Goal: Task Accomplishment & Management: Complete application form

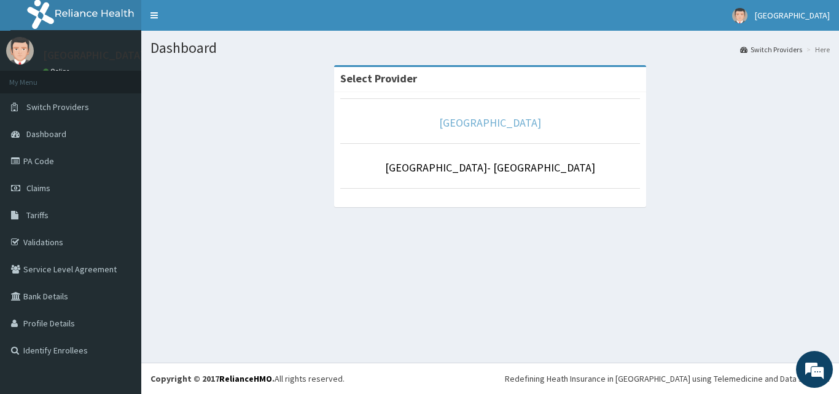
click at [504, 122] on link "[GEOGRAPHIC_DATA]" at bounding box center [490, 122] width 102 height 14
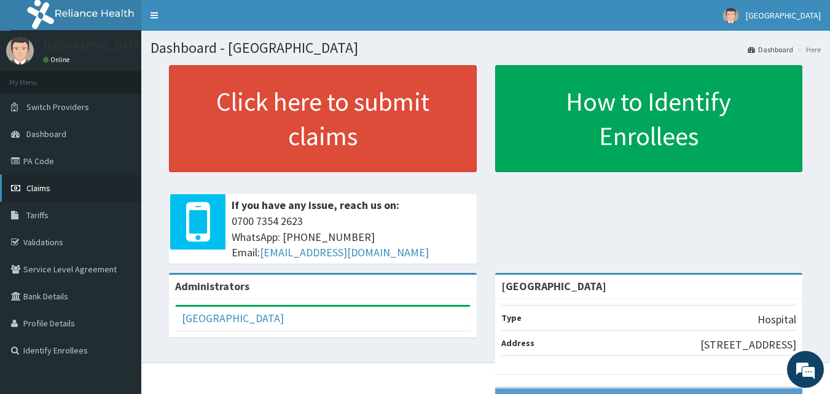
click at [41, 186] on span "Claims" at bounding box center [38, 187] width 24 height 11
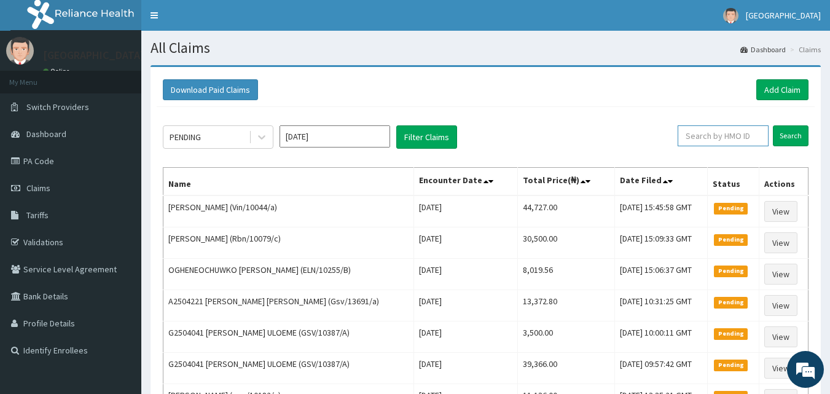
click at [724, 136] on input "text" at bounding box center [723, 135] width 91 height 21
click at [728, 138] on input "text" at bounding box center [723, 135] width 91 height 21
paste input "ELN/10676/B"
click at [793, 135] on input "Search" at bounding box center [791, 135] width 36 height 21
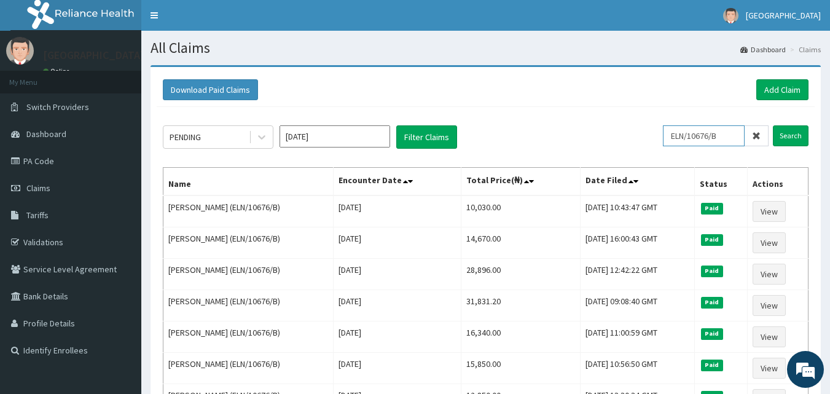
click at [729, 136] on input "ELN/10676/B" at bounding box center [704, 135] width 82 height 21
type input "E"
paste input "ADN\10005\B"
click at [701, 136] on input "ADN\10005\B" at bounding box center [704, 135] width 82 height 21
click at [697, 136] on input "ADN\10005\B" at bounding box center [704, 135] width 82 height 21
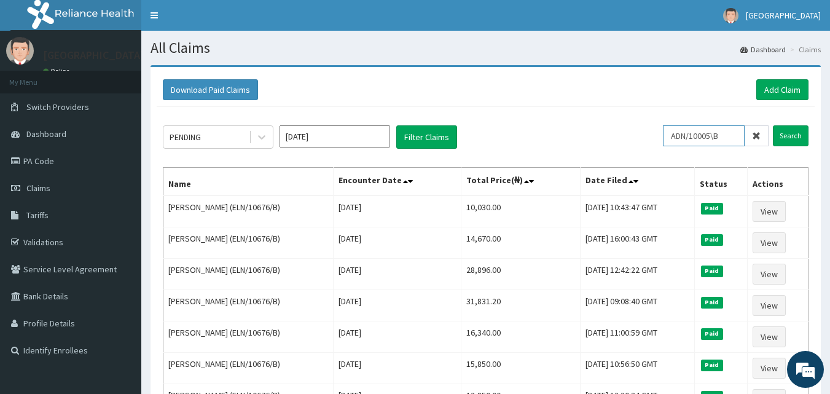
click at [721, 136] on input "ADN/10005\B" at bounding box center [704, 135] width 82 height 21
type input "ADN/10005/B"
click at [773, 125] on input "Search" at bounding box center [791, 135] width 36 height 21
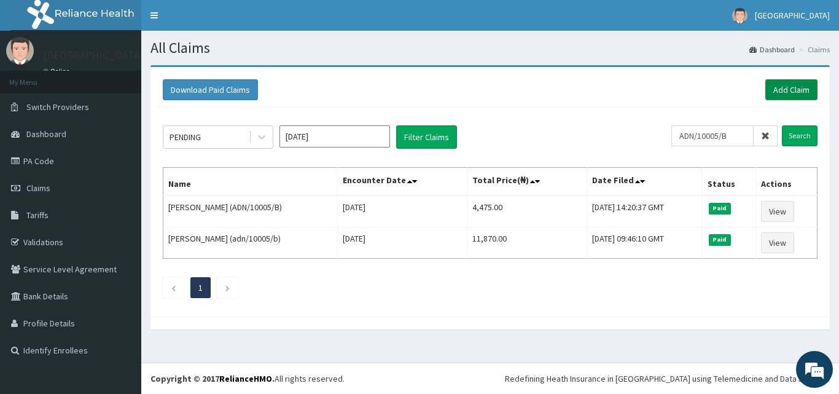
click at [782, 89] on link "Add Claim" at bounding box center [791, 89] width 52 height 21
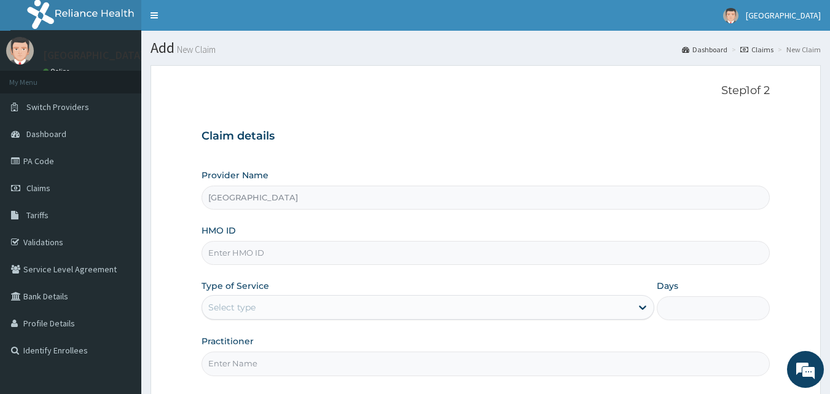
type input "[GEOGRAPHIC_DATA]"
click at [299, 260] on input "HMO ID" at bounding box center [485, 253] width 569 height 24
paste input "ADN\10005\B"
click at [229, 252] on input "ADN\10005\B" at bounding box center [485, 253] width 569 height 24
click at [256, 251] on input "ADN/10005\B" at bounding box center [485, 253] width 569 height 24
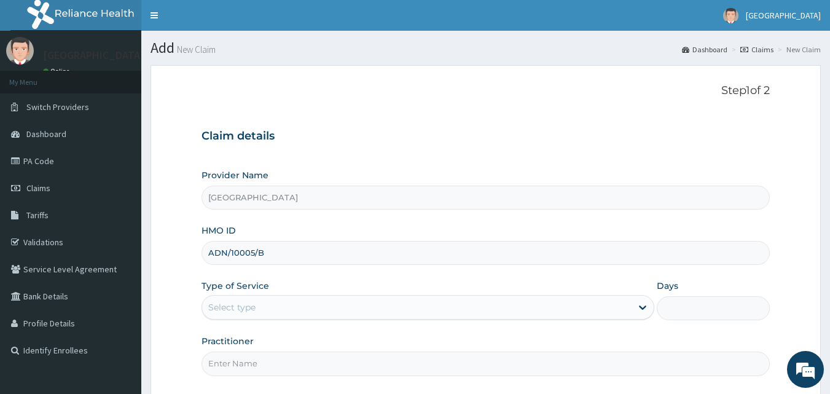
type input "ADN/10005/B"
click at [369, 310] on div "Select type" at bounding box center [416, 307] width 429 height 20
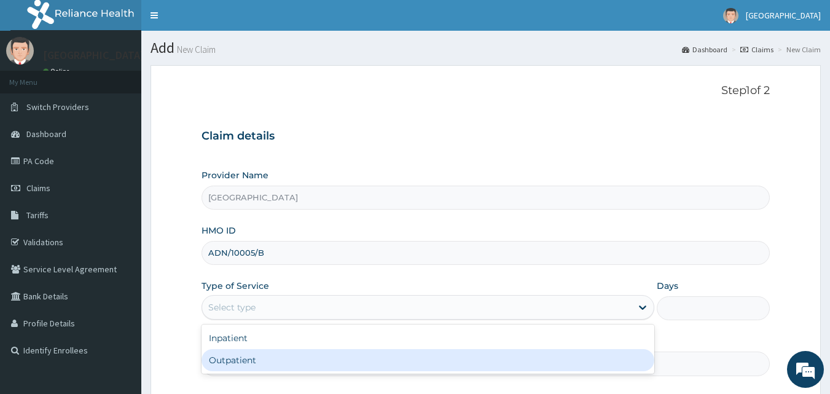
click at [352, 359] on div "Outpatient" at bounding box center [427, 360] width 453 height 22
type input "1"
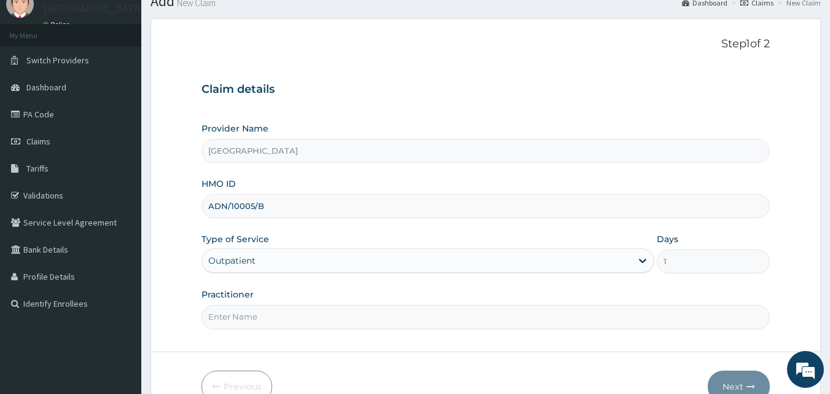
scroll to position [115, 0]
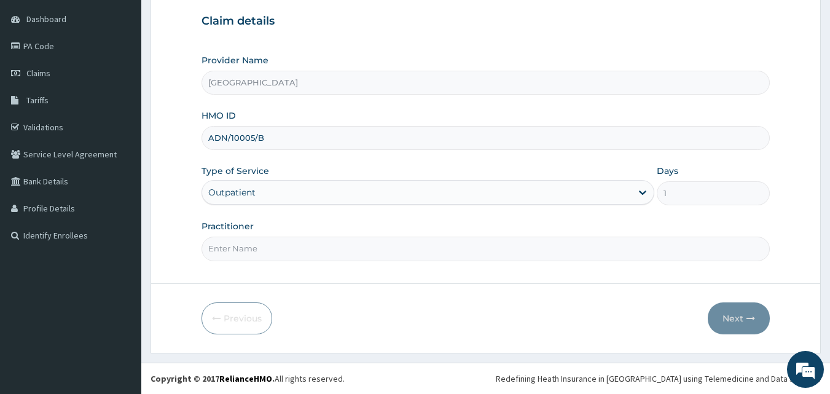
click at [298, 257] on input "Practitioner" at bounding box center [485, 248] width 569 height 24
type input "DRDUROTIMI"
click at [730, 315] on button "Next" at bounding box center [739, 318] width 62 height 32
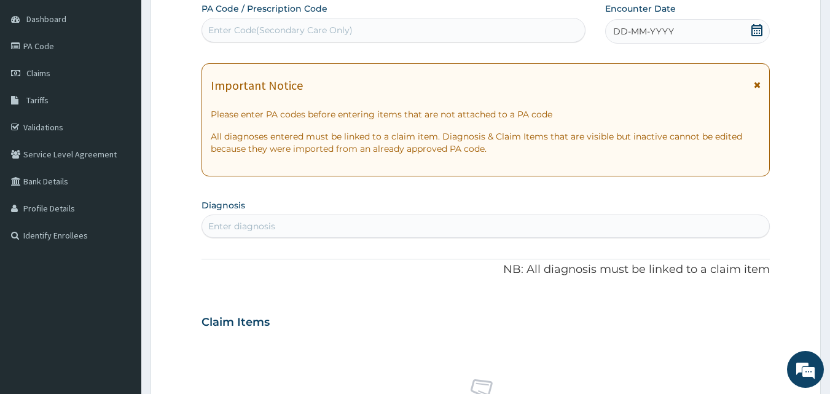
click at [756, 28] on icon at bounding box center [756, 30] width 11 height 12
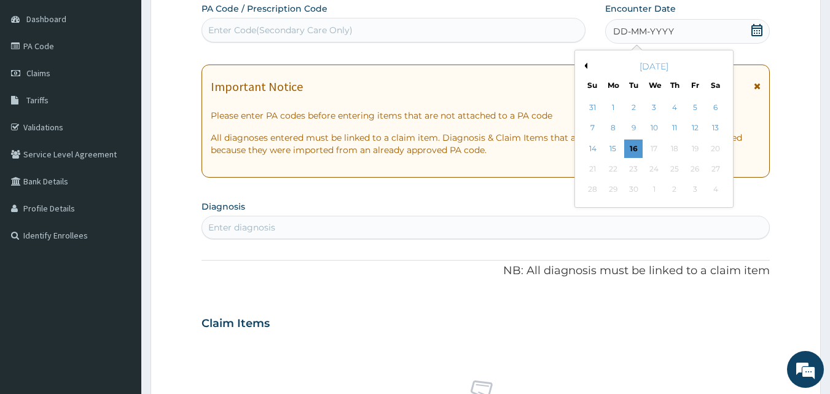
click at [790, 50] on form "Step 2 of 2 PA Code / Prescription Code Enter Code(Secondary Care Only) Encount…" at bounding box center [485, 339] width 670 height 778
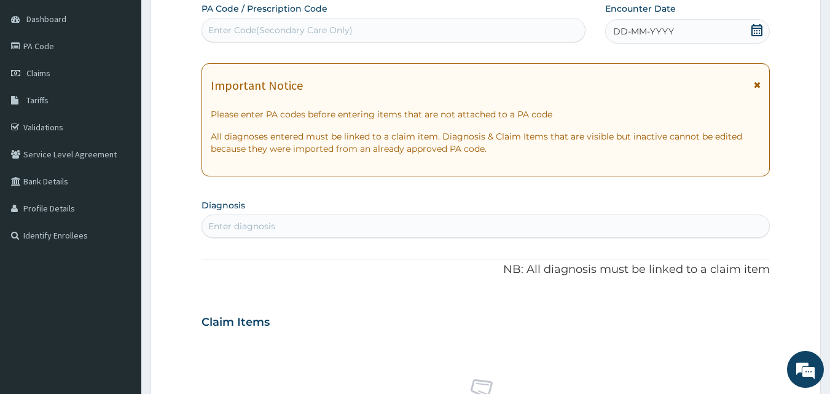
click at [756, 29] on icon at bounding box center [757, 30] width 12 height 12
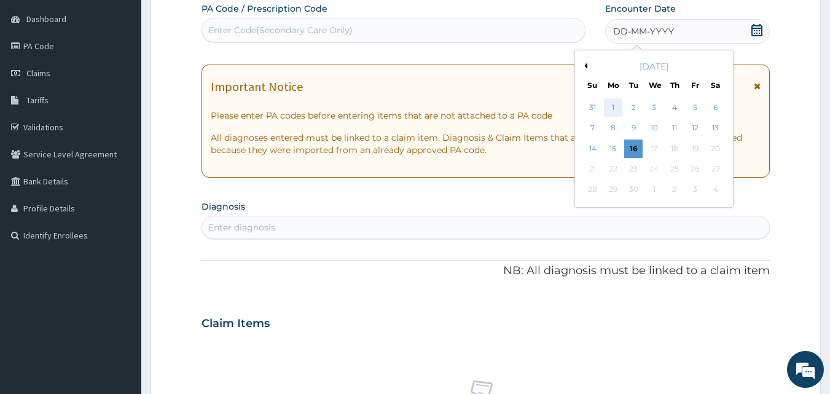
click at [615, 102] on div "1" at bounding box center [613, 107] width 18 height 18
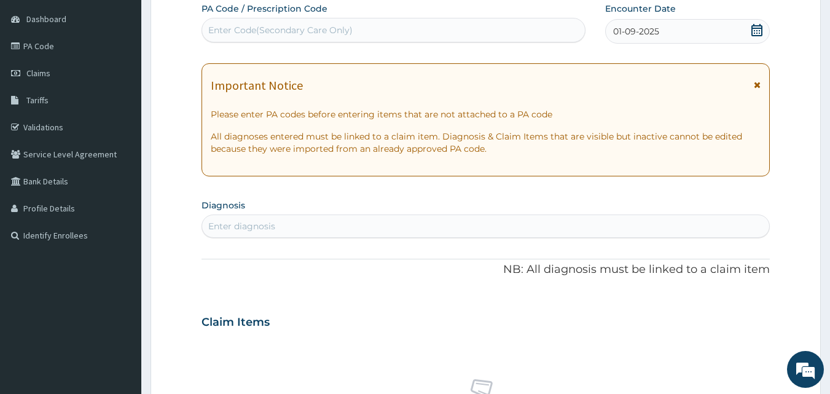
click at [434, 225] on div "Enter diagnosis" at bounding box center [486, 226] width 568 height 20
type input "typhoi"
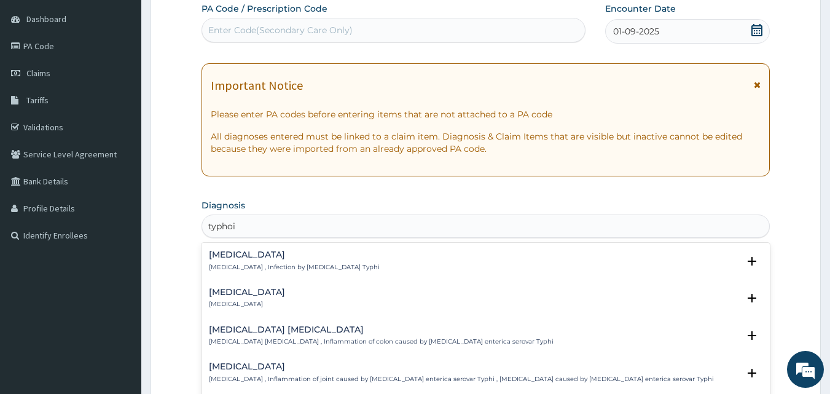
click at [265, 251] on h4 "Typhoid fever" at bounding box center [294, 254] width 171 height 9
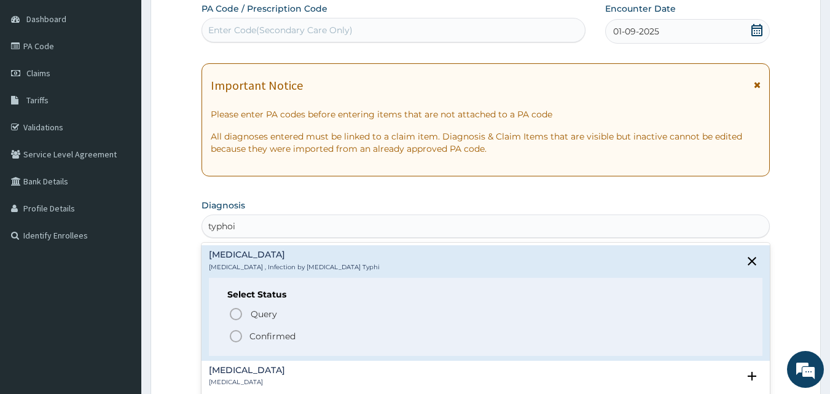
click at [235, 334] on icon "status option filled" at bounding box center [236, 336] width 15 height 15
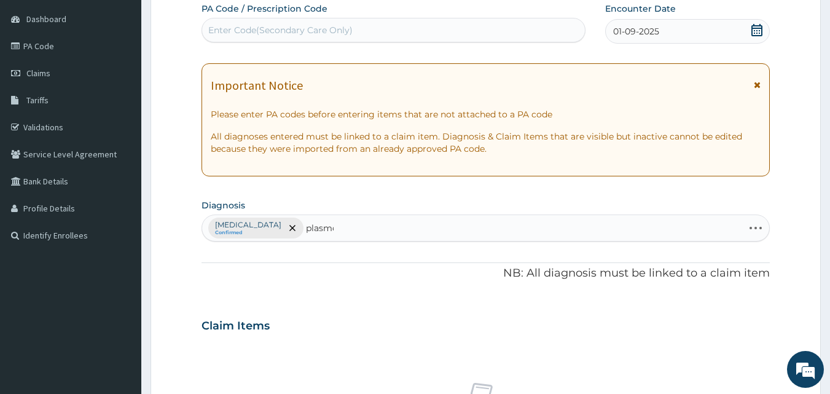
type input "plasmod"
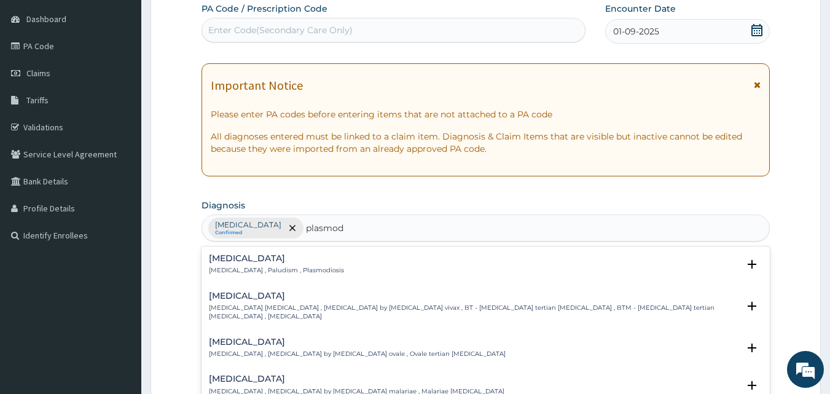
click at [248, 296] on h4 "Vivax malaria" at bounding box center [474, 295] width 530 height 9
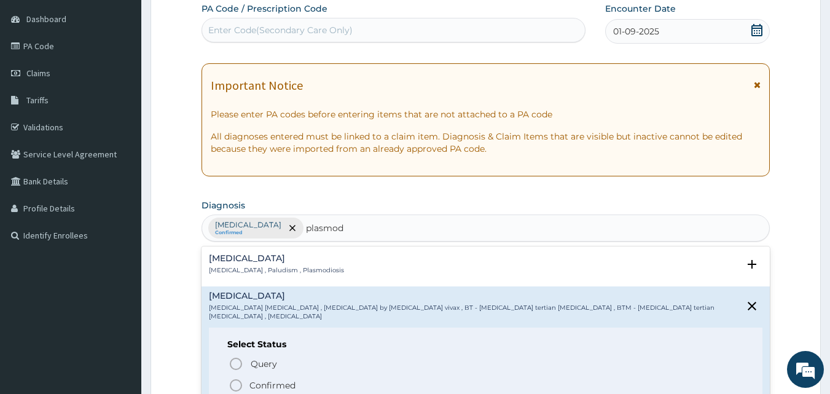
click at [233, 379] on icon "status option filled" at bounding box center [236, 385] width 15 height 15
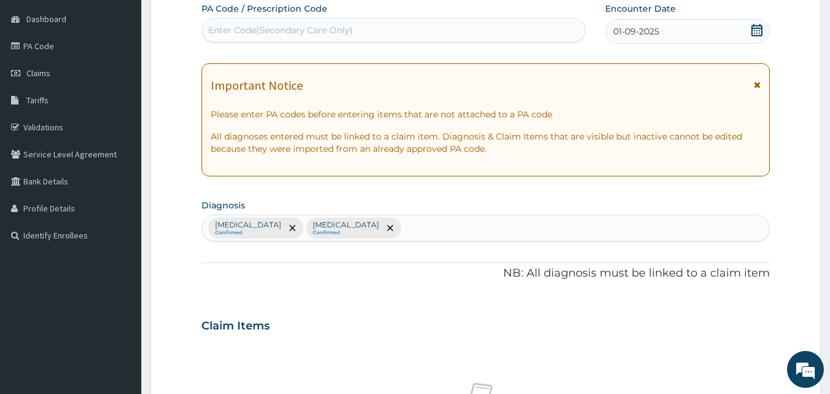
scroll to position [459, 0]
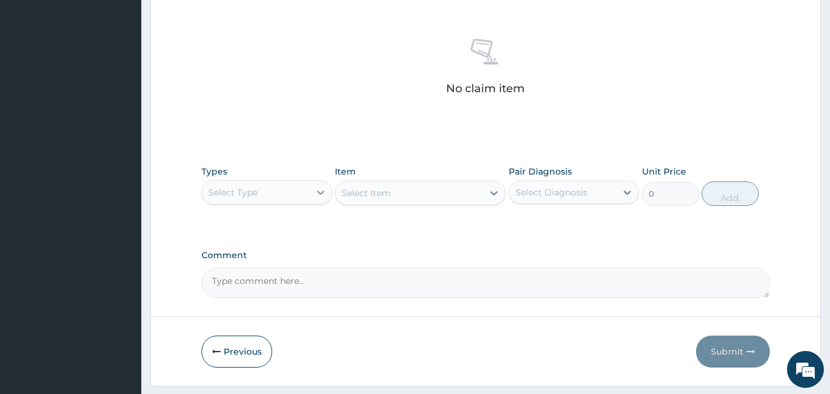
click at [313, 190] on div at bounding box center [321, 192] width 22 height 22
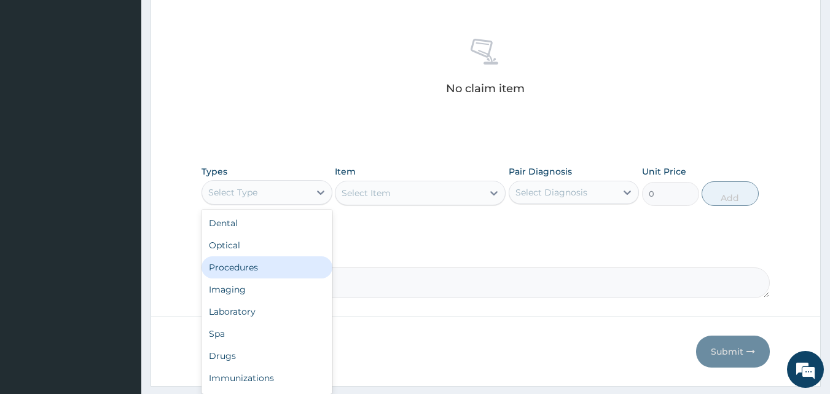
click at [267, 269] on div "Procedures" at bounding box center [266, 267] width 131 height 22
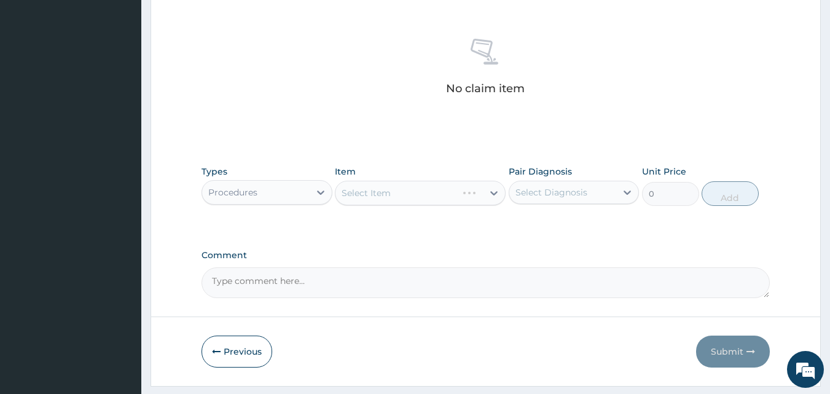
click at [496, 192] on div "Select Item" at bounding box center [420, 193] width 171 height 25
click at [493, 193] on div "Select Item" at bounding box center [420, 193] width 171 height 25
click at [494, 191] on icon at bounding box center [494, 193] width 12 height 12
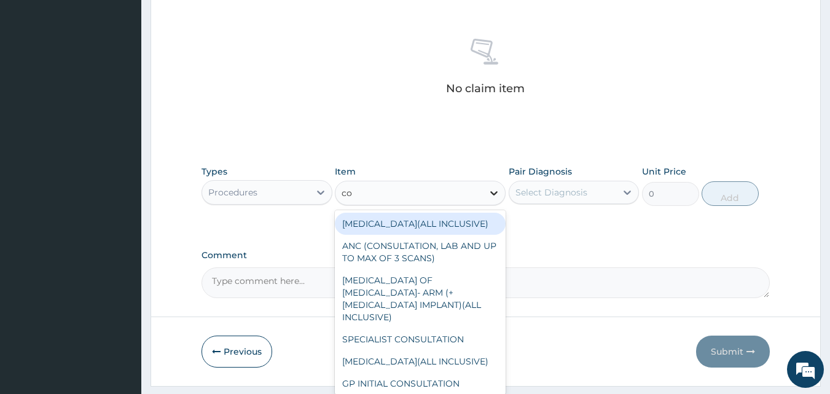
type input "con"
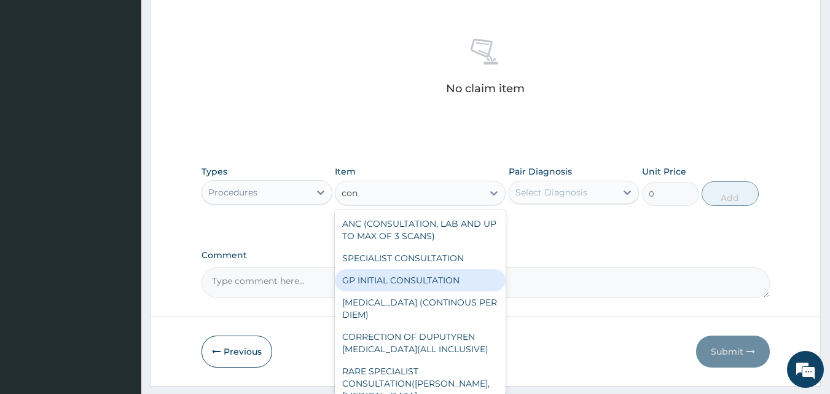
click at [461, 281] on div "GP INITIAL CONSULTATION" at bounding box center [420, 280] width 171 height 22
type input "2000"
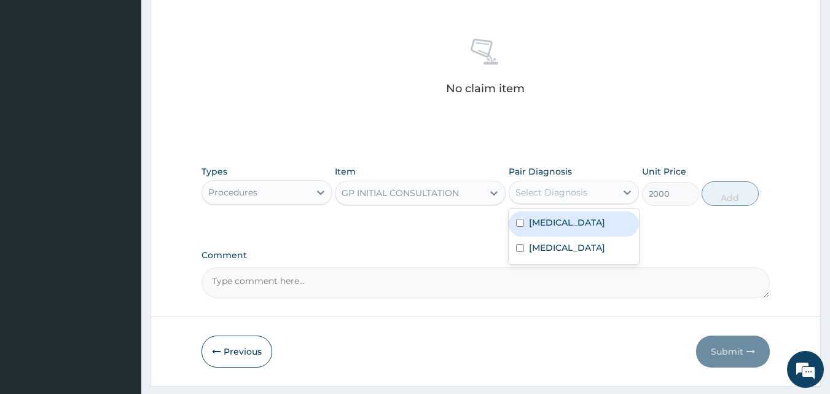
click at [550, 197] on div "Select Diagnosis" at bounding box center [551, 192] width 72 height 12
click at [539, 222] on label "Typhoid fever" at bounding box center [567, 222] width 76 height 12
checkbox input "true"
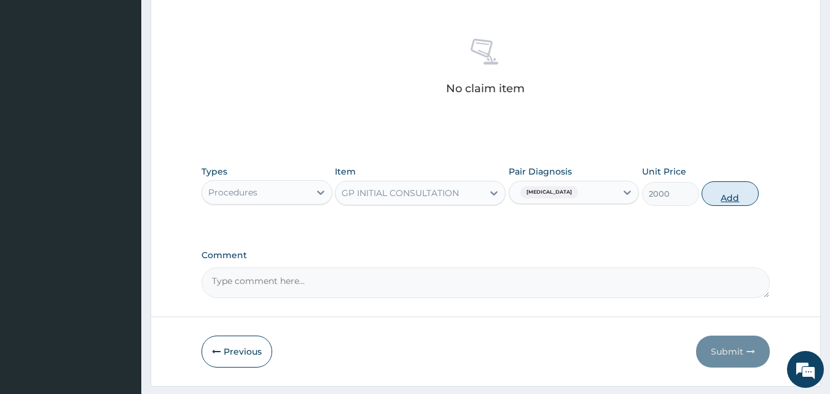
click at [743, 190] on button "Add" at bounding box center [729, 193] width 57 height 25
type input "0"
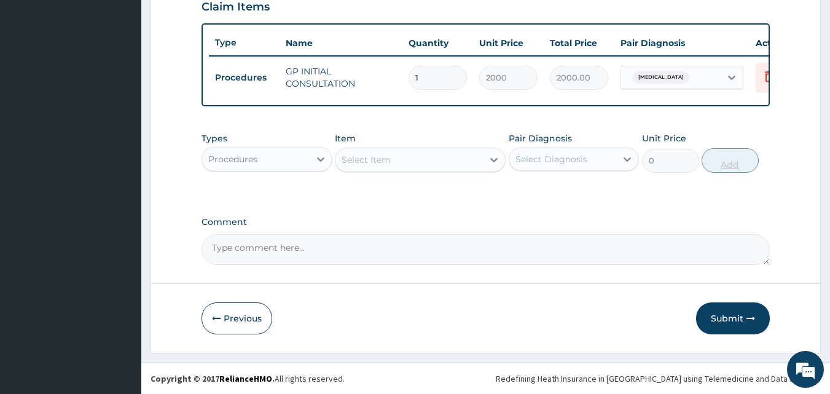
scroll to position [443, 0]
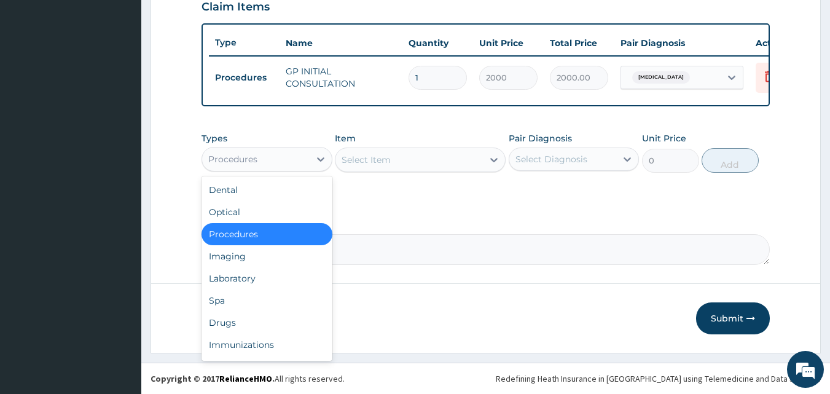
click at [264, 165] on div "Procedures" at bounding box center [255, 159] width 107 height 20
click at [233, 322] on div "Drugs" at bounding box center [266, 322] width 131 height 22
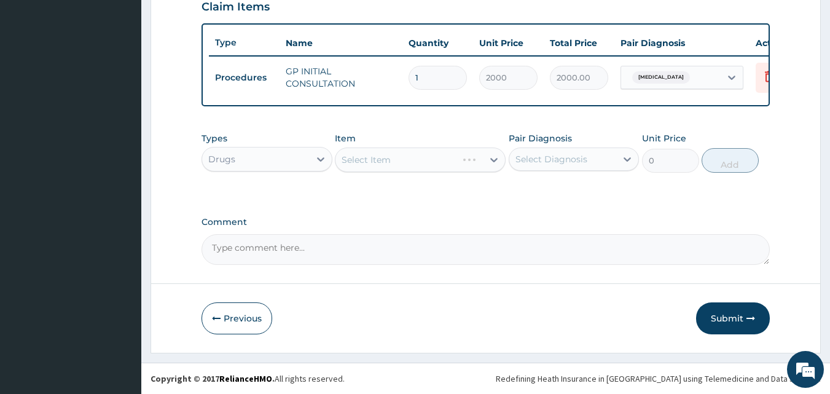
click at [369, 161] on div "Select Item" at bounding box center [420, 159] width 171 height 25
click at [494, 159] on icon at bounding box center [494, 160] width 12 height 12
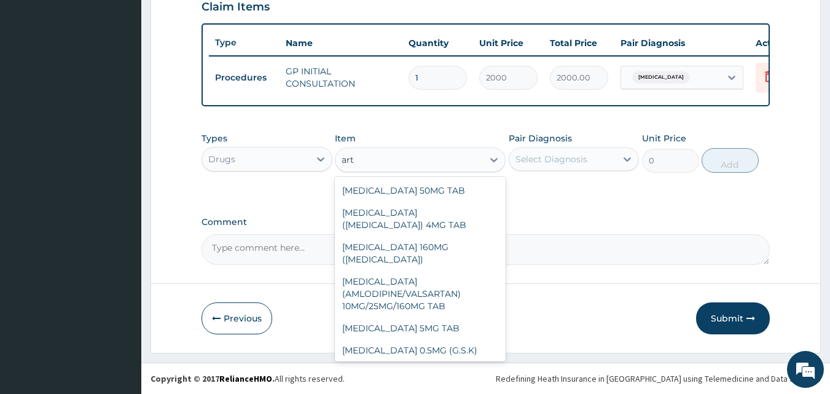
type input "arte"
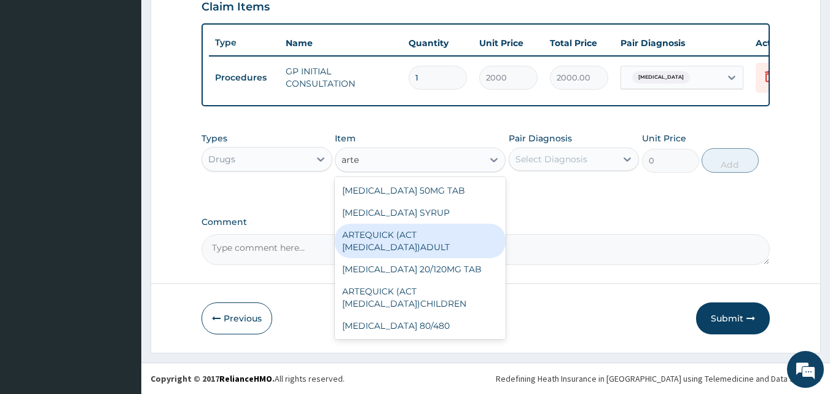
click at [397, 243] on div "ARTEQUICK (ACT ANTIMALARIAL)ADULT" at bounding box center [420, 241] width 171 height 34
type input "2500"
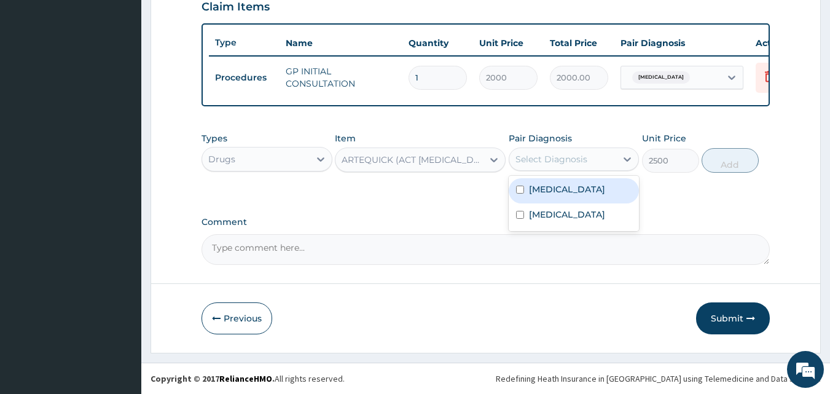
click at [597, 157] on div "Select Diagnosis" at bounding box center [562, 159] width 107 height 20
click at [586, 189] on label "Typhoid fever" at bounding box center [567, 189] width 76 height 12
checkbox input "true"
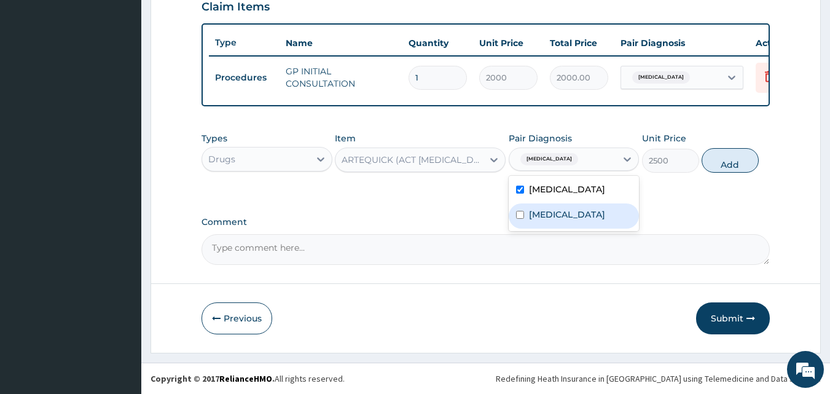
click at [587, 213] on div "Vivax malaria" at bounding box center [574, 215] width 131 height 25
checkbox input "true"
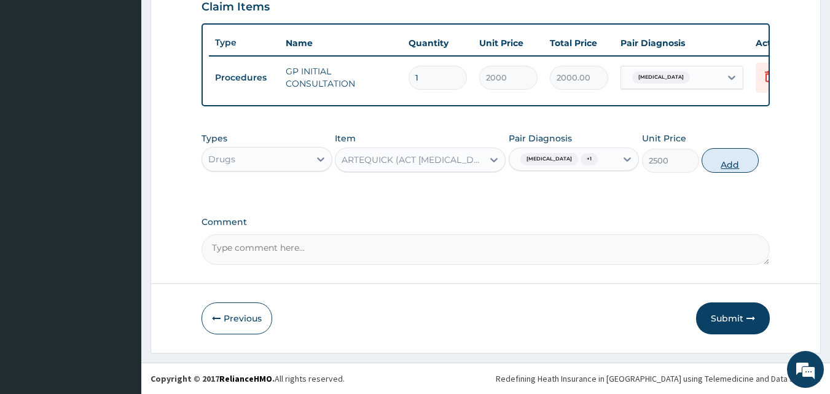
click at [740, 163] on button "Add" at bounding box center [729, 160] width 57 height 25
type input "0"
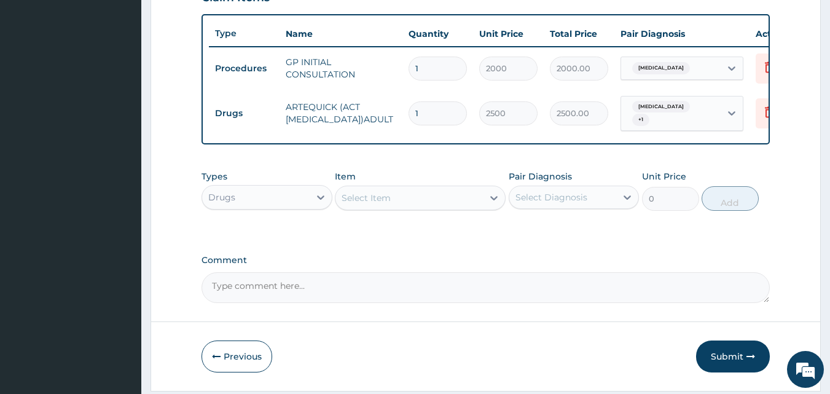
click at [376, 204] on div "Select Item" at bounding box center [366, 198] width 49 height 12
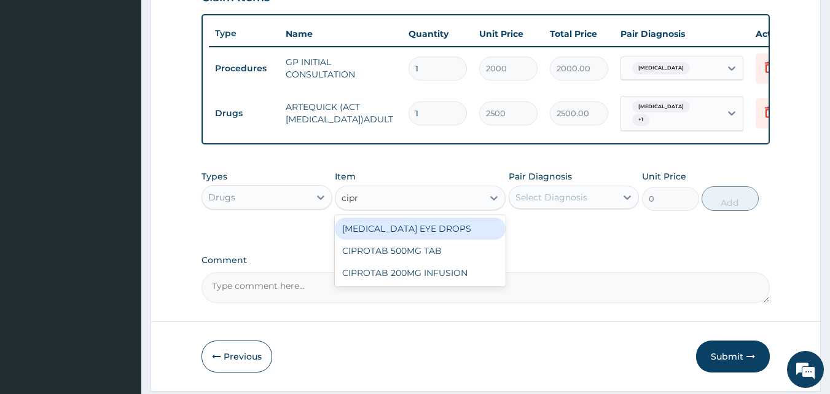
type input "cipro"
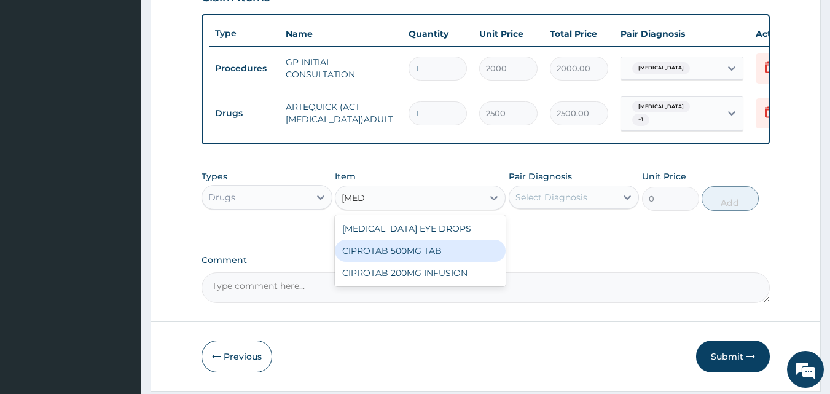
click at [386, 258] on div "CIPROTAB 500MG TAB" at bounding box center [420, 251] width 171 height 22
type input "180"
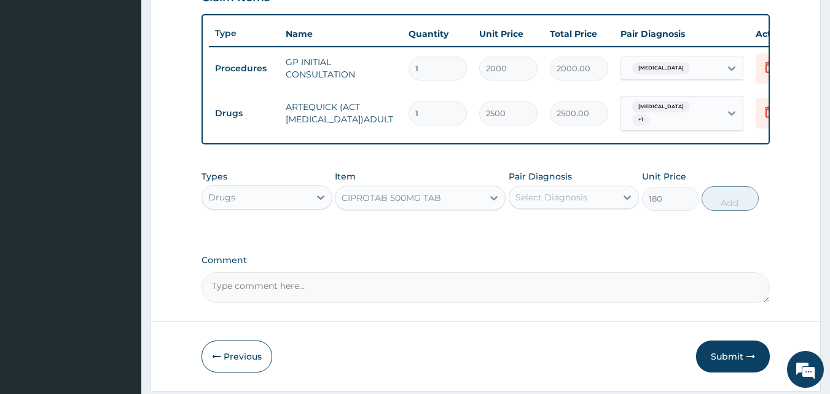
click at [584, 201] on div "Select Diagnosis" at bounding box center [551, 197] width 72 height 12
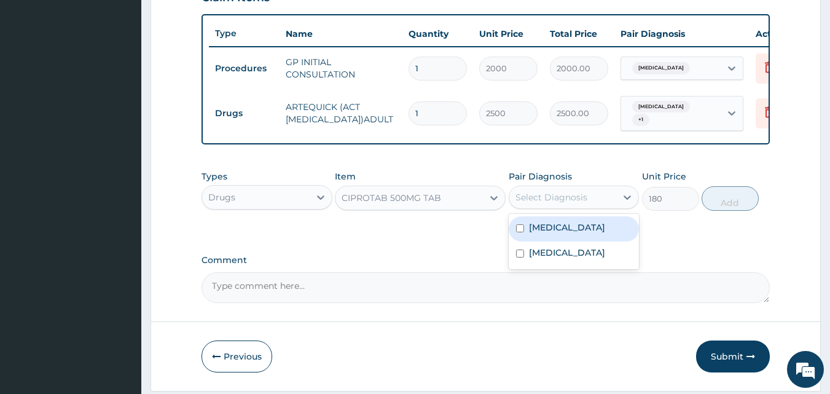
click at [574, 226] on label "Typhoid fever" at bounding box center [567, 227] width 76 height 12
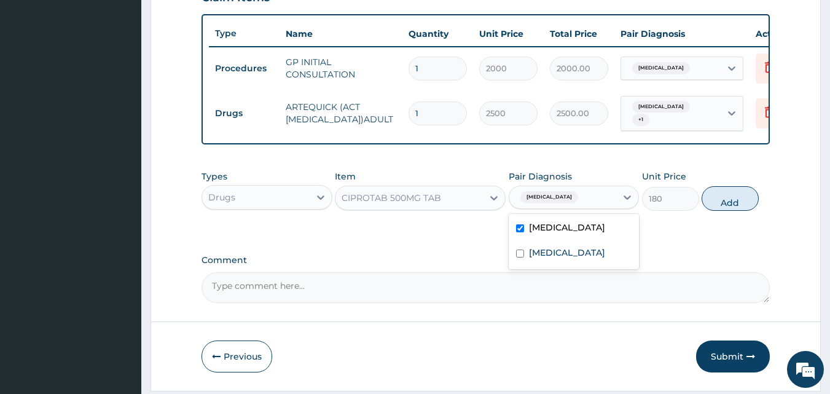
checkbox input "true"
click at [563, 273] on div "Comment" at bounding box center [485, 279] width 569 height 48
click at [732, 198] on button "Add" at bounding box center [729, 198] width 57 height 25
type input "0"
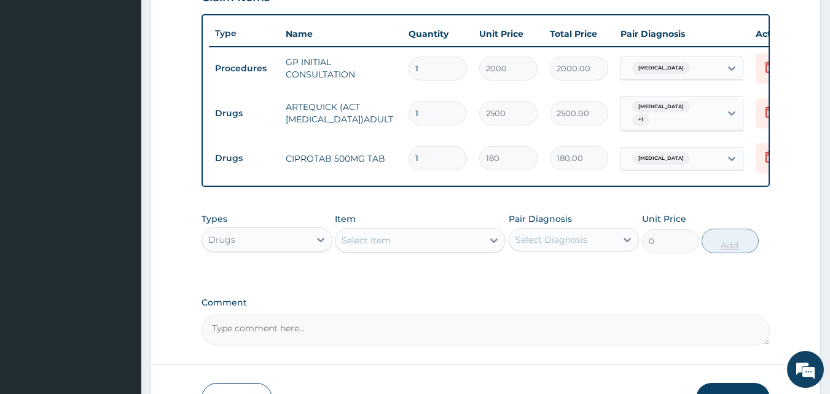
type input "10"
type input "1800.00"
type input "10"
click at [373, 246] on div "Select Item" at bounding box center [366, 240] width 49 height 12
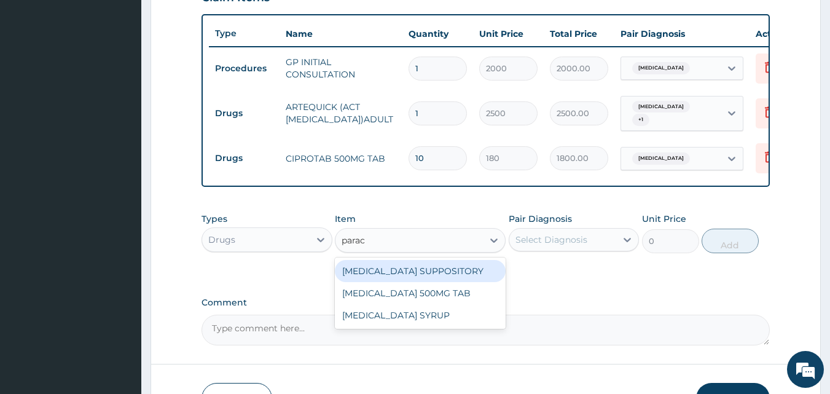
type input "parace"
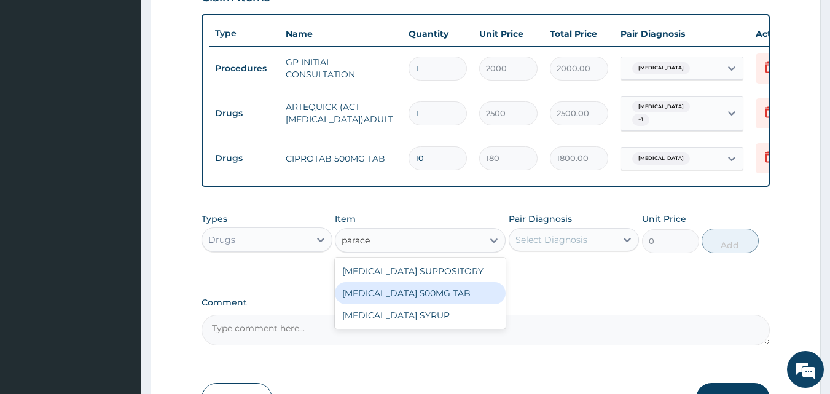
click at [399, 289] on div "PARACETAMOL 500MG TAB" at bounding box center [420, 293] width 171 height 22
type input "15"
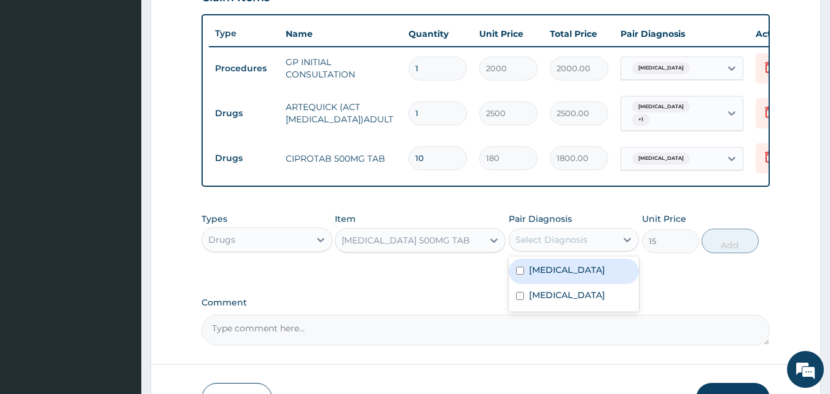
click at [571, 244] on div "Select Diagnosis" at bounding box center [551, 239] width 72 height 12
click at [565, 275] on label "Typhoid fever" at bounding box center [567, 270] width 76 height 12
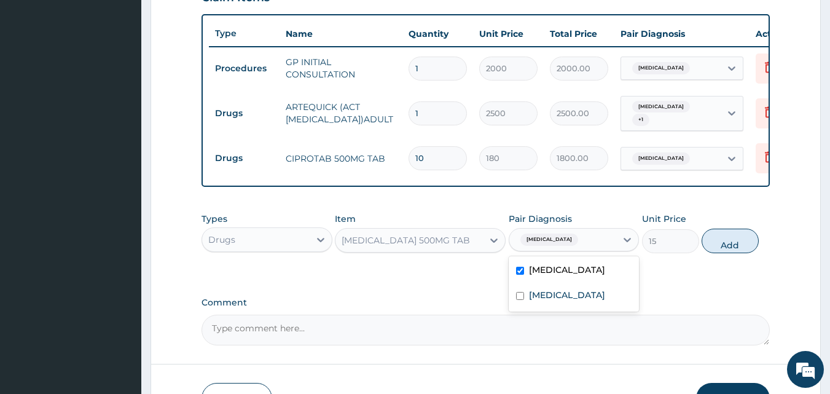
checkbox input "true"
click at [565, 300] on label "Vivax malaria" at bounding box center [567, 295] width 76 height 12
checkbox input "true"
click at [735, 245] on button "Add" at bounding box center [729, 241] width 57 height 25
type input "0"
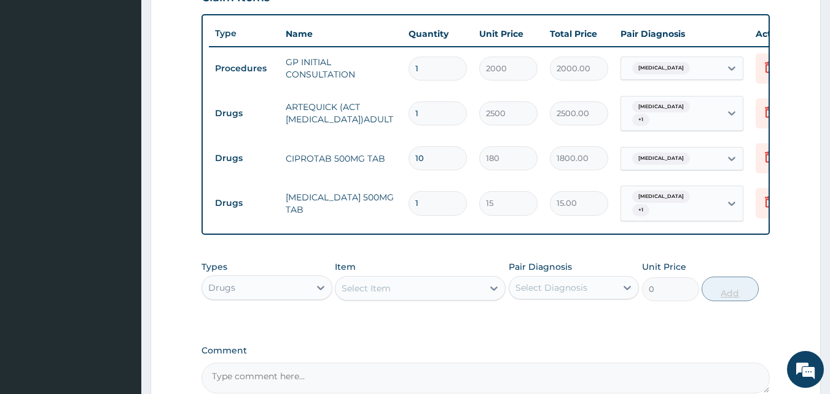
type input "18"
type input "270.00"
type input "18"
click at [308, 297] on div "Drugs" at bounding box center [266, 287] width 131 height 25
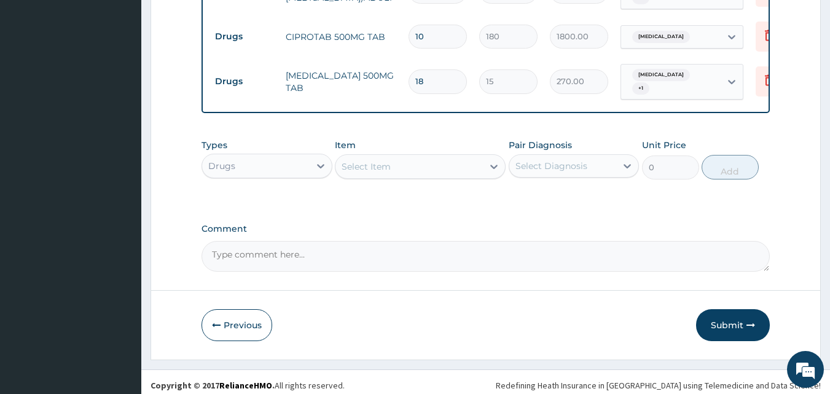
scroll to position [566, 0]
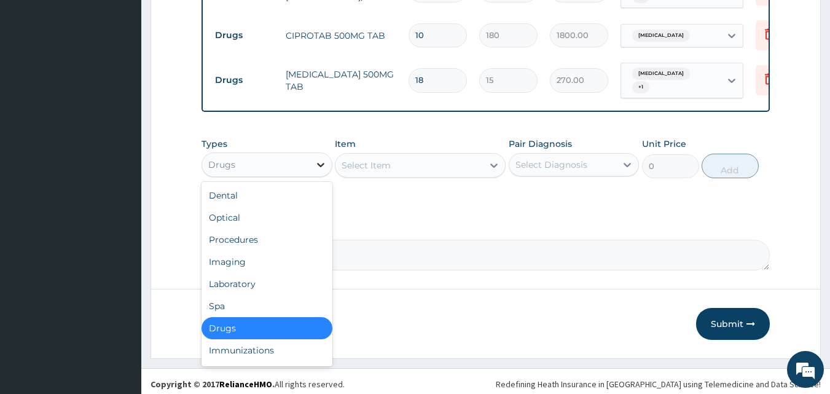
click at [318, 163] on icon at bounding box center [320, 165] width 7 height 4
click at [271, 283] on div "Laboratory" at bounding box center [266, 284] width 131 height 22
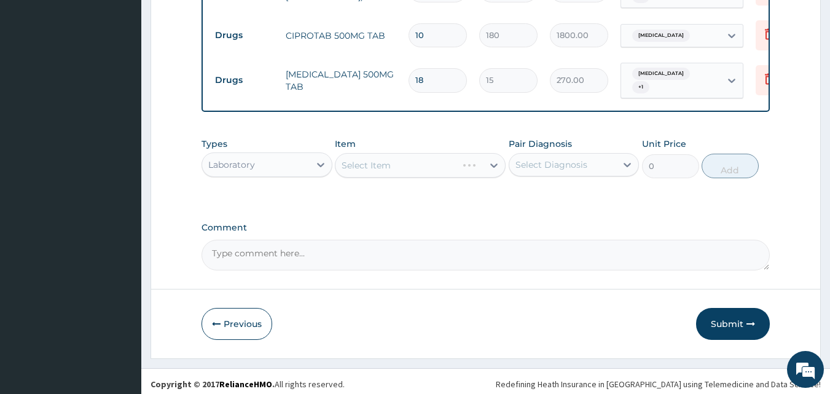
click at [487, 163] on div "Select Item" at bounding box center [420, 165] width 171 height 25
click at [494, 164] on div "Select Item" at bounding box center [420, 165] width 171 height 25
click at [495, 163] on div "Select Item" at bounding box center [420, 165] width 171 height 25
click at [495, 163] on icon at bounding box center [493, 165] width 7 height 4
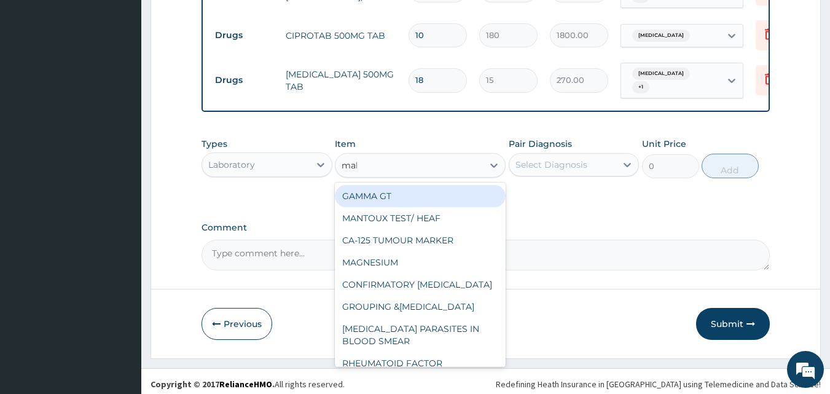
type input "mala"
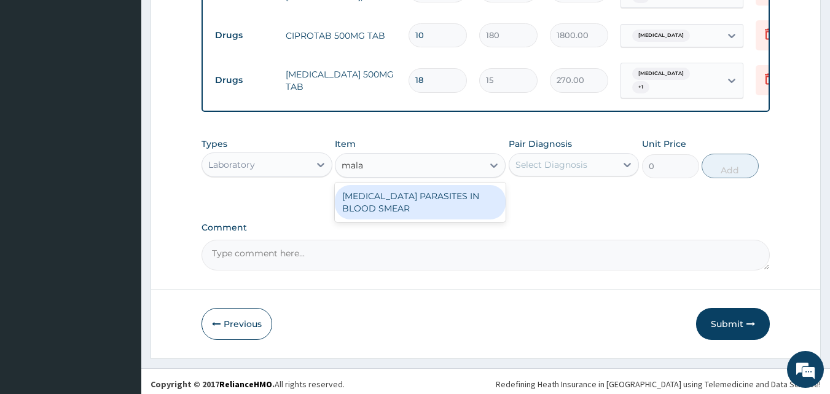
type input "1700"
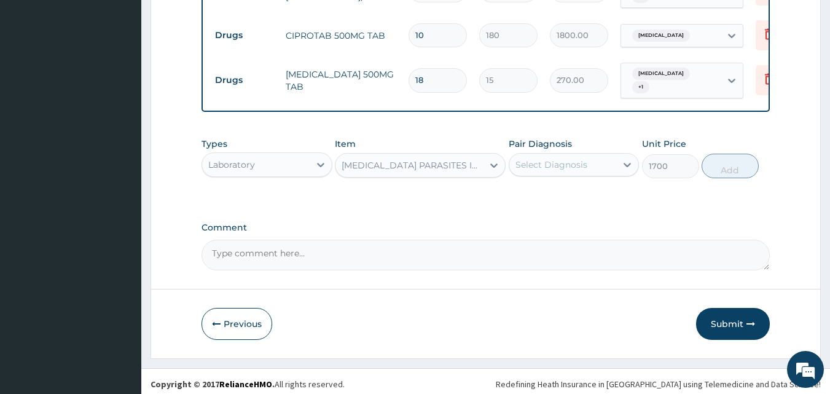
click at [548, 166] on div "Select Diagnosis" at bounding box center [551, 164] width 72 height 12
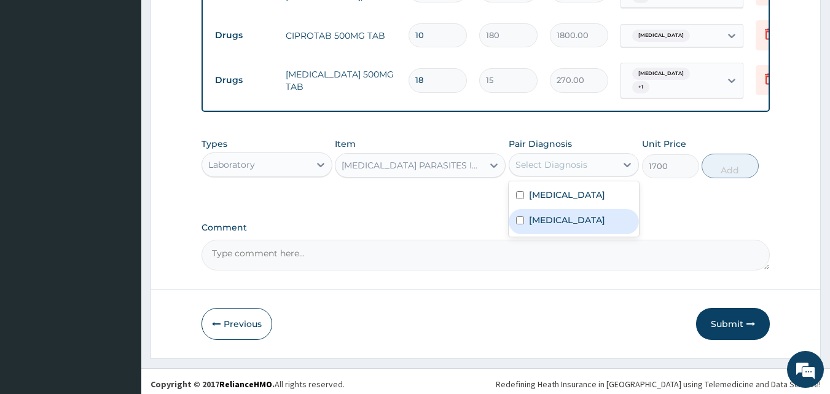
click at [542, 219] on label "Vivax malaria" at bounding box center [567, 220] width 76 height 12
checkbox input "true"
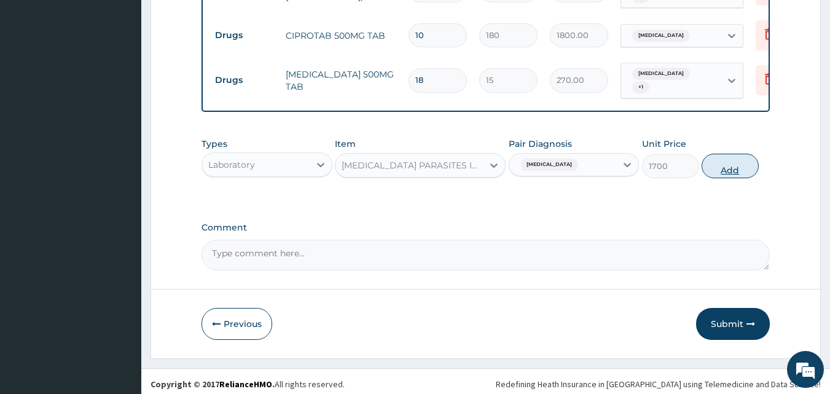
click at [732, 165] on button "Add" at bounding box center [729, 166] width 57 height 25
type input "0"
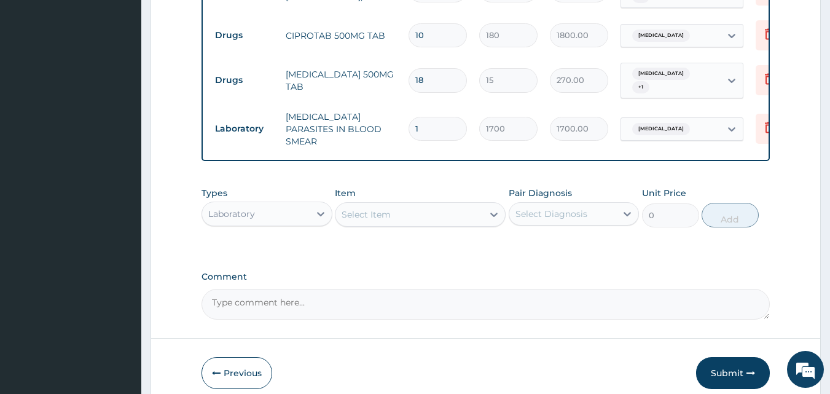
click at [396, 209] on div "Select Item" at bounding box center [408, 215] width 147 height 20
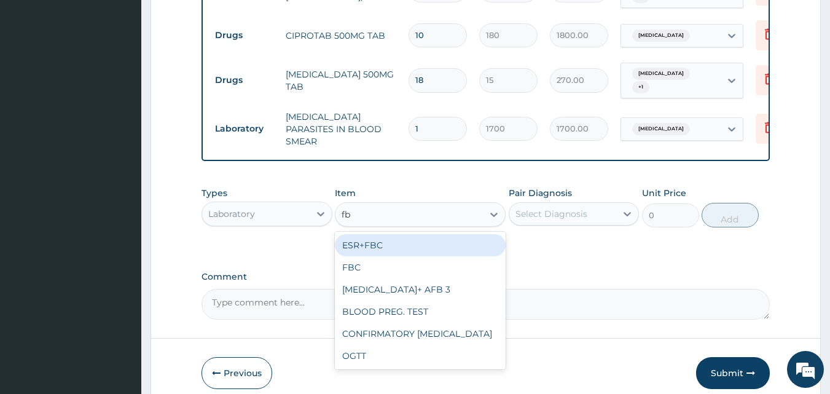
type input "fbc"
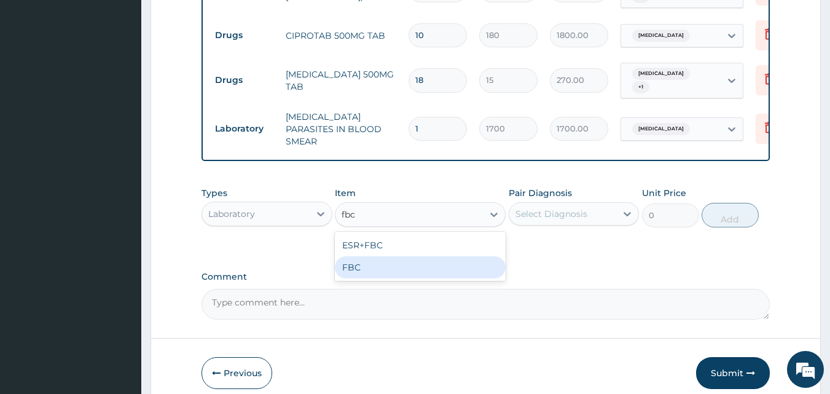
click at [396, 259] on div "FBC" at bounding box center [420, 267] width 171 height 22
type input "2500"
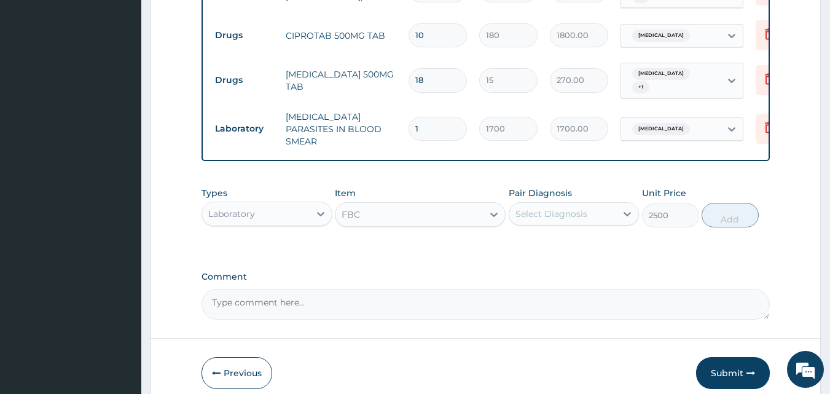
click at [584, 209] on div "Select Diagnosis" at bounding box center [551, 214] width 72 height 12
click at [575, 240] on label "Typhoid fever" at bounding box center [567, 244] width 76 height 12
checkbox input "true"
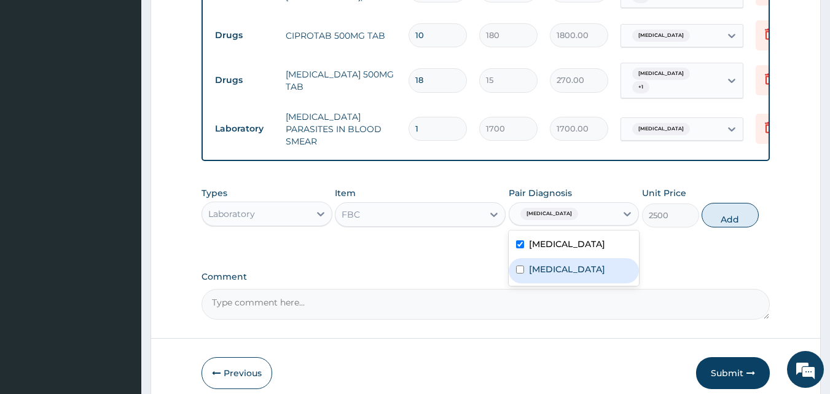
click at [565, 272] on div "Vivax malaria" at bounding box center [574, 270] width 131 height 25
checkbox input "true"
click at [737, 208] on button "Add" at bounding box center [729, 215] width 57 height 25
type input "0"
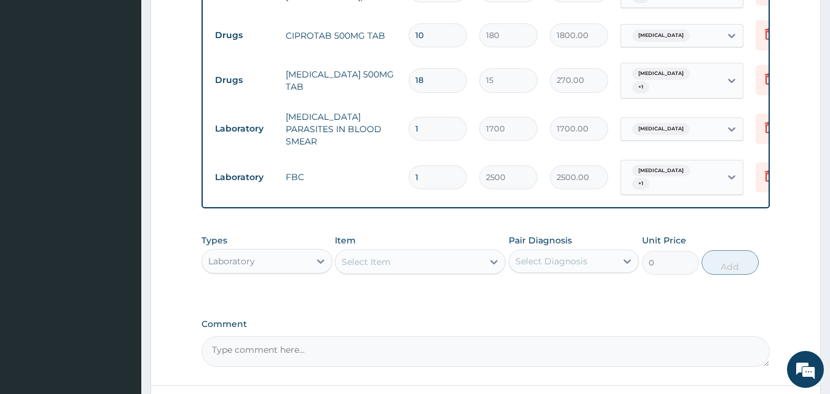
scroll to position [655, 0]
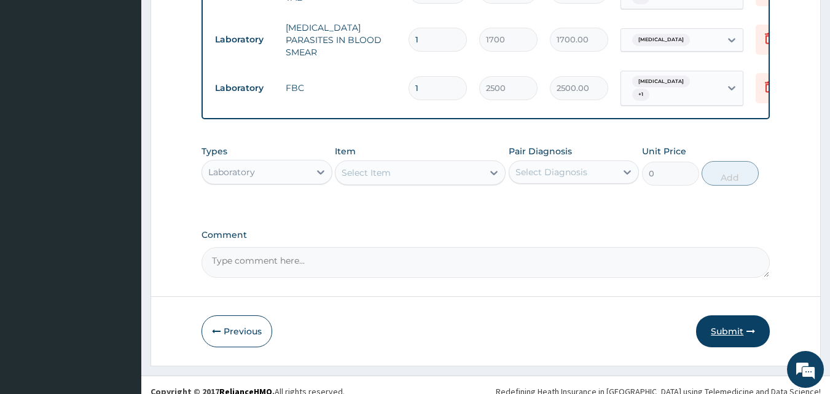
click at [724, 315] on button "Submit" at bounding box center [733, 331] width 74 height 32
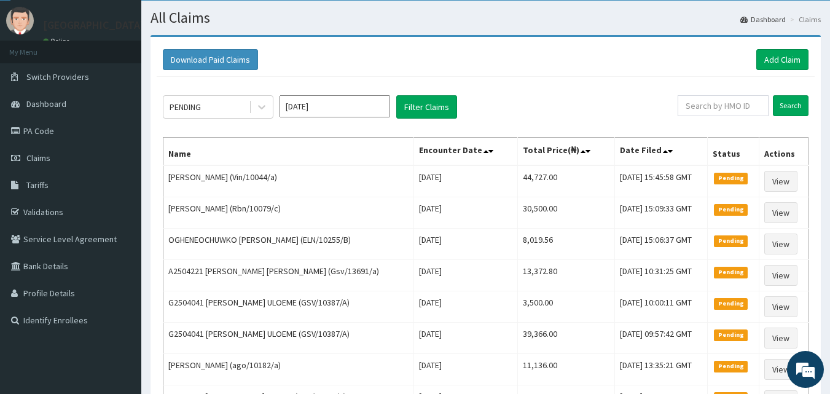
scroll to position [25, 0]
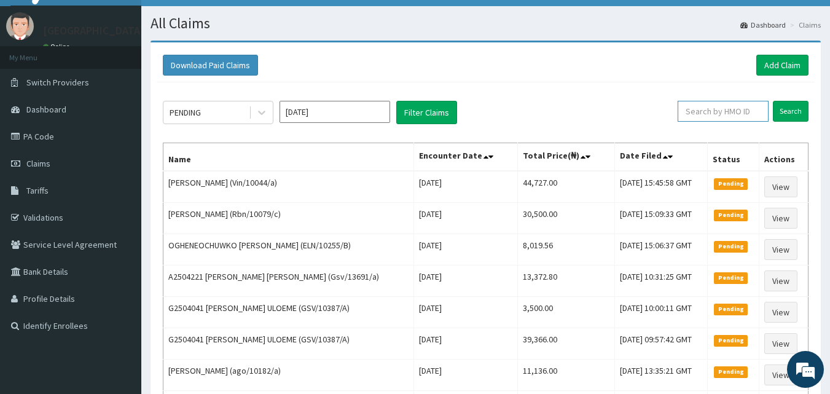
click at [730, 112] on input "text" at bounding box center [723, 111] width 91 height 21
paste input "ADN\10005\B"
click at [698, 112] on input "ADN\10005\B" at bounding box center [704, 111] width 82 height 21
click at [721, 111] on input "ADN/10005\B" at bounding box center [704, 111] width 82 height 21
click at [788, 111] on input "Search" at bounding box center [791, 111] width 36 height 21
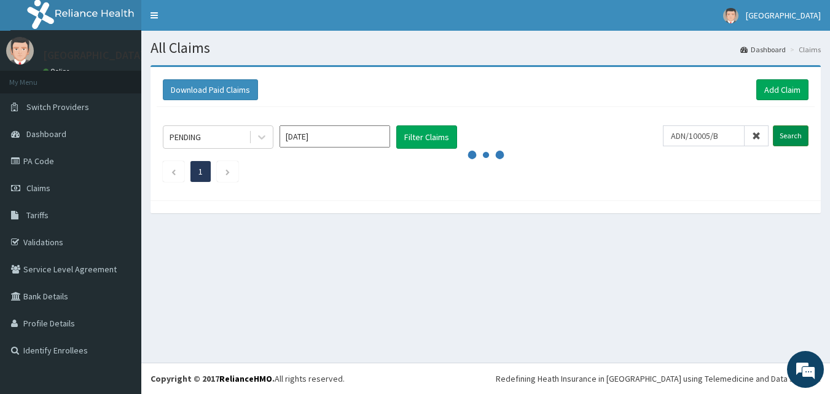
scroll to position [0, 0]
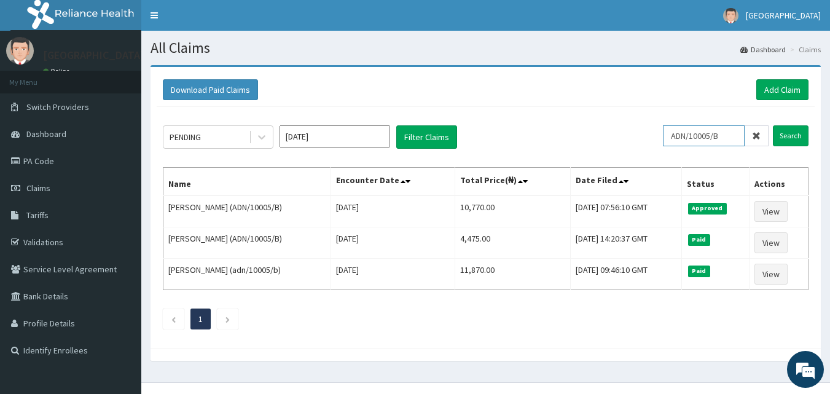
click at [730, 131] on input "ADN/10005/B" at bounding box center [704, 135] width 82 height 21
type input "A"
paste input "CWN/10134/A"
type input "CWN/10134/A"
click at [788, 136] on input "Search" at bounding box center [791, 135] width 36 height 21
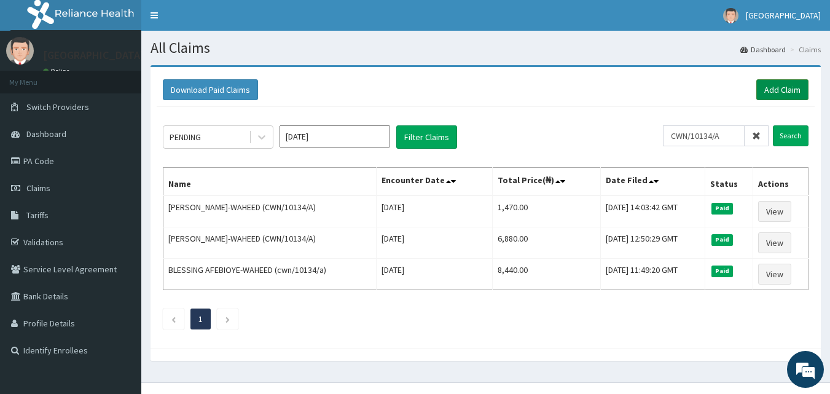
click at [777, 84] on link "Add Claim" at bounding box center [782, 89] width 52 height 21
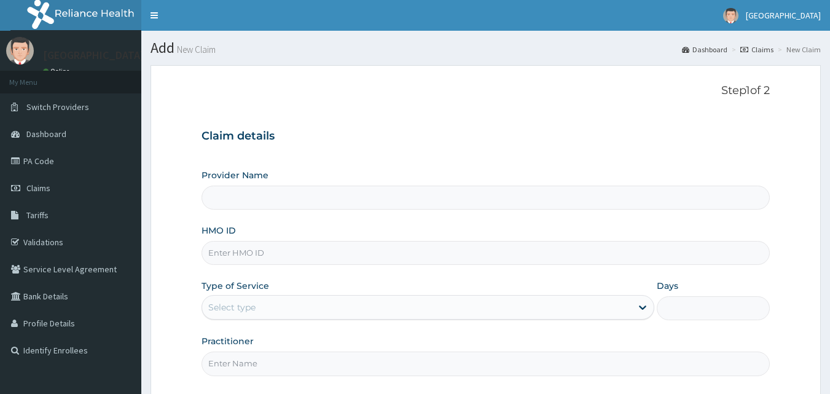
type input "[GEOGRAPHIC_DATA]"
click at [330, 258] on input "HMO ID" at bounding box center [485, 253] width 569 height 24
paste input "CWN/10134/A"
type input "CWN/10134/A"
click at [295, 299] on div "Select type" at bounding box center [416, 307] width 429 height 20
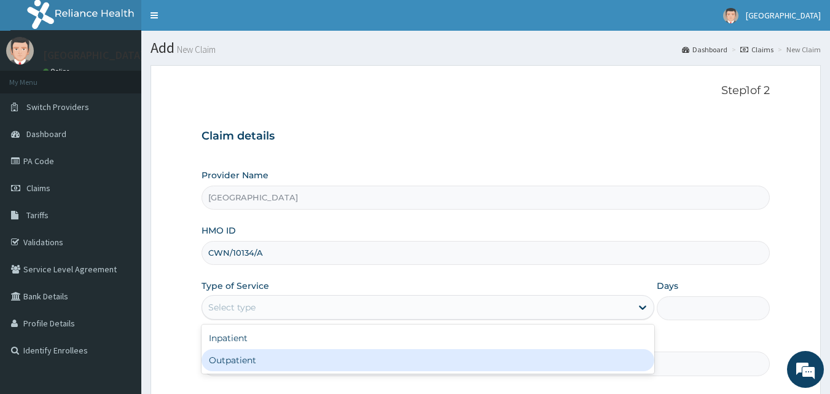
click at [275, 366] on div "Outpatient" at bounding box center [427, 360] width 453 height 22
type input "1"
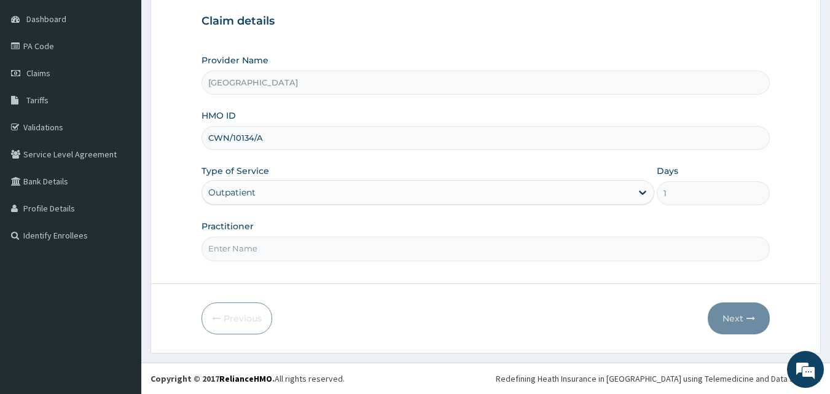
click at [345, 254] on input "Practitioner" at bounding box center [485, 248] width 569 height 24
type input "DRDUROTIMI"
click at [732, 320] on button "Next" at bounding box center [739, 318] width 62 height 32
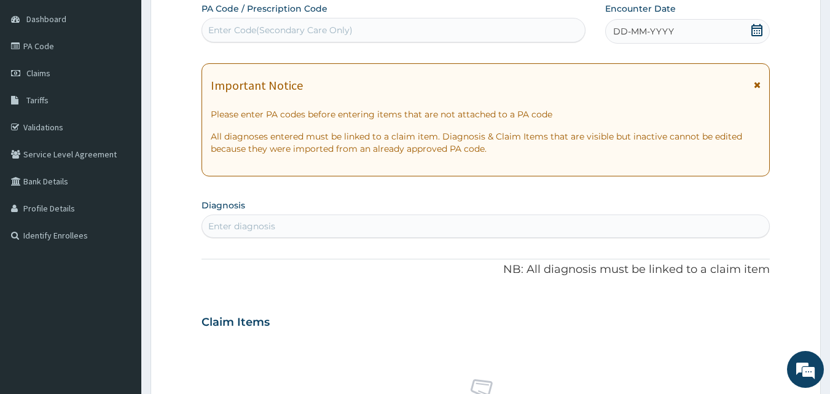
click at [628, 33] on span "DD-MM-YYYY" at bounding box center [643, 31] width 61 height 12
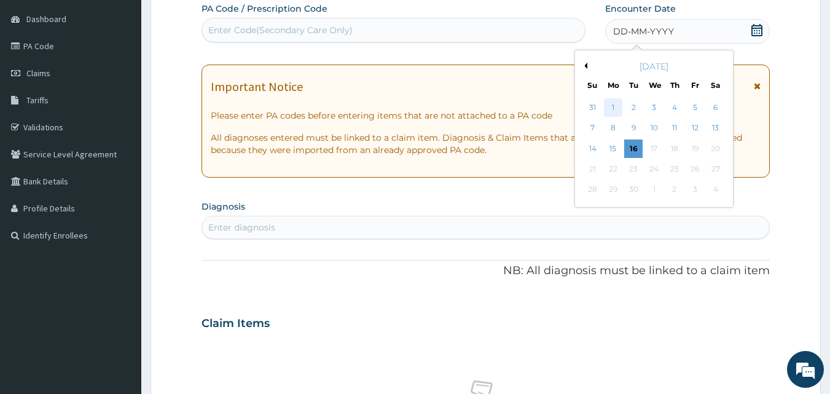
click at [614, 107] on div "1" at bounding box center [613, 107] width 18 height 18
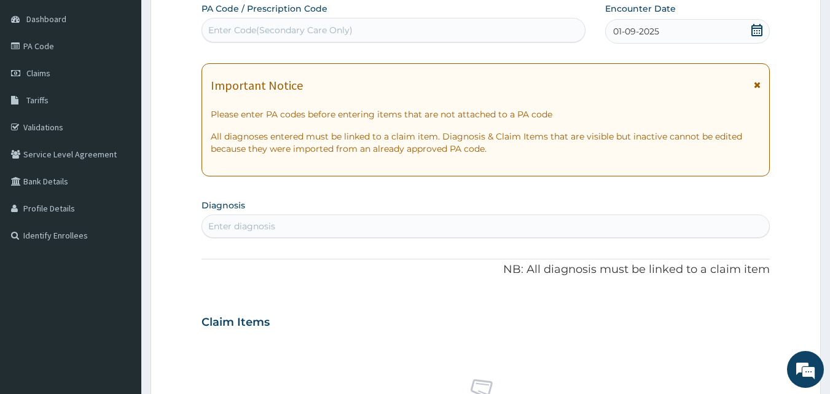
click at [289, 224] on div "Enter diagnosis" at bounding box center [486, 226] width 568 height 20
type input "t"
type input "otiti"
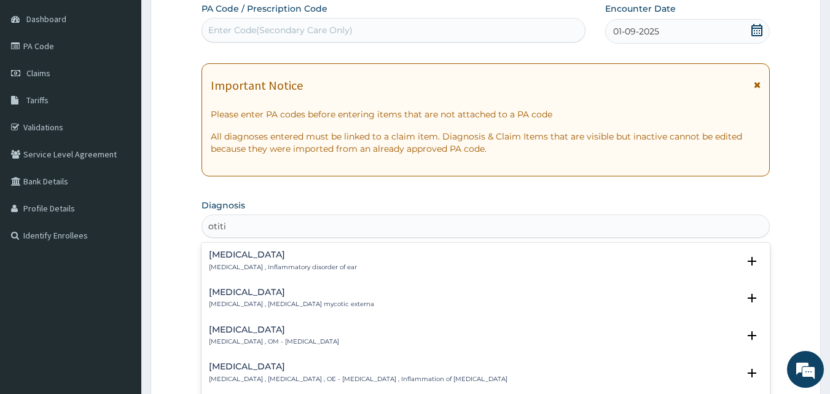
click at [227, 292] on h4 "[MEDICAL_DATA]" at bounding box center [291, 291] width 165 height 9
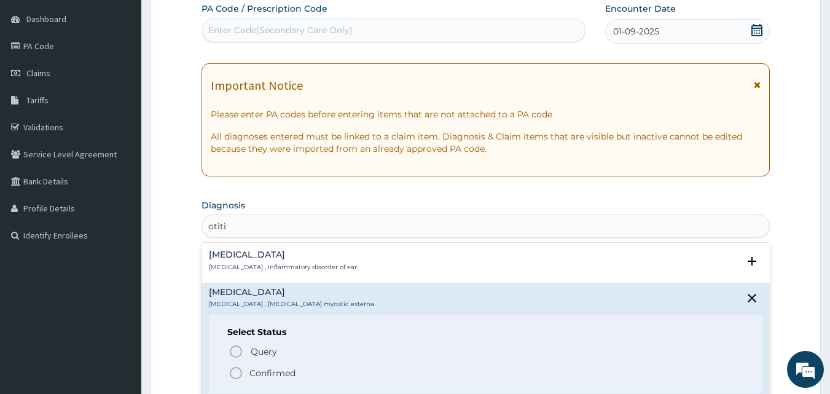
click at [235, 372] on icon "status option filled" at bounding box center [236, 372] width 15 height 15
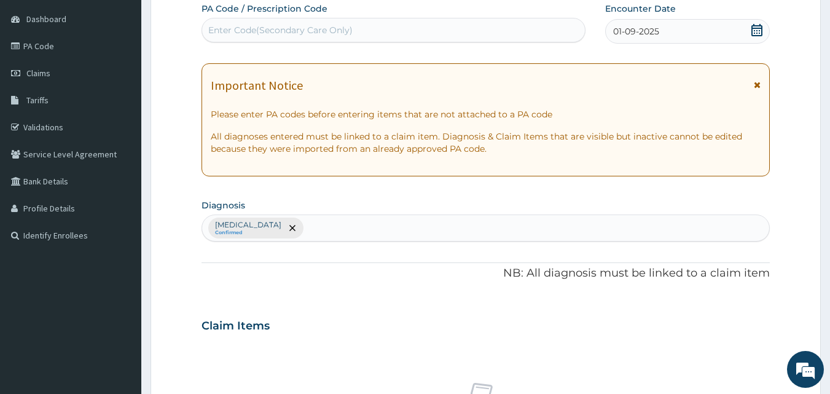
scroll to position [459, 0]
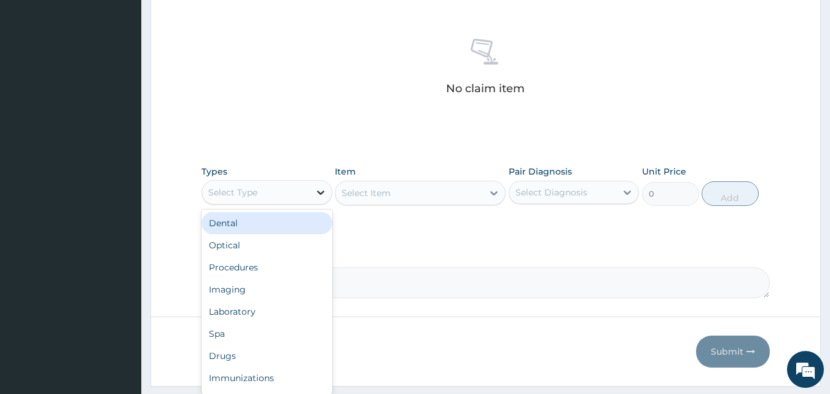
click at [323, 190] on icon at bounding box center [321, 192] width 12 height 12
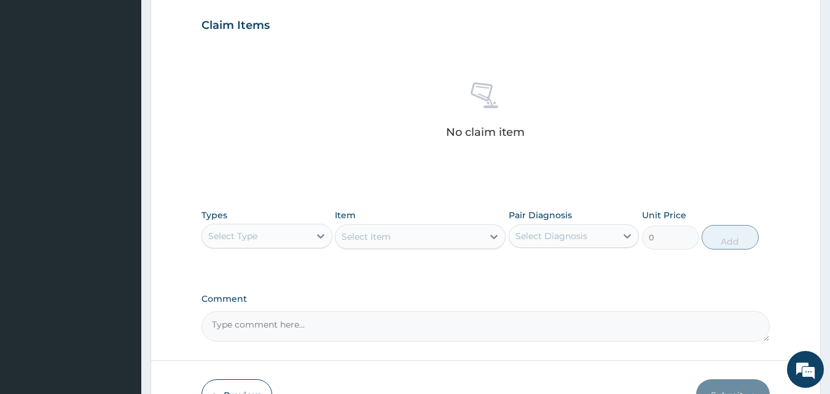
scroll to position [418, 0]
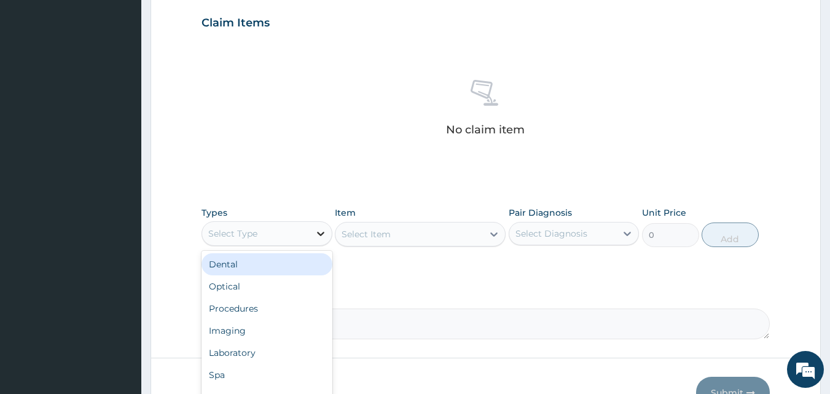
click at [322, 233] on icon at bounding box center [320, 234] width 7 height 4
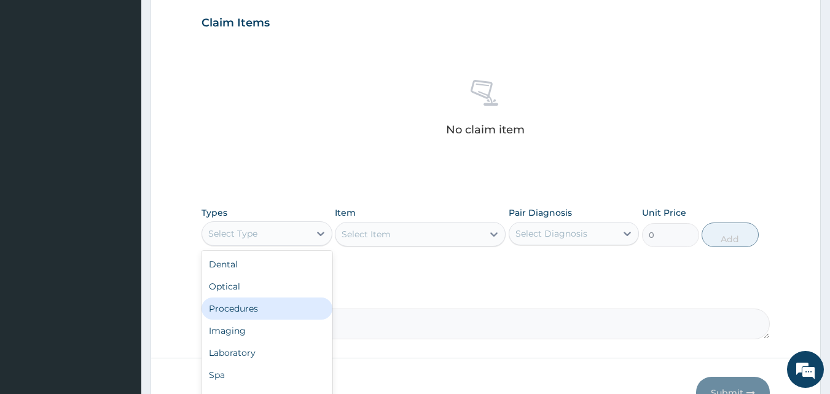
click at [288, 314] on div "Procedures" at bounding box center [266, 308] width 131 height 22
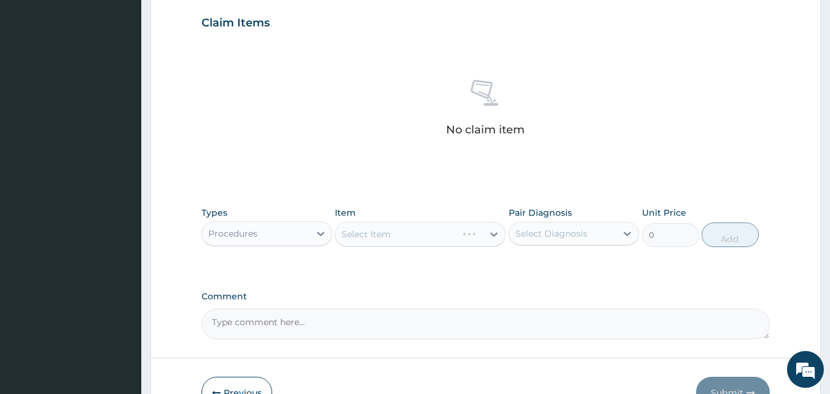
click at [491, 232] on div "Select Item" at bounding box center [420, 234] width 171 height 25
click at [495, 233] on div "Select Item" at bounding box center [420, 234] width 171 height 25
click at [493, 234] on div "Select Item" at bounding box center [420, 234] width 171 height 25
click at [493, 233] on div "Select Item" at bounding box center [420, 234] width 171 height 25
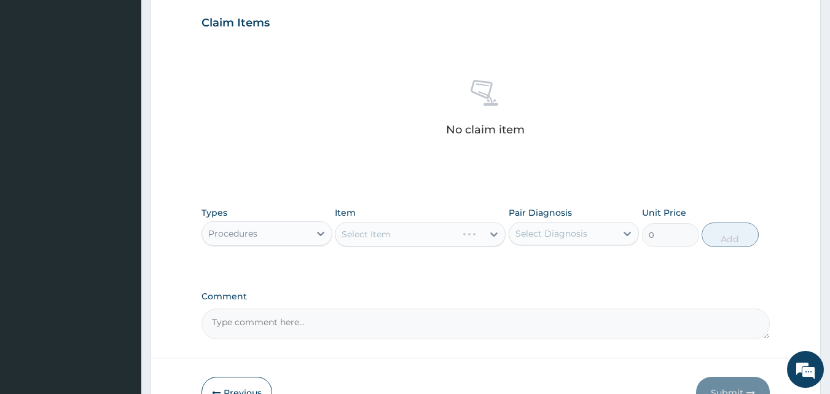
click at [492, 233] on div "Select Item" at bounding box center [420, 234] width 171 height 25
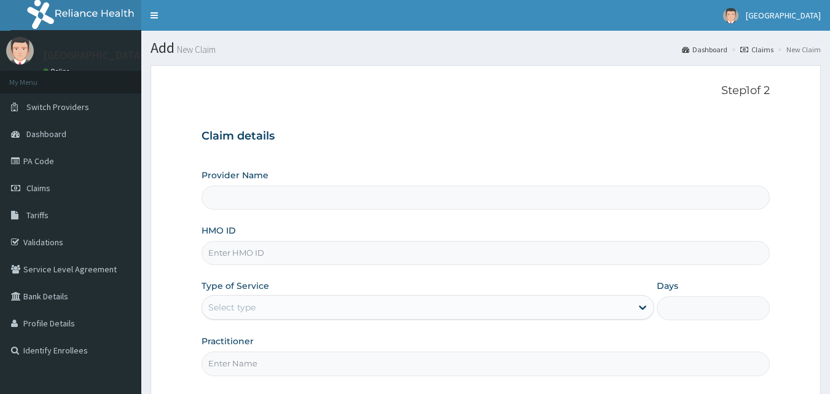
type input "[GEOGRAPHIC_DATA]"
click at [276, 251] on input "HMO ID" at bounding box center [485, 253] width 569 height 24
paste input "CWN/10134/A"
type input "CWN/10134/A"
click at [576, 315] on div "Select type" at bounding box center [416, 307] width 429 height 20
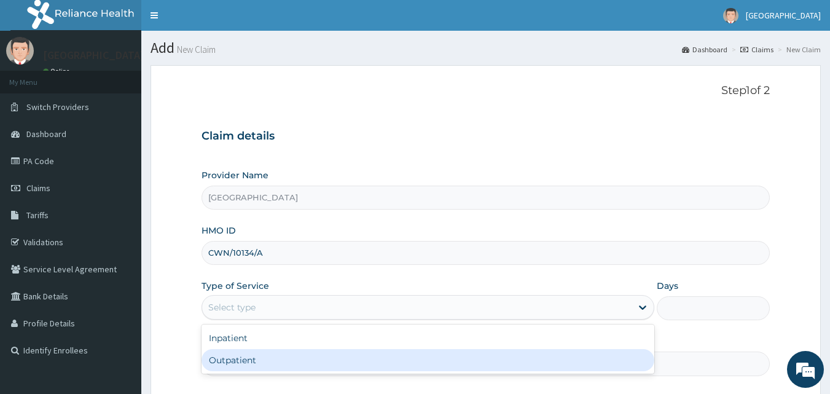
click at [553, 358] on div "Outpatient" at bounding box center [427, 360] width 453 height 22
type input "1"
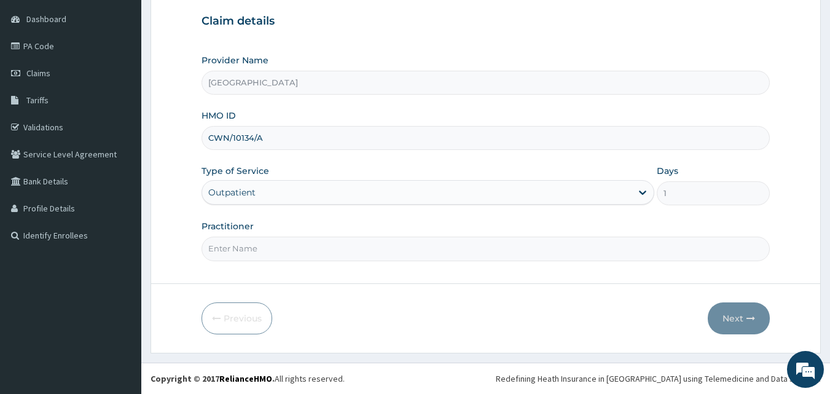
click at [265, 257] on input "Practitioner" at bounding box center [485, 248] width 569 height 24
type input "DRDUROTIMI"
click at [738, 315] on button "Next" at bounding box center [739, 318] width 62 height 32
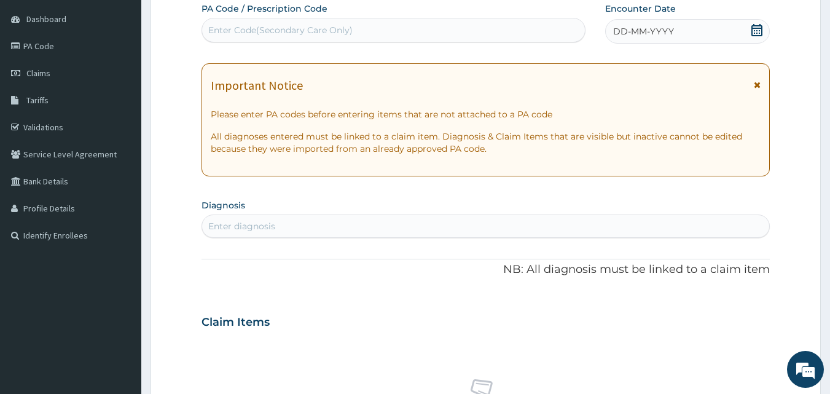
click at [760, 34] on icon at bounding box center [757, 30] width 12 height 12
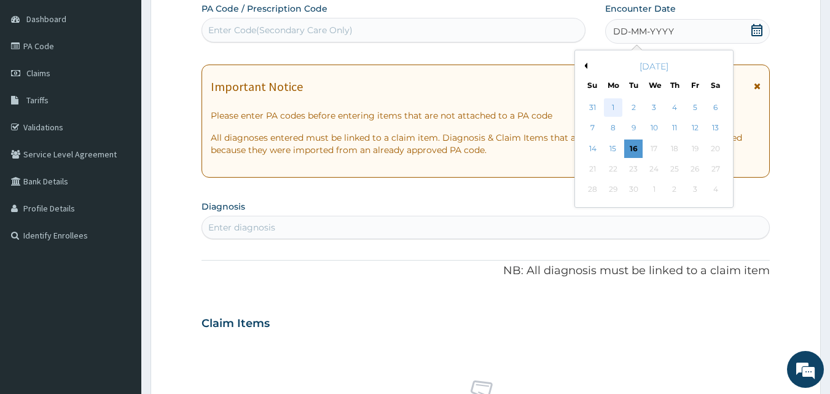
click at [615, 104] on div "1" at bounding box center [613, 107] width 18 height 18
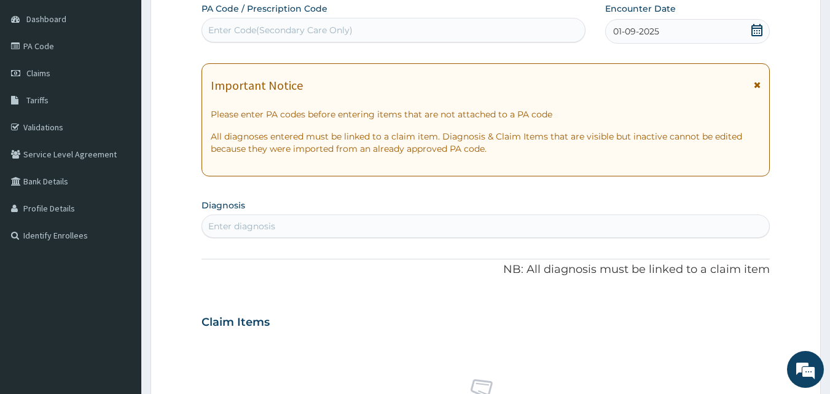
click at [333, 233] on div "Enter diagnosis" at bounding box center [486, 226] width 568 height 20
type input "oti"
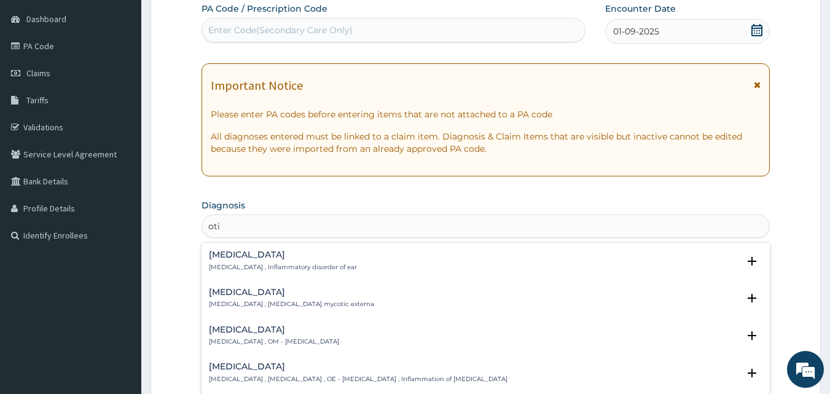
click at [231, 294] on h4 "Otomycosis" at bounding box center [291, 291] width 165 height 9
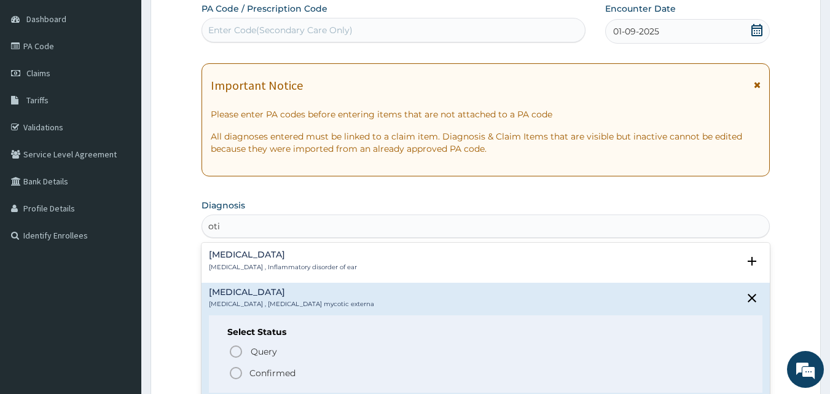
click at [235, 372] on icon "status option filled" at bounding box center [236, 372] width 15 height 15
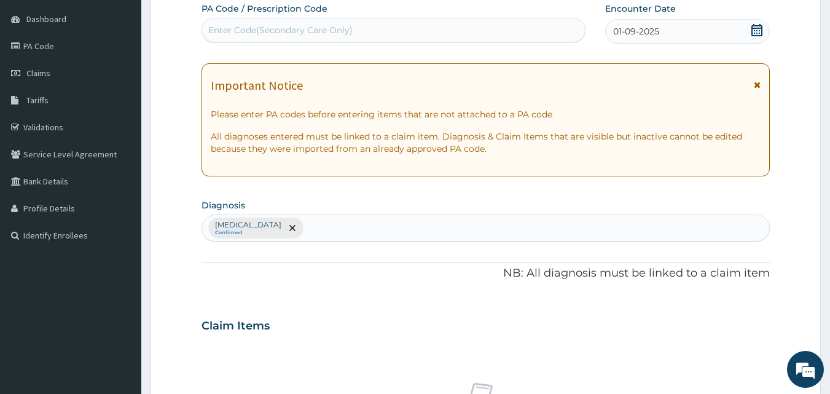
scroll to position [459, 0]
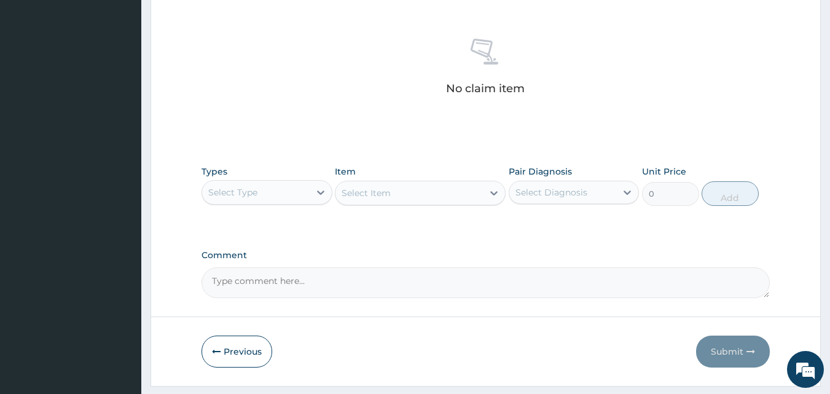
click at [305, 195] on div "Select Type" at bounding box center [255, 192] width 107 height 20
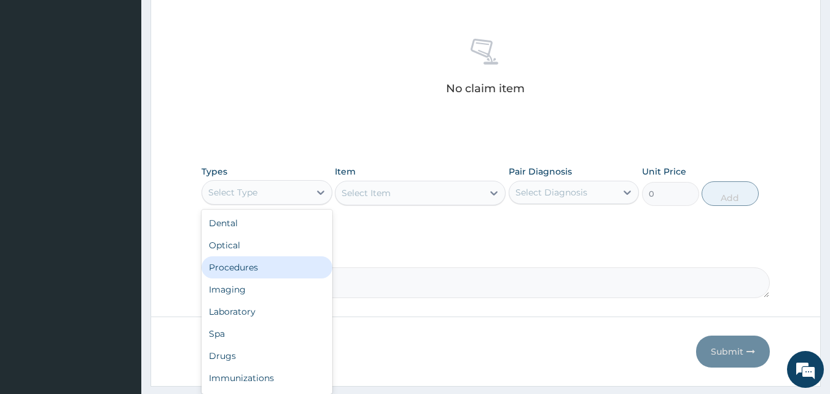
click at [268, 277] on div "Procedures" at bounding box center [266, 267] width 131 height 22
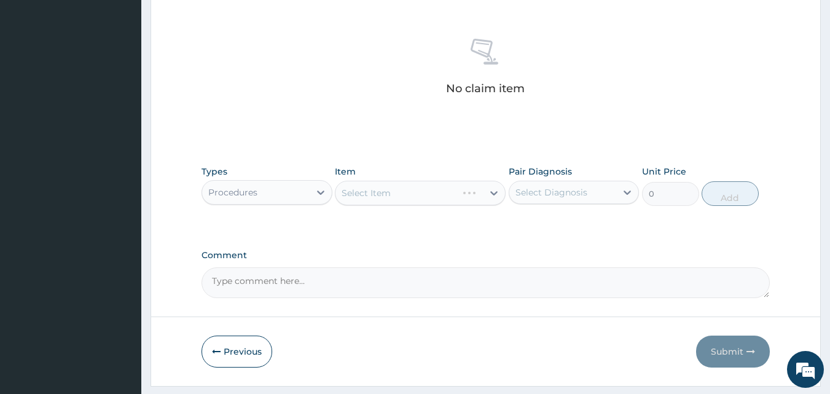
click at [428, 202] on div "Select Item" at bounding box center [420, 193] width 171 height 25
click at [492, 194] on div "Select Item" at bounding box center [420, 193] width 171 height 25
click at [494, 193] on div "Select Item" at bounding box center [420, 193] width 171 height 25
click at [491, 192] on div "Select Item" at bounding box center [420, 193] width 171 height 25
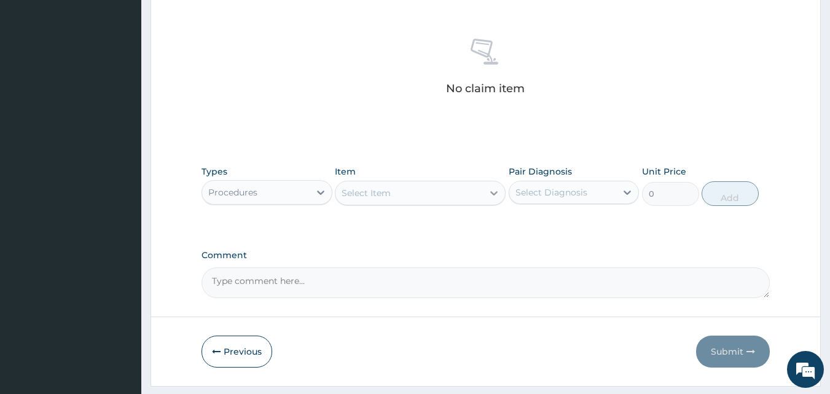
click at [488, 193] on icon at bounding box center [494, 193] width 12 height 12
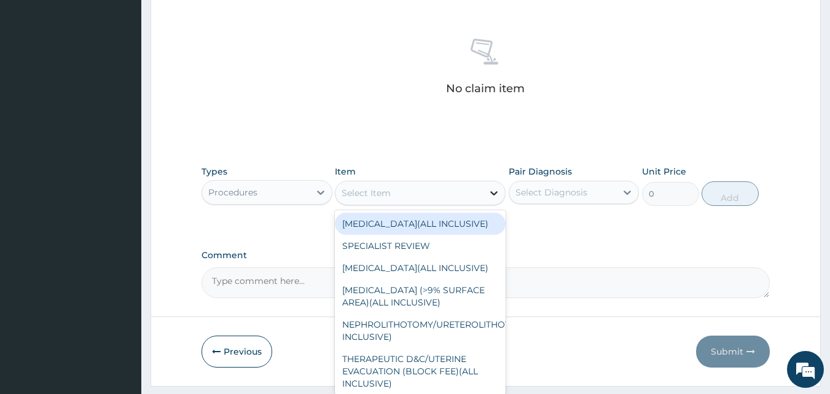
type input "d"
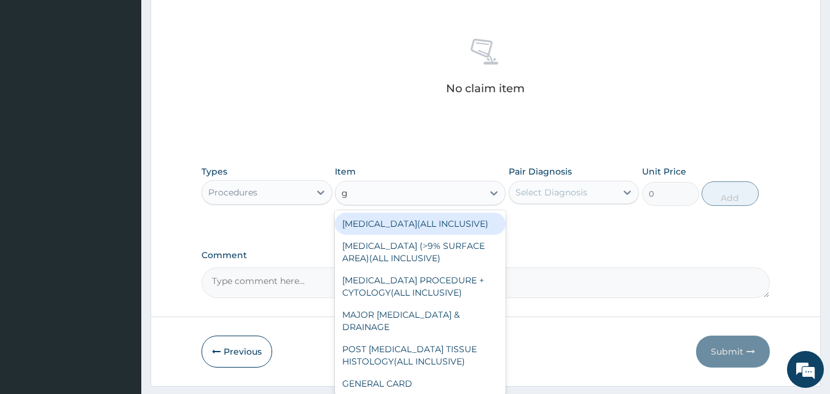
type input "gp"
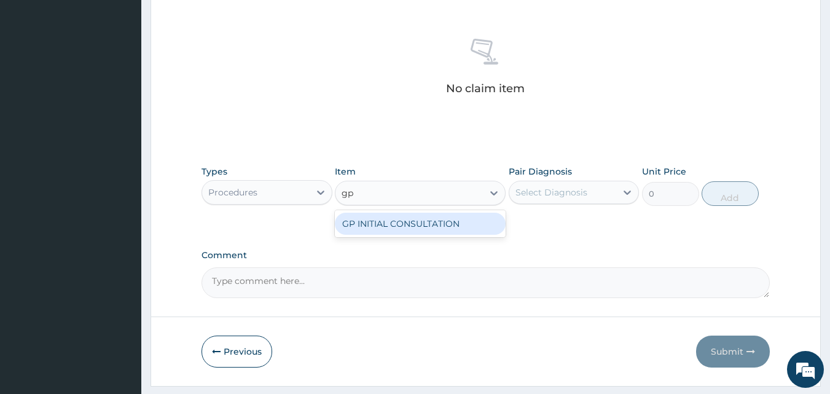
click at [390, 230] on div "GP INITIAL CONSULTATION" at bounding box center [420, 224] width 171 height 22
type input "2000"
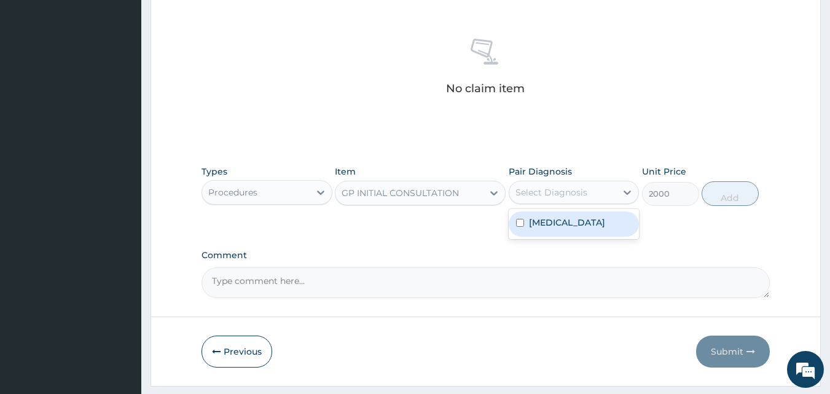
click at [547, 192] on div "Select Diagnosis" at bounding box center [551, 192] width 72 height 12
click at [544, 226] on label "Otomycosis" at bounding box center [567, 222] width 76 height 12
checkbox input "true"
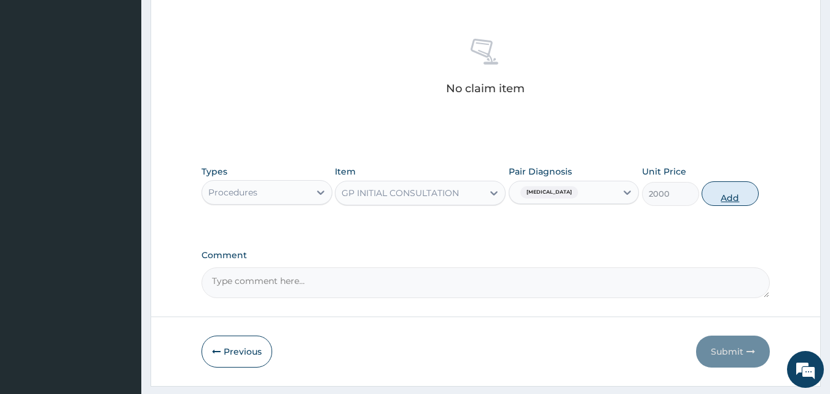
click at [725, 196] on button "Add" at bounding box center [729, 193] width 57 height 25
type input "0"
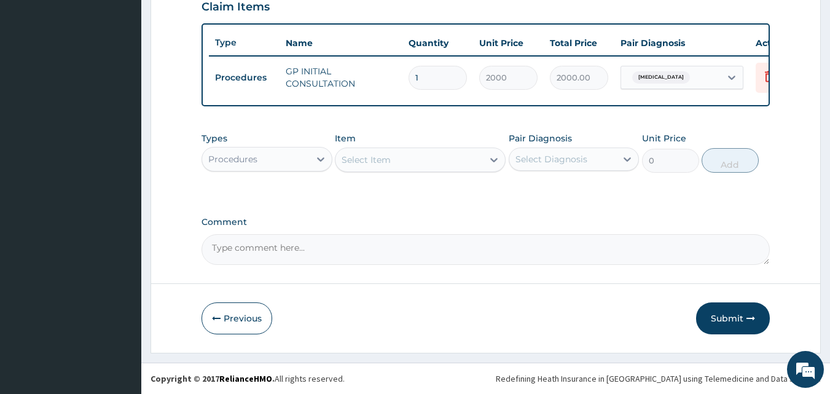
scroll to position [443, 0]
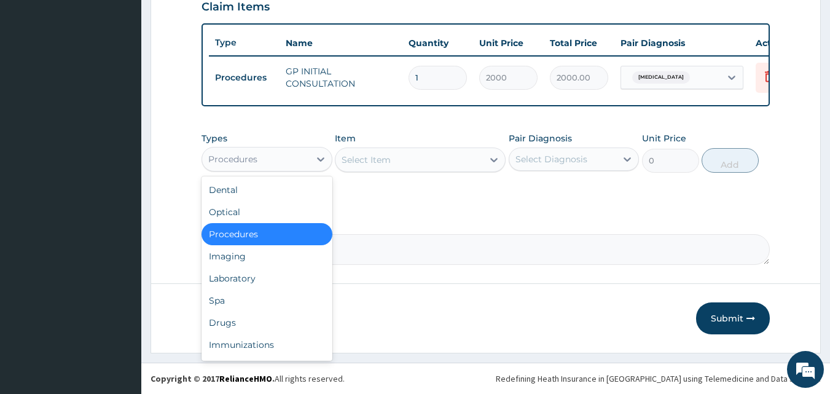
click at [290, 163] on div "Procedures" at bounding box center [255, 159] width 107 height 20
click at [249, 318] on div "Drugs" at bounding box center [266, 322] width 131 height 22
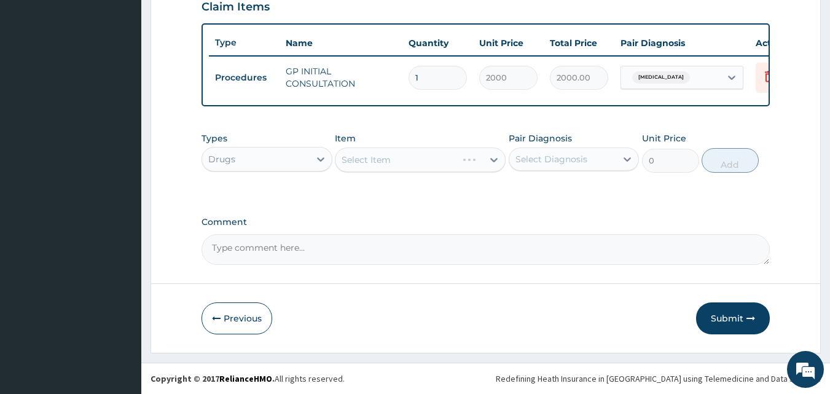
click at [489, 161] on div "Select Item" at bounding box center [420, 159] width 171 height 25
click at [494, 161] on div "Select Item" at bounding box center [420, 159] width 171 height 25
click at [496, 159] on div "Select Item" at bounding box center [420, 159] width 171 height 25
click at [494, 166] on div at bounding box center [494, 160] width 22 height 22
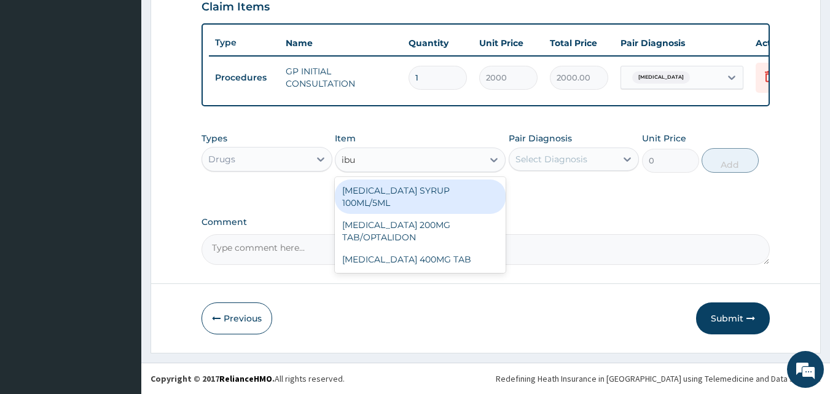
type input "ibup"
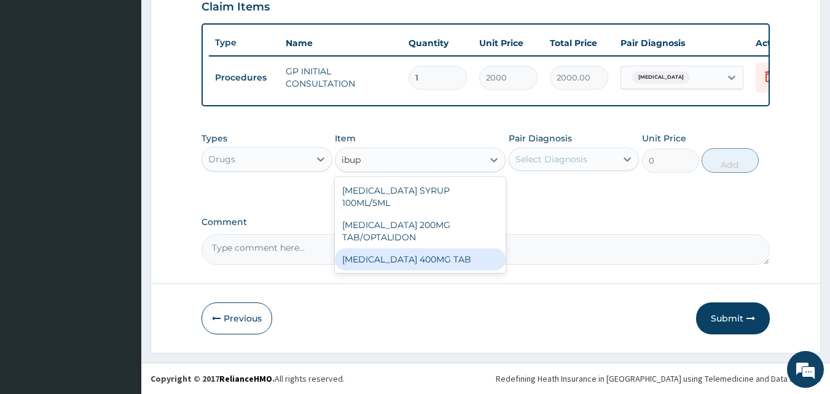
click at [450, 249] on div "[MEDICAL_DATA] 400MG TAB" at bounding box center [420, 259] width 171 height 22
type input "35"
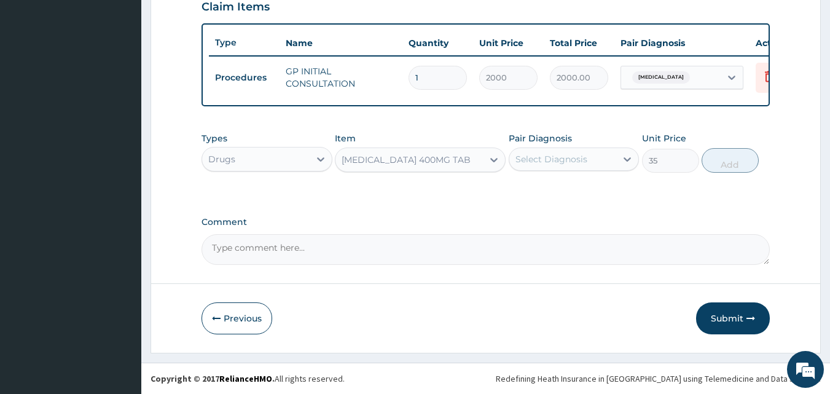
click at [561, 160] on div "Select Diagnosis" at bounding box center [551, 159] width 72 height 12
click at [554, 192] on label "Otomycosis" at bounding box center [567, 189] width 76 height 12
checkbox input "true"
click at [736, 156] on button "Add" at bounding box center [729, 160] width 57 height 25
type input "0"
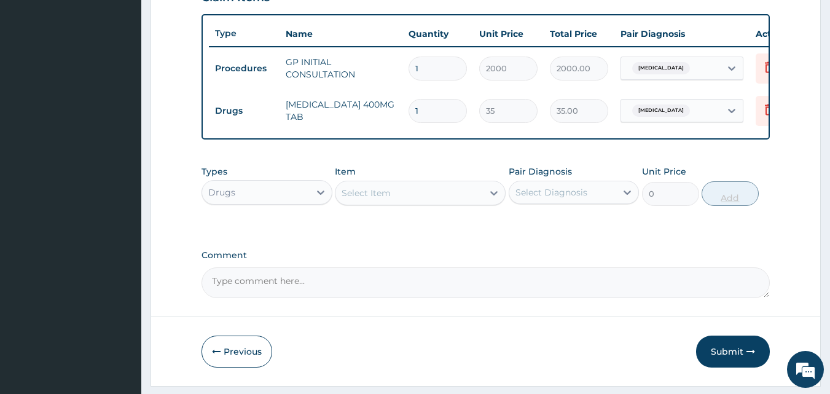
type input "10"
type input "350.00"
type input "10"
click at [729, 359] on button "Submit" at bounding box center [733, 351] width 74 height 32
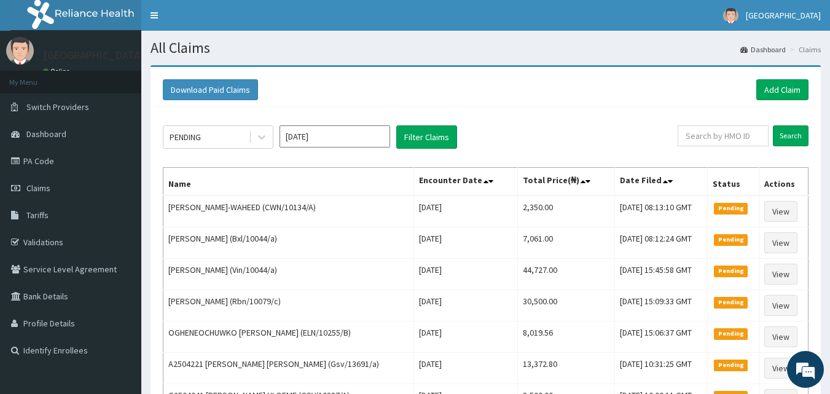
click at [565, 96] on div "Download Paid Claims Add Claim" at bounding box center [486, 89] width 646 height 21
click at [574, 88] on div "Download Paid Claims Add Claim" at bounding box center [486, 89] width 646 height 21
click at [735, 131] on input "text" at bounding box center [723, 135] width 91 height 21
paste input "Nag/10064/c"
type input "Nag/10064/c"
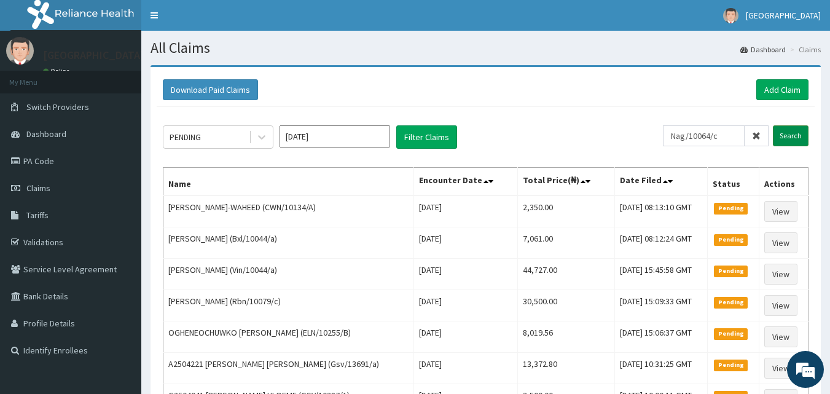
click at [797, 133] on input "Search" at bounding box center [791, 135] width 36 height 21
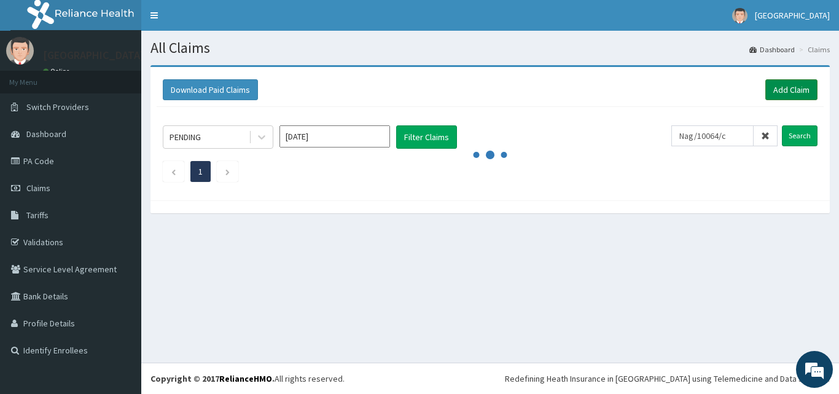
click at [785, 88] on link "Add Claim" at bounding box center [791, 89] width 52 height 21
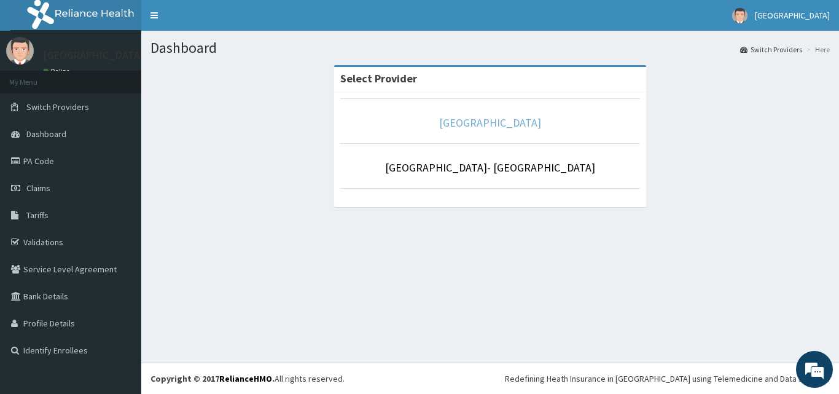
click at [514, 128] on link "[GEOGRAPHIC_DATA]" at bounding box center [490, 122] width 102 height 14
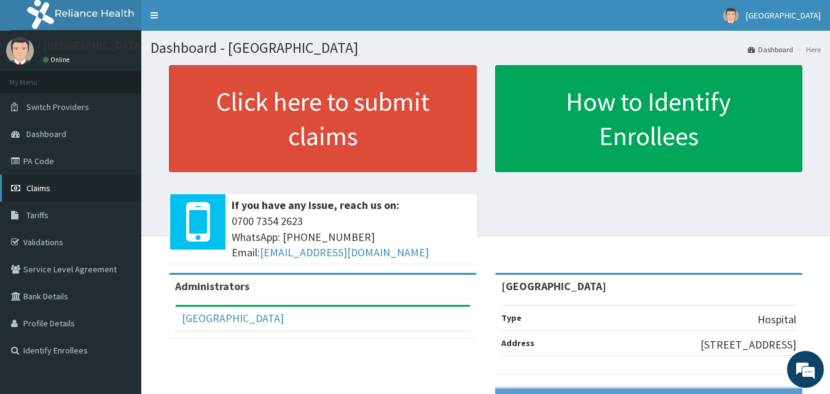
click at [44, 187] on span "Claims" at bounding box center [38, 187] width 24 height 11
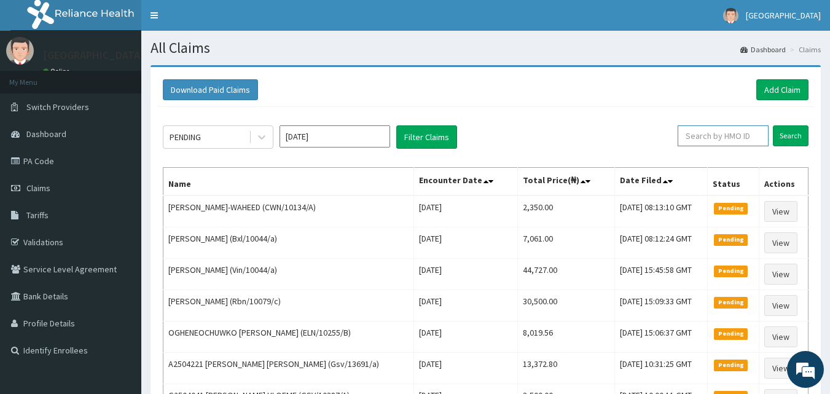
click at [733, 139] on input "text" at bounding box center [723, 135] width 91 height 21
paste input "Nag/10064/c"
type input "Nag/10064/c"
click at [792, 135] on input "Search" at bounding box center [791, 135] width 36 height 21
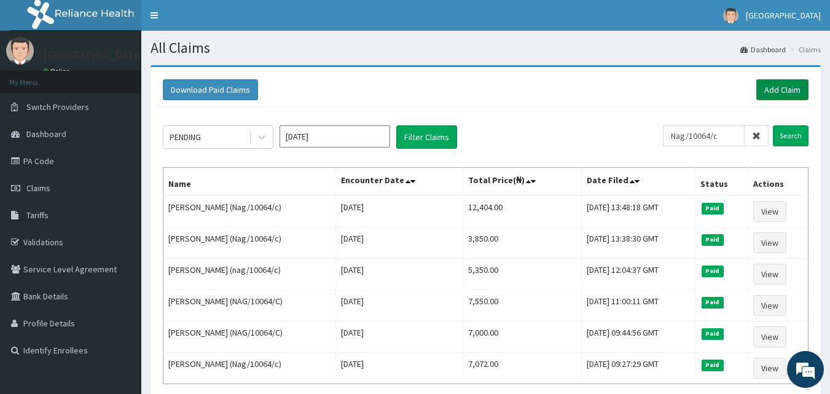
click at [784, 92] on link "Add Claim" at bounding box center [782, 89] width 52 height 21
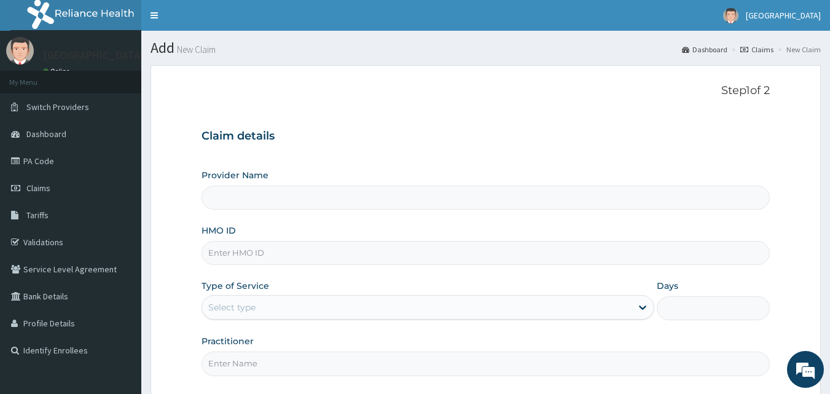
type input "[GEOGRAPHIC_DATA]"
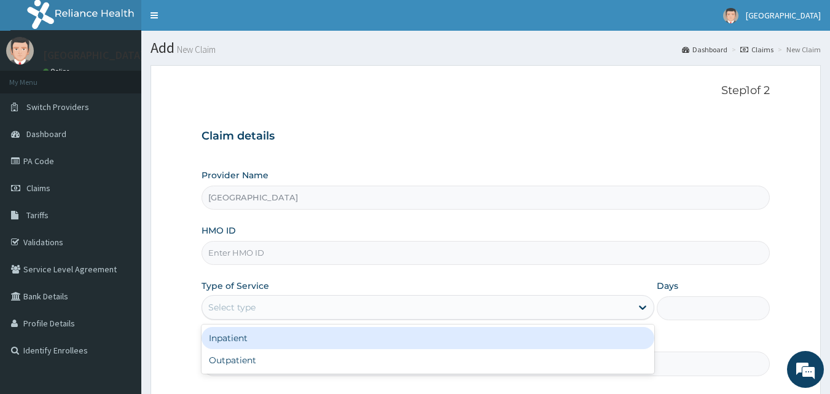
click at [377, 308] on div "Select type" at bounding box center [416, 307] width 429 height 20
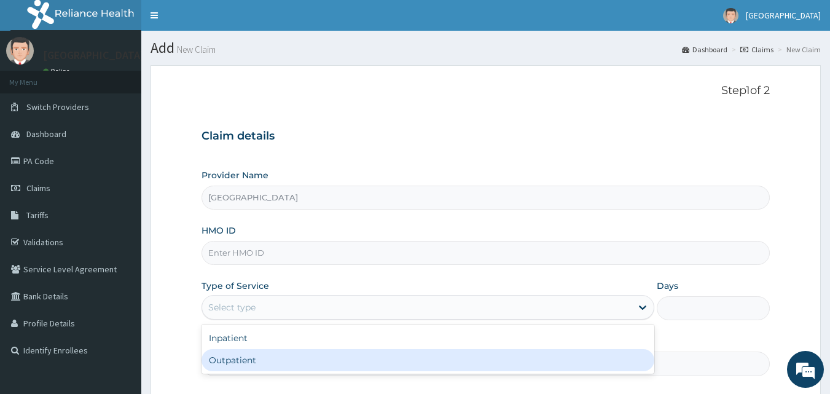
click at [372, 354] on div "Outpatient" at bounding box center [427, 360] width 453 height 22
type input "1"
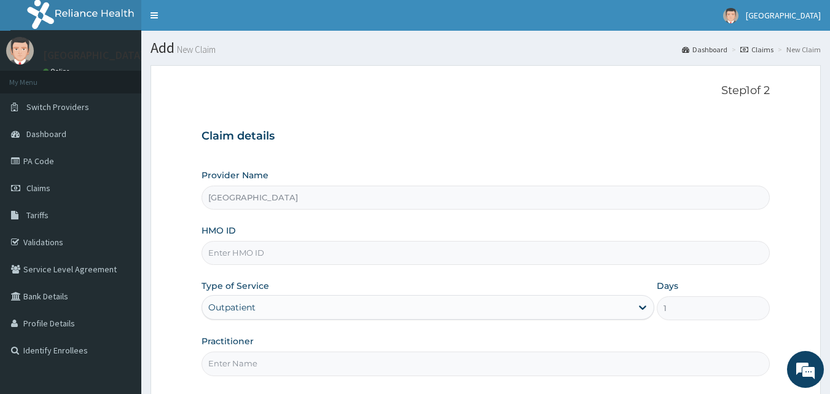
click at [384, 253] on input "HMO ID" at bounding box center [485, 253] width 569 height 24
paste input "Nag/10064/c"
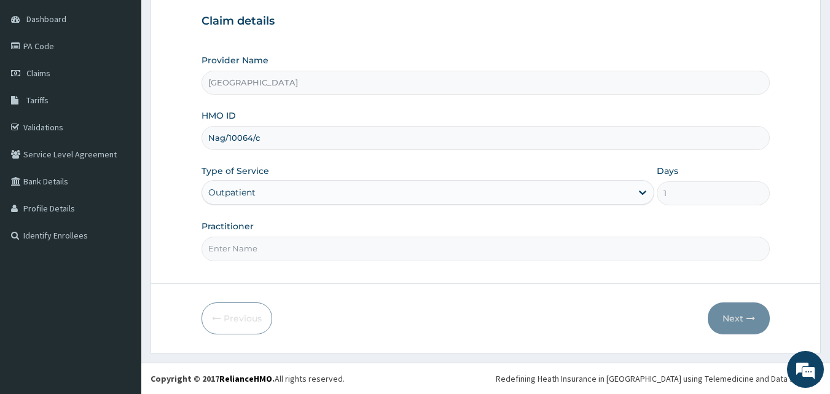
type input "Nag/10064/c"
click at [340, 245] on input "Practitioner" at bounding box center [485, 248] width 569 height 24
type input "DRDUROTIMI"
click at [733, 326] on button "Next" at bounding box center [739, 318] width 62 height 32
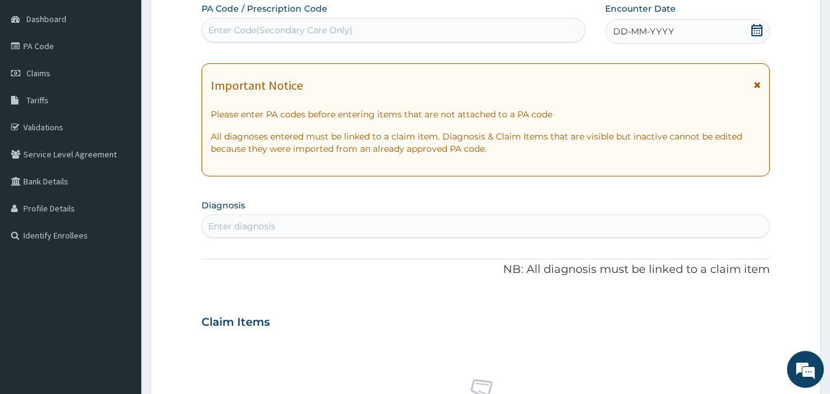
click at [760, 29] on icon at bounding box center [757, 30] width 12 height 12
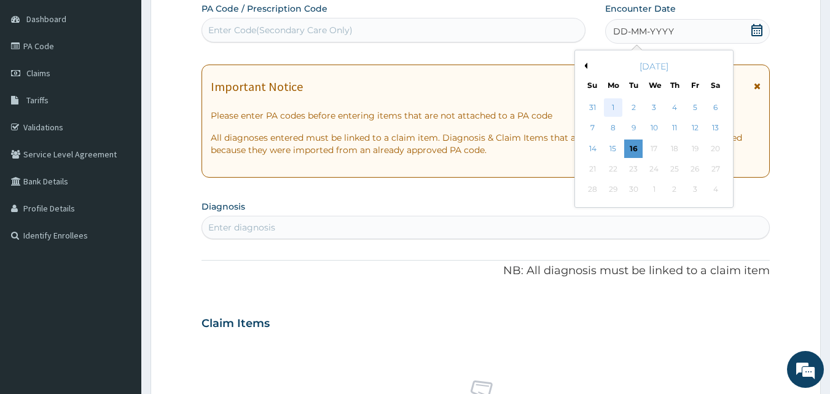
click at [612, 106] on div "1" at bounding box center [613, 107] width 18 height 18
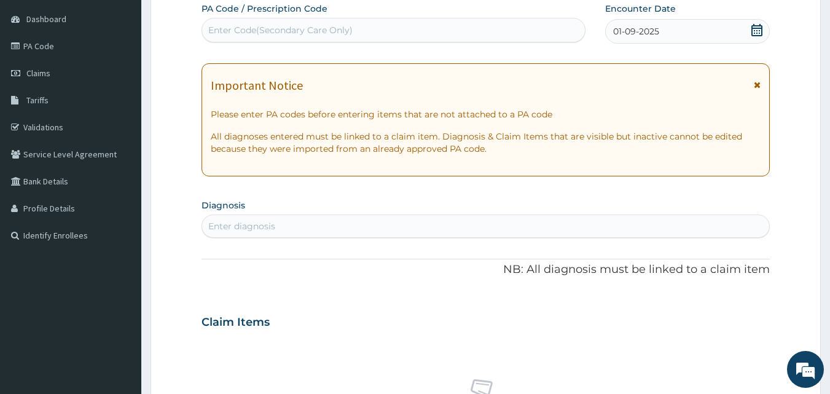
click at [546, 238] on div "Enter diagnosis" at bounding box center [485, 225] width 569 height 23
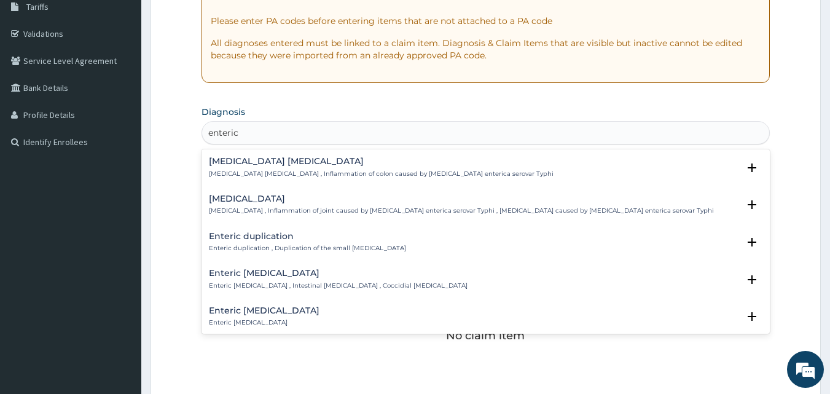
scroll to position [213, 0]
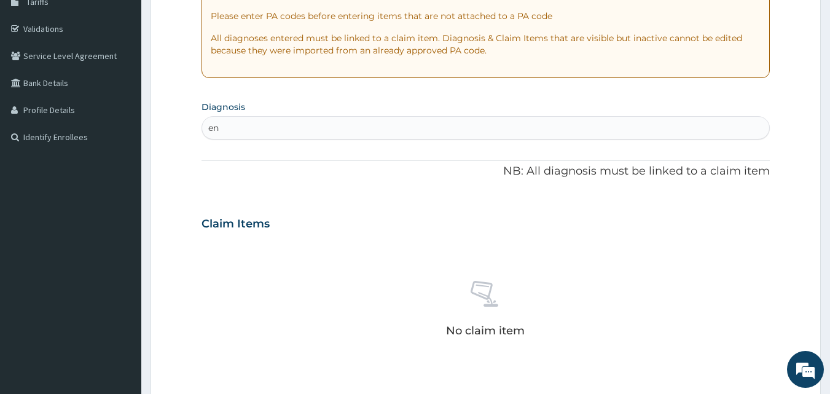
type input "e"
type input "fever"
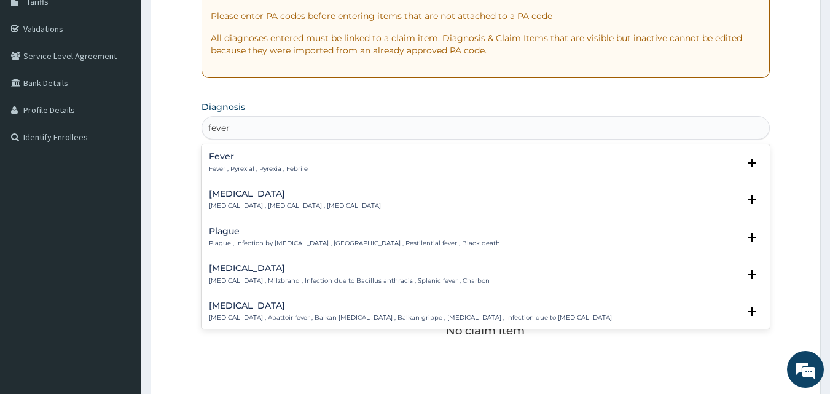
click at [221, 159] on h4 "Fever" at bounding box center [258, 156] width 99 height 9
click at [221, 156] on h4 "Fever" at bounding box center [258, 156] width 99 height 9
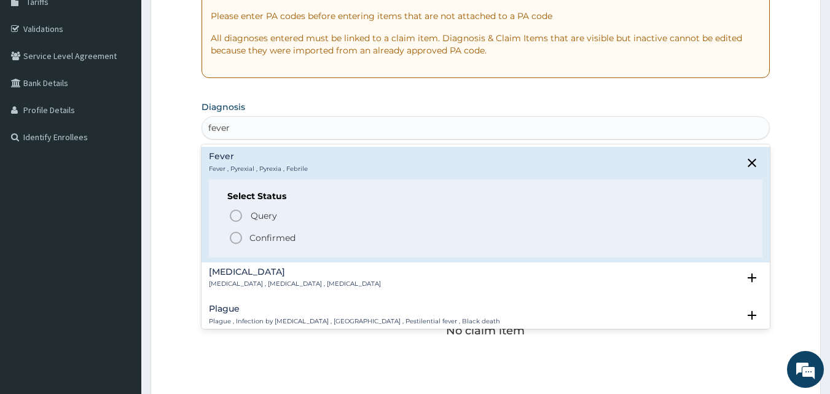
click at [232, 238] on icon "status option filled" at bounding box center [236, 237] width 15 height 15
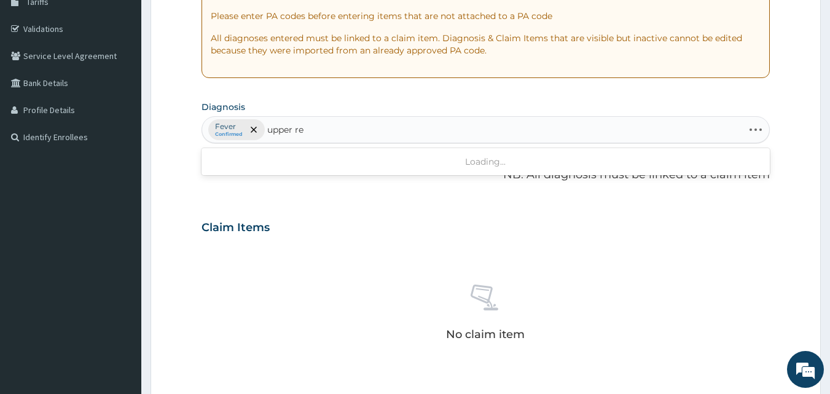
type input "upper res"
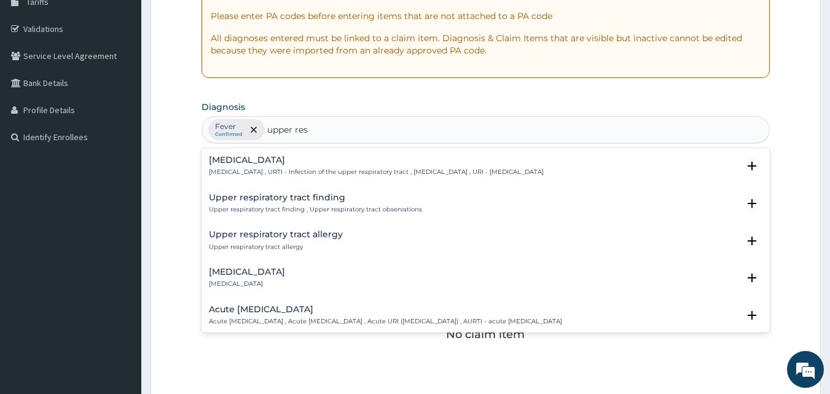
click at [288, 157] on h4 "[MEDICAL_DATA]" at bounding box center [376, 159] width 335 height 9
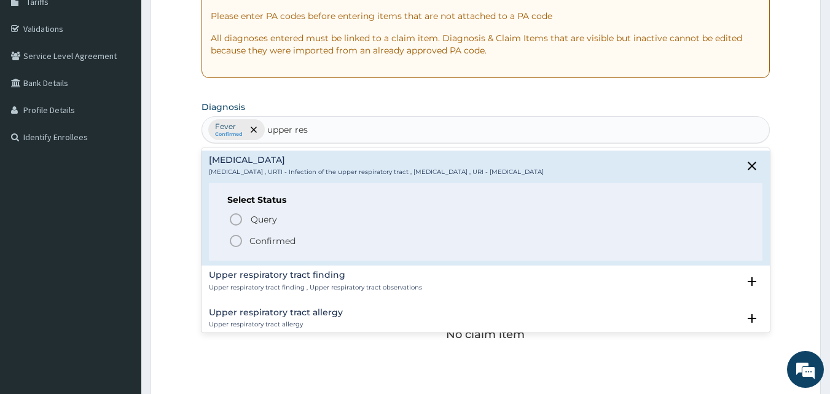
click at [233, 237] on icon "status option filled" at bounding box center [236, 240] width 15 height 15
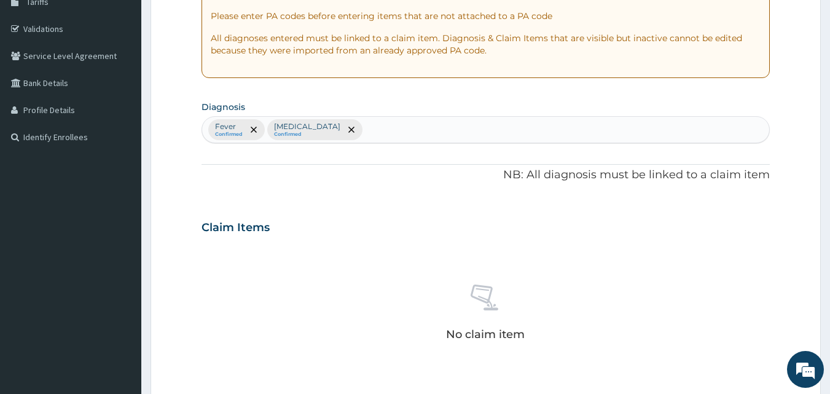
scroll to position [492, 0]
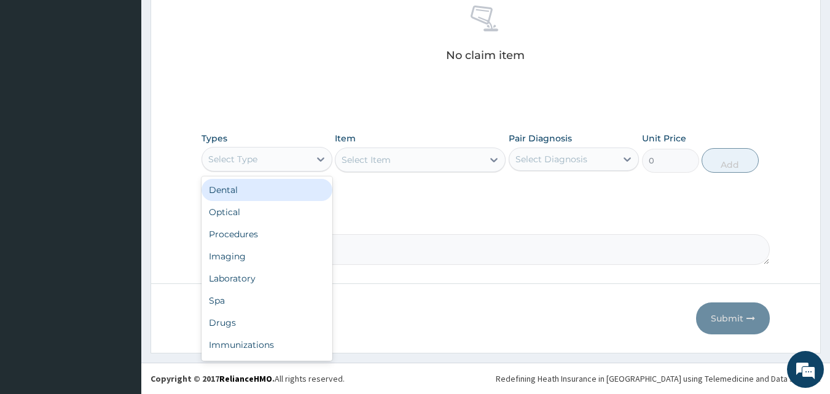
click at [300, 162] on div "Select Type" at bounding box center [255, 159] width 107 height 20
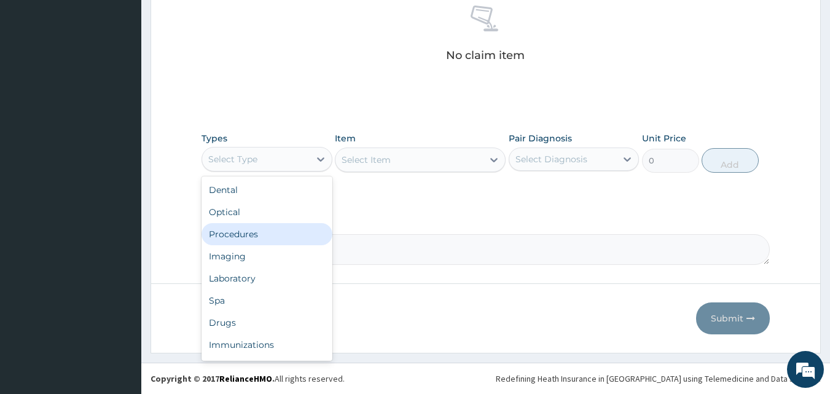
click at [279, 236] on div "Procedures" at bounding box center [266, 234] width 131 height 22
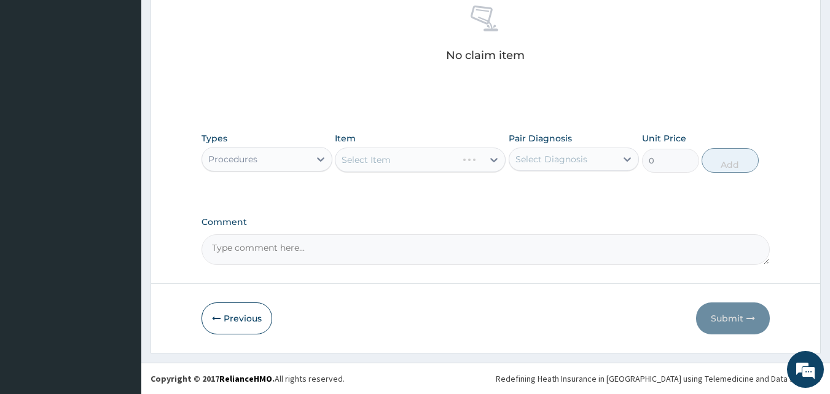
click at [491, 161] on div "Select Item" at bounding box center [420, 159] width 171 height 25
click at [493, 160] on div "Select Item" at bounding box center [420, 159] width 171 height 25
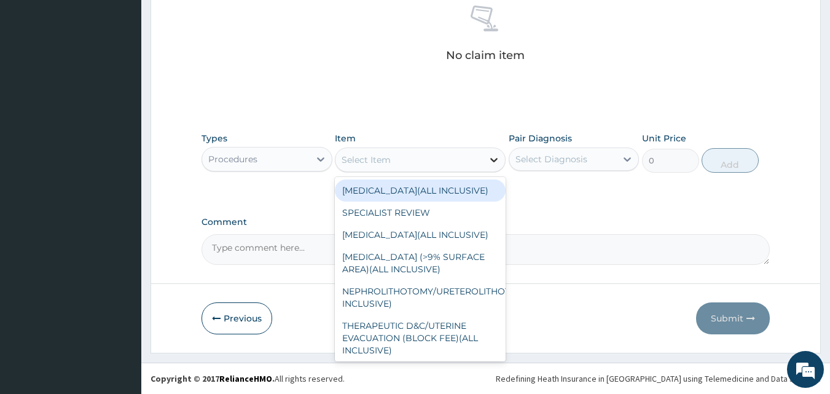
click at [493, 158] on icon at bounding box center [494, 160] width 12 height 12
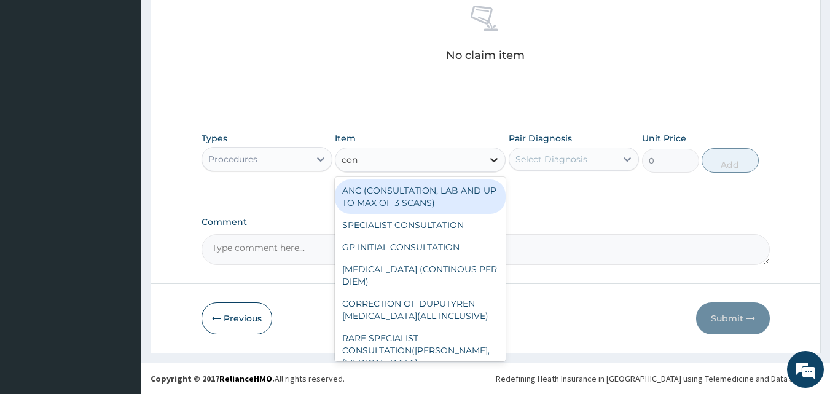
type input "cons"
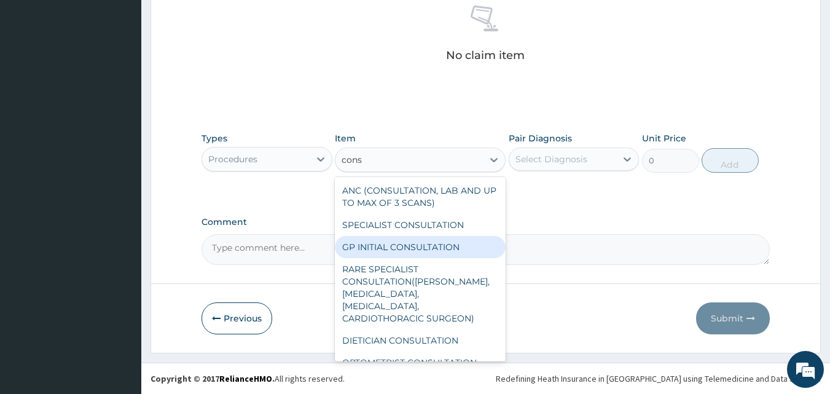
click at [482, 251] on div "GP INITIAL CONSULTATION" at bounding box center [420, 247] width 171 height 22
type input "2000"
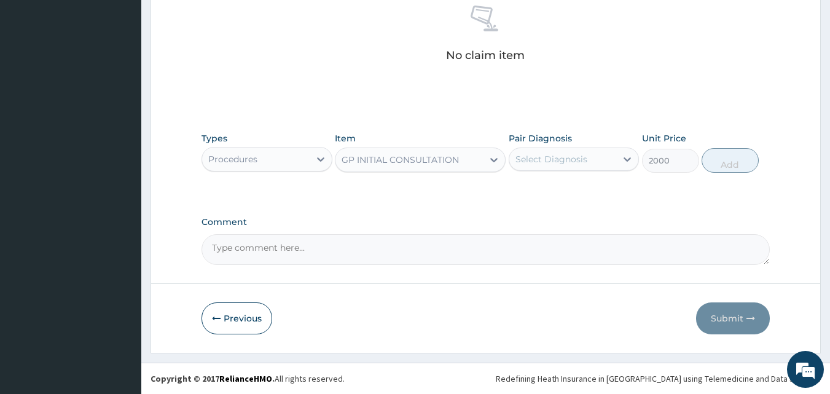
click at [601, 155] on div "Select Diagnosis" at bounding box center [562, 159] width 107 height 20
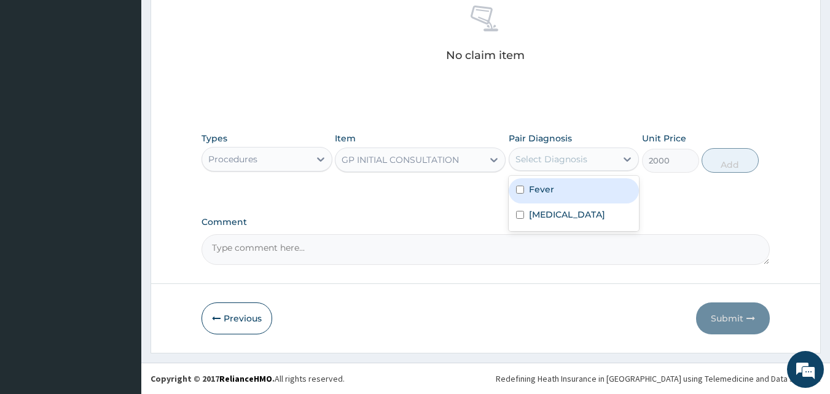
click at [574, 193] on div "Fever" at bounding box center [574, 190] width 131 height 25
checkbox input "true"
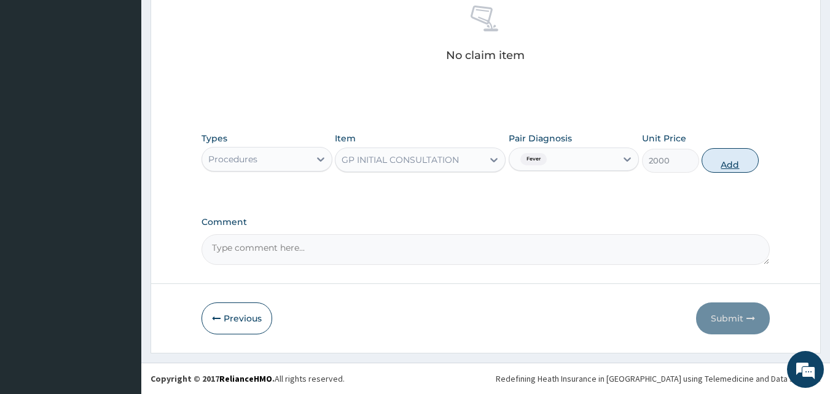
click at [714, 155] on button "Add" at bounding box center [729, 160] width 57 height 25
type input "0"
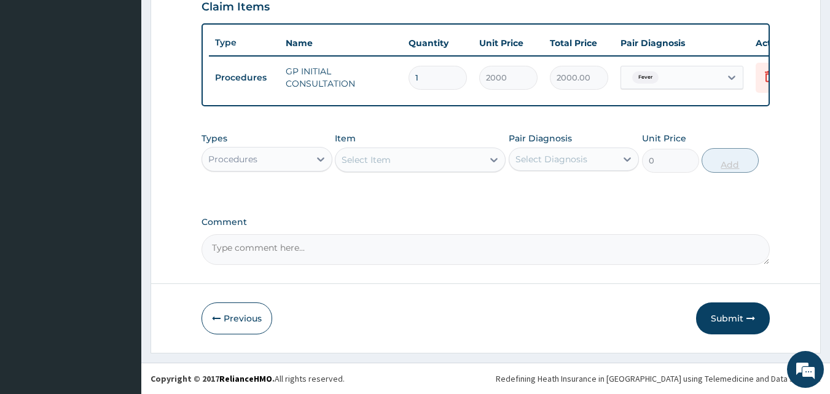
scroll to position [443, 0]
click at [315, 161] on icon at bounding box center [321, 159] width 12 height 12
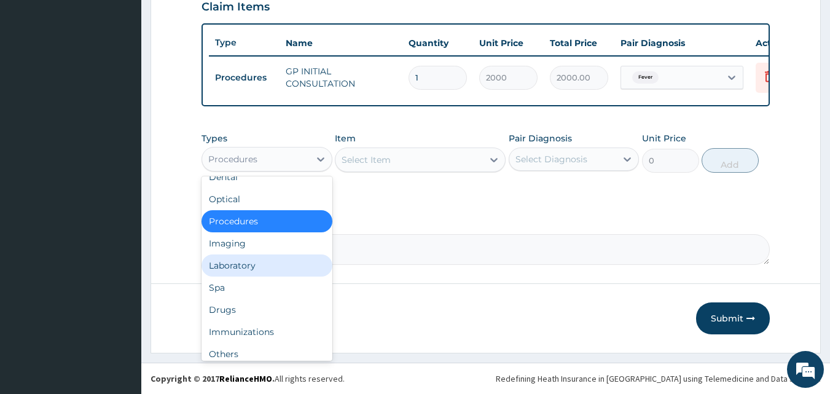
scroll to position [0, 0]
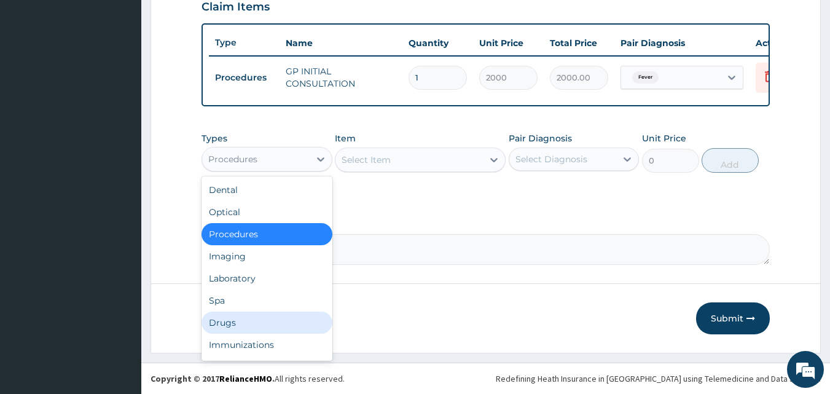
click at [283, 324] on div "Drugs" at bounding box center [266, 322] width 131 height 22
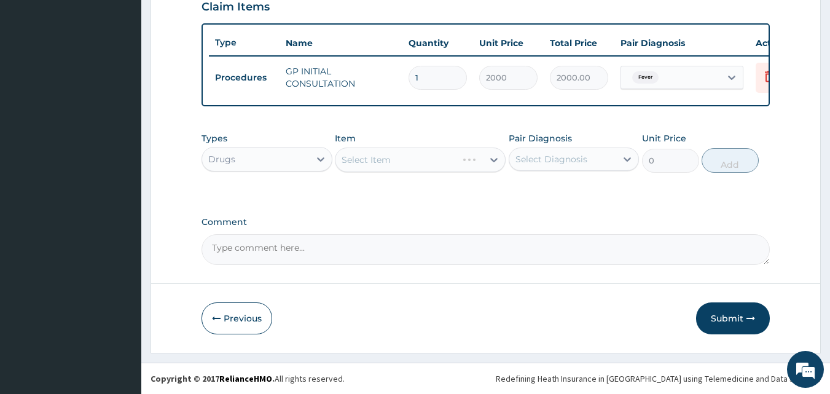
click at [465, 166] on div "Select Item" at bounding box center [420, 159] width 171 height 25
click at [494, 162] on icon at bounding box center [493, 160] width 7 height 4
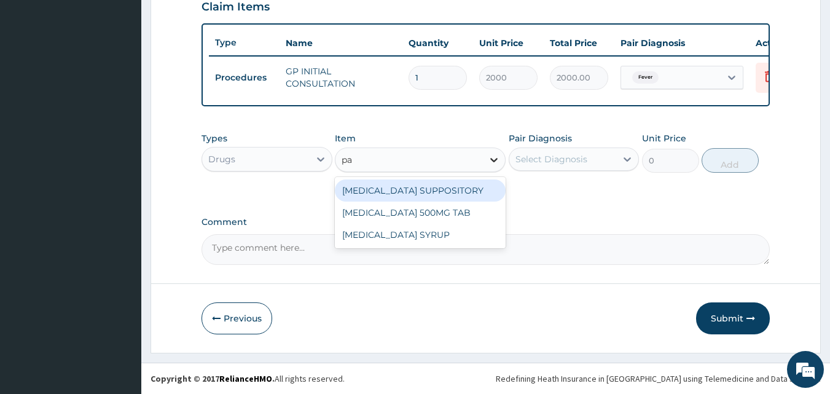
type input "p"
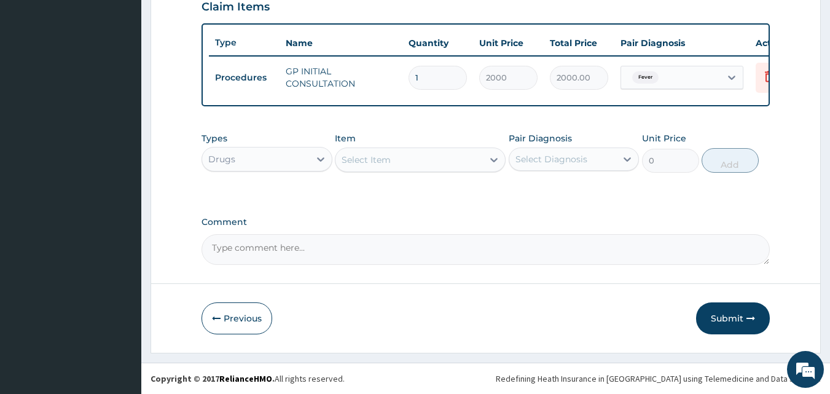
click at [421, 156] on div "Select Item" at bounding box center [408, 160] width 147 height 20
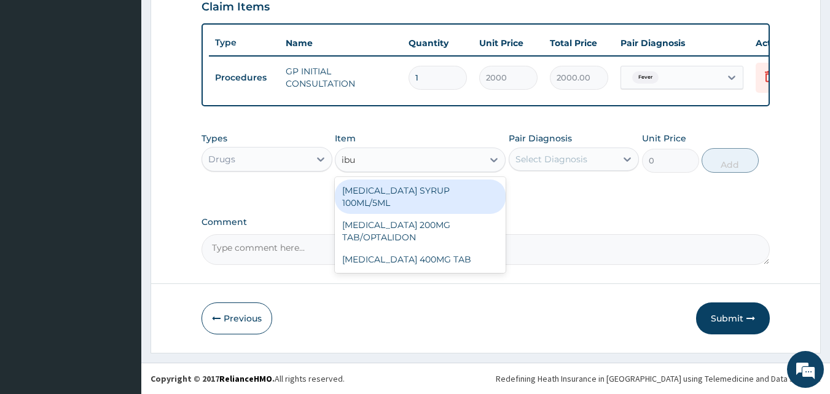
type input "ibup"
click at [423, 191] on div "[MEDICAL_DATA] SYRUP 100ML/5ML" at bounding box center [420, 196] width 171 height 34
type input "700"
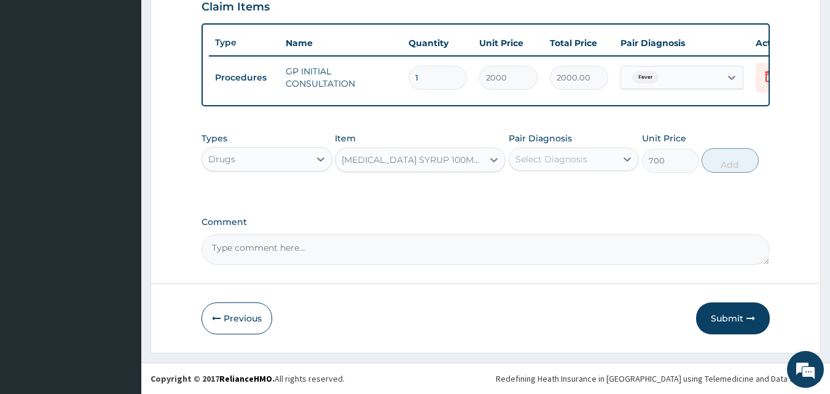
click at [553, 160] on div "Select Diagnosis" at bounding box center [551, 159] width 72 height 12
click at [543, 221] on label "[MEDICAL_DATA]" at bounding box center [567, 214] width 76 height 12
checkbox input "true"
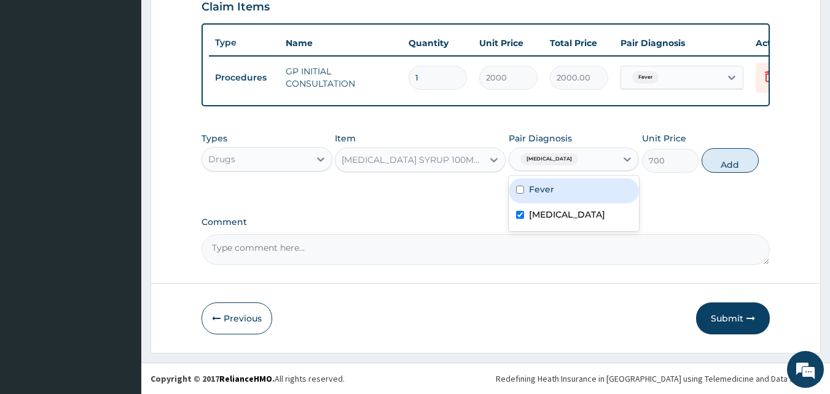
click at [550, 196] on div "Fever" at bounding box center [574, 190] width 131 height 25
checkbox input "true"
click at [735, 173] on button "Add" at bounding box center [729, 160] width 57 height 25
type input "0"
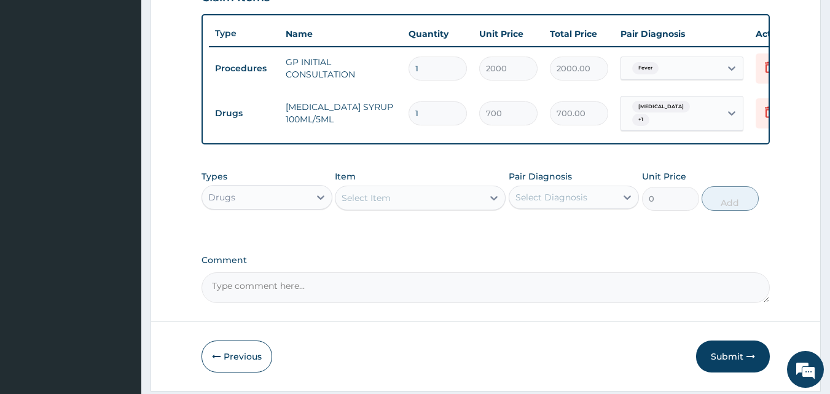
click at [389, 204] on div "Select Item" at bounding box center [366, 198] width 49 height 12
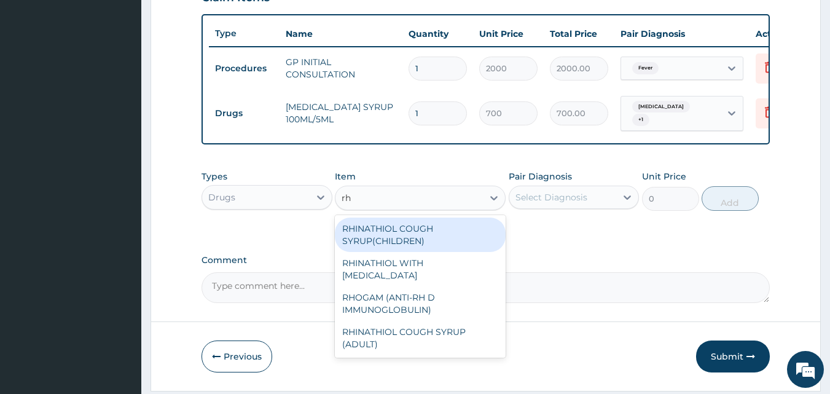
type input "rhi"
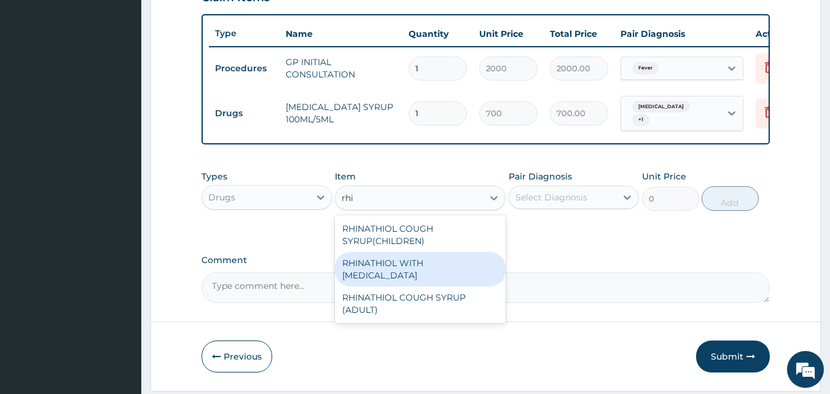
click at [382, 278] on div "RHINATHIOL WITH [MEDICAL_DATA]" at bounding box center [420, 269] width 171 height 34
type input "1404"
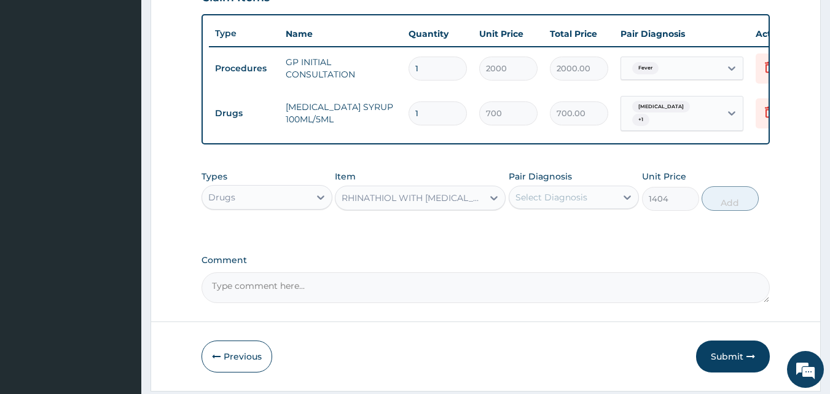
click at [552, 203] on div "Select Diagnosis" at bounding box center [551, 197] width 72 height 12
click at [553, 259] on label "[MEDICAL_DATA]" at bounding box center [567, 252] width 76 height 12
checkbox input "true"
click at [732, 207] on button "Add" at bounding box center [729, 198] width 57 height 25
type input "0"
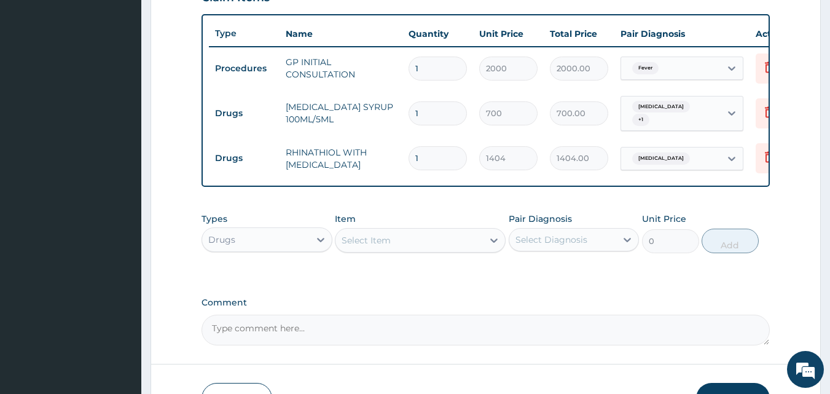
scroll to position [99, 0]
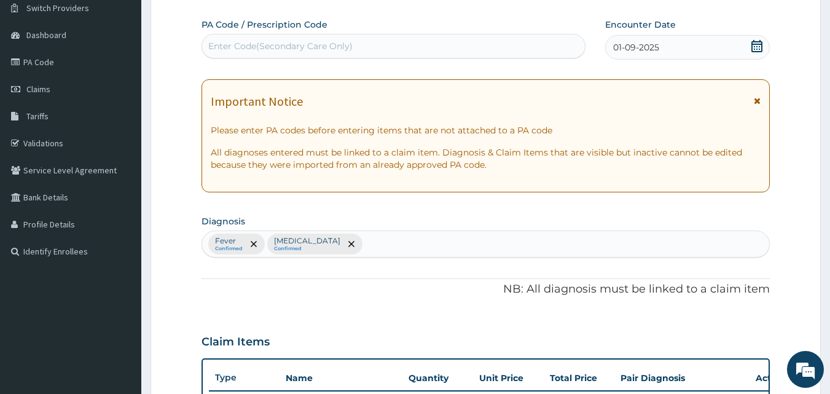
click at [488, 249] on div "Fever Confirmed Upper respiratory infection Confirmed" at bounding box center [486, 244] width 568 height 26
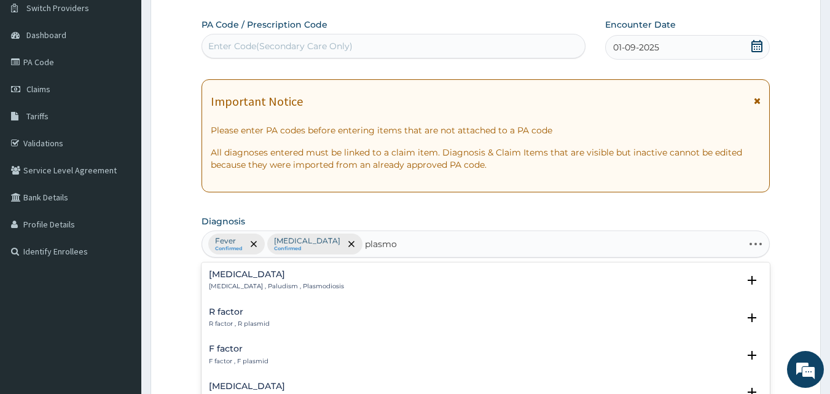
type input "plasmod"
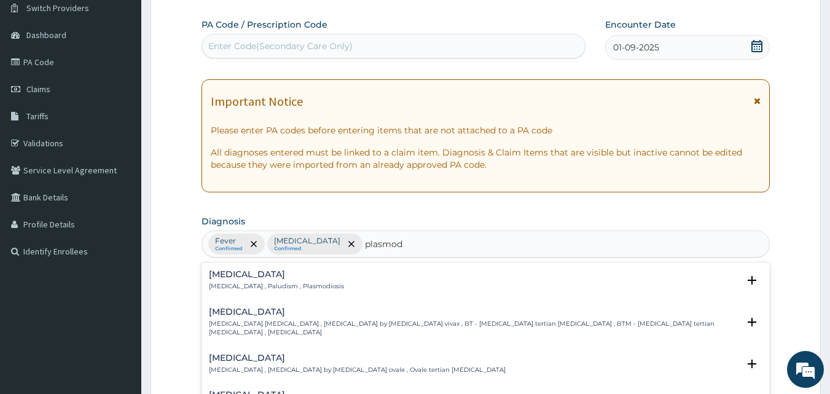
click at [261, 308] on h4 "[MEDICAL_DATA]" at bounding box center [474, 311] width 530 height 9
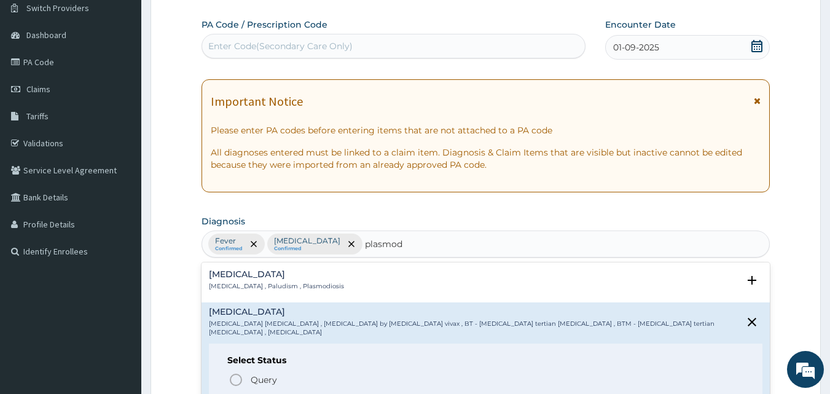
click at [238, 393] on icon "status option filled" at bounding box center [236, 401] width 15 height 15
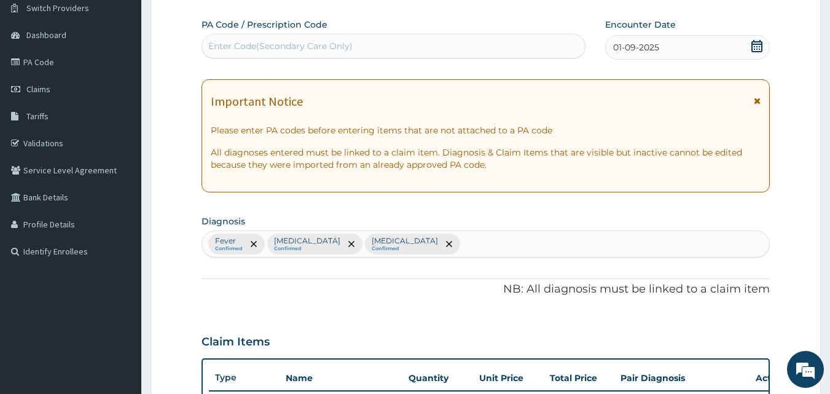
scroll to position [443, 0]
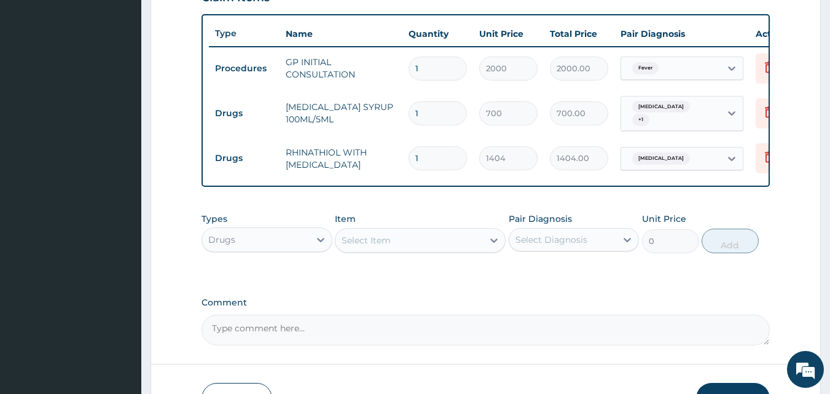
click at [362, 246] on div "Select Item" at bounding box center [366, 240] width 49 height 12
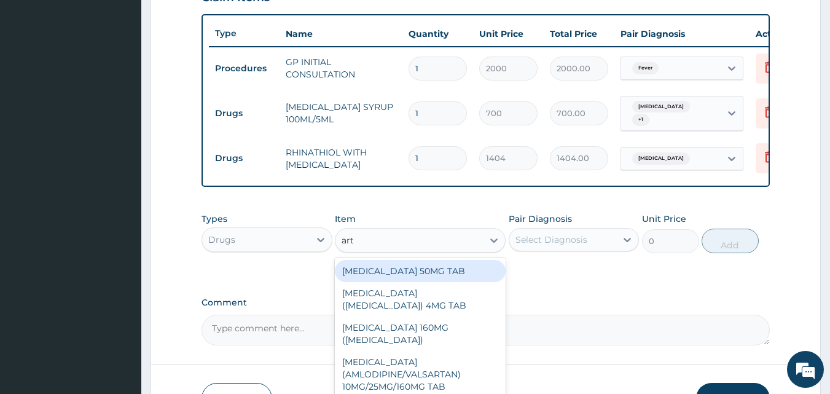
type input "arte"
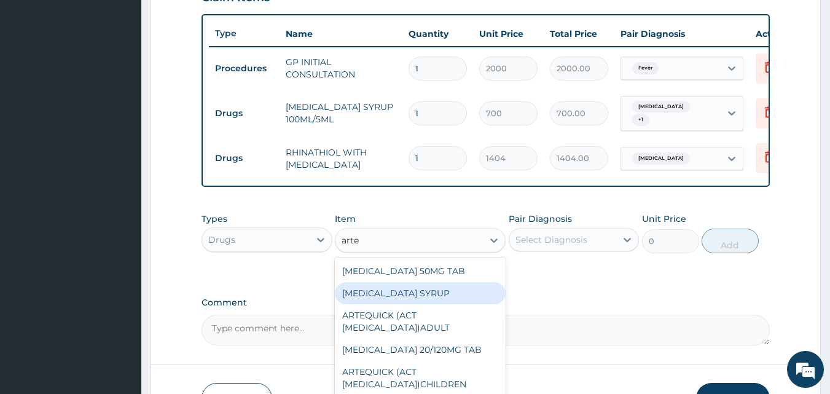
click at [370, 304] on div "[MEDICAL_DATA] SYRUP" at bounding box center [420, 293] width 171 height 22
type input "900"
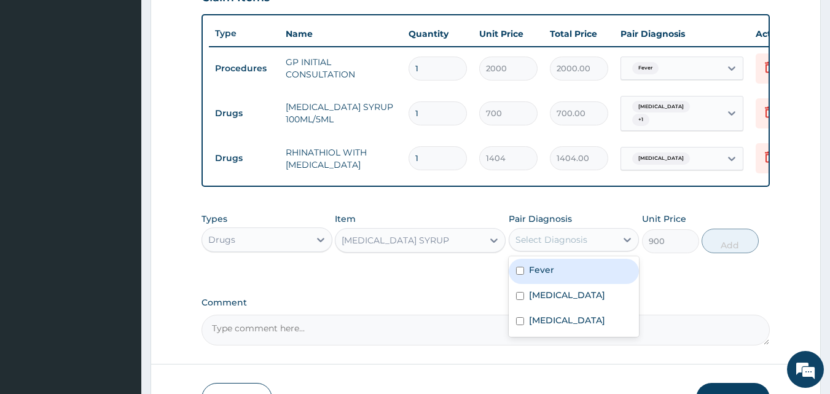
click at [572, 246] on div "Select Diagnosis" at bounding box center [551, 239] width 72 height 12
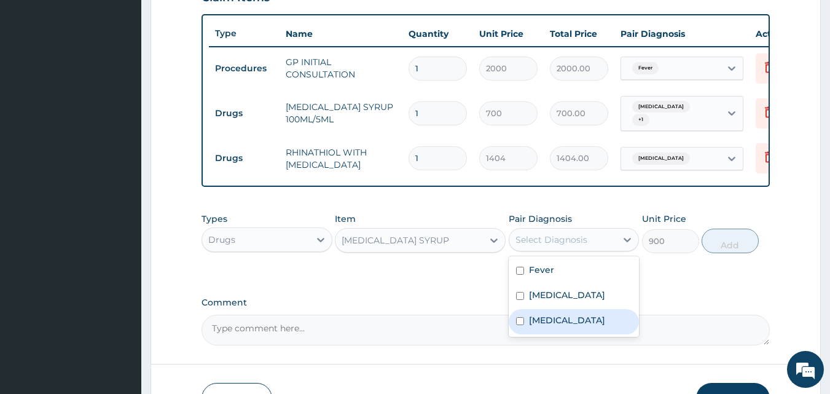
click at [541, 326] on label "[MEDICAL_DATA]" at bounding box center [567, 320] width 76 height 12
checkbox input "true"
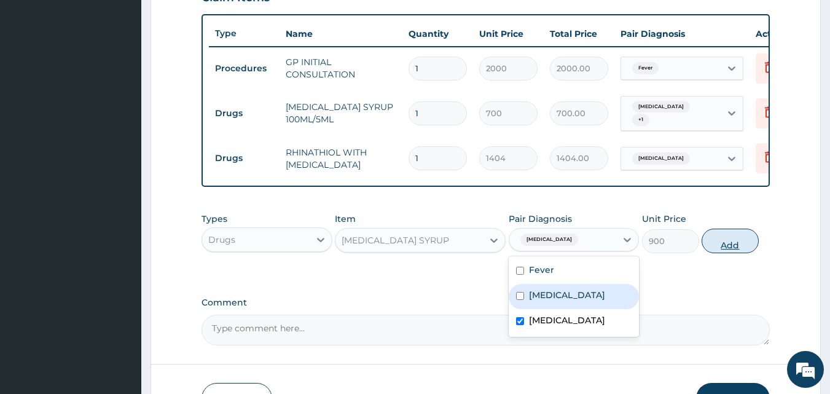
click at [731, 253] on button "Add" at bounding box center [729, 241] width 57 height 25
type input "0"
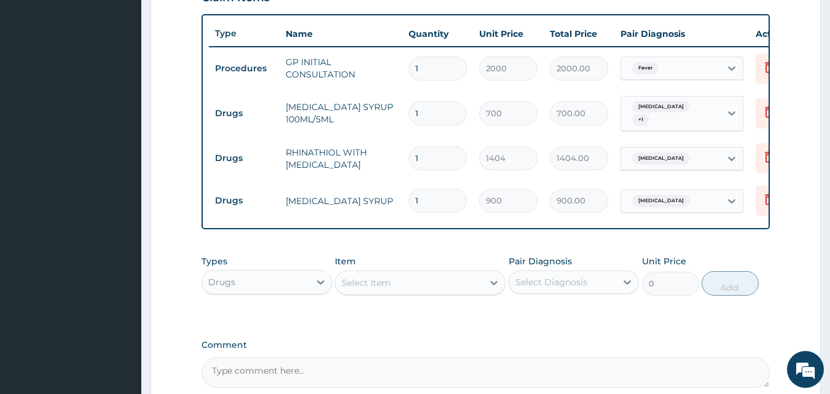
click at [373, 287] on div "Select Item" at bounding box center [366, 282] width 49 height 12
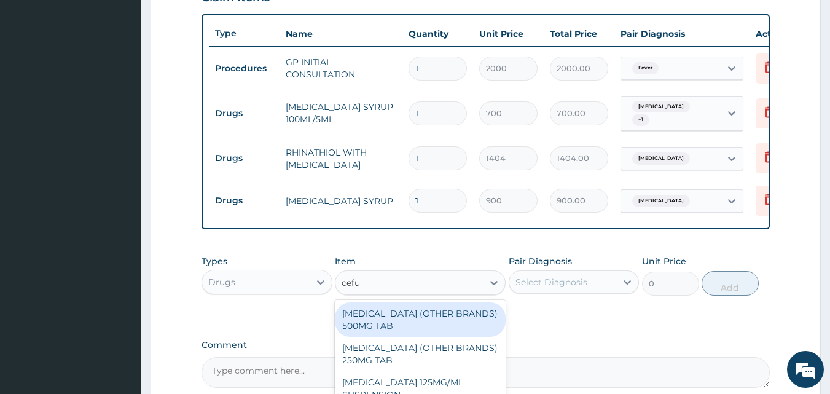
type input "cefur"
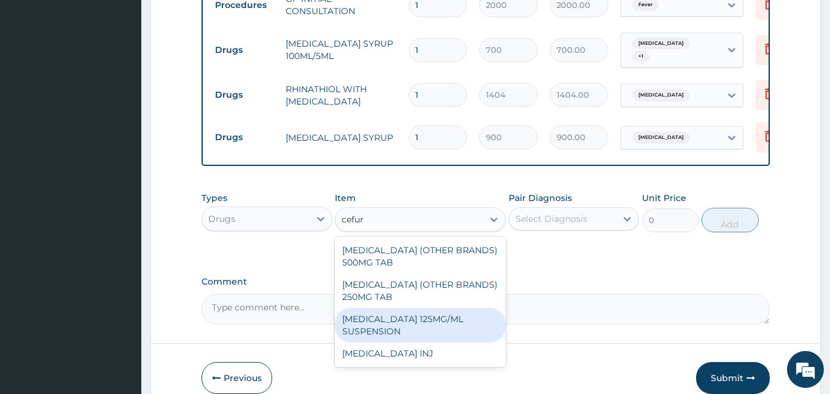
scroll to position [517, 0]
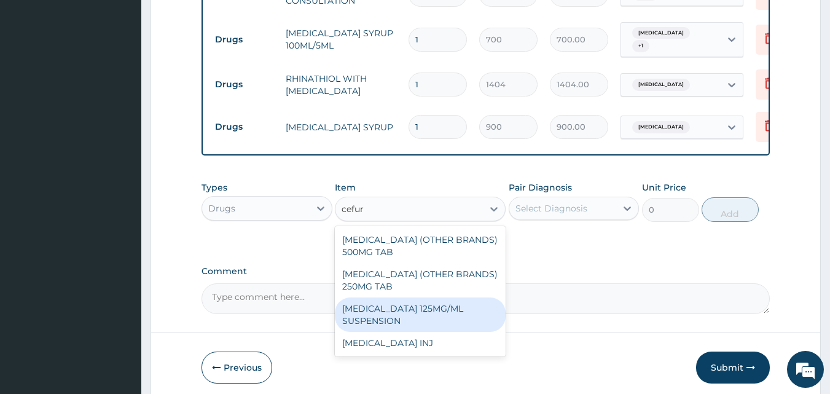
click at [448, 323] on div "[MEDICAL_DATA] 125MG/ML SUSPENSION" at bounding box center [420, 314] width 171 height 34
type input "2100"
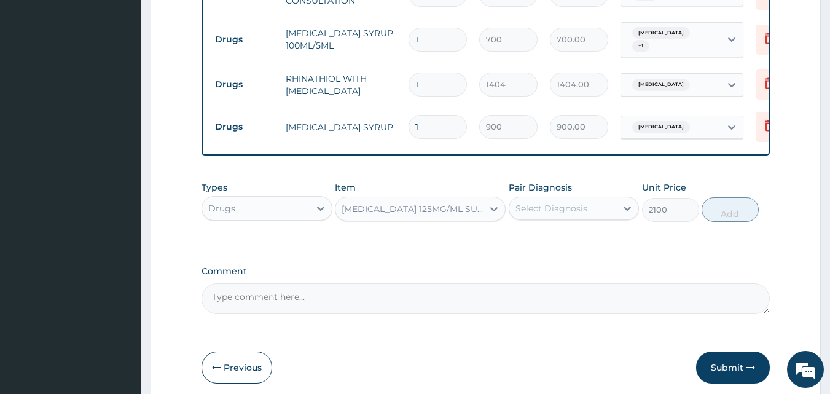
click at [561, 214] on div "Select Diagnosis" at bounding box center [551, 208] width 72 height 12
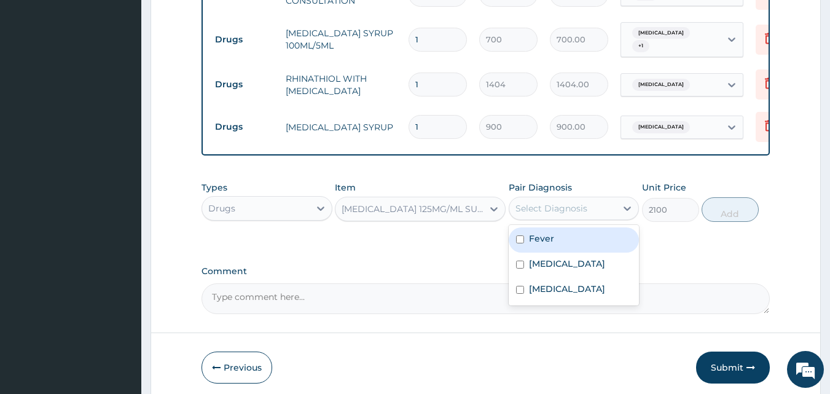
click at [552, 244] on label "Fever" at bounding box center [541, 238] width 25 height 12
checkbox input "true"
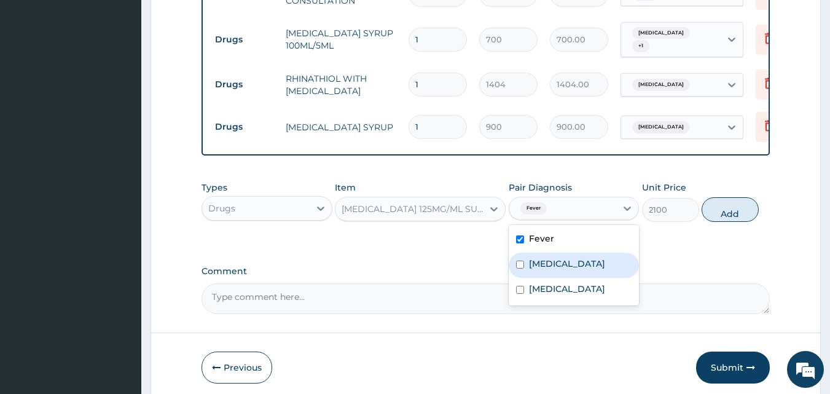
click at [554, 270] on label "[MEDICAL_DATA]" at bounding box center [567, 263] width 76 height 12
checkbox input "true"
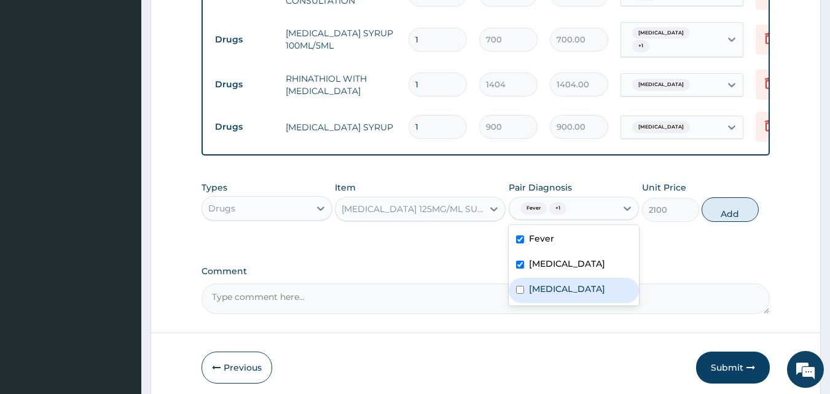
click at [518, 294] on input "checkbox" at bounding box center [520, 290] width 8 height 8
checkbox input "true"
click at [519, 268] on input "checkbox" at bounding box center [520, 264] width 8 height 8
checkbox input "false"
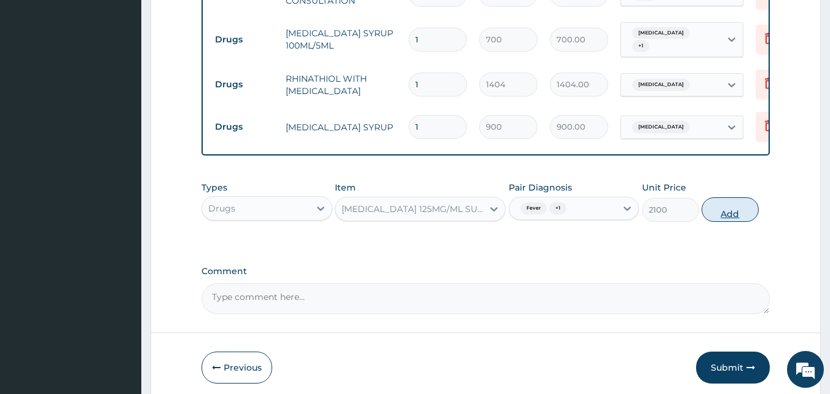
click at [742, 214] on button "Add" at bounding box center [729, 209] width 57 height 25
type input "0"
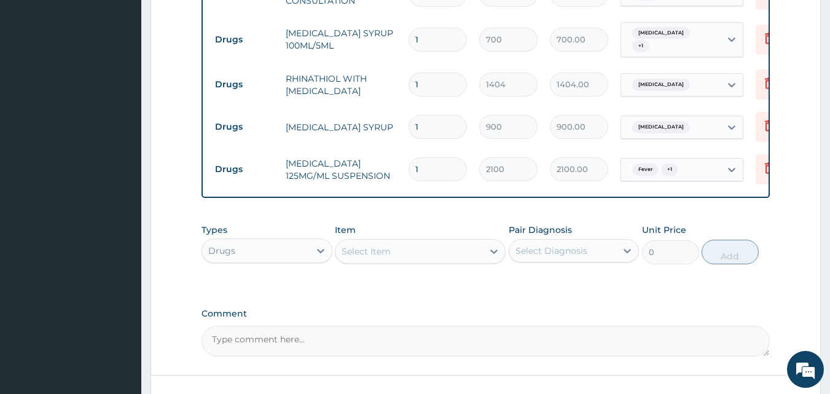
scroll to position [173, 0]
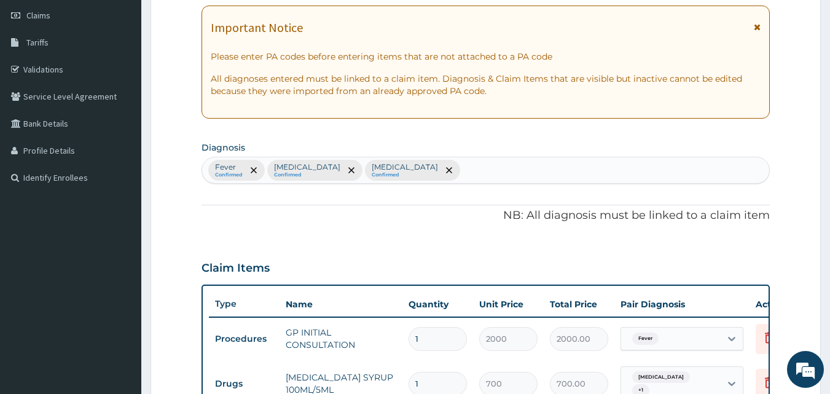
click at [506, 181] on div "Fever Confirmed Upper respiratory infection Confirmed Vivax malaria Confirmed" at bounding box center [486, 170] width 568 height 26
type input "seps"
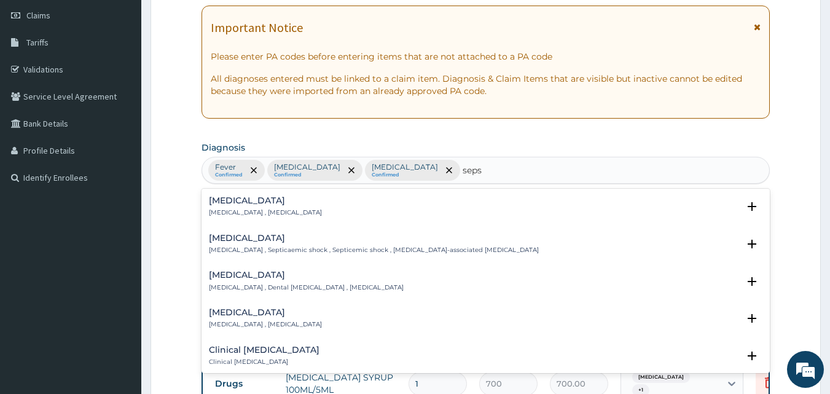
click at [222, 205] on h4 "Sepsis" at bounding box center [265, 200] width 113 height 9
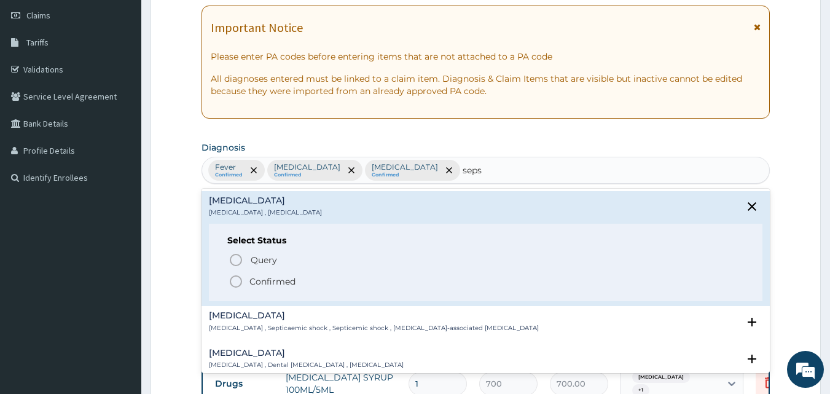
click at [232, 284] on circle "status option filled" at bounding box center [235, 281] width 11 height 11
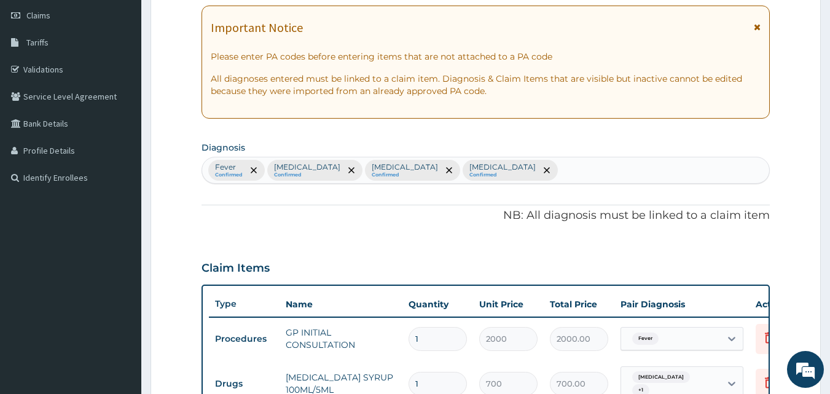
scroll to position [517, 0]
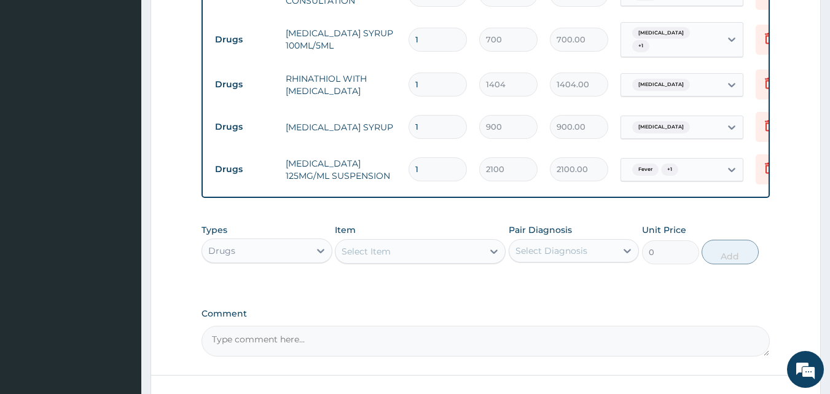
click at [408, 261] on div "Select Item" at bounding box center [408, 251] width 147 height 20
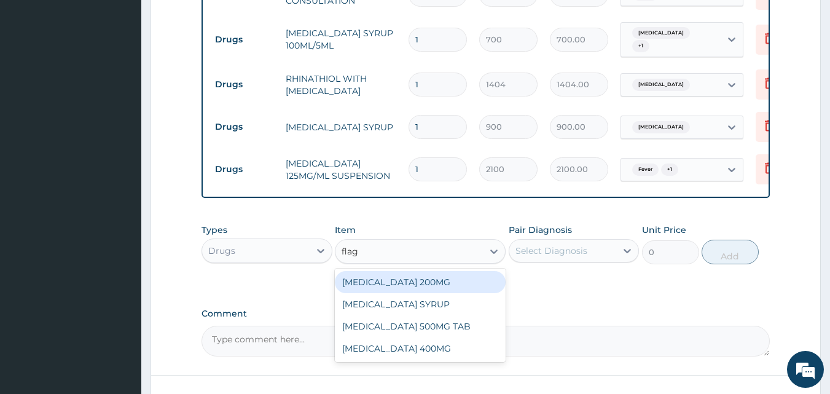
type input "flagy"
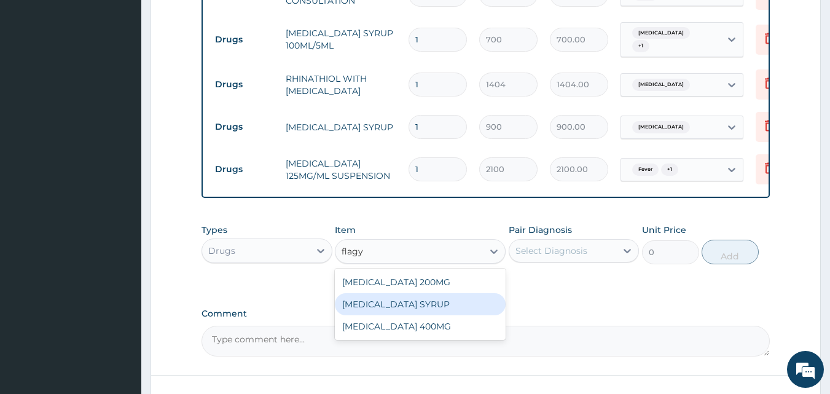
click at [388, 315] on div "[MEDICAL_DATA] SYRUP" at bounding box center [420, 304] width 171 height 22
type input "500"
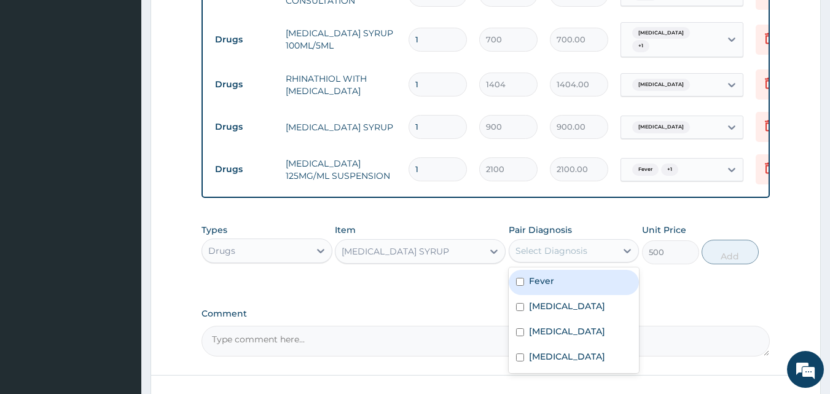
click at [573, 254] on div "Select Diagnosis" at bounding box center [551, 250] width 72 height 12
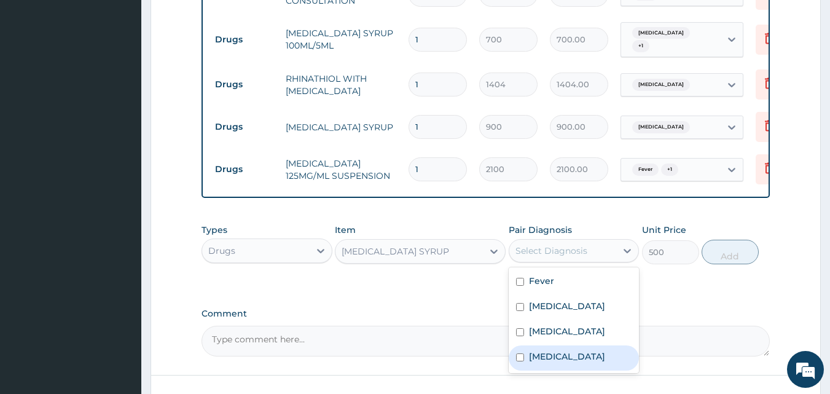
click at [533, 362] on label "Sepsis" at bounding box center [567, 356] width 76 height 12
checkbox input "true"
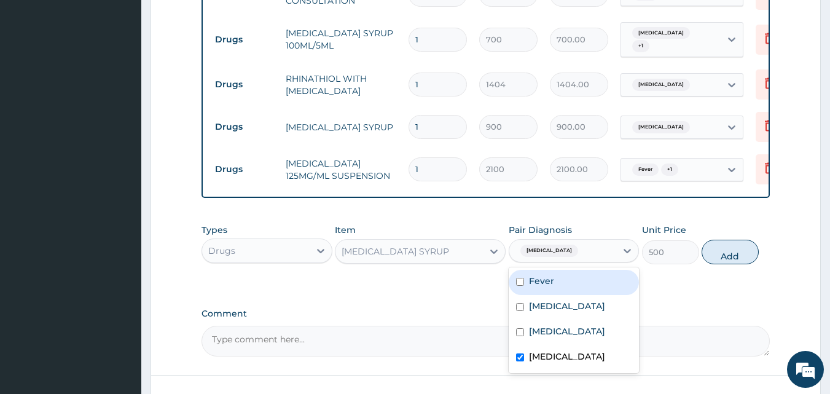
click at [521, 286] on input "checkbox" at bounding box center [520, 282] width 8 height 8
checkbox input "true"
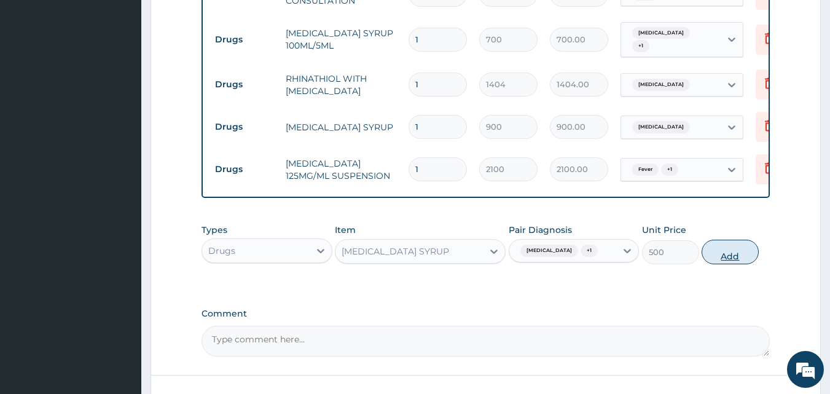
click at [736, 264] on button "Add" at bounding box center [729, 252] width 57 height 25
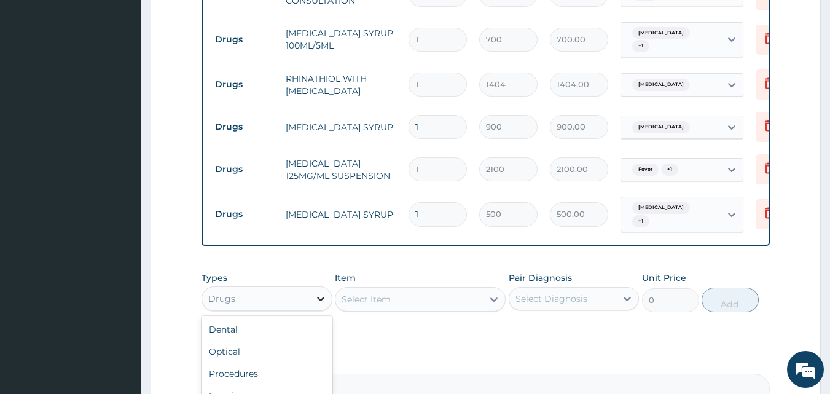
click at [313, 304] on div at bounding box center [321, 298] width 22 height 22
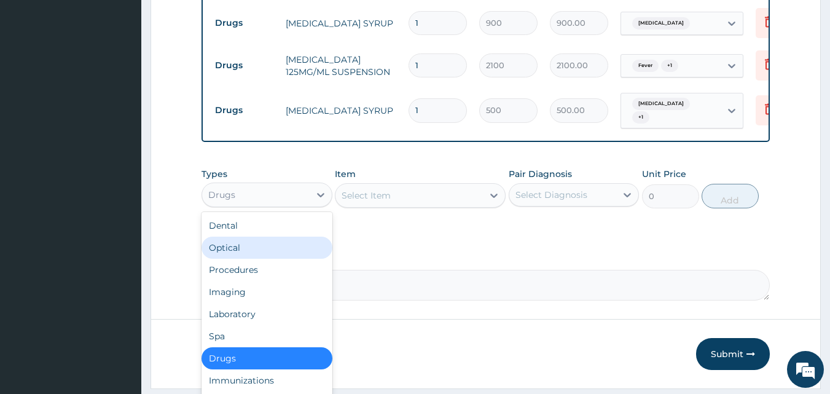
scroll to position [639, 0]
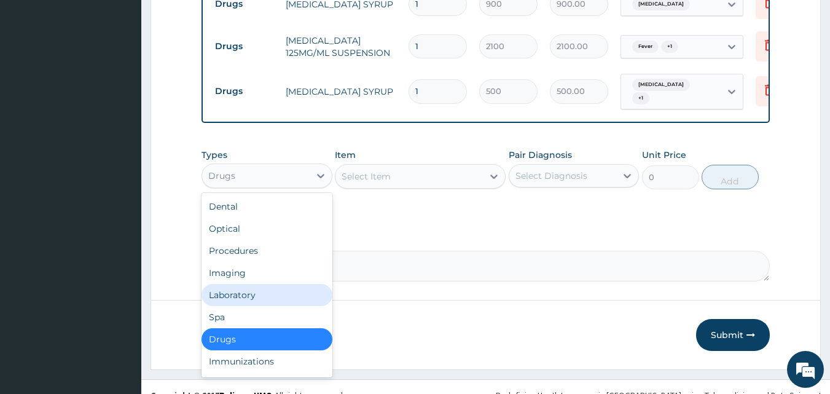
click at [307, 295] on div "Laboratory" at bounding box center [266, 295] width 131 height 22
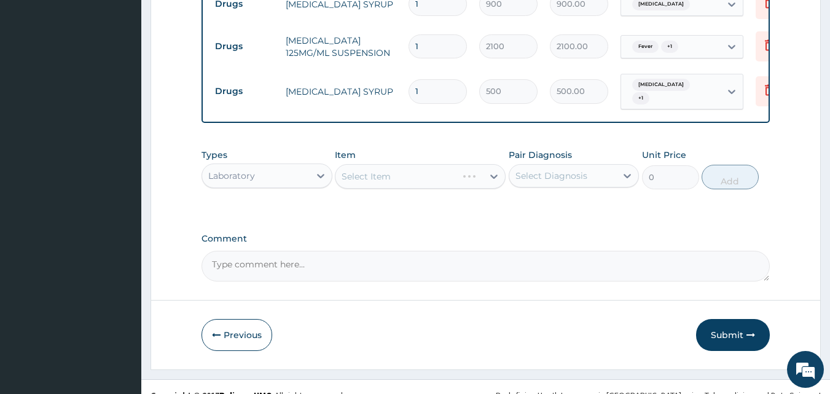
click at [405, 181] on div "Select Item" at bounding box center [420, 176] width 171 height 25
click at [481, 188] on div "Select Item" at bounding box center [420, 176] width 171 height 25
click at [478, 188] on div "Select Item" at bounding box center [420, 176] width 171 height 25
click at [478, 186] on div "Select Item" at bounding box center [408, 176] width 147 height 20
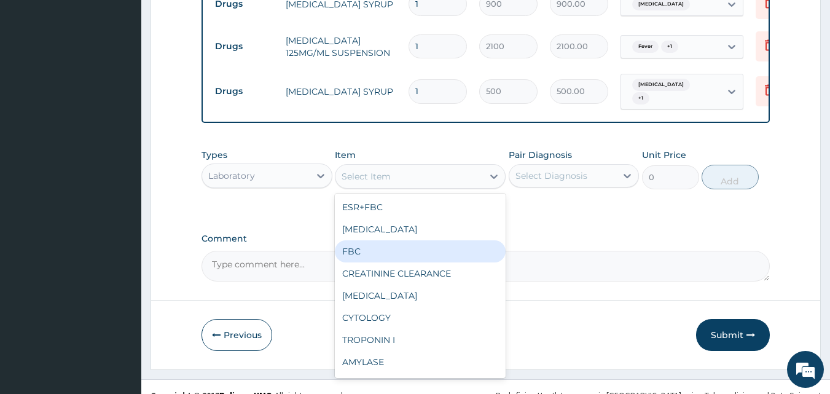
click at [443, 254] on div "FBC" at bounding box center [420, 251] width 171 height 22
type input "2500"
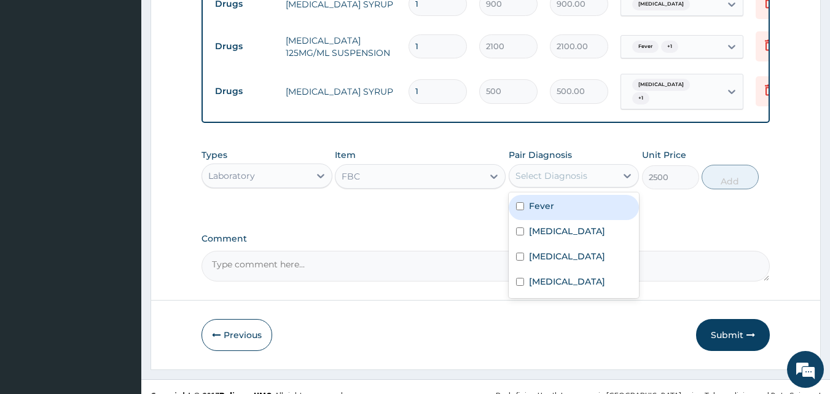
click at [586, 179] on div "Select Diagnosis" at bounding box center [562, 176] width 107 height 20
click at [563, 220] on div "Fever" at bounding box center [574, 207] width 131 height 25
checkbox input "true"
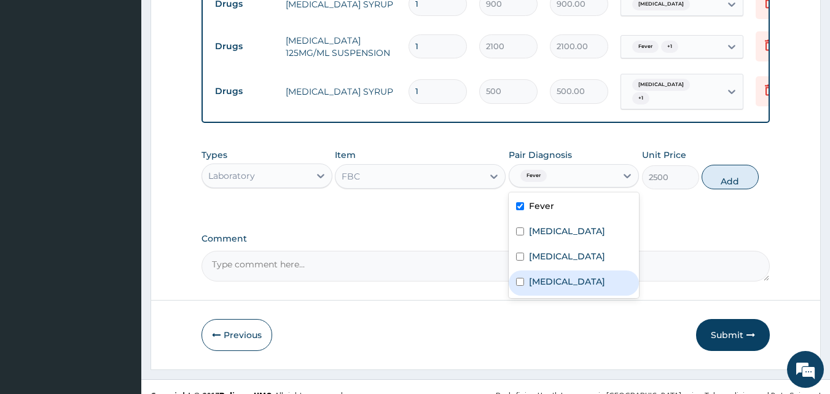
click at [542, 287] on label "Sepsis" at bounding box center [567, 281] width 76 height 12
checkbox input "true"
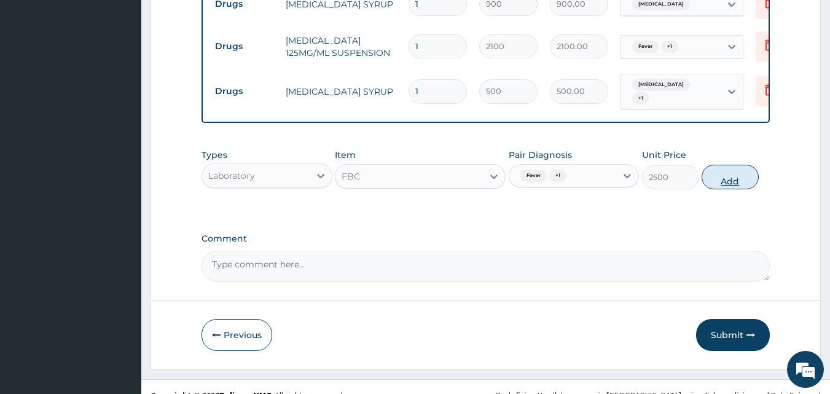
click at [727, 184] on button "Add" at bounding box center [729, 177] width 57 height 25
type input "0"
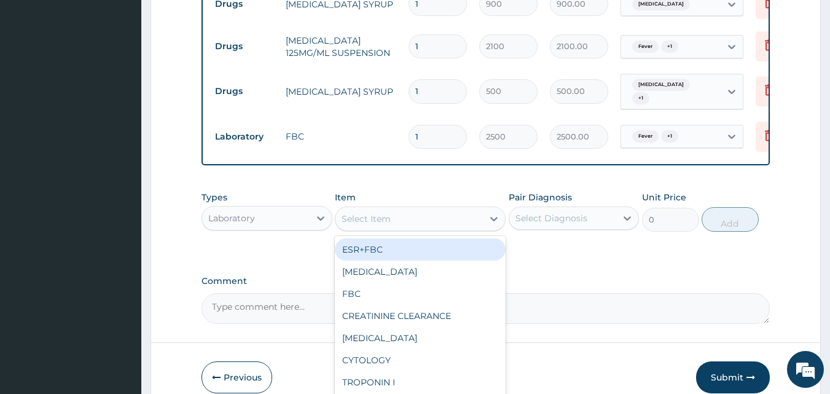
click at [420, 222] on div "Select Item" at bounding box center [408, 219] width 147 height 20
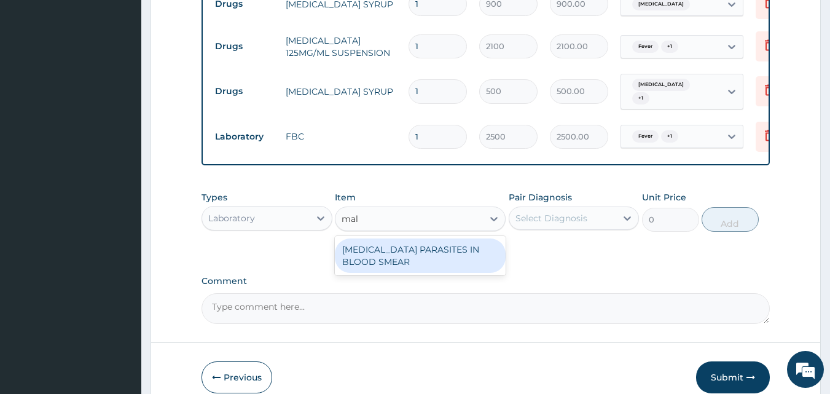
type input "mala"
click at [422, 256] on div "[MEDICAL_DATA] PARASITES IN BLOOD SMEAR" at bounding box center [420, 255] width 171 height 34
type input "1700"
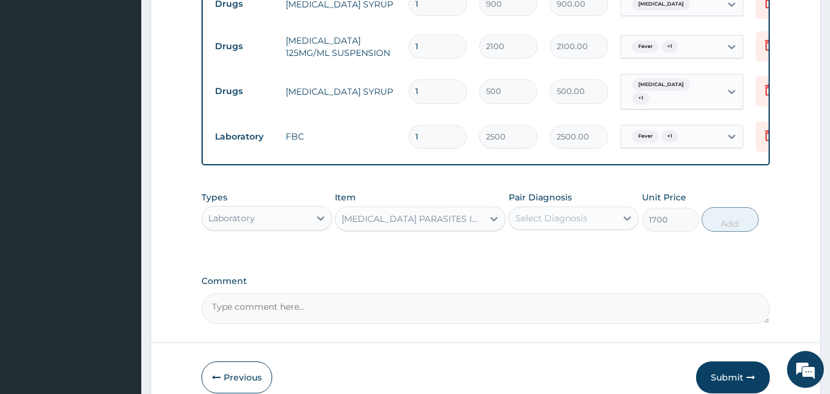
click at [539, 220] on div "Select Diagnosis" at bounding box center [551, 218] width 72 height 12
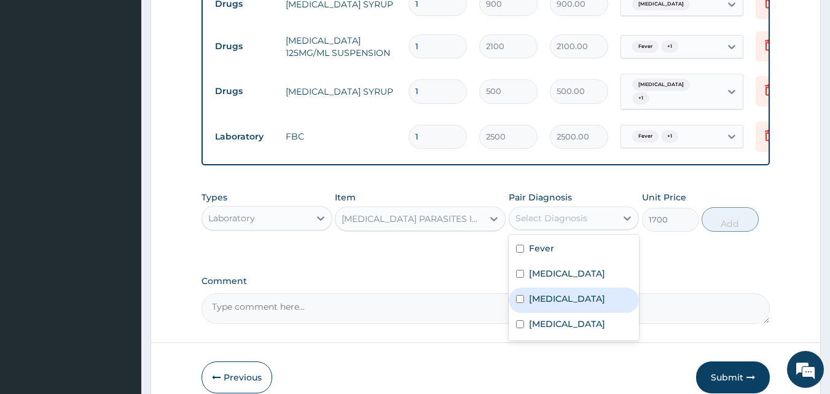
click at [518, 303] on input "checkbox" at bounding box center [520, 299] width 8 height 8
checkbox input "true"
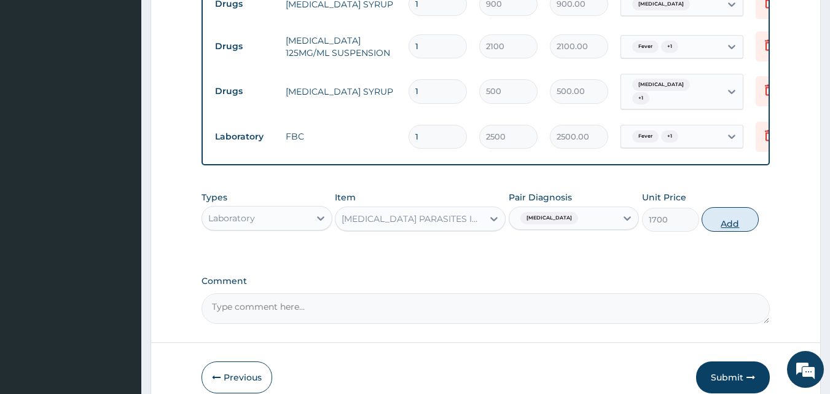
click at [737, 224] on button "Add" at bounding box center [729, 219] width 57 height 25
type input "0"
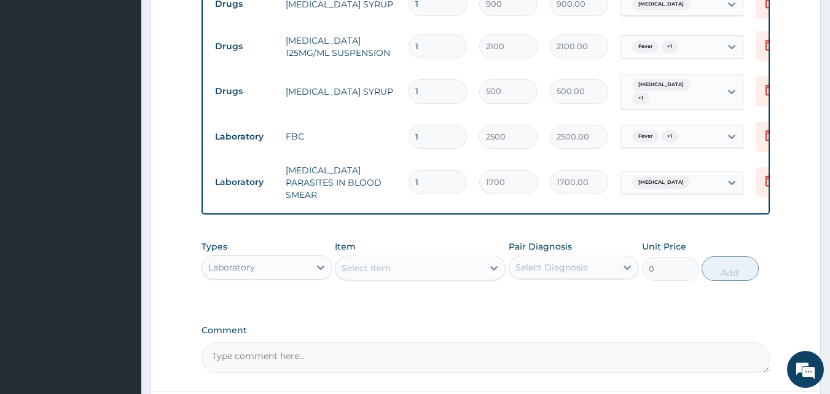
scroll to position [743, 0]
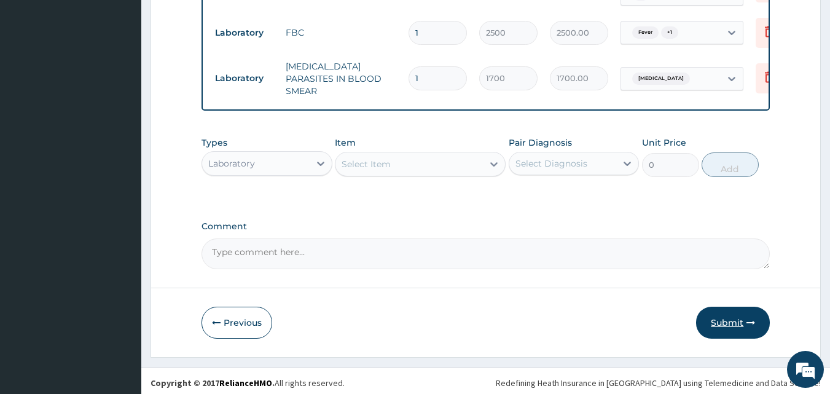
click at [735, 319] on button "Submit" at bounding box center [733, 323] width 74 height 32
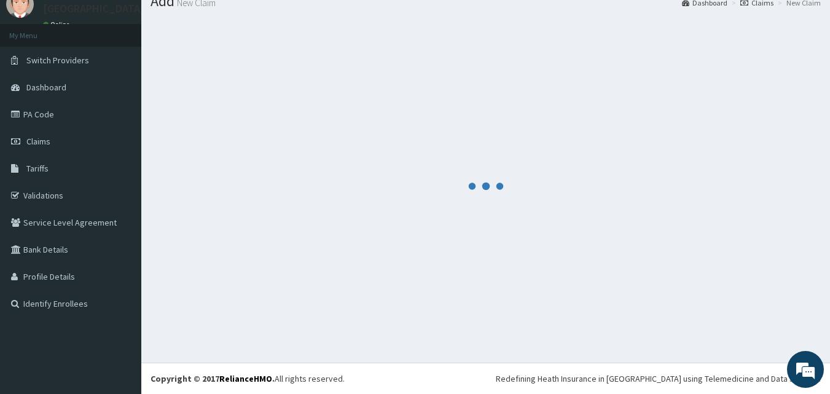
scroll to position [47, 0]
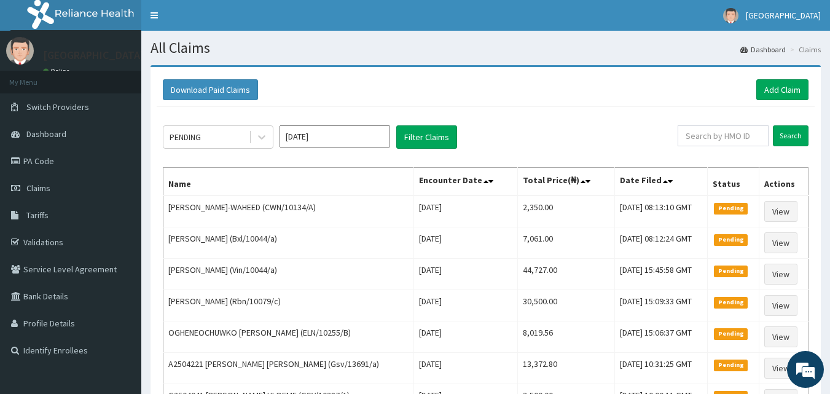
click at [369, 80] on div "Download Paid Claims Add Claim" at bounding box center [486, 89] width 646 height 21
click at [592, 80] on div "Download Paid Claims Add Claim" at bounding box center [486, 89] width 646 height 21
click at [742, 133] on input "text" at bounding box center [723, 135] width 91 height 21
paste input "Nag/10064/b"
type input "Nag/10064/b"
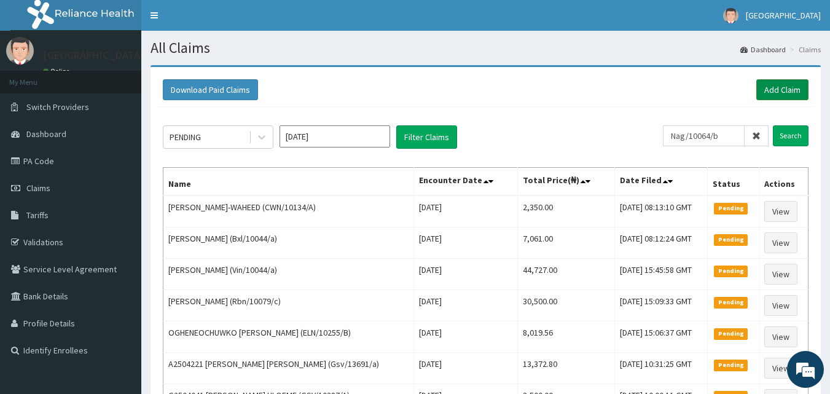
click at [787, 90] on link "Add Claim" at bounding box center [782, 89] width 52 height 21
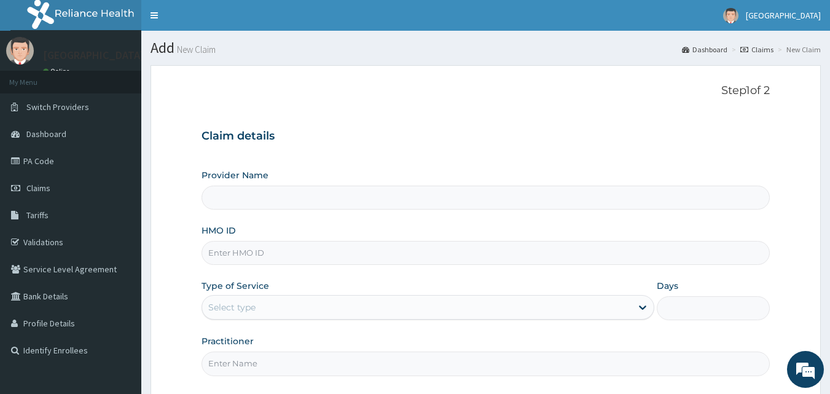
click at [294, 250] on input "HMO ID" at bounding box center [485, 253] width 569 height 24
type input "[GEOGRAPHIC_DATA]"
paste input "Nag/10064/b"
type input "Nag/10064/b"
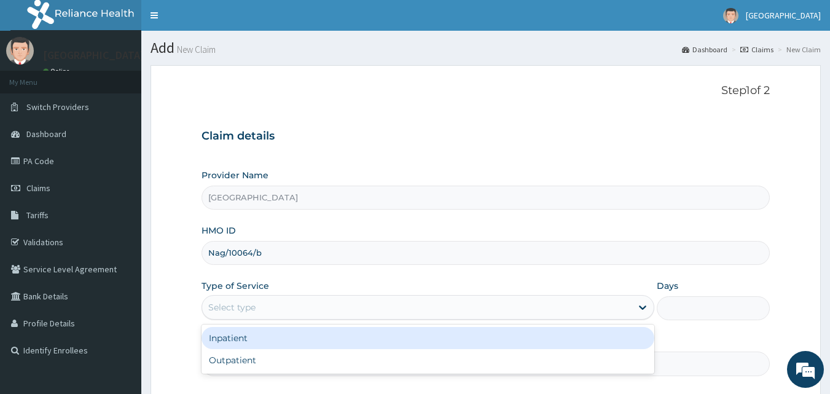
click at [272, 308] on div "Select type" at bounding box center [416, 307] width 429 height 20
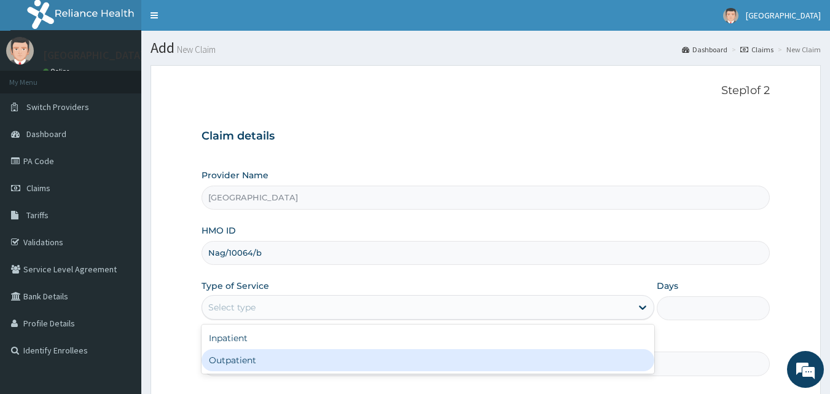
click at [248, 360] on div "Outpatient" at bounding box center [427, 360] width 453 height 22
type input "1"
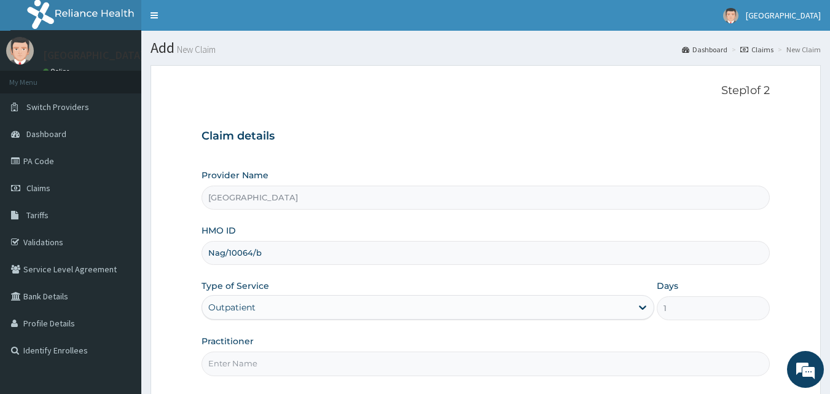
click at [571, 358] on input "Practitioner" at bounding box center [485, 363] width 569 height 24
type input "DRDUROTIMI"
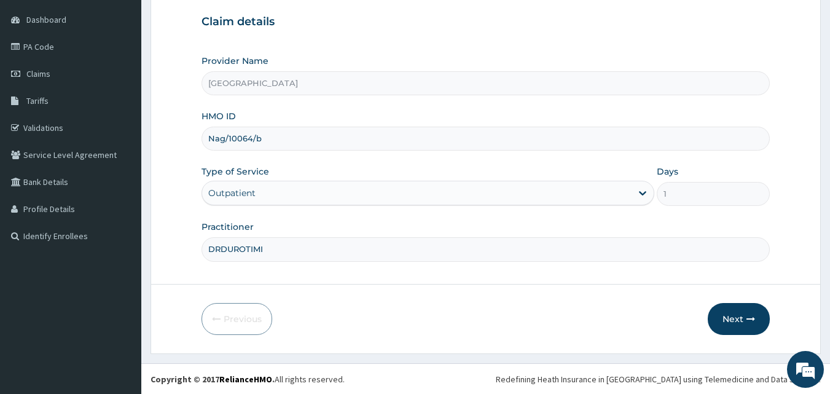
scroll to position [115, 0]
click at [733, 316] on button "Next" at bounding box center [739, 318] width 62 height 32
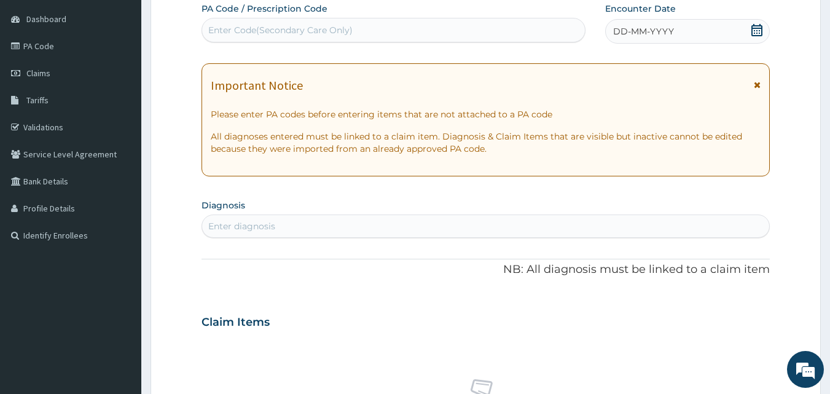
click at [756, 29] on icon at bounding box center [757, 30] width 12 height 12
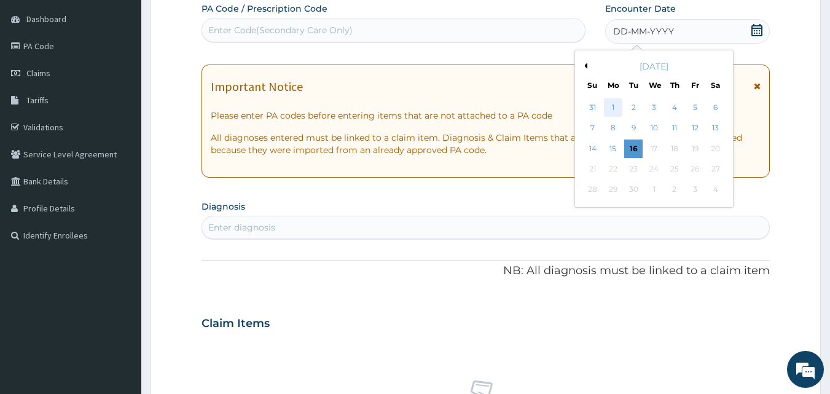
click at [611, 106] on div "1" at bounding box center [613, 107] width 18 height 18
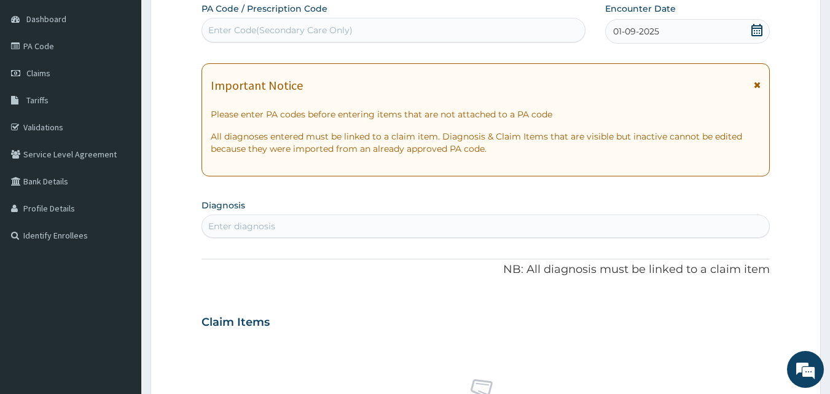
click at [372, 225] on div "Enter diagnosis" at bounding box center [486, 226] width 568 height 20
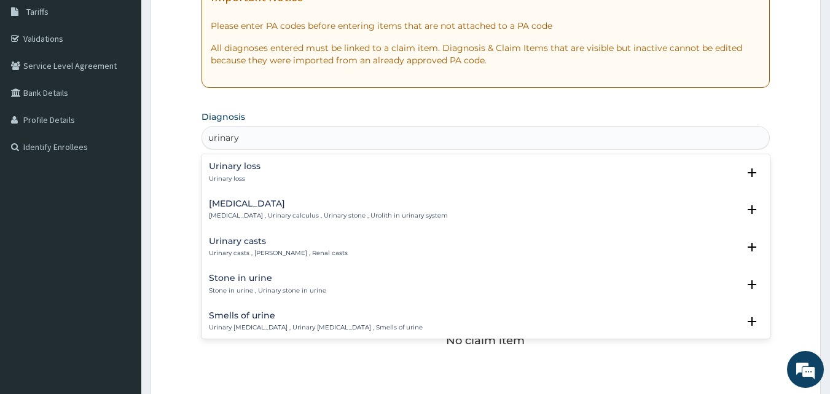
scroll to position [213, 0]
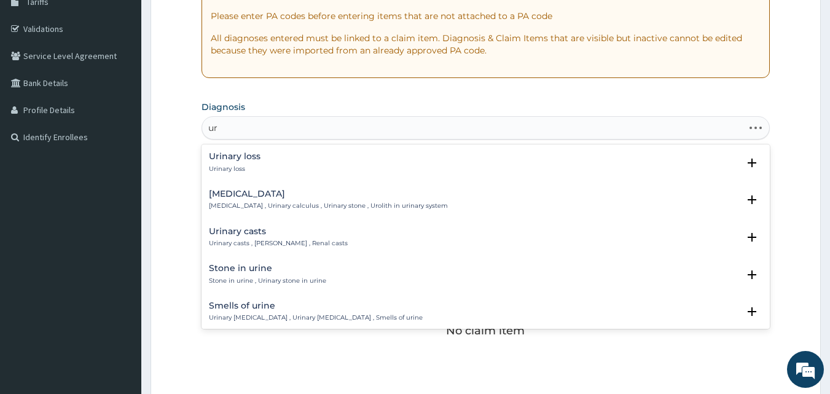
type input "u"
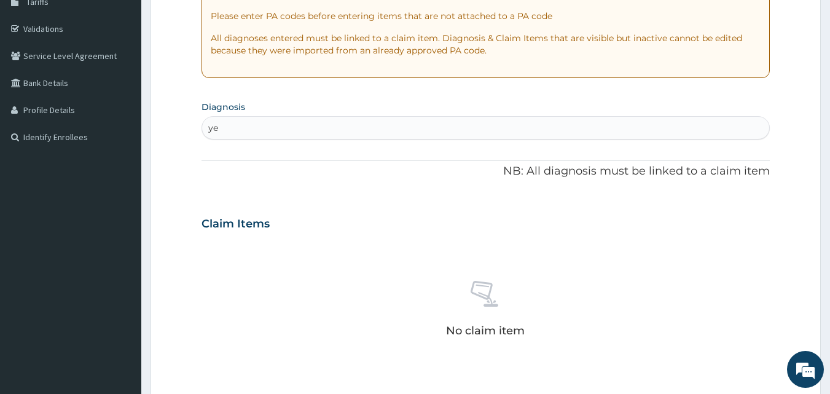
type input "y"
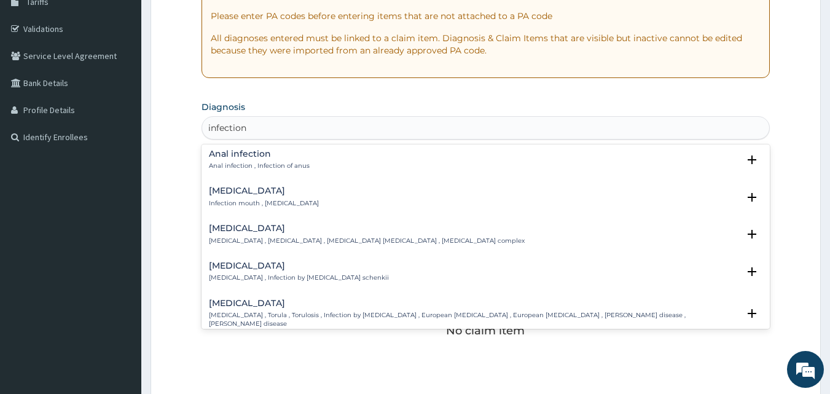
scroll to position [1754, 0]
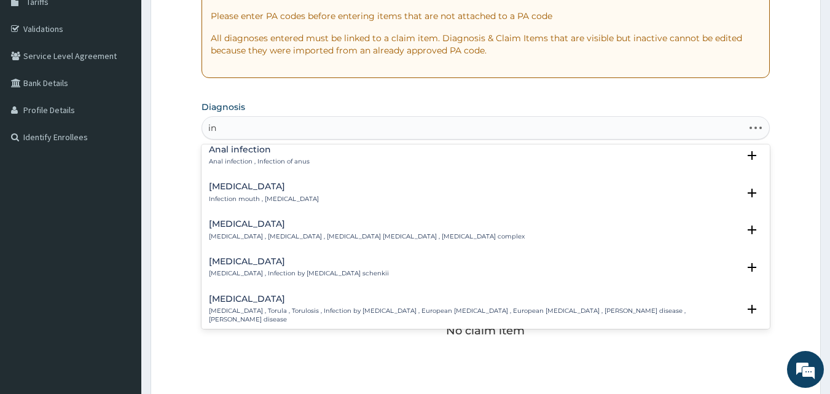
type input "i"
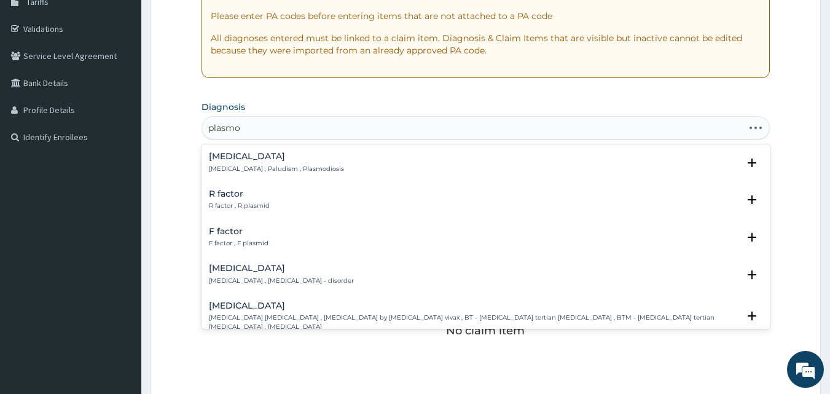
type input "plasmod"
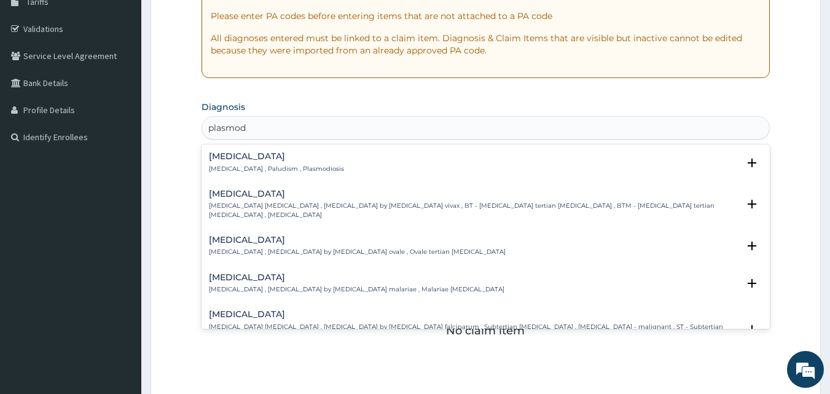
click at [215, 235] on h4 "[MEDICAL_DATA]" at bounding box center [357, 239] width 297 height 9
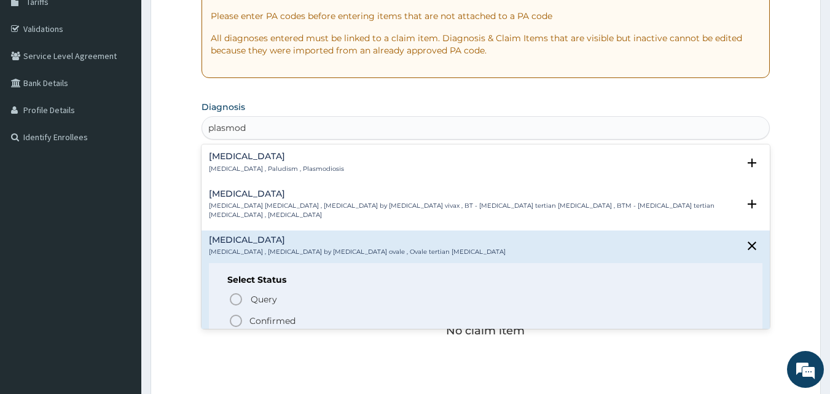
click at [234, 313] on icon "status option filled" at bounding box center [236, 320] width 15 height 15
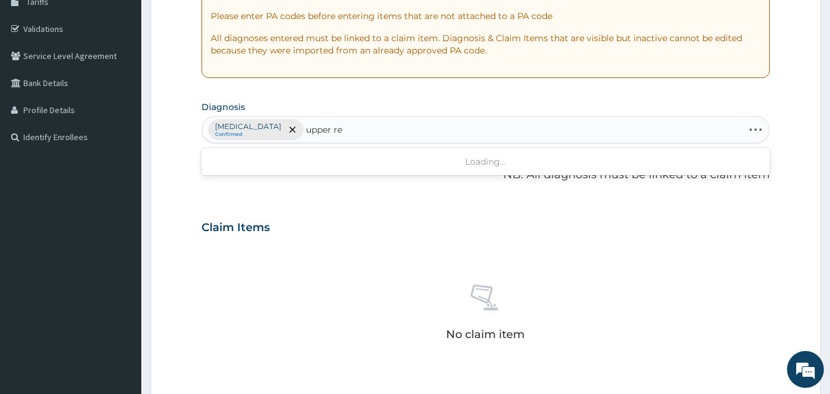
type input "upper res"
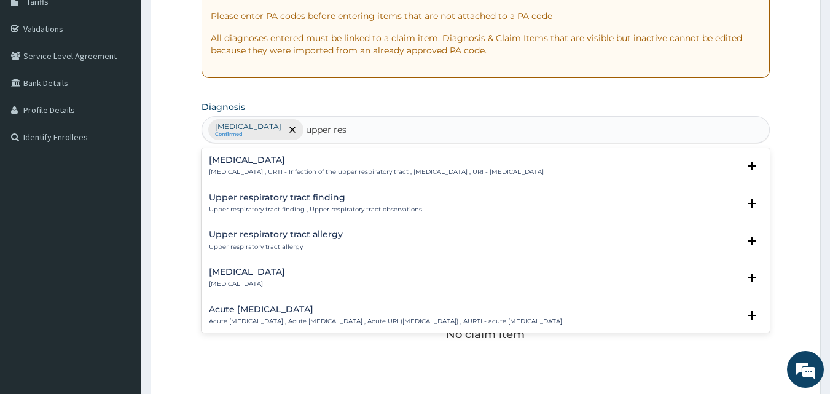
click at [253, 311] on h4 "Acute [MEDICAL_DATA]" at bounding box center [385, 309] width 353 height 9
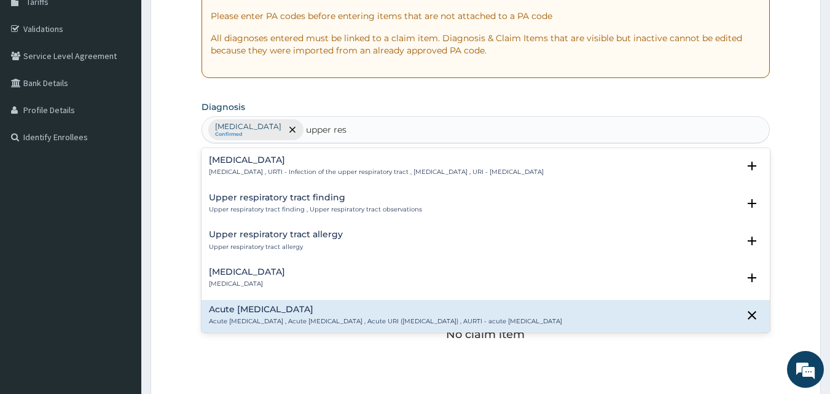
click at [262, 314] on h4 "Acute [MEDICAL_DATA]" at bounding box center [385, 309] width 353 height 9
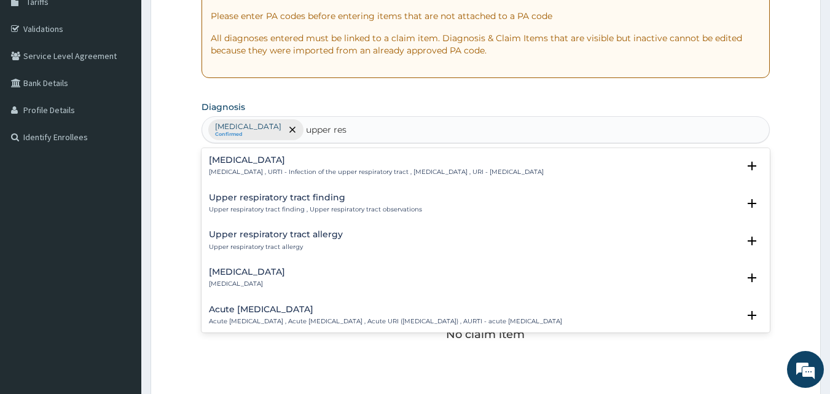
click at [562, 324] on p "Acute [MEDICAL_DATA] , Acute [MEDICAL_DATA] , Acute URI ([MEDICAL_DATA]) , AURT…" at bounding box center [385, 321] width 353 height 9
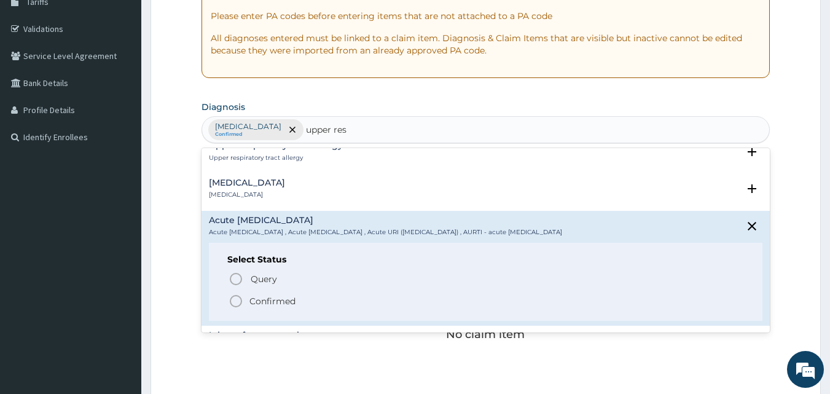
scroll to position [98, 0]
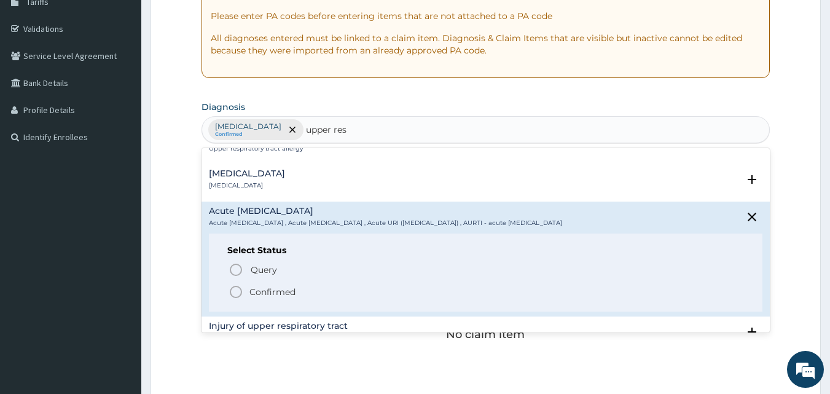
click at [234, 291] on icon "status option filled" at bounding box center [236, 291] width 15 height 15
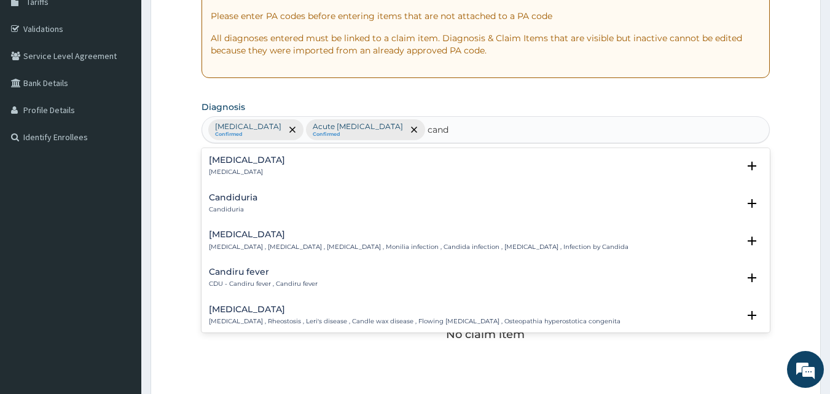
type input "candi"
click at [239, 232] on h4 "Candidiasis" at bounding box center [419, 234] width 420 height 9
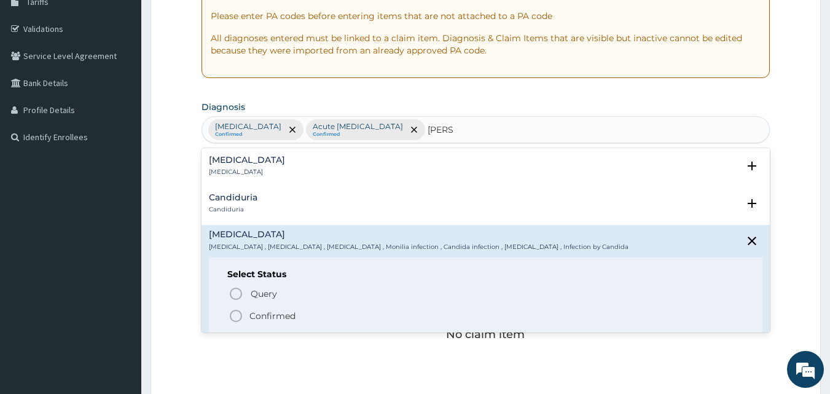
click at [233, 318] on icon "status option filled" at bounding box center [236, 315] width 15 height 15
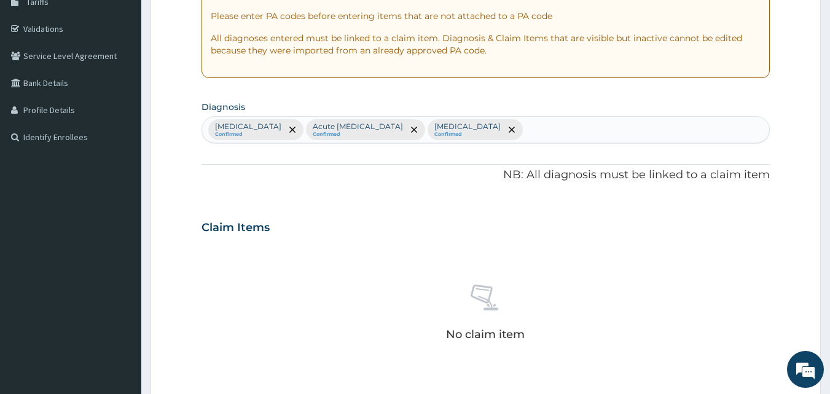
scroll to position [492, 0]
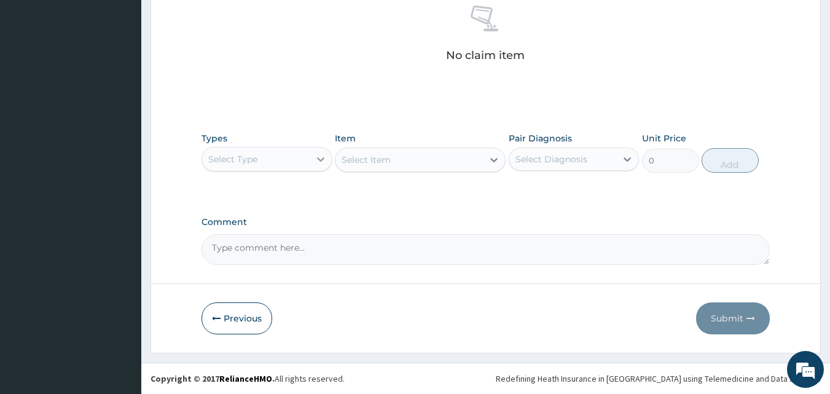
click at [316, 154] on icon at bounding box center [321, 159] width 12 height 12
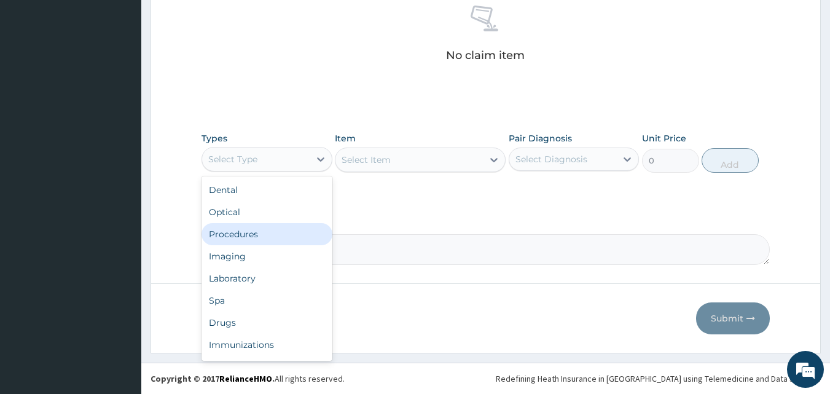
click at [249, 233] on div "Procedures" at bounding box center [266, 234] width 131 height 22
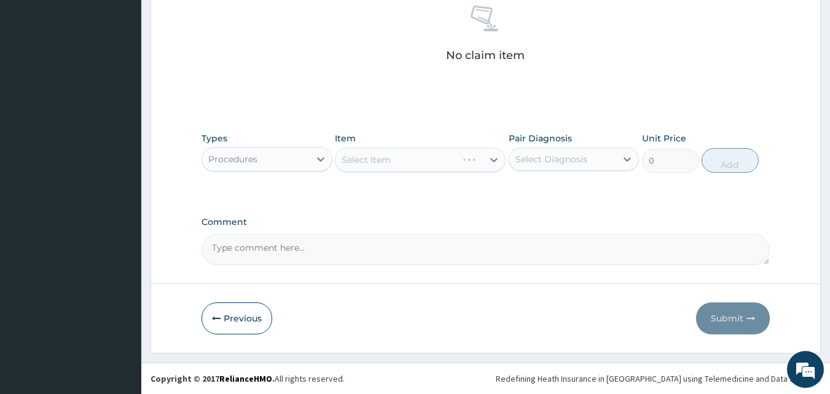
click at [444, 157] on div "Select Item" at bounding box center [420, 159] width 171 height 25
click at [494, 158] on div "Select Item" at bounding box center [420, 159] width 171 height 25
click at [491, 161] on div "Select Item" at bounding box center [420, 159] width 171 height 25
click at [491, 162] on icon at bounding box center [494, 160] width 12 height 12
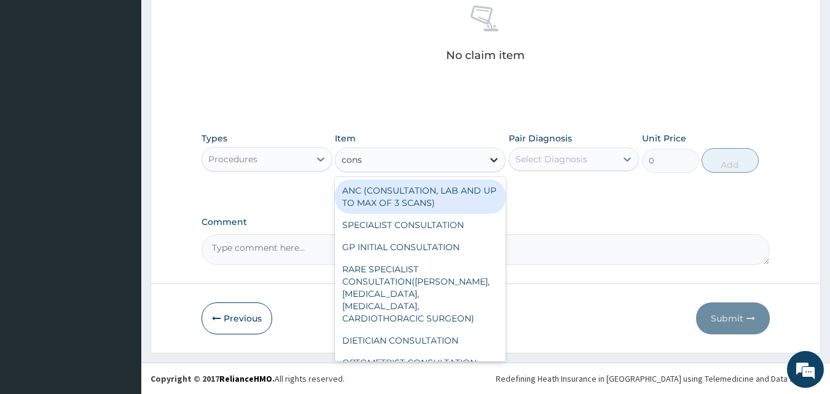
type input "consu"
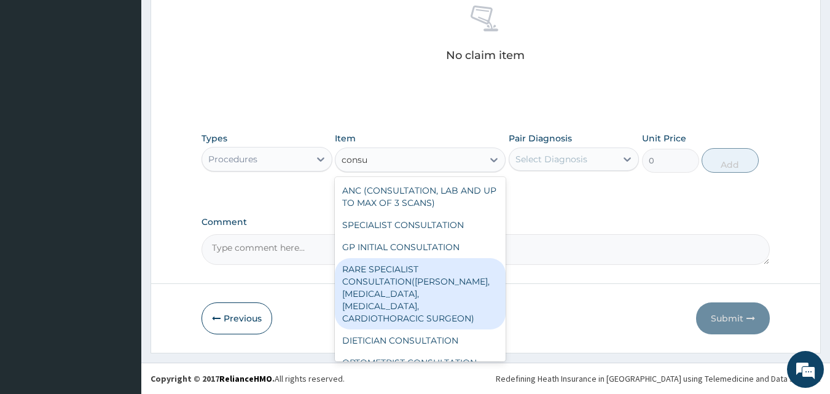
click at [448, 258] on div "RARE SPECIALIST CONSULTATION([PERSON_NAME], [MEDICAL_DATA], [MEDICAL_DATA], CAR…" at bounding box center [420, 293] width 171 height 71
type input "15000"
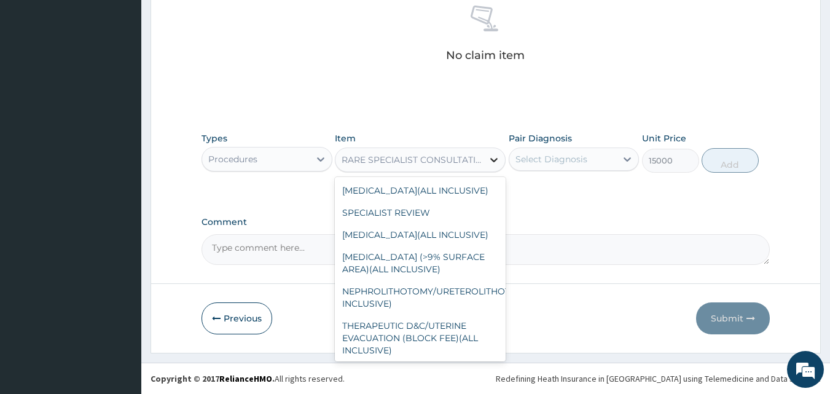
click at [493, 162] on icon at bounding box center [494, 160] width 12 height 12
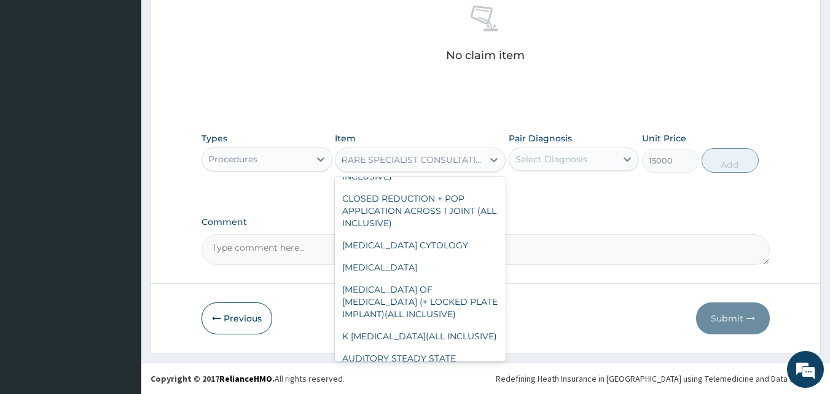
scroll to position [4469, 0]
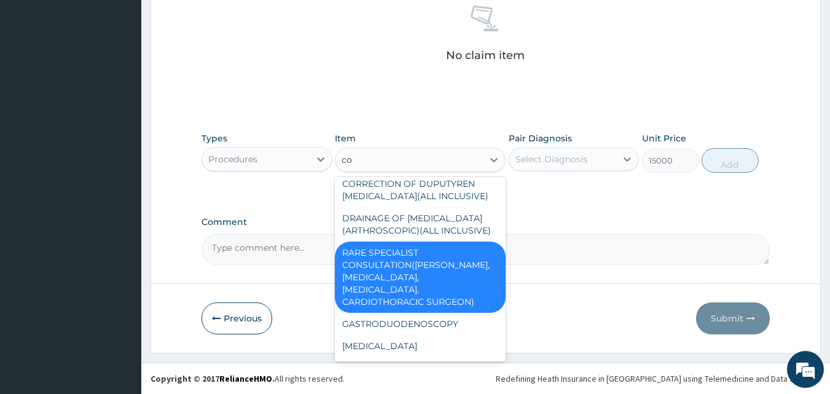
type input "con"
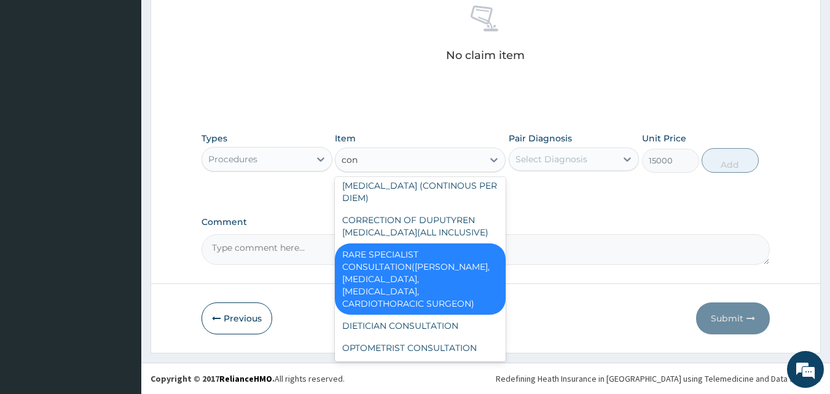
scroll to position [61, 0]
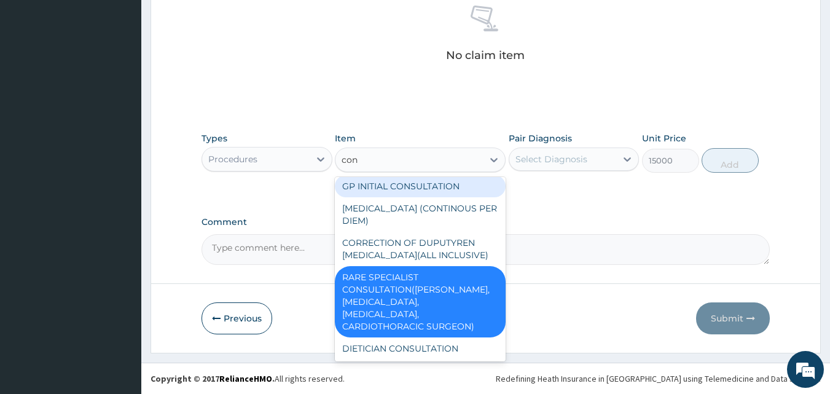
click at [438, 183] on div "GP INITIAL CONSULTATION" at bounding box center [420, 186] width 171 height 22
type input "2000"
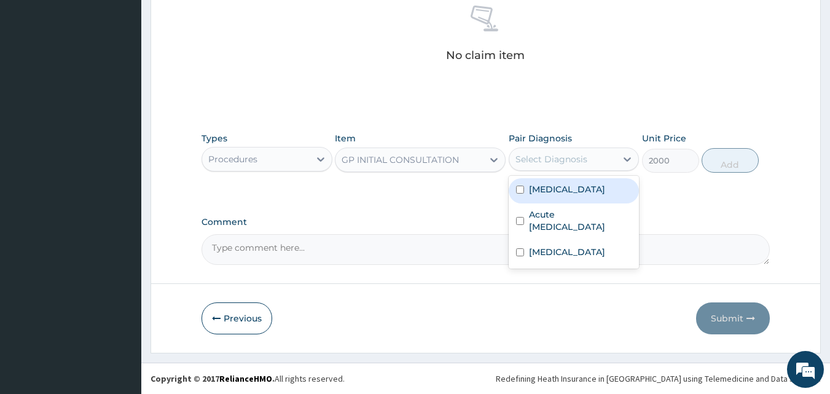
click at [557, 159] on div "Select Diagnosis" at bounding box center [551, 159] width 72 height 12
click at [545, 190] on label "[MEDICAL_DATA]" at bounding box center [567, 189] width 76 height 12
checkbox input "true"
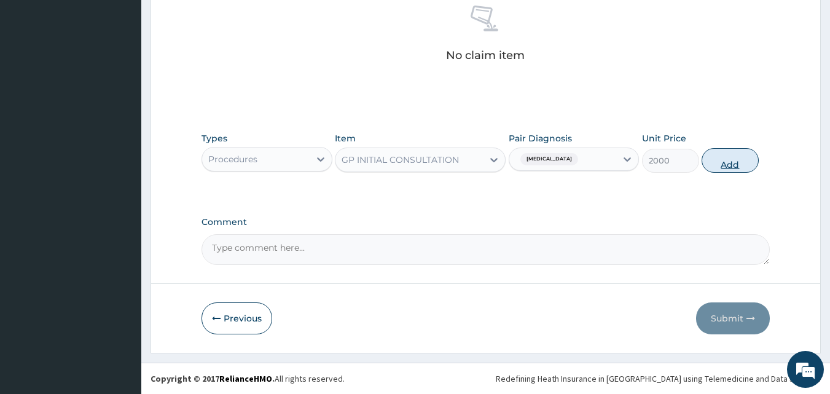
click at [725, 162] on button "Add" at bounding box center [729, 160] width 57 height 25
type input "0"
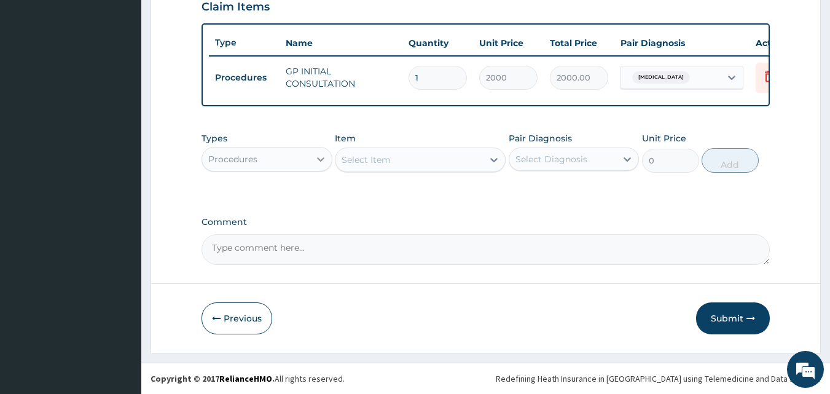
click at [315, 160] on icon at bounding box center [321, 159] width 12 height 12
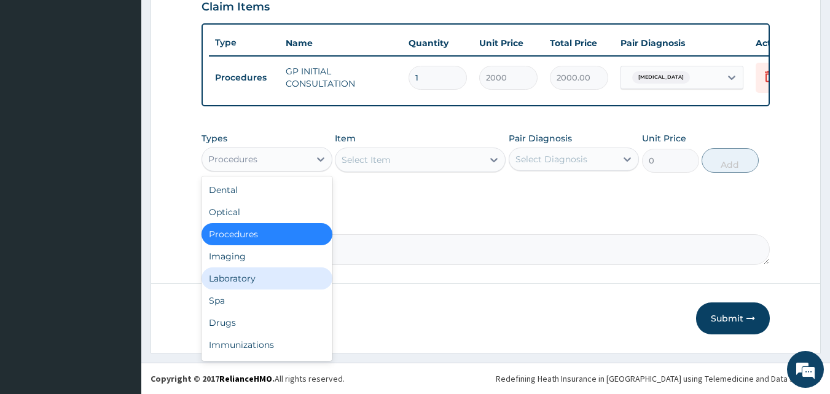
click at [237, 278] on div "Laboratory" at bounding box center [266, 278] width 131 height 22
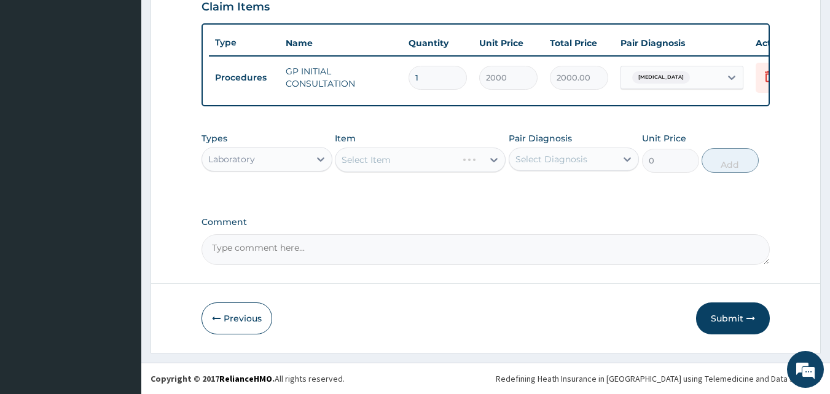
click at [455, 169] on div "Select Item" at bounding box center [420, 159] width 171 height 25
click at [493, 165] on div "Select Item" at bounding box center [420, 159] width 171 height 25
click at [498, 158] on div "Select Item" at bounding box center [420, 159] width 171 height 25
click at [495, 158] on icon at bounding box center [494, 160] width 12 height 12
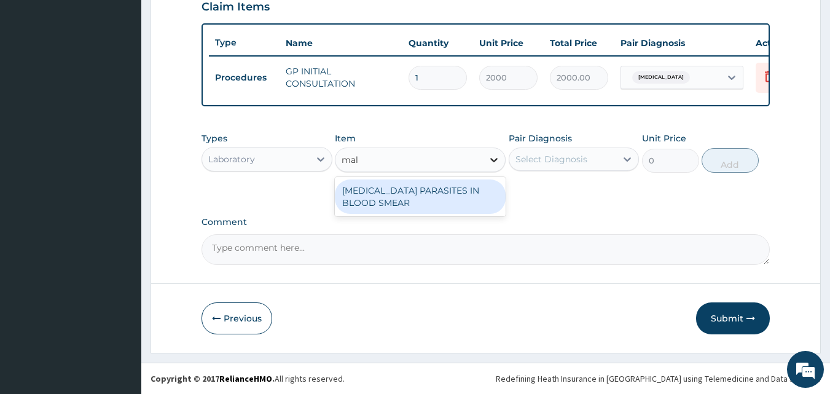
type input "mala"
type input "1700"
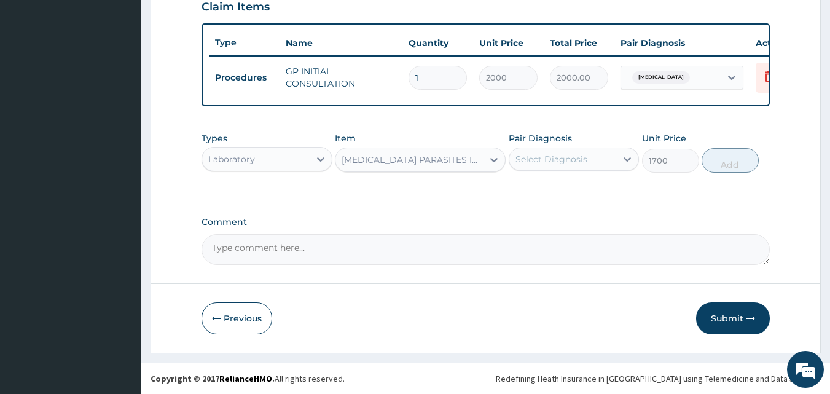
click at [566, 157] on div "Select Diagnosis" at bounding box center [551, 159] width 72 height 12
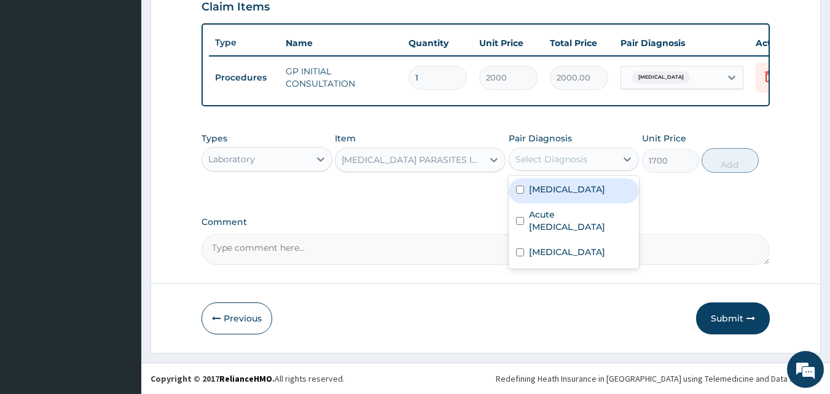
click at [541, 191] on label "[MEDICAL_DATA]" at bounding box center [567, 189] width 76 height 12
checkbox input "true"
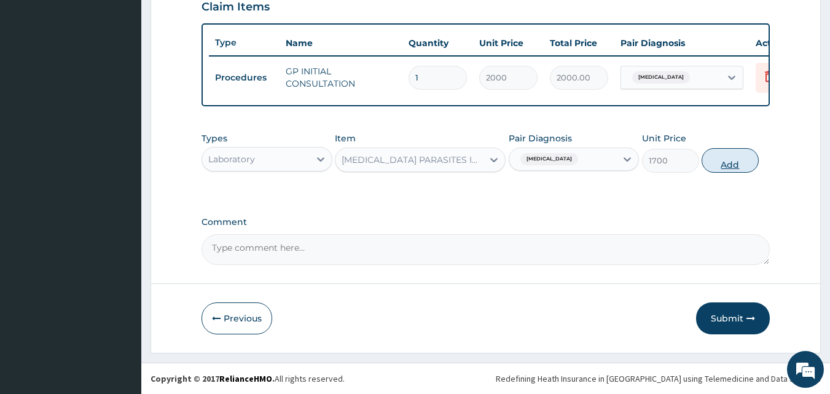
click at [728, 157] on button "Add" at bounding box center [729, 160] width 57 height 25
type input "0"
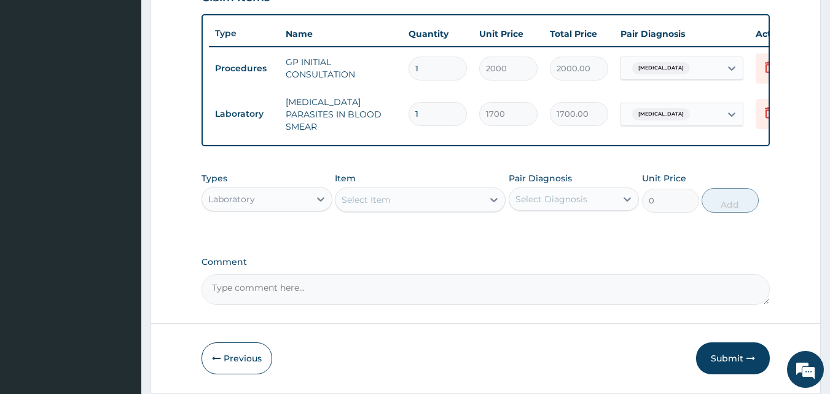
click at [300, 204] on div "Laboratory" at bounding box center [255, 199] width 107 height 20
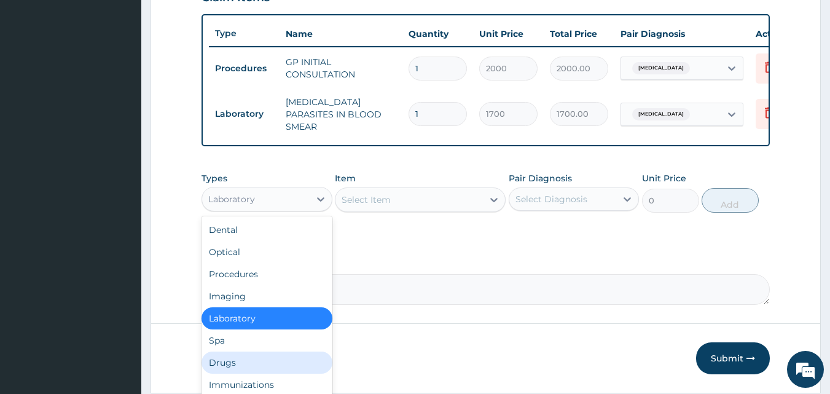
click at [233, 361] on div "Drugs" at bounding box center [266, 362] width 131 height 22
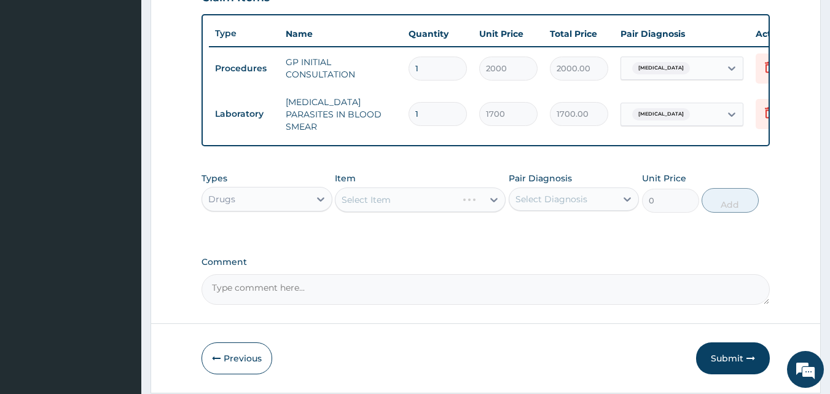
click at [495, 198] on div "Select Item" at bounding box center [420, 199] width 171 height 25
click at [371, 204] on div "Select Item" at bounding box center [366, 199] width 49 height 12
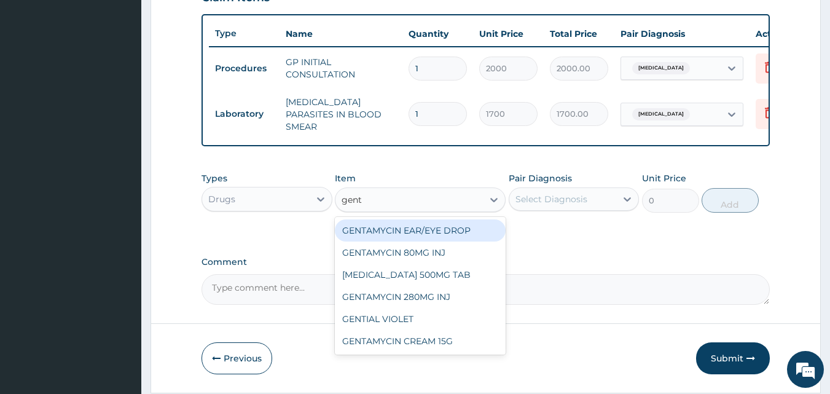
type input "genta"
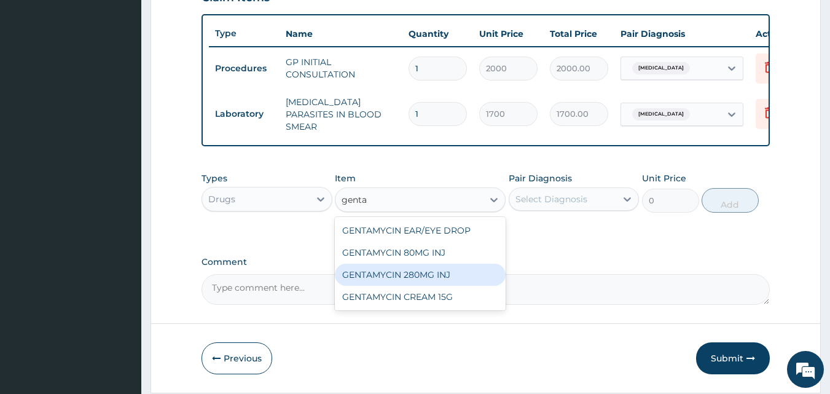
click at [406, 274] on div "GENTAMYCIN 280MG INJ" at bounding box center [420, 275] width 171 height 22
type input "234"
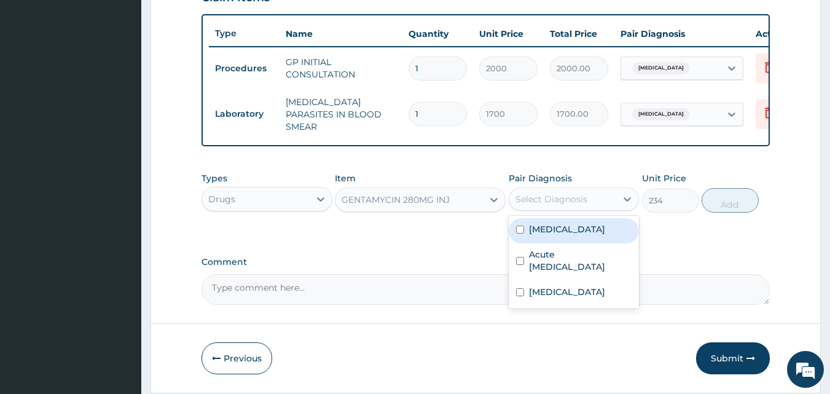
click at [572, 194] on div "Select Diagnosis" at bounding box center [562, 199] width 107 height 20
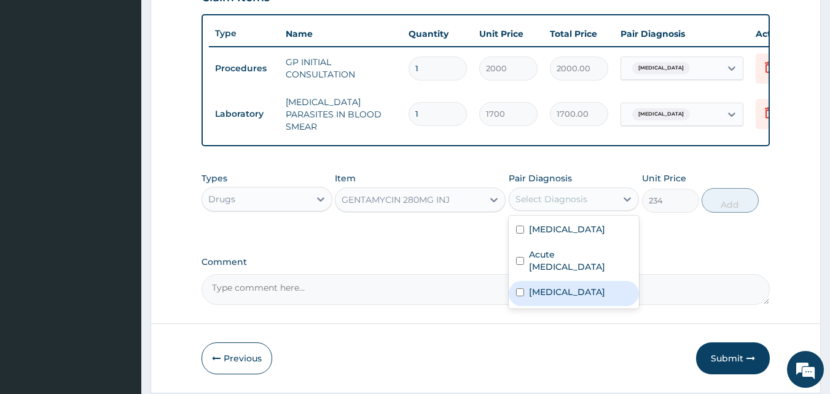
click at [518, 292] on input "checkbox" at bounding box center [520, 292] width 8 height 8
checkbox input "true"
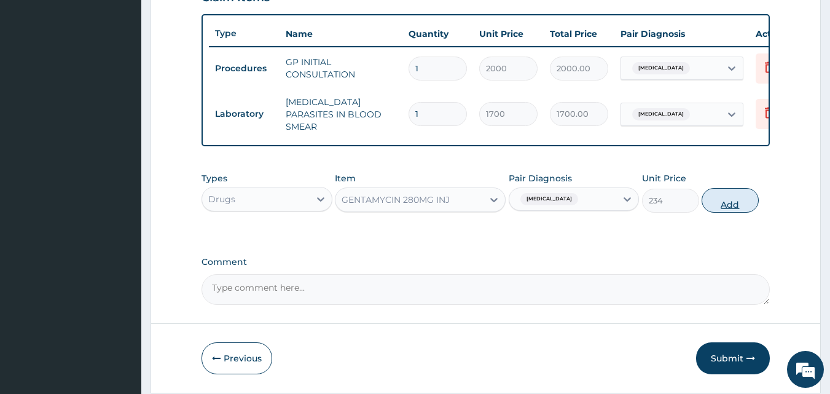
click at [733, 198] on button "Add" at bounding box center [729, 200] width 57 height 25
type input "0"
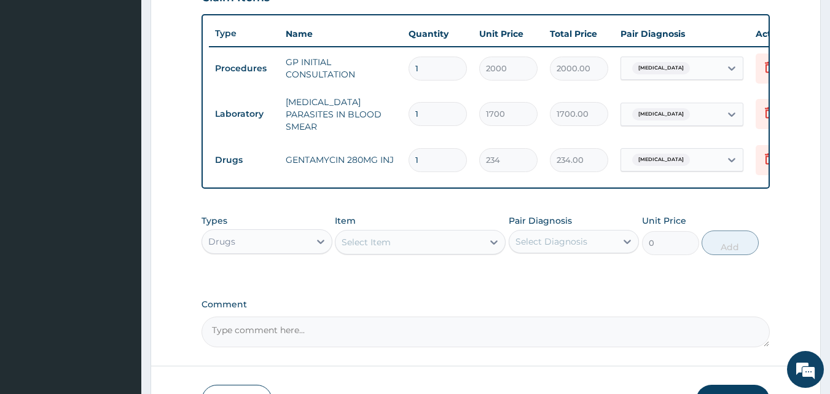
click at [450, 240] on div "Select Item" at bounding box center [408, 242] width 147 height 20
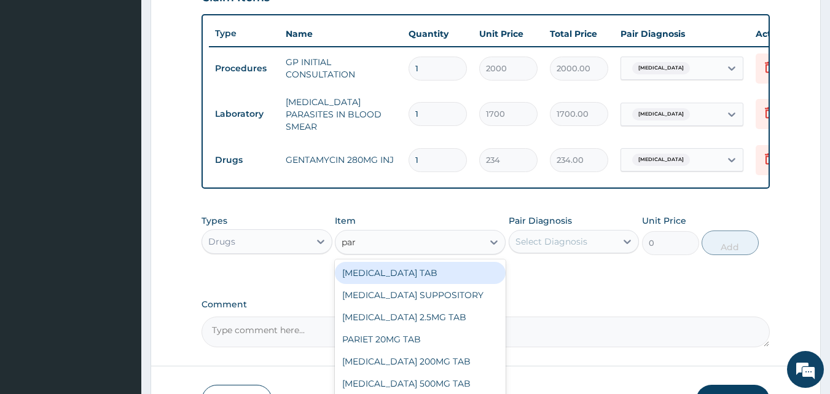
type input "para"
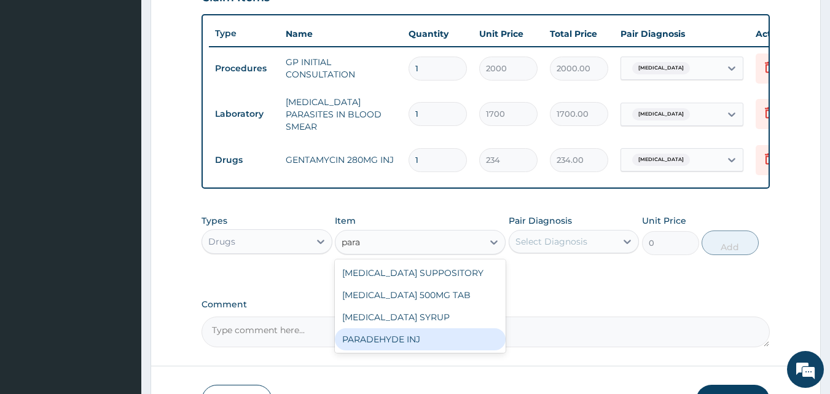
click at [429, 348] on div "PARADEHYDE INJ" at bounding box center [420, 339] width 171 height 22
type input "312"
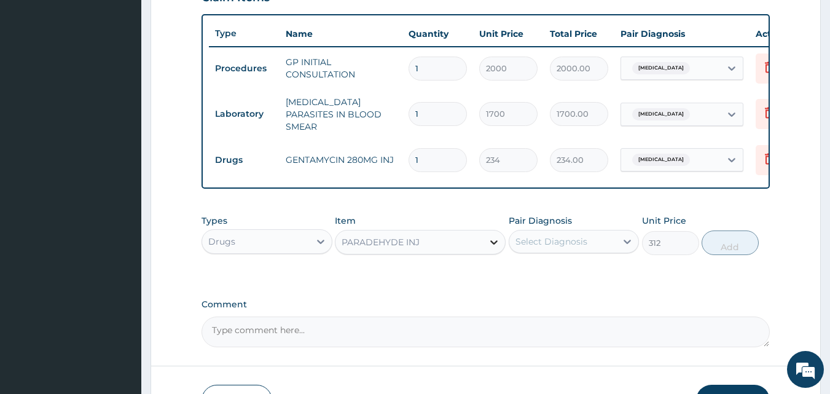
click at [498, 244] on icon at bounding box center [494, 242] width 12 height 12
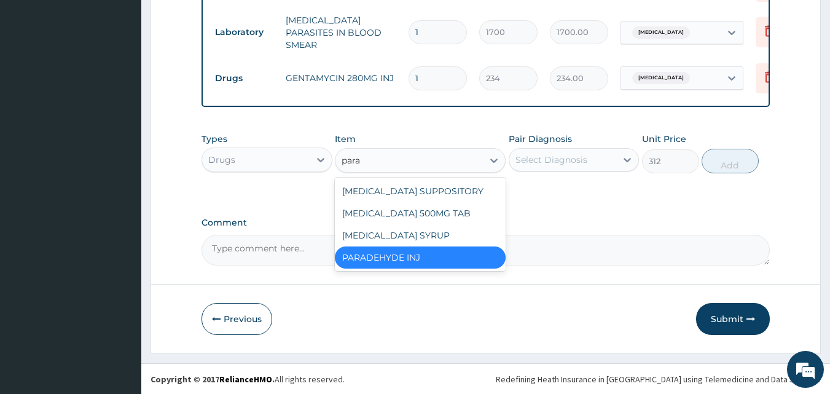
scroll to position [528, 0]
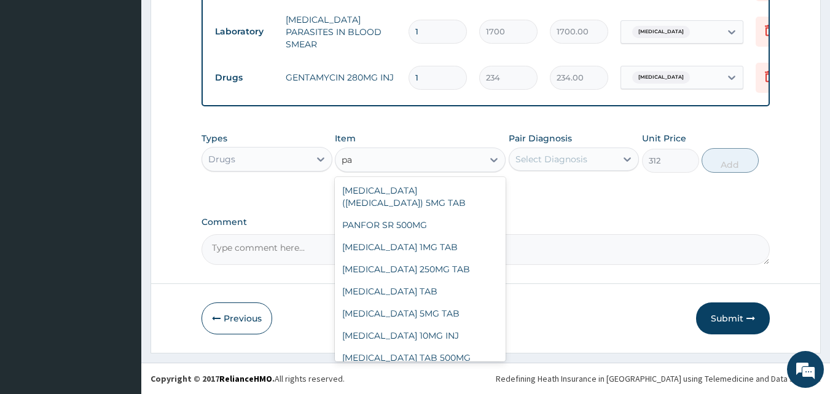
type input "p"
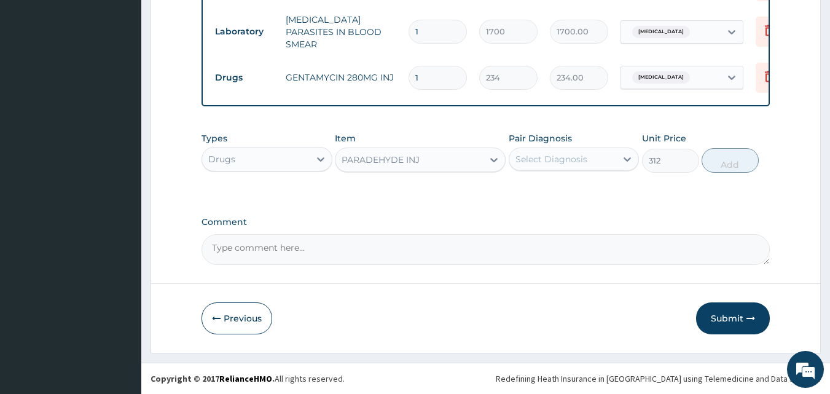
click at [426, 154] on div "PARADEHYDE INJ" at bounding box center [408, 160] width 147 height 20
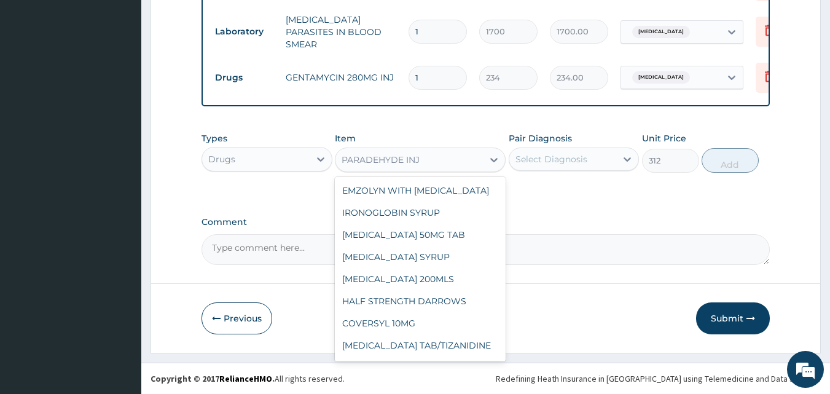
scroll to position [16966, 0]
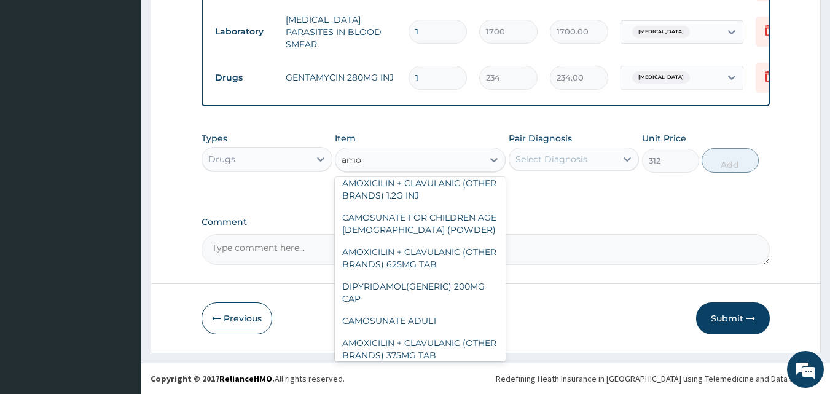
type input "amox"
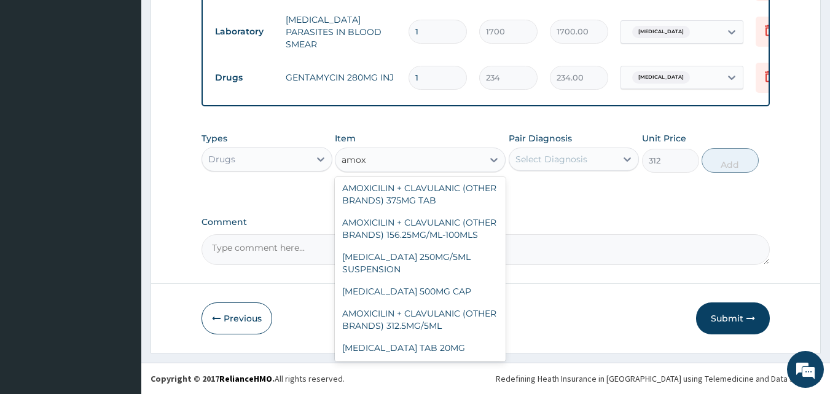
scroll to position [292, 0]
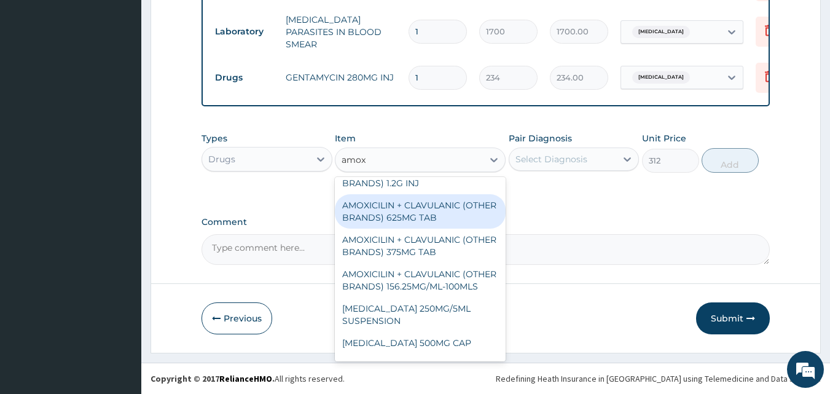
click at [420, 216] on div "AMOXICILIN + CLAVULANIC (OTHER BRANDS) 625MG TAB" at bounding box center [420, 211] width 171 height 34
type input "200"
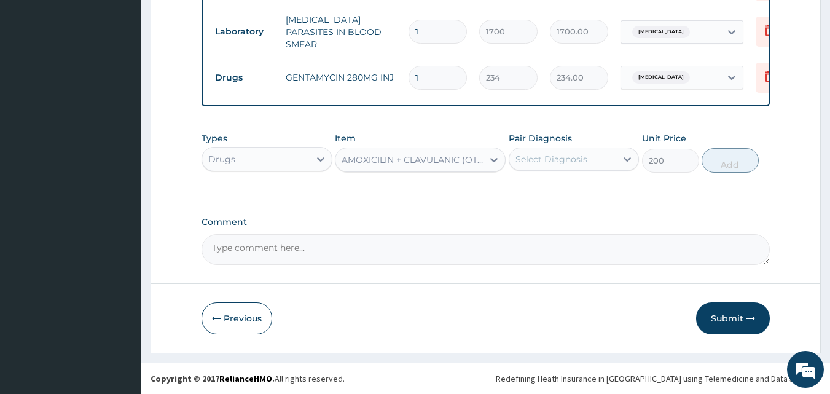
click at [551, 155] on div "Select Diagnosis" at bounding box center [551, 159] width 72 height 12
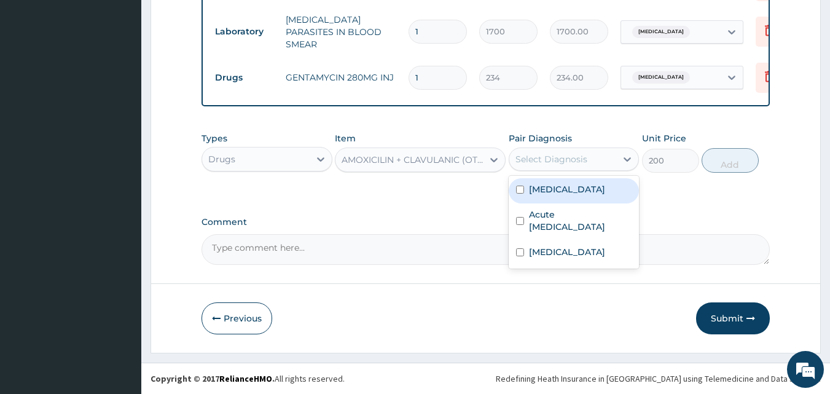
click at [544, 193] on label "[MEDICAL_DATA]" at bounding box center [567, 189] width 76 height 12
checkbox input "true"
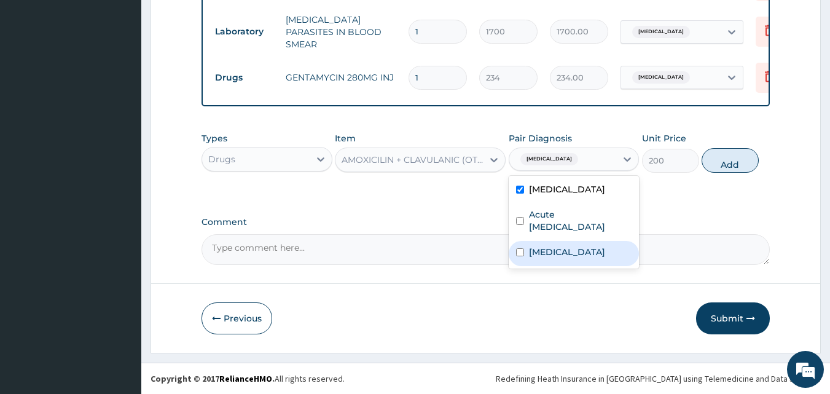
click at [539, 247] on label "Candidiasis" at bounding box center [567, 252] width 76 height 12
checkbox input "true"
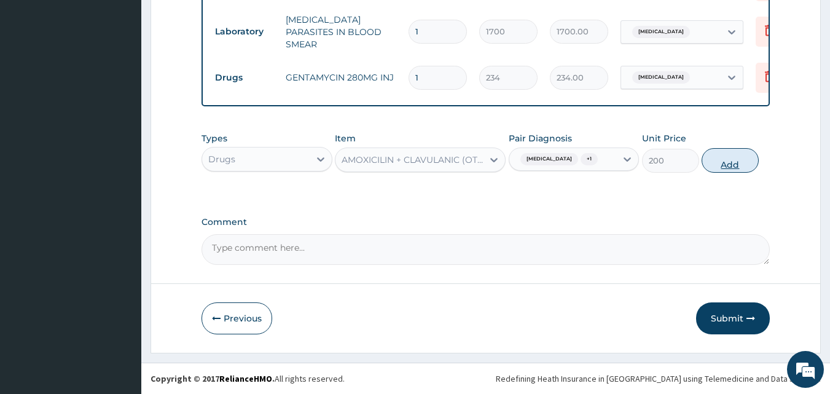
click at [735, 160] on button "Add" at bounding box center [729, 160] width 57 height 25
type input "0"
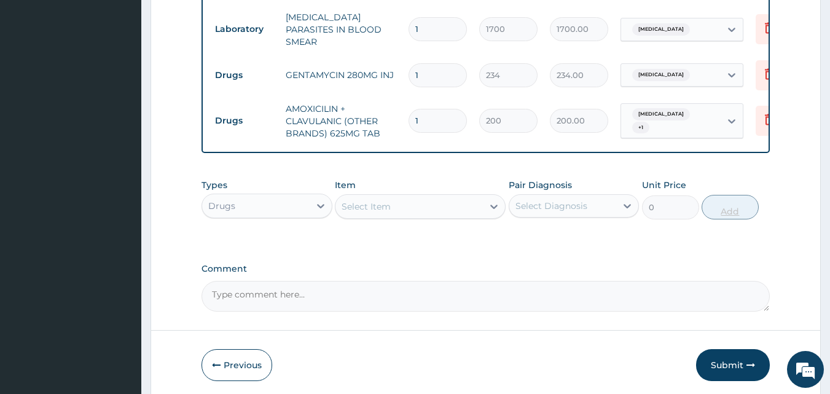
type input "10"
type input "2000.00"
type input "10"
click at [404, 208] on div "Select Item" at bounding box center [408, 207] width 147 height 20
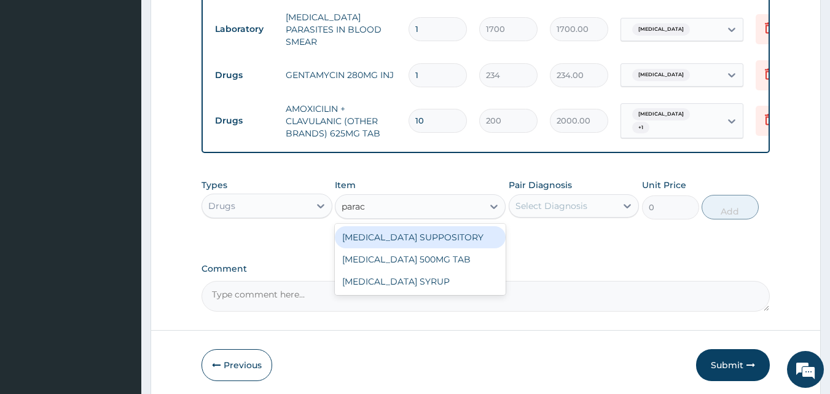
type input "parace"
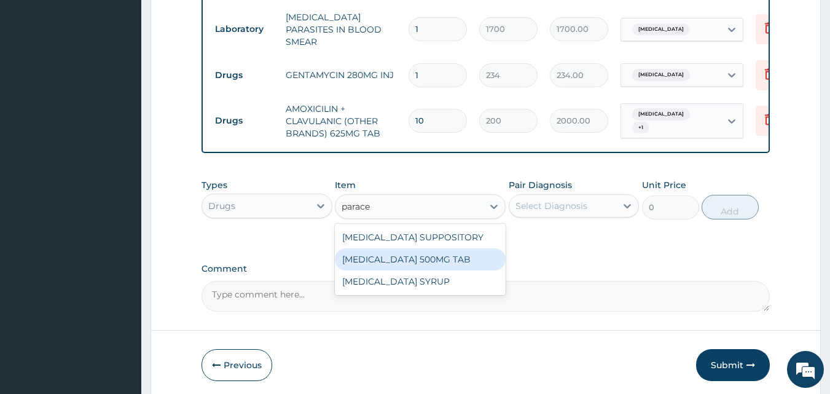
click at [413, 267] on div "[MEDICAL_DATA] 500MG TAB" at bounding box center [420, 259] width 171 height 22
type input "15"
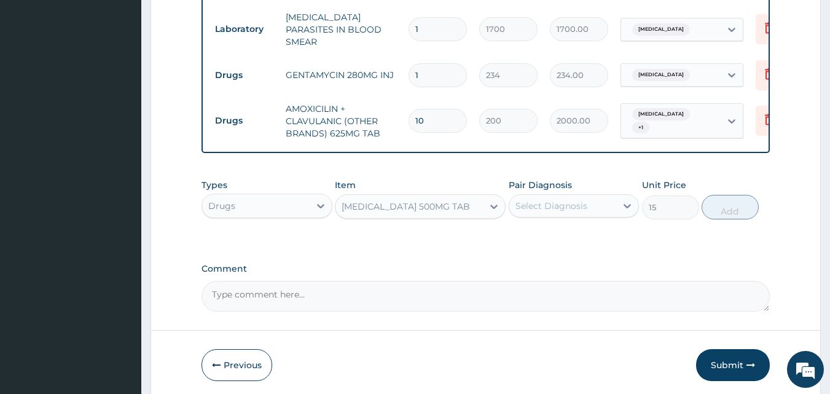
click at [552, 207] on div "Select Diagnosis" at bounding box center [551, 206] width 72 height 12
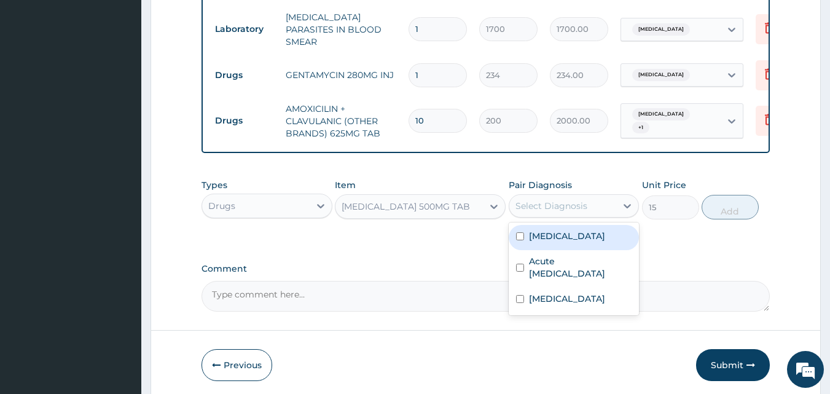
click at [546, 238] on label "[MEDICAL_DATA]" at bounding box center [567, 236] width 76 height 12
checkbox input "true"
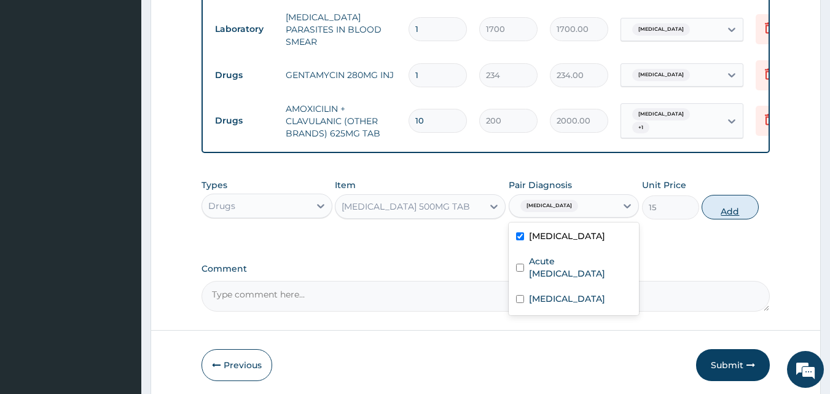
click at [737, 208] on button "Add" at bounding box center [729, 207] width 57 height 25
type input "0"
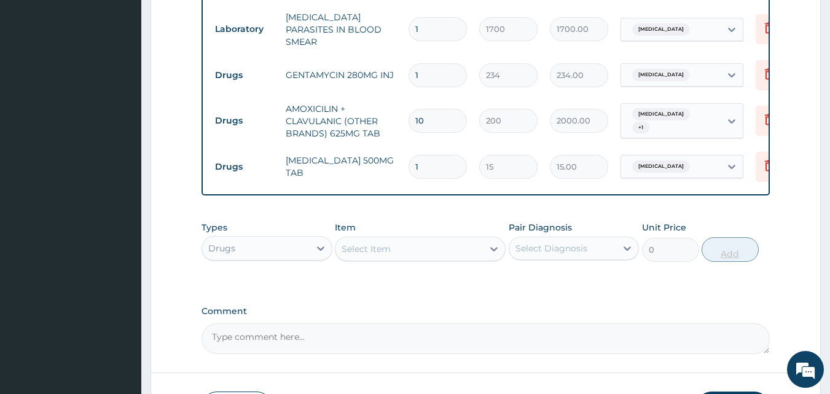
type input "10"
type input "150.00"
type input "10"
click at [482, 256] on div "Select Item" at bounding box center [408, 249] width 147 height 20
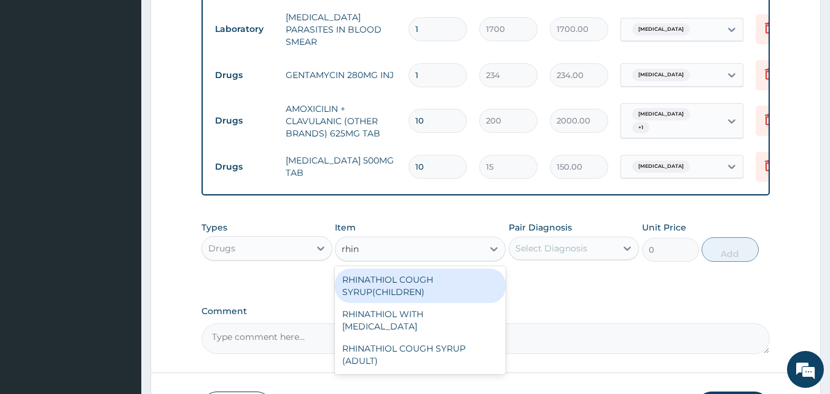
type input "rhina"
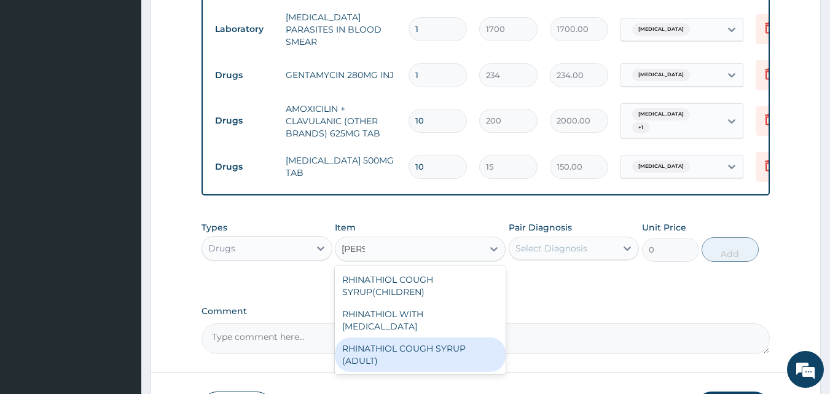
click at [429, 353] on div "RHINATHIOL COUGH SYRUP (ADULT)" at bounding box center [420, 354] width 171 height 34
type input "1404"
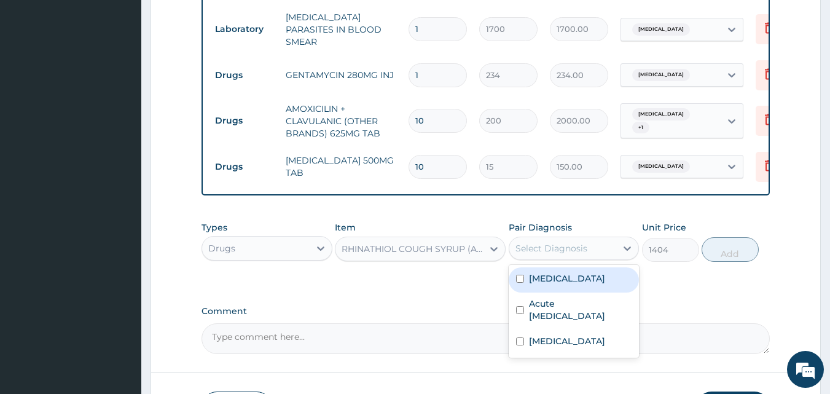
click at [567, 249] on div "Select Diagnosis" at bounding box center [551, 248] width 72 height 12
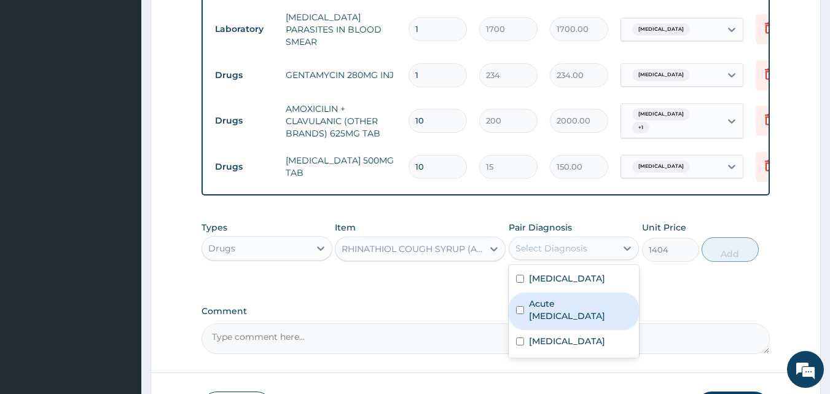
click at [555, 318] on label "Acute [MEDICAL_DATA]" at bounding box center [580, 309] width 103 height 25
checkbox input "true"
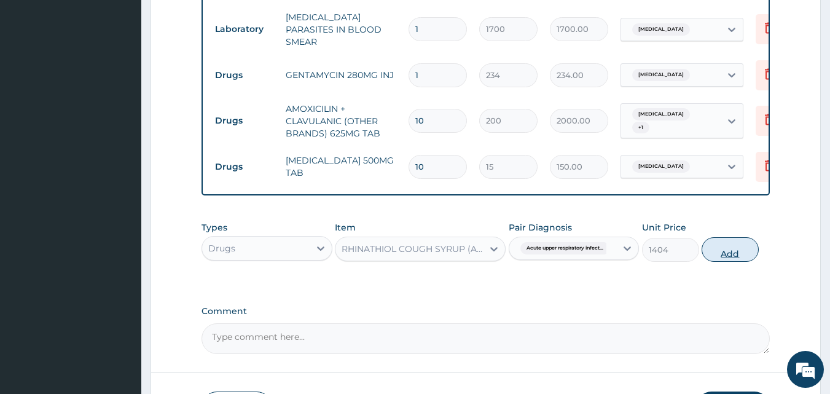
click at [719, 252] on button "Add" at bounding box center [729, 249] width 57 height 25
type input "0"
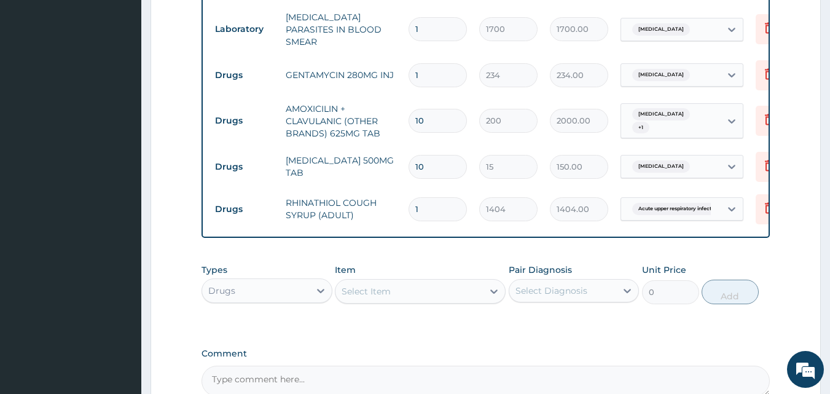
click at [392, 300] on div "Select Item" at bounding box center [408, 291] width 147 height 20
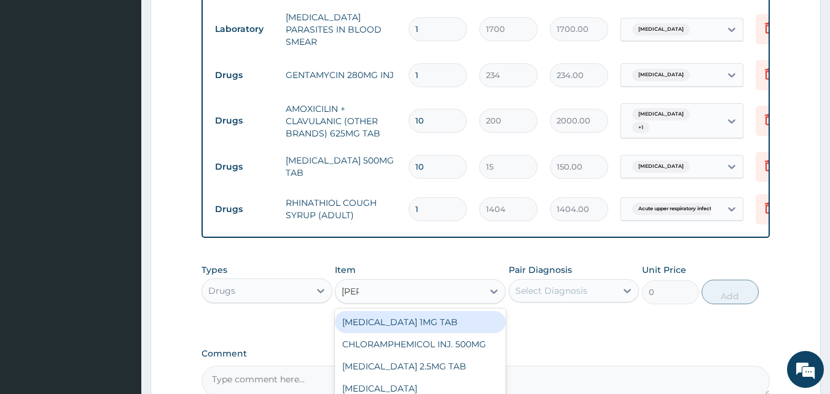
type input "lorat"
click at [399, 326] on div "LORATIDINE 10MG TAB" at bounding box center [420, 322] width 171 height 22
type input "45"
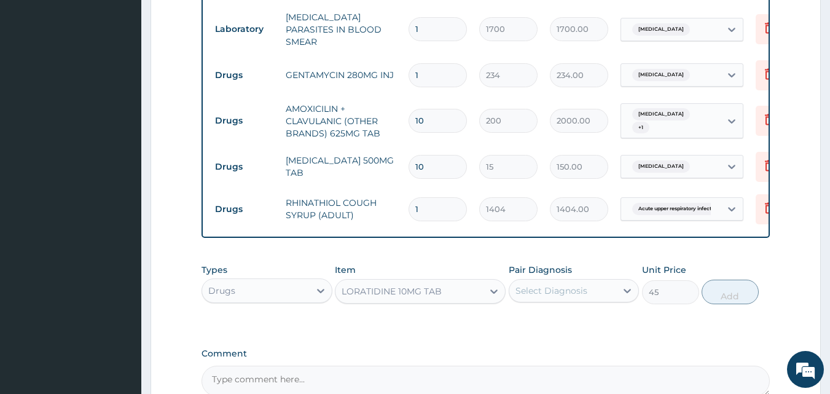
click at [582, 300] on div "Select Diagnosis" at bounding box center [562, 291] width 107 height 20
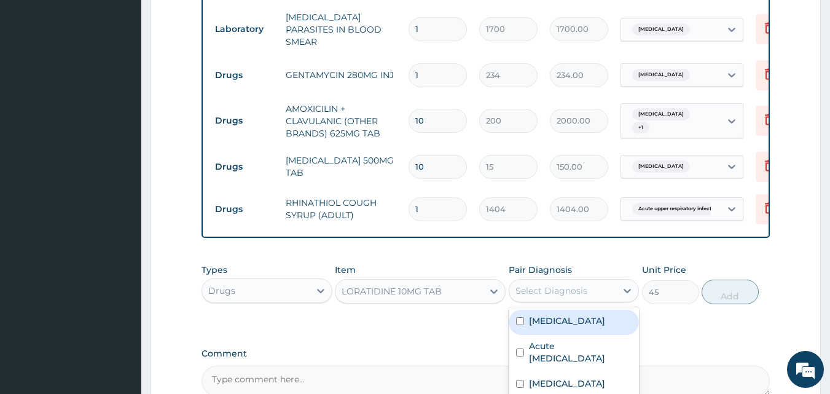
click at [553, 321] on label "[MEDICAL_DATA]" at bounding box center [567, 321] width 76 height 12
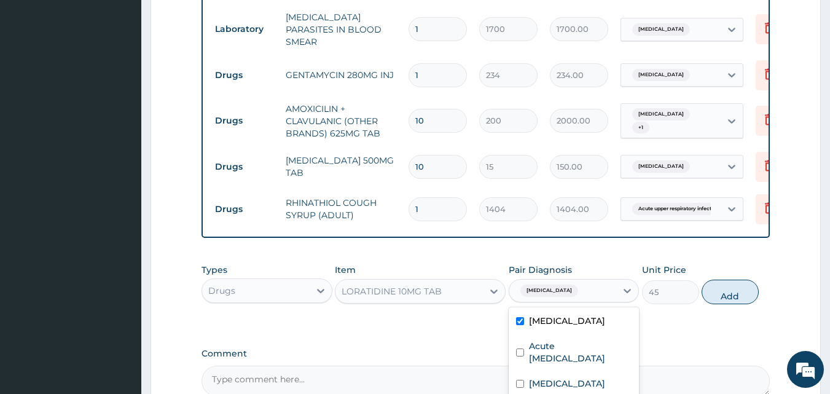
click at [518, 324] on input "checkbox" at bounding box center [520, 321] width 8 height 8
checkbox input "false"
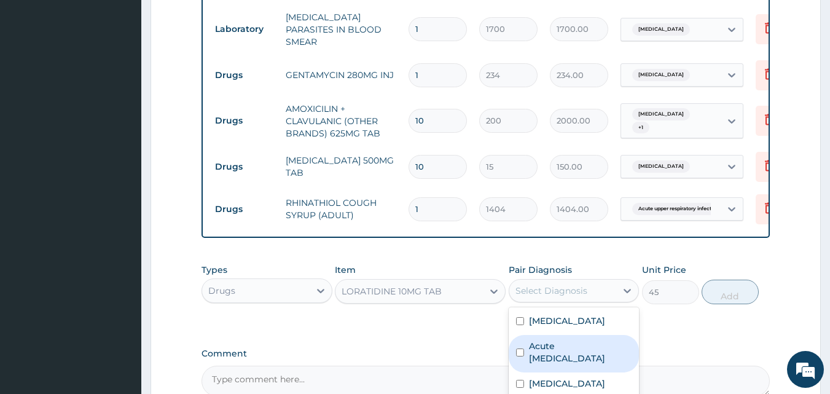
click at [596, 359] on label "Acute [MEDICAL_DATA]" at bounding box center [580, 352] width 103 height 25
checkbox input "true"
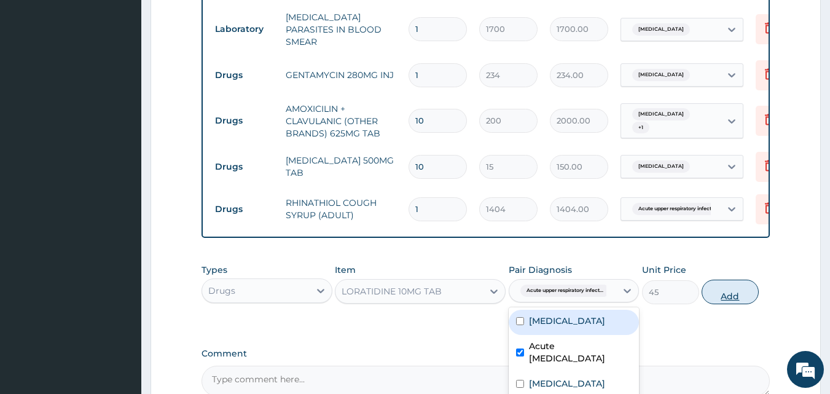
click at [729, 293] on button "Add" at bounding box center [729, 291] width 57 height 25
type input "0"
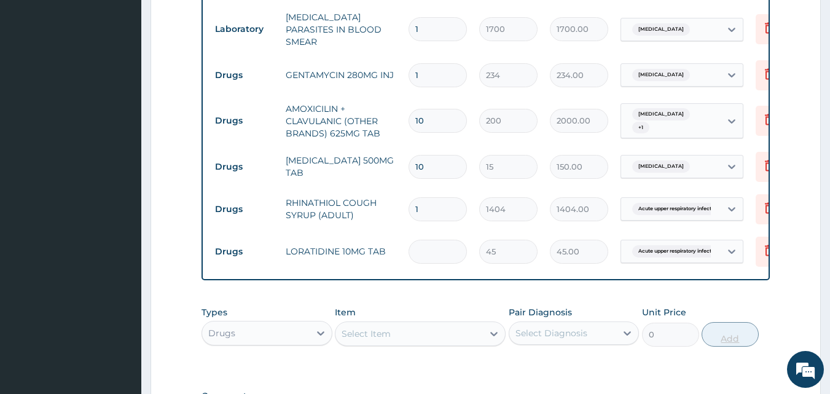
type input "0.00"
type input "7"
type input "315.00"
type input "7"
click at [365, 334] on div "Select Item" at bounding box center [366, 333] width 49 height 12
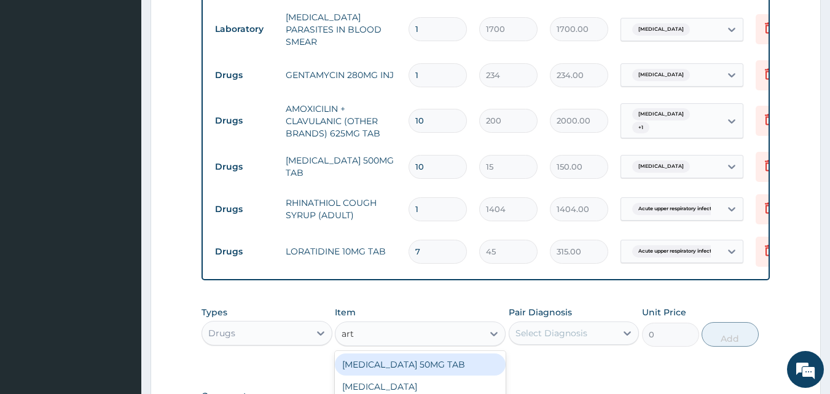
type input "arte"
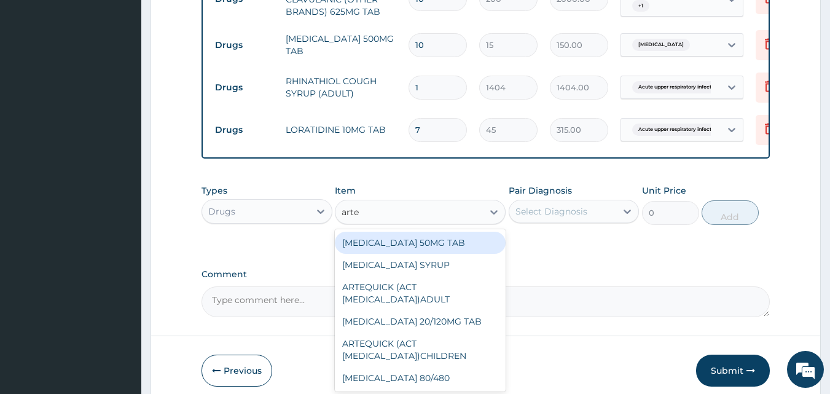
scroll to position [651, 0]
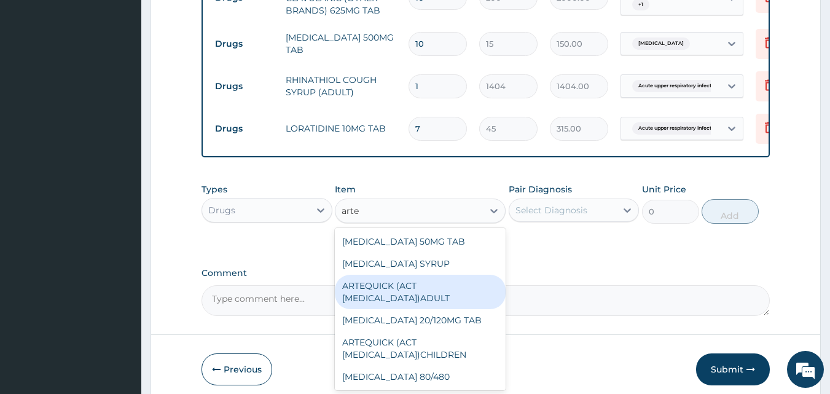
click at [394, 300] on div "ARTEQUICK (ACT [MEDICAL_DATA])ADULT" at bounding box center [420, 292] width 171 height 34
type input "2500"
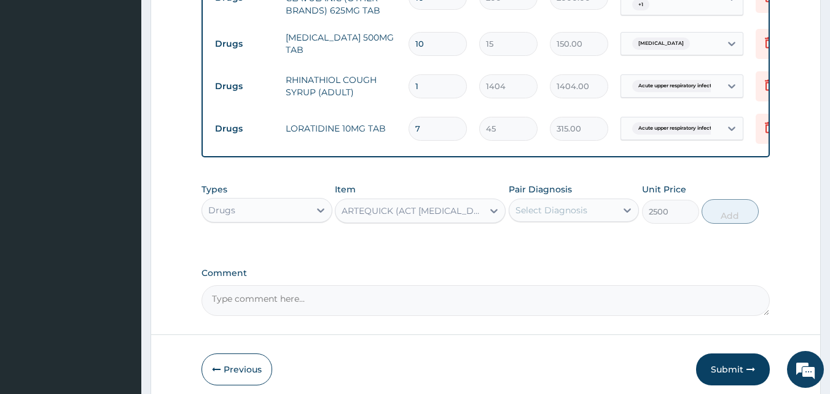
click at [601, 212] on div "Select Diagnosis" at bounding box center [562, 210] width 107 height 20
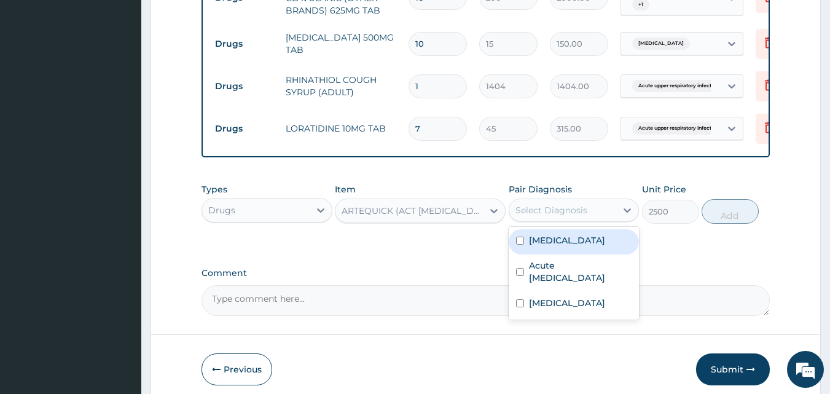
click at [572, 246] on label "[MEDICAL_DATA]" at bounding box center [567, 240] width 76 height 12
checkbox input "true"
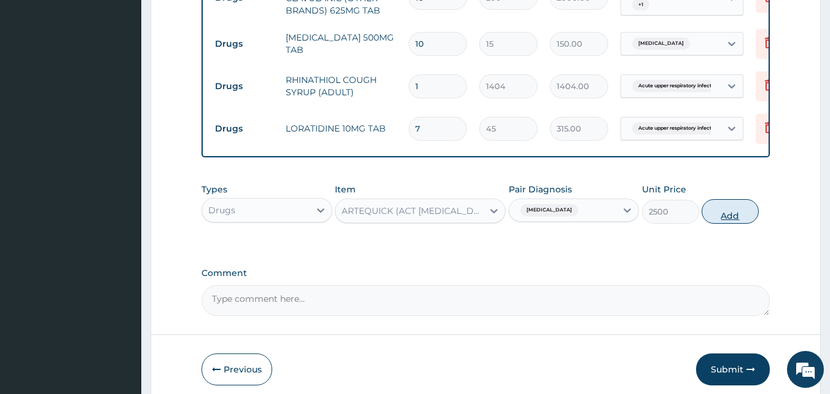
click at [729, 211] on button "Add" at bounding box center [729, 211] width 57 height 25
type input "0"
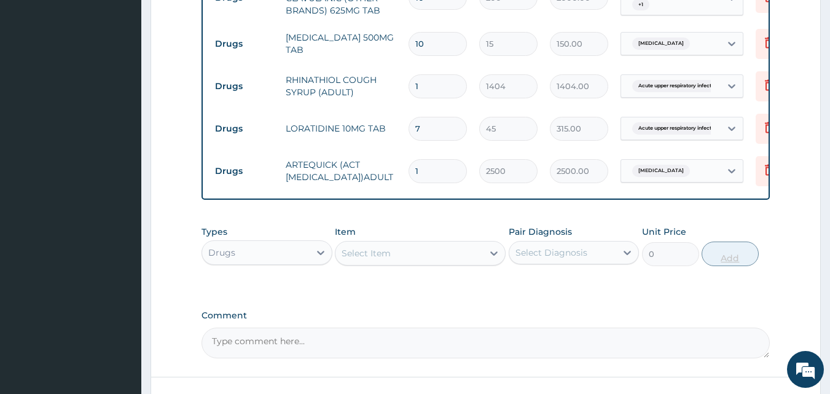
type input "10"
type input "25000.00"
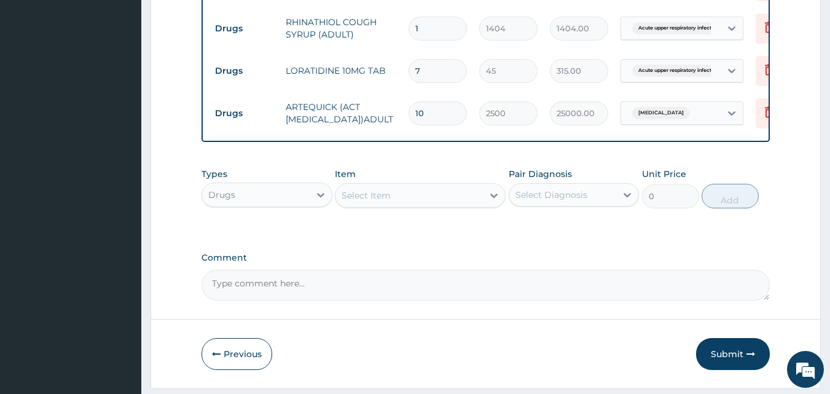
scroll to position [746, 0]
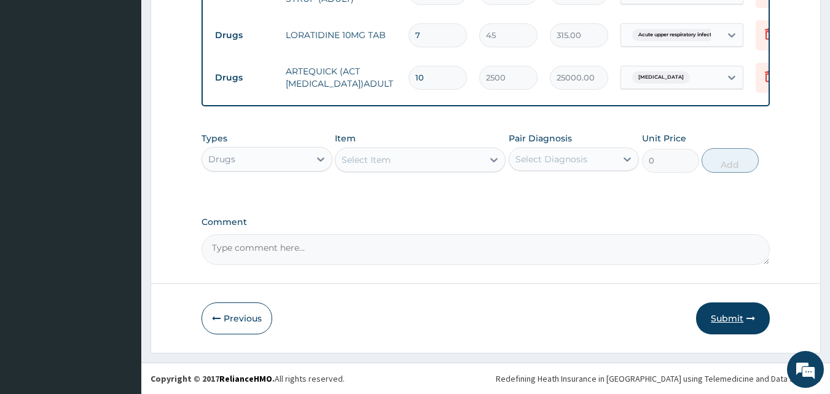
type input "10"
click at [728, 320] on button "Submit" at bounding box center [733, 318] width 74 height 32
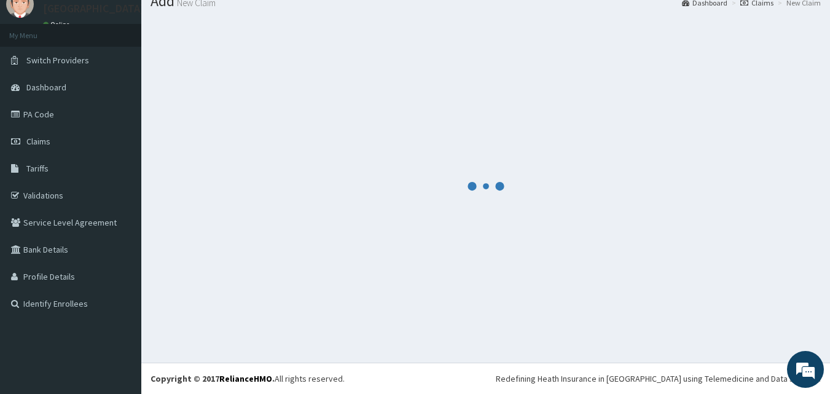
scroll to position [47, 0]
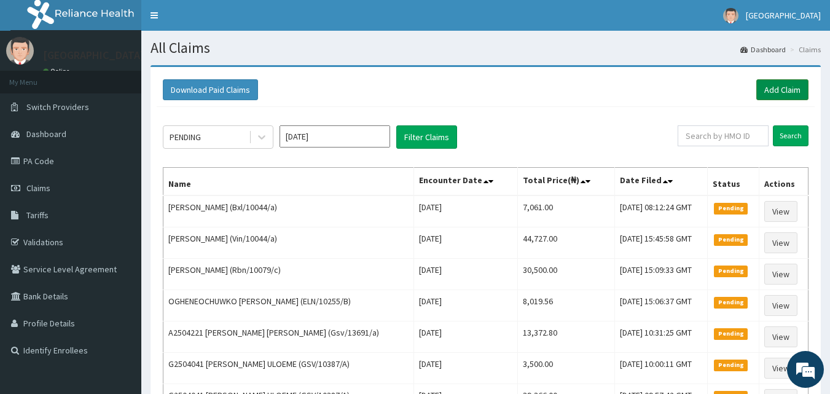
click at [782, 87] on link "Add Claim" at bounding box center [782, 89] width 52 height 21
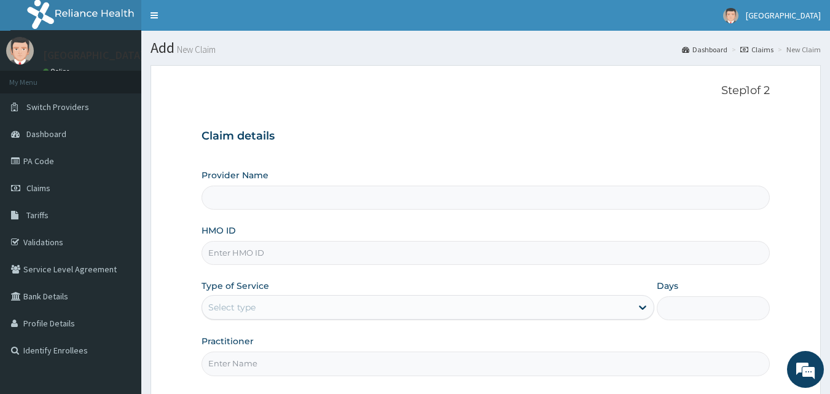
type input "[GEOGRAPHIC_DATA]"
click at [369, 254] on input "HMO ID" at bounding box center [485, 253] width 569 height 24
paste input "KNL/10165/A"
type input "KNL/10165/A"
click at [363, 302] on div "Select type" at bounding box center [416, 307] width 429 height 20
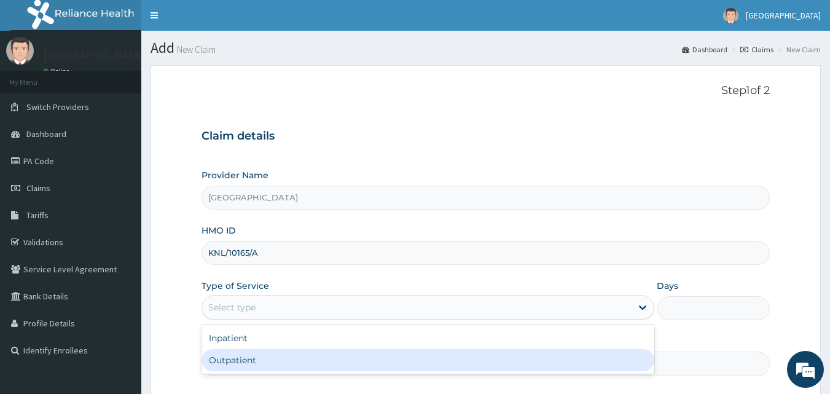
click at [305, 363] on div "Outpatient" at bounding box center [427, 360] width 453 height 22
type input "1"
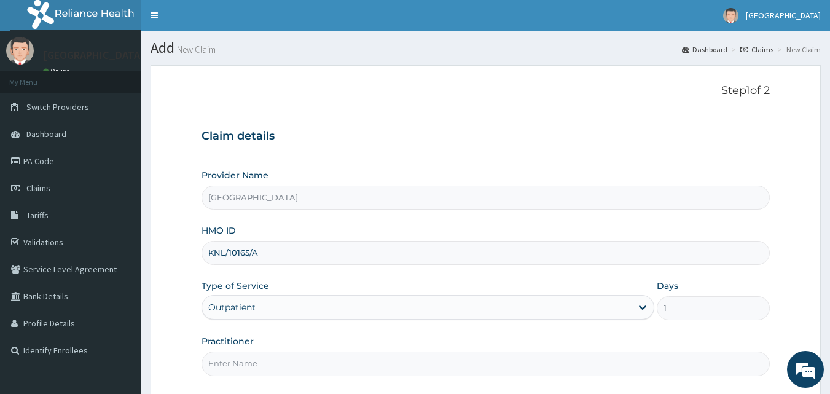
click at [367, 368] on input "Practitioner" at bounding box center [485, 363] width 569 height 24
type input "DRDUROTIMI"
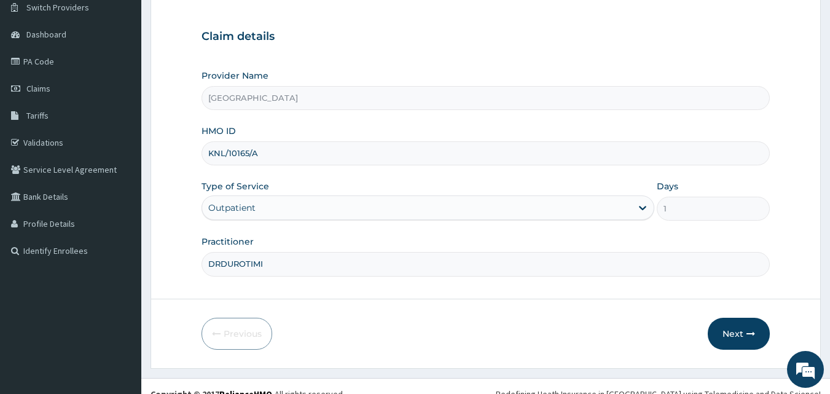
scroll to position [115, 0]
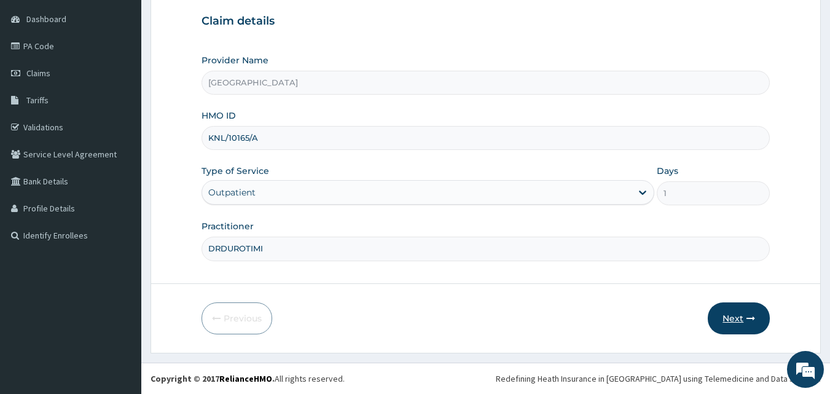
click at [737, 315] on button "Next" at bounding box center [739, 318] width 62 height 32
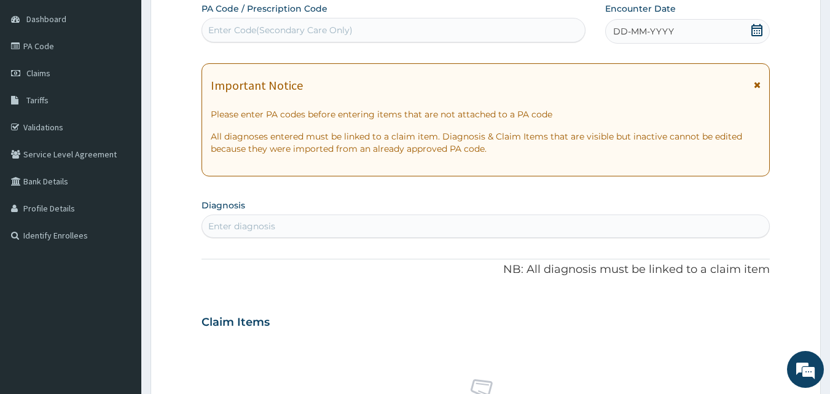
click at [754, 28] on icon at bounding box center [756, 30] width 11 height 12
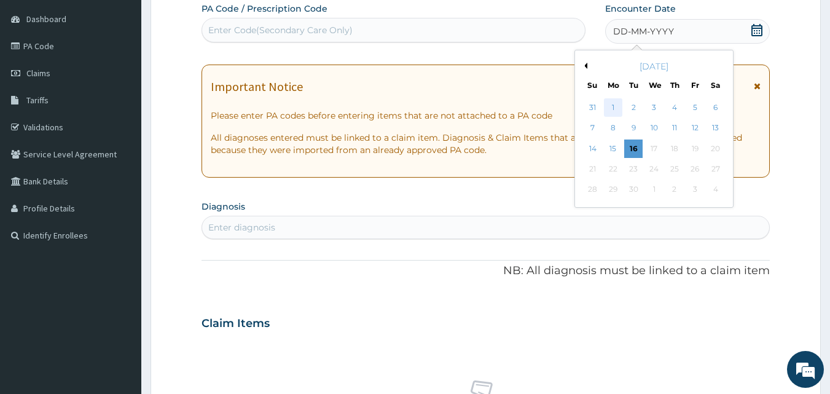
click at [614, 104] on div "1" at bounding box center [613, 107] width 18 height 18
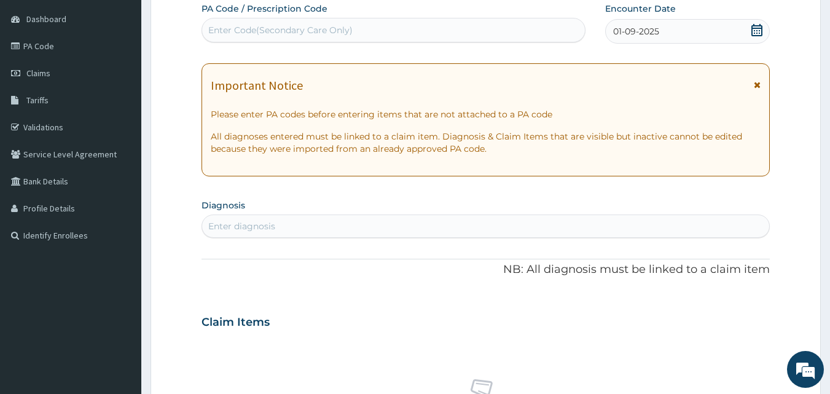
click at [315, 222] on div "Enter diagnosis" at bounding box center [486, 226] width 568 height 20
type input "plasmo"
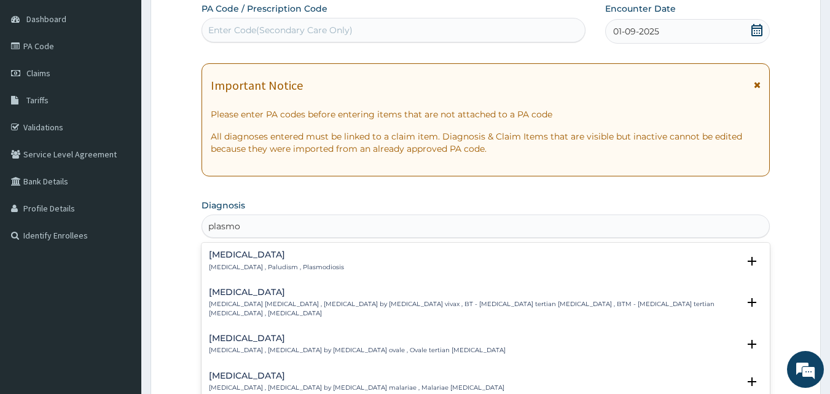
click at [234, 292] on h4 "[MEDICAL_DATA]" at bounding box center [474, 291] width 530 height 9
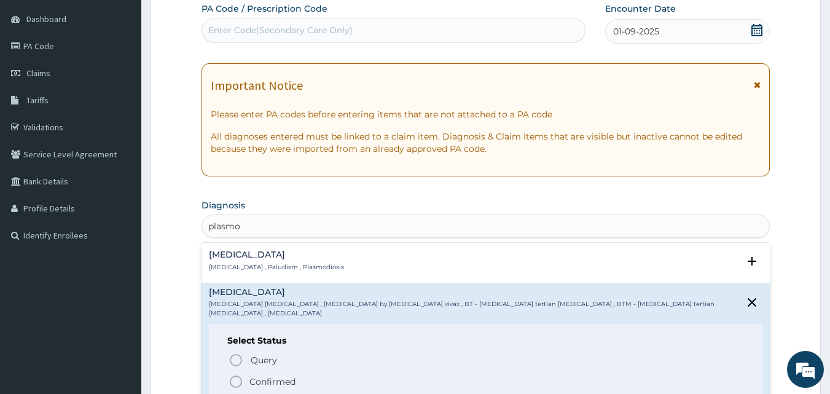
click at [235, 374] on icon "status option filled" at bounding box center [236, 381] width 15 height 15
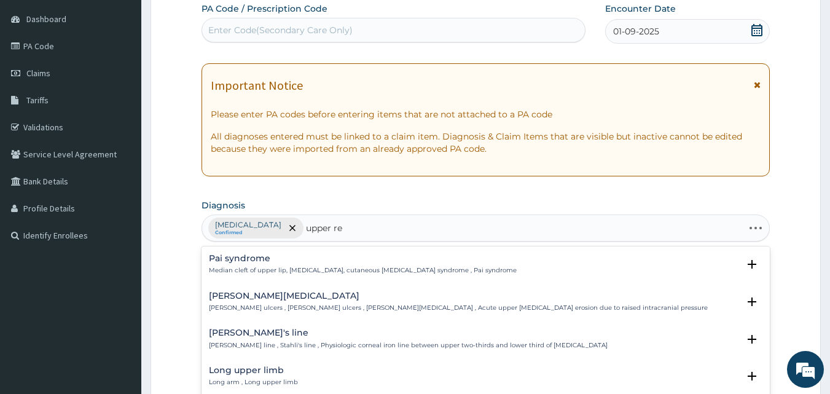
type input "upper res"
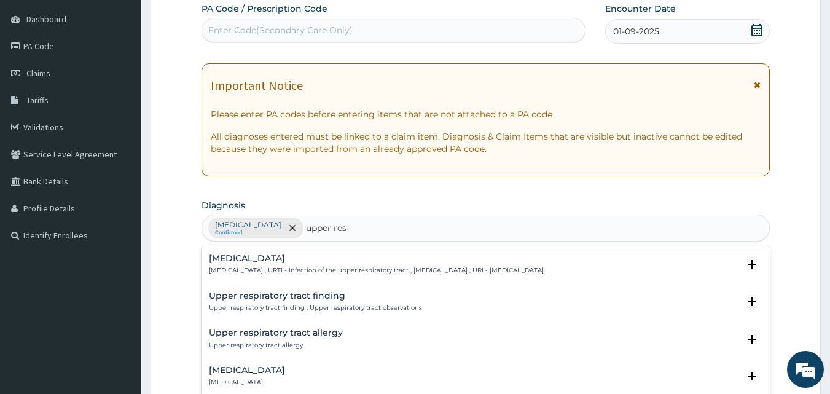
click at [265, 254] on h4 "[MEDICAL_DATA]" at bounding box center [376, 258] width 335 height 9
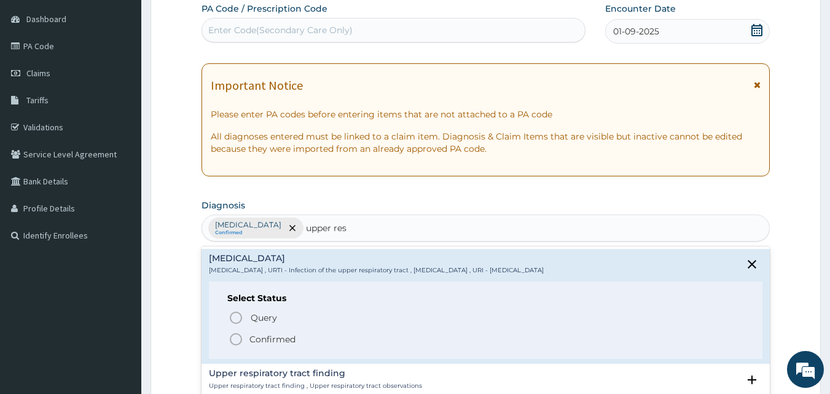
click at [236, 342] on icon "status option filled" at bounding box center [236, 339] width 15 height 15
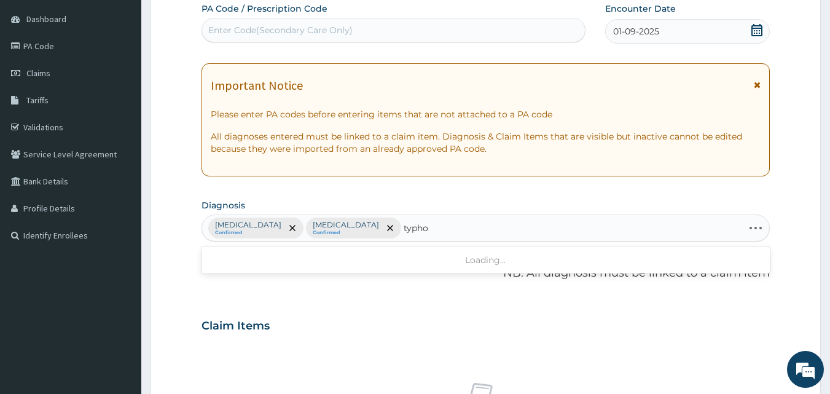
type input "typhoi"
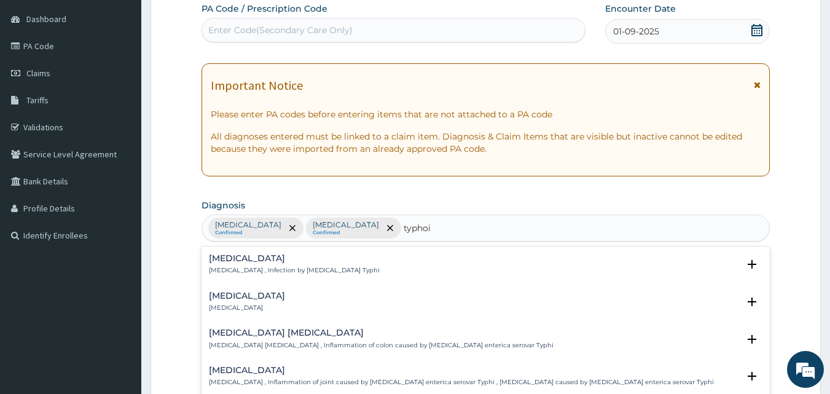
click at [246, 299] on h4 "[MEDICAL_DATA]" at bounding box center [247, 295] width 76 height 9
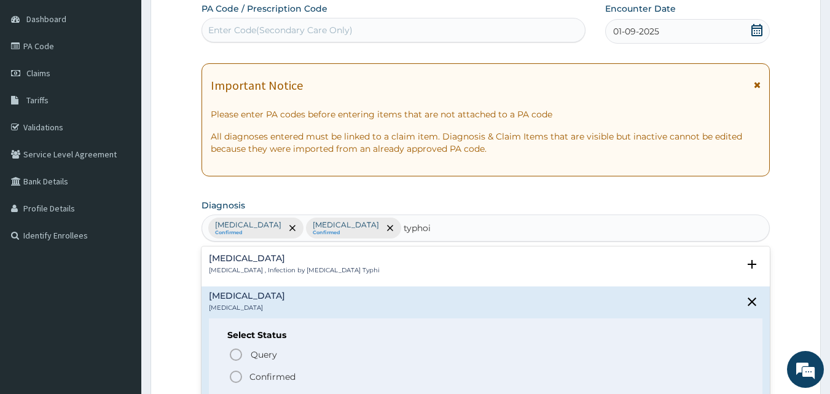
click at [232, 372] on circle "status option filled" at bounding box center [235, 376] width 11 height 11
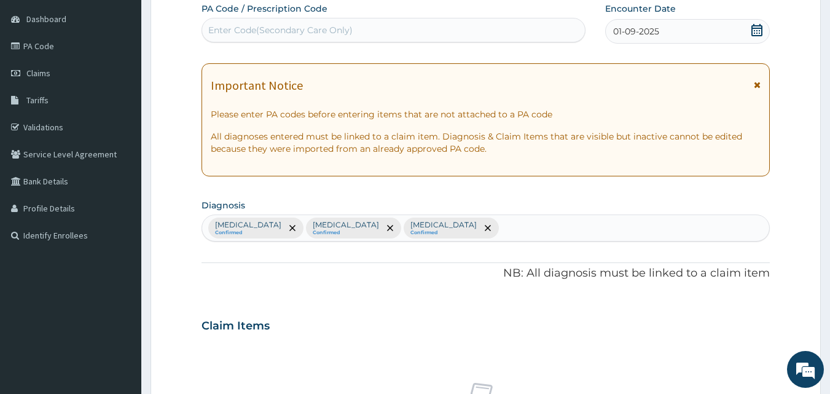
scroll to position [459, 0]
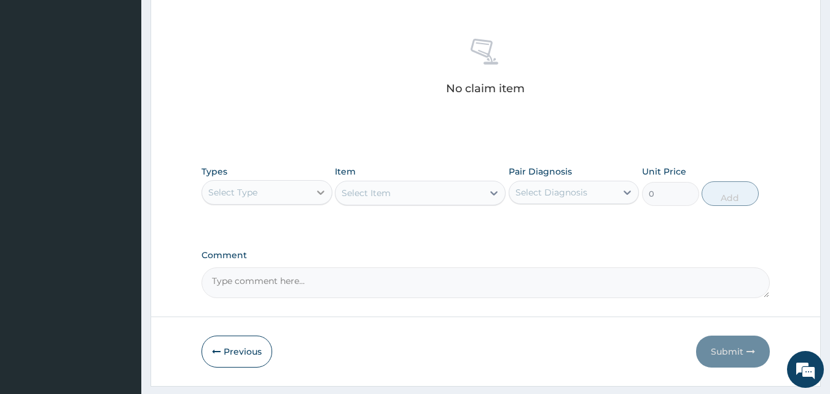
click at [311, 197] on div at bounding box center [321, 192] width 22 height 22
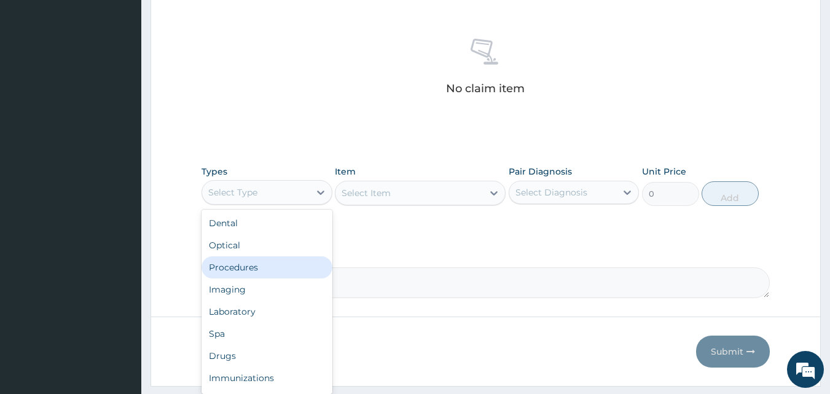
click at [279, 272] on div "Procedures" at bounding box center [266, 267] width 131 height 22
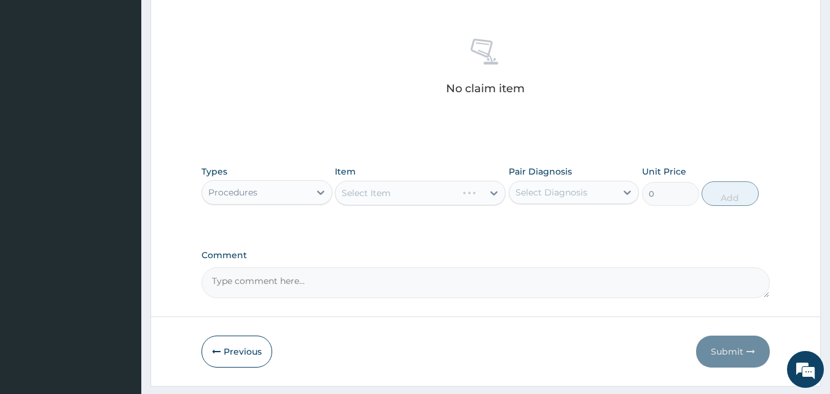
click at [493, 192] on div "Select Item" at bounding box center [420, 193] width 171 height 25
click at [492, 192] on div "Select Item" at bounding box center [420, 193] width 171 height 25
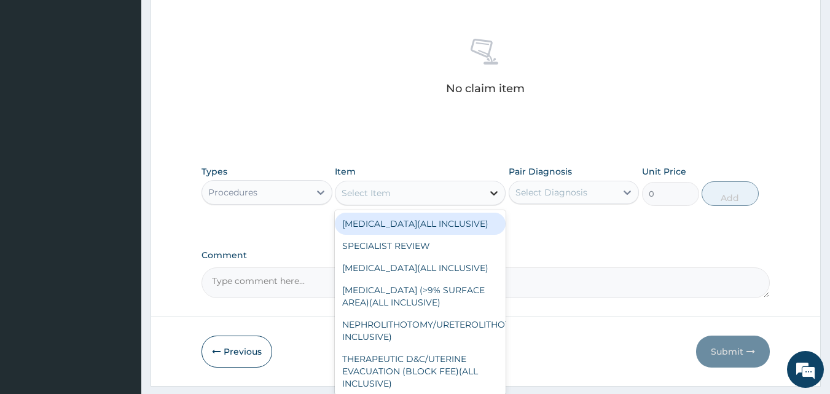
click at [493, 193] on icon at bounding box center [493, 193] width 7 height 4
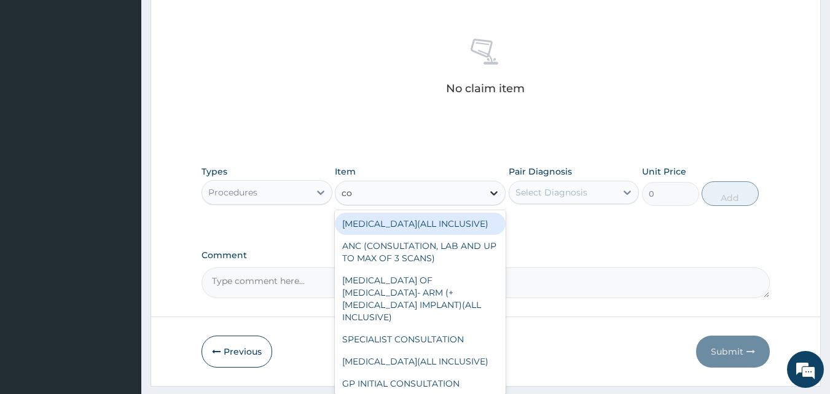
type input "con"
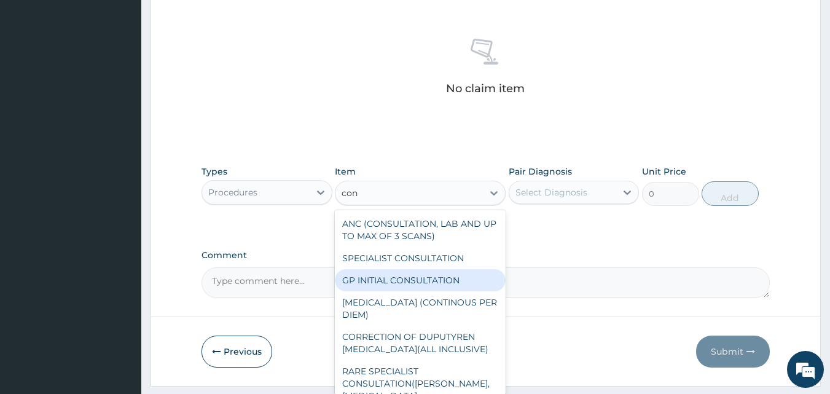
click at [442, 289] on div "GP INITIAL CONSULTATION" at bounding box center [420, 280] width 171 height 22
type input "2000"
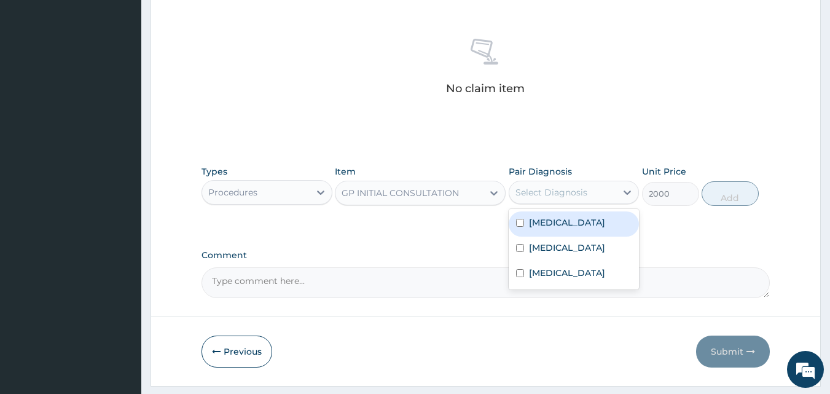
click at [574, 190] on div "Select Diagnosis" at bounding box center [551, 192] width 72 height 12
click at [522, 220] on input "checkbox" at bounding box center [520, 223] width 8 height 8
checkbox input "true"
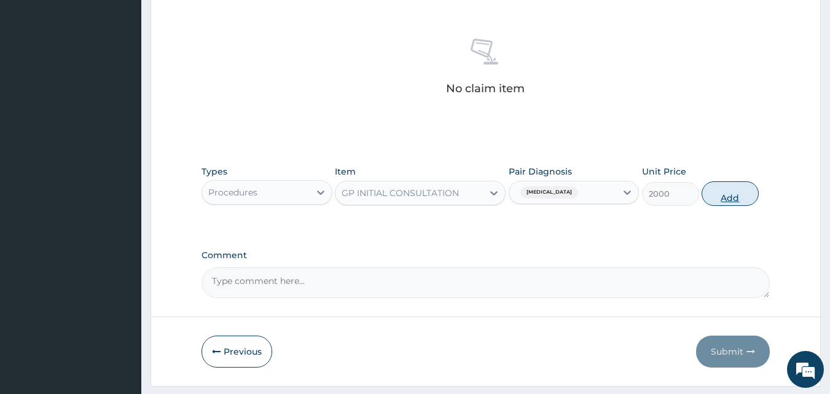
click at [735, 192] on button "Add" at bounding box center [729, 193] width 57 height 25
type input "0"
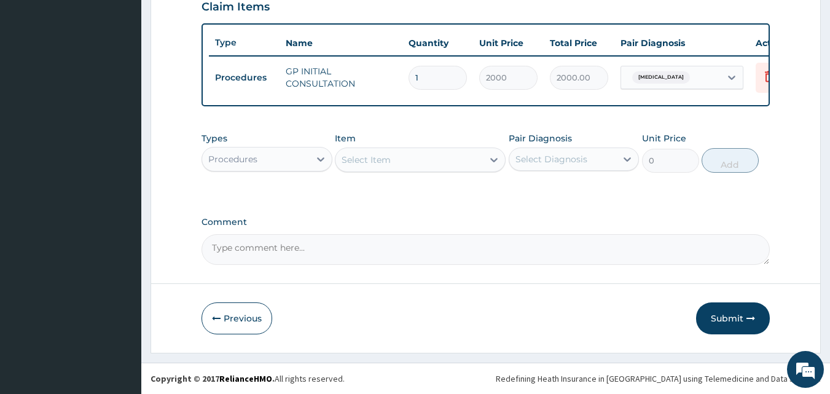
click at [362, 160] on div "Select Item" at bounding box center [366, 160] width 49 height 12
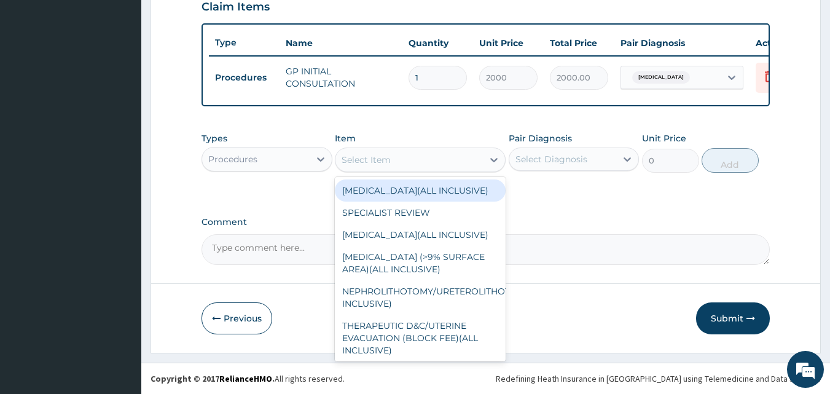
click at [284, 154] on div "Procedures" at bounding box center [255, 159] width 107 height 20
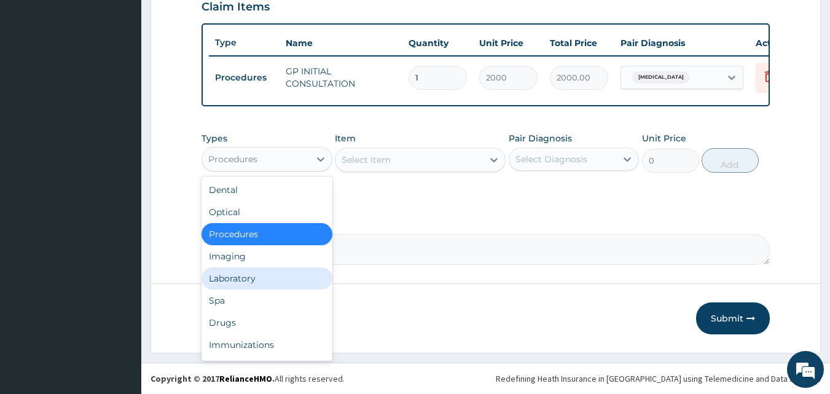
click at [243, 281] on div "Laboratory" at bounding box center [266, 278] width 131 height 22
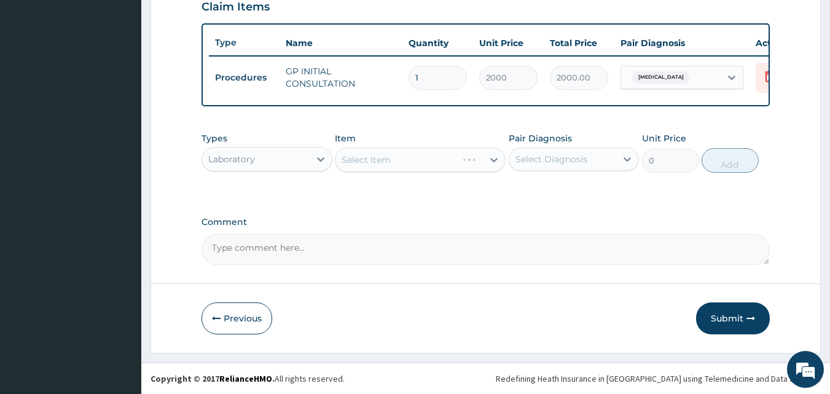
click at [496, 157] on div "Select Item" at bounding box center [420, 159] width 171 height 25
click at [489, 162] on div "Select Item" at bounding box center [420, 159] width 171 height 25
click at [497, 162] on div "Select Item" at bounding box center [420, 159] width 171 height 25
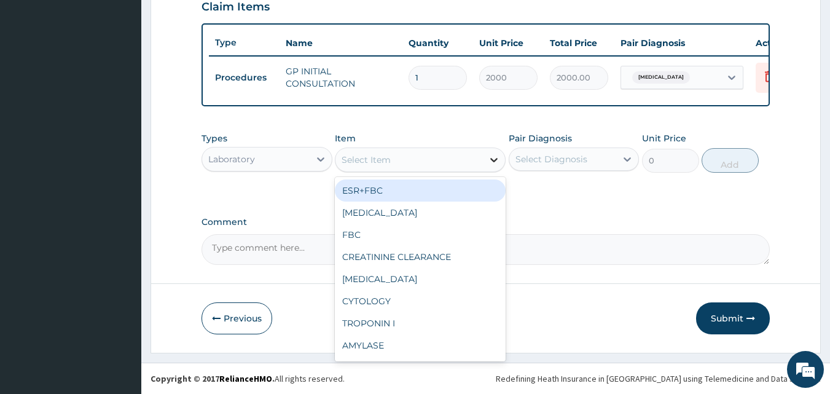
click at [491, 159] on icon at bounding box center [493, 160] width 7 height 4
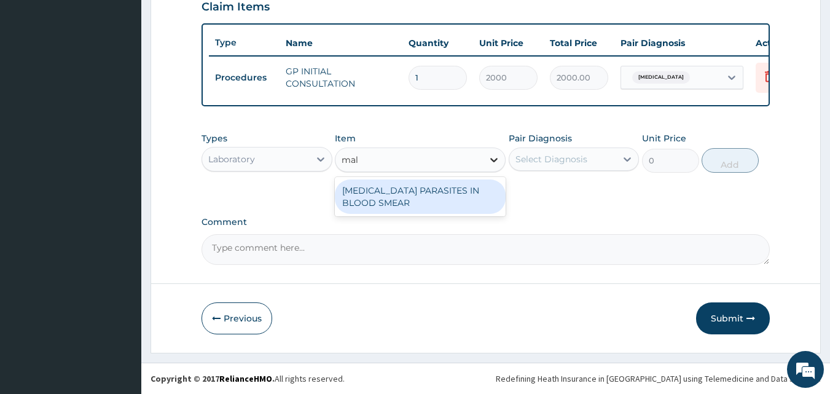
type input "mala"
click at [475, 187] on div "[MEDICAL_DATA] PARASITES IN BLOOD SMEAR" at bounding box center [420, 196] width 171 height 34
type input "1700"
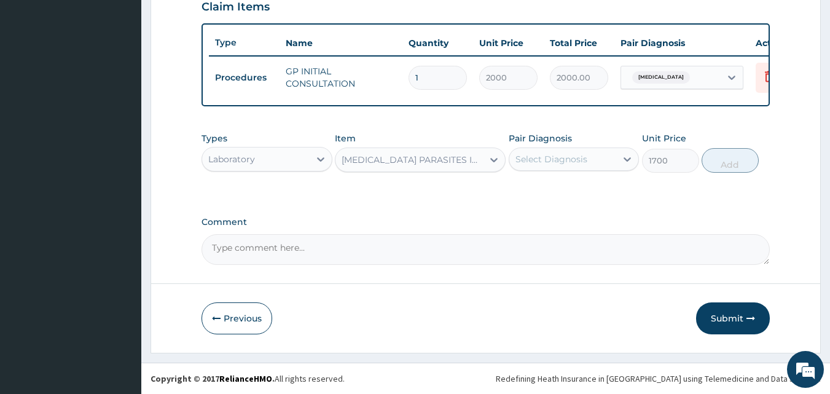
click at [568, 158] on div "Select Diagnosis" at bounding box center [551, 159] width 72 height 12
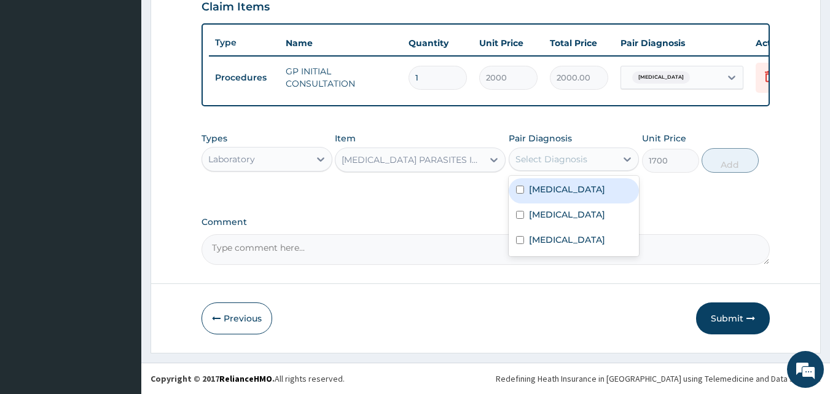
click at [560, 186] on label "[MEDICAL_DATA]" at bounding box center [567, 189] width 76 height 12
checkbox input "true"
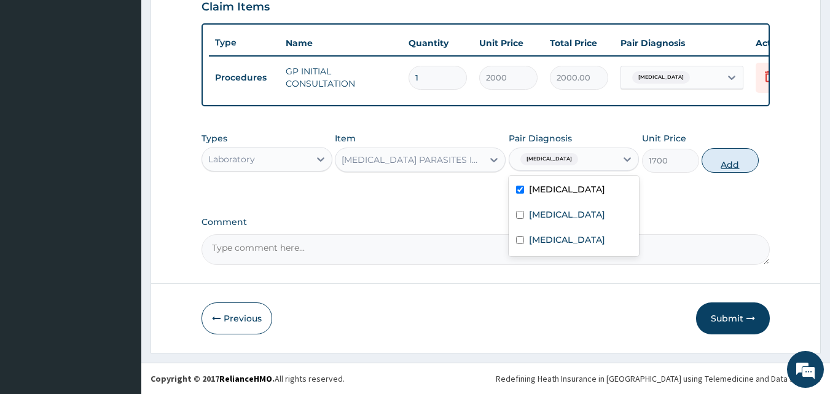
click at [722, 161] on button "Add" at bounding box center [729, 160] width 57 height 25
type input "0"
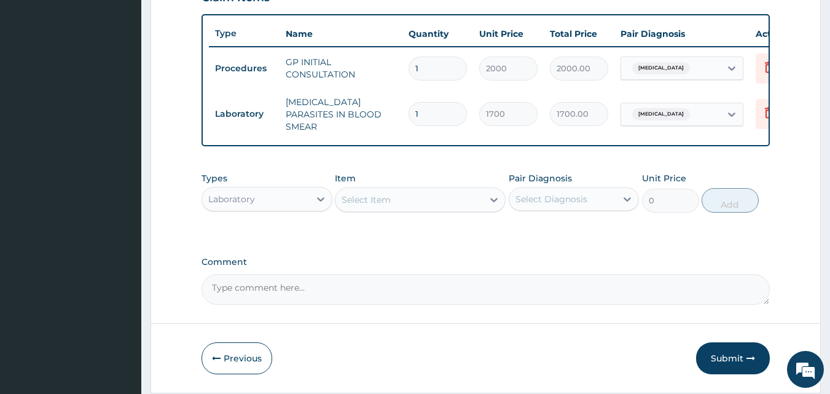
click at [289, 203] on div "Laboratory" at bounding box center [255, 199] width 107 height 20
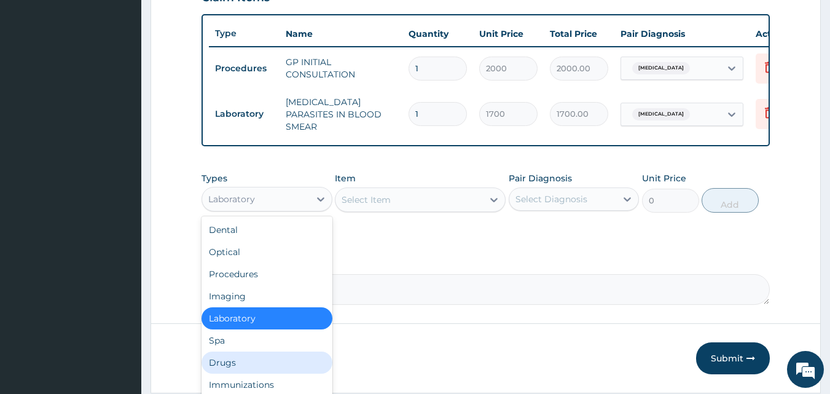
click at [222, 361] on div "Drugs" at bounding box center [266, 362] width 131 height 22
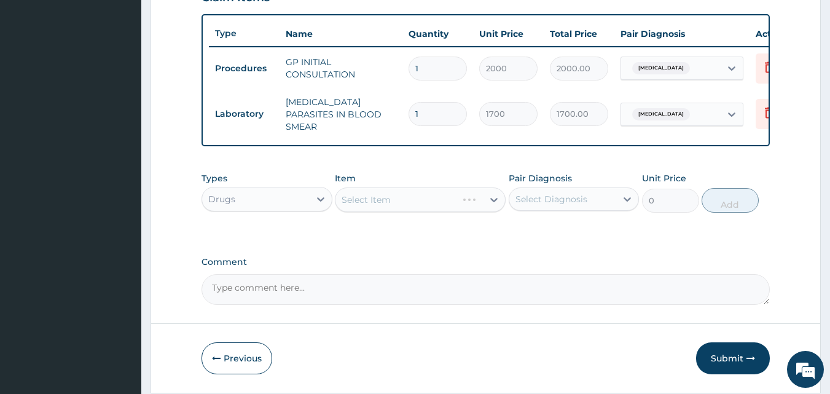
click at [484, 197] on div "Select Item" at bounding box center [420, 199] width 171 height 25
click at [491, 201] on div "Select Item" at bounding box center [420, 199] width 171 height 25
click at [495, 201] on div "Select Item" at bounding box center [420, 199] width 171 height 25
click at [494, 201] on div "Select Item" at bounding box center [420, 199] width 171 height 25
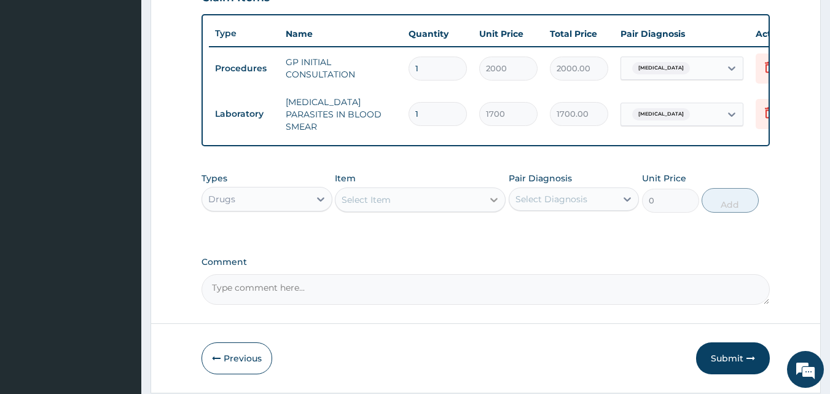
click at [494, 201] on icon at bounding box center [494, 199] width 12 height 12
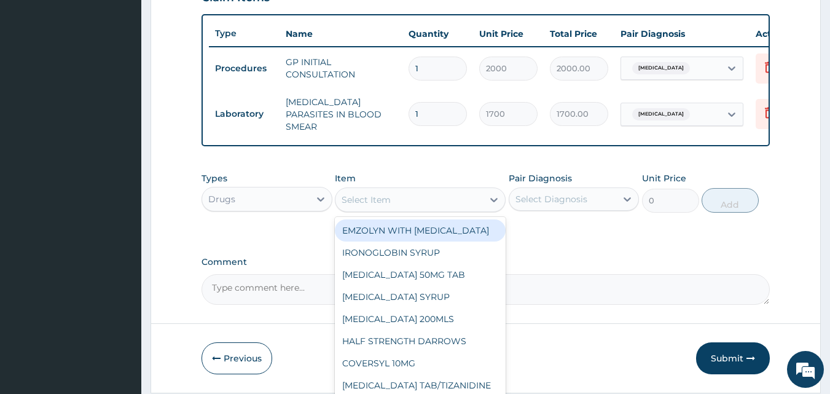
click at [392, 172] on div "Types Drugs Item option [MEDICAL_DATA] PARASITES IN BLOOD SMEAR, selected. opti…" at bounding box center [485, 192] width 569 height 53
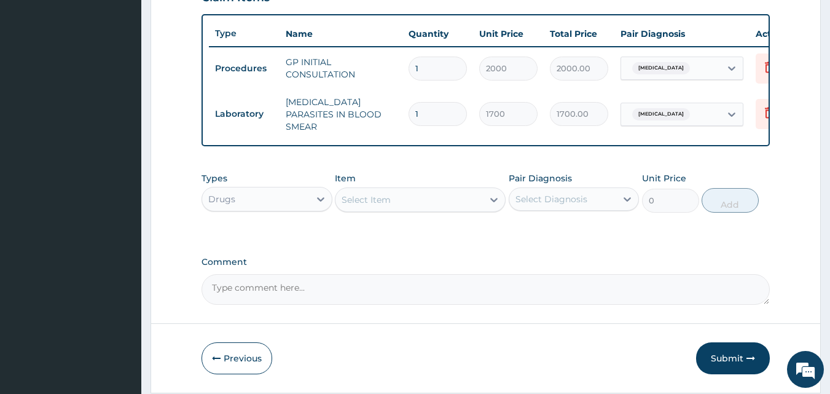
click at [428, 200] on div "Select Item" at bounding box center [408, 200] width 147 height 20
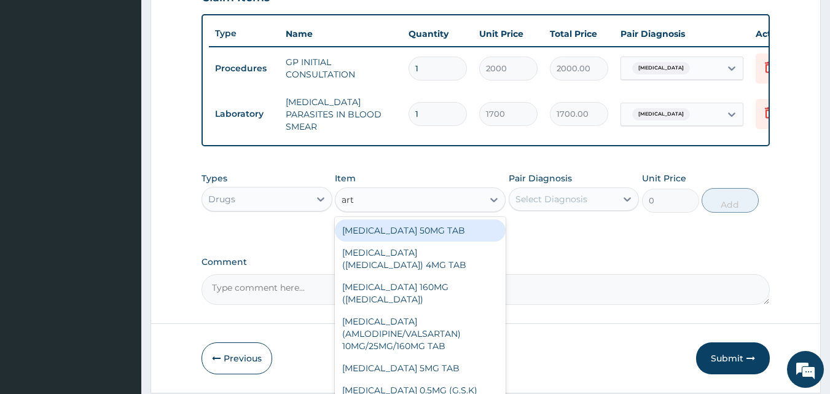
type input "arth"
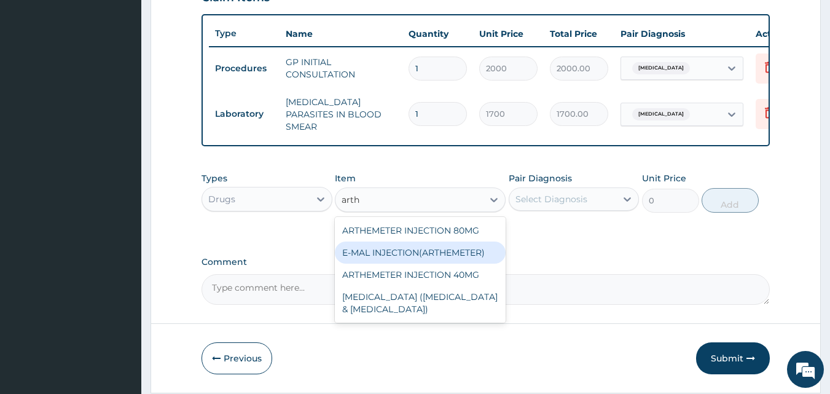
click at [425, 259] on div "E-MAL INJECTION(ARTHEMETER)" at bounding box center [420, 252] width 171 height 22
type input "468"
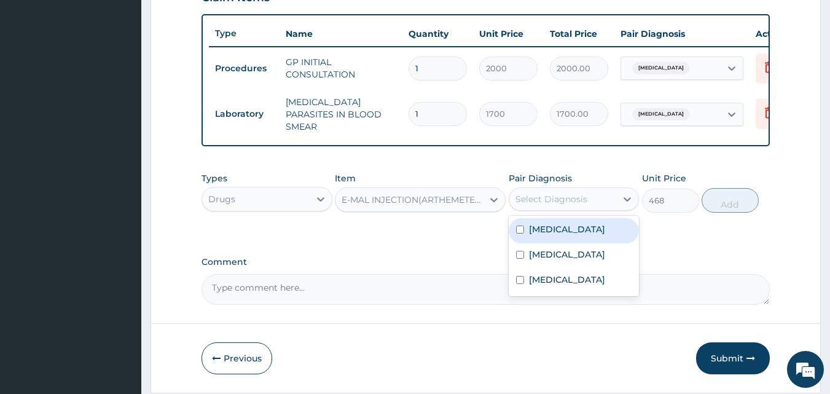
click at [552, 202] on div "Select Diagnosis" at bounding box center [551, 199] width 72 height 12
click at [525, 232] on div "[MEDICAL_DATA]" at bounding box center [574, 230] width 131 height 25
checkbox input "true"
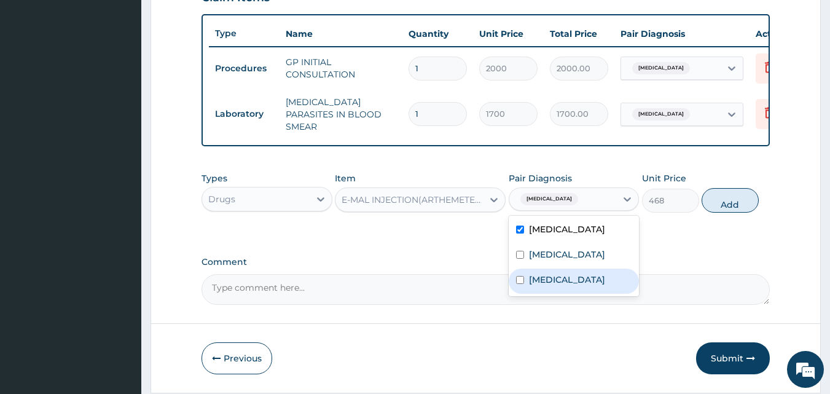
click at [521, 284] on input "checkbox" at bounding box center [520, 280] width 8 height 8
checkbox input "true"
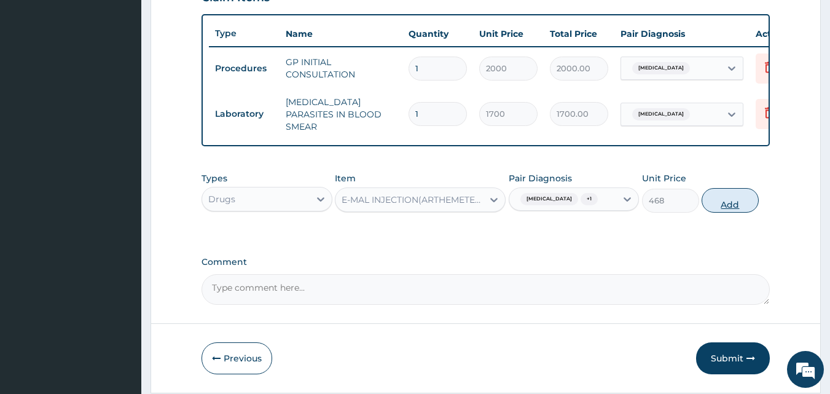
click at [726, 206] on button "Add" at bounding box center [729, 200] width 57 height 25
type input "0"
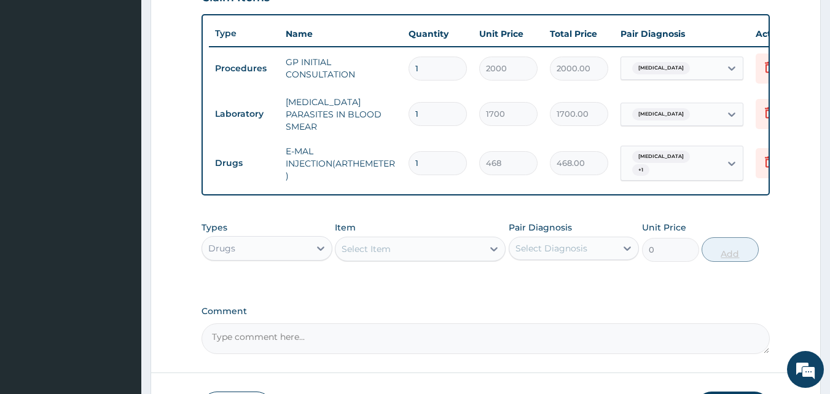
type input "0.00"
type input "3"
type input "1404.00"
type input "3"
click at [479, 254] on div "Select Item" at bounding box center [408, 249] width 147 height 20
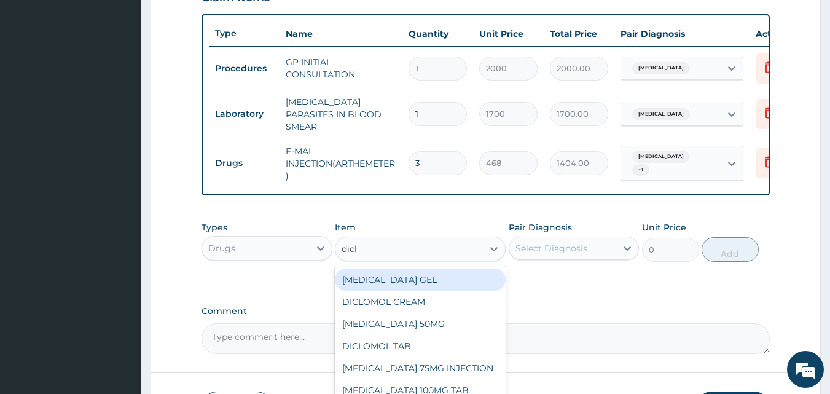
type input "diclo"
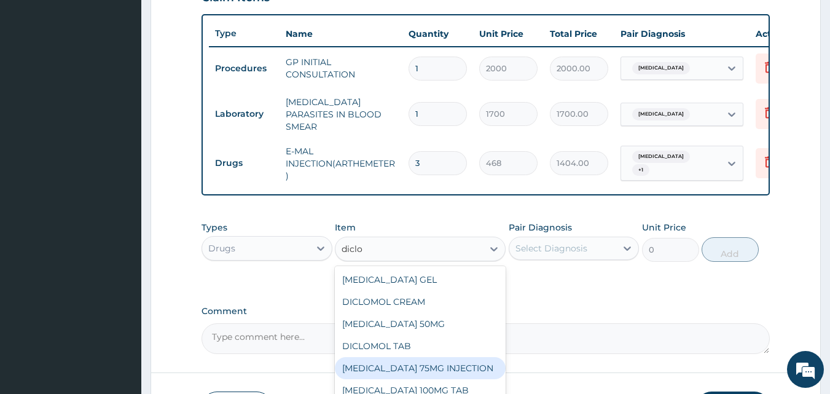
click at [438, 367] on div "DICLOFENAC 75MG INJECTION" at bounding box center [420, 368] width 171 height 22
type input "156"
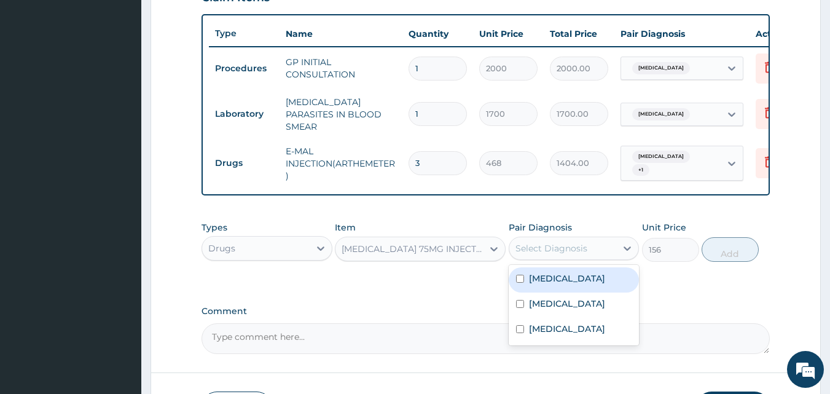
click at [565, 246] on div "Select Diagnosis" at bounding box center [551, 248] width 72 height 12
click at [522, 283] on input "checkbox" at bounding box center [520, 279] width 8 height 8
checkbox input "true"
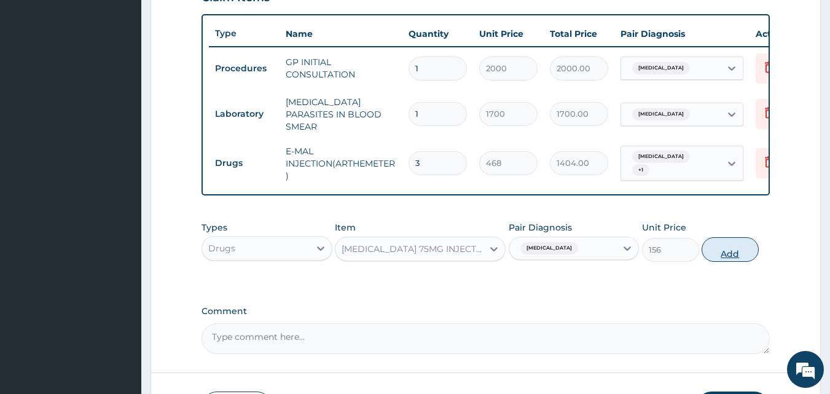
click at [732, 252] on button "Add" at bounding box center [729, 249] width 57 height 25
type input "0"
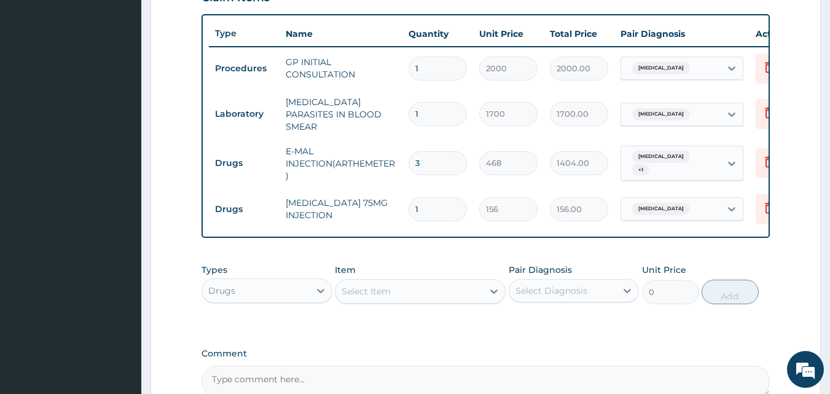
click at [399, 294] on div "Select Item" at bounding box center [408, 291] width 147 height 20
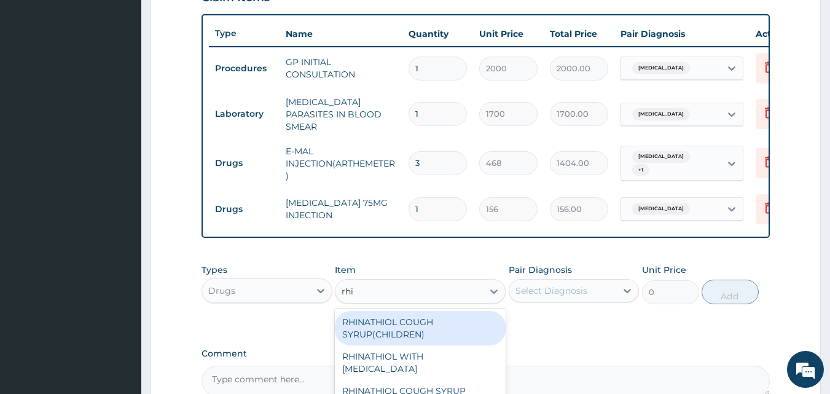
type input "rhin"
click at [383, 338] on div "RHINATHIOL COUGH SYRUP(CHILDREN)" at bounding box center [420, 328] width 171 height 34
type input "1404"
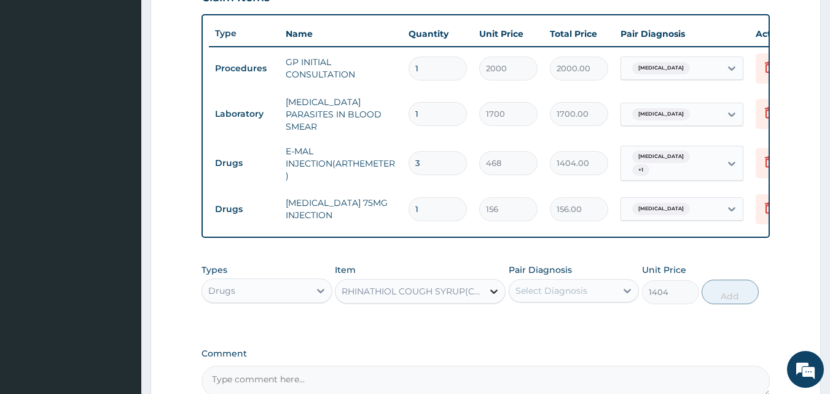
click at [487, 300] on div at bounding box center [494, 291] width 22 height 22
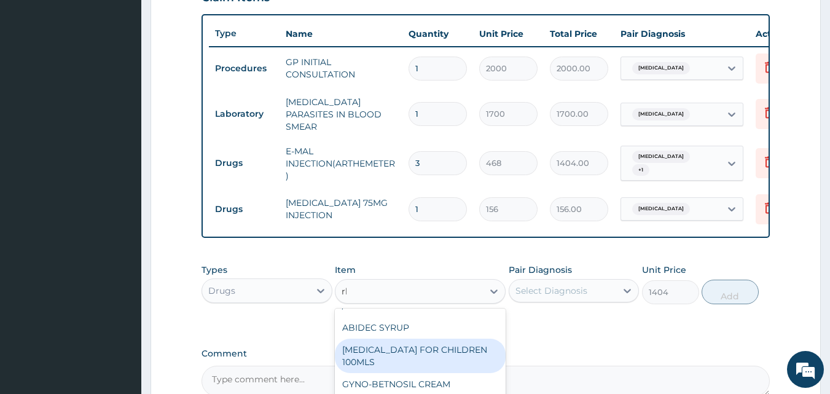
scroll to position [0, 0]
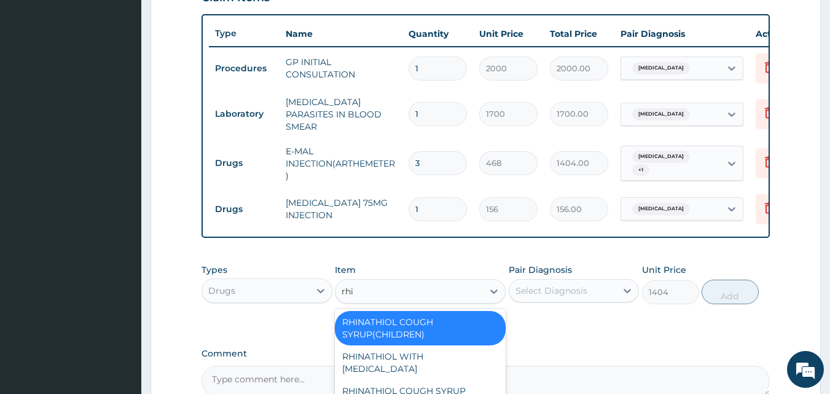
type input "rhin"
click at [466, 387] on div "RHINATHIOL COUGH SYRUP (ADULT)" at bounding box center [420, 397] width 171 height 34
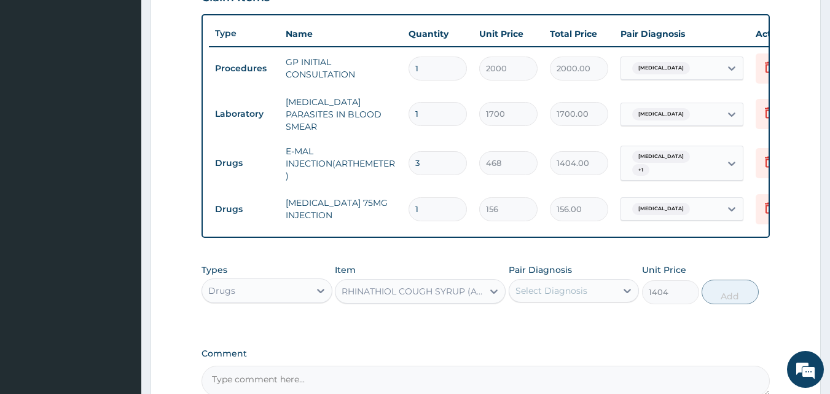
click at [552, 295] on div "Select Diagnosis" at bounding box center [551, 290] width 72 height 12
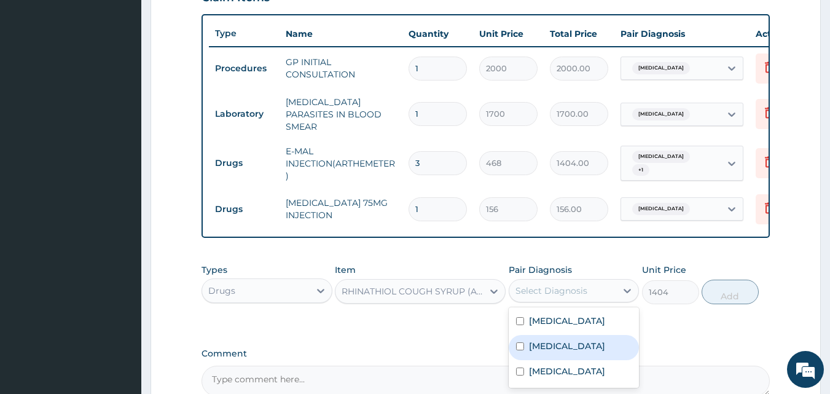
click at [523, 350] on input "checkbox" at bounding box center [520, 346] width 8 height 8
checkbox input "true"
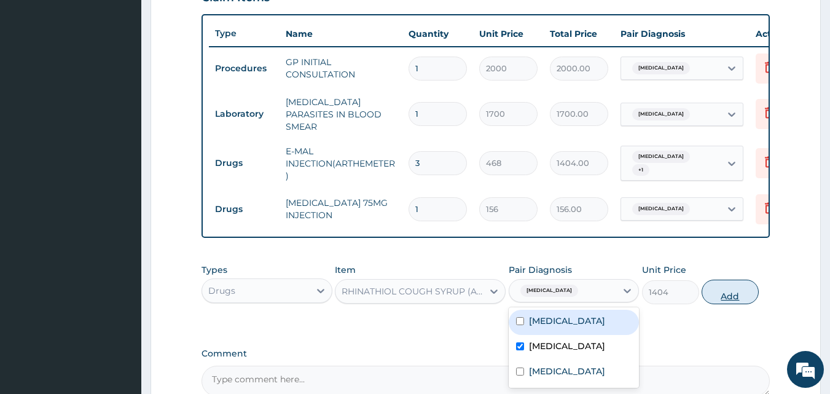
click at [723, 297] on button "Add" at bounding box center [729, 291] width 57 height 25
type input "0"
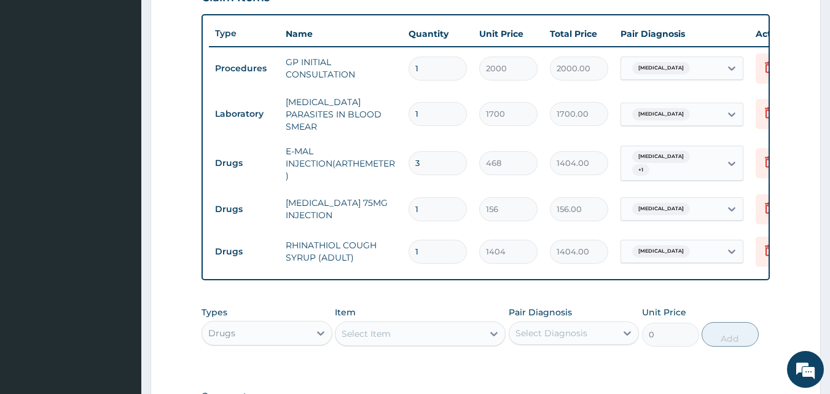
click at [467, 342] on div "Select Item" at bounding box center [408, 334] width 147 height 20
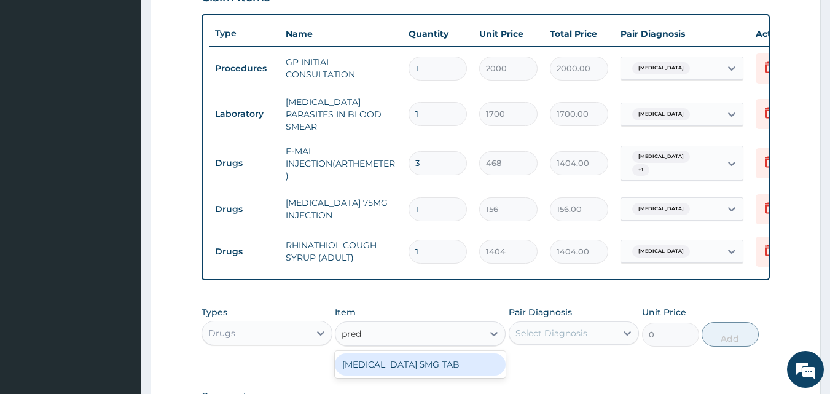
type input "predn"
click at [457, 361] on div "PREDNISOLONE 5MG TAB" at bounding box center [420, 364] width 171 height 22
type input "25"
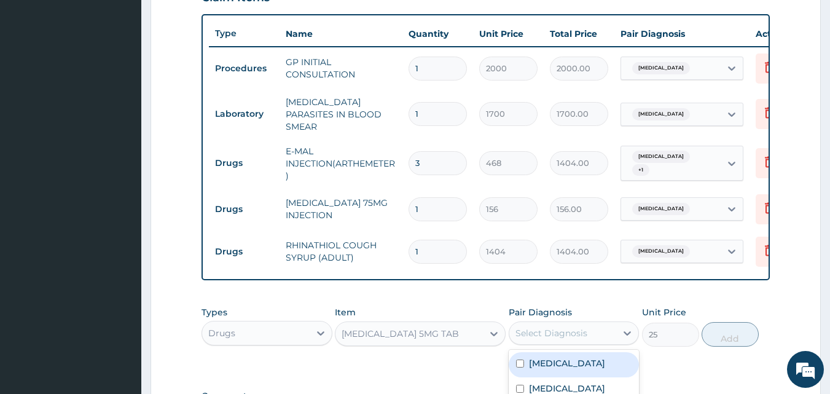
click at [563, 327] on div "Select Diagnosis" at bounding box center [562, 333] width 107 height 20
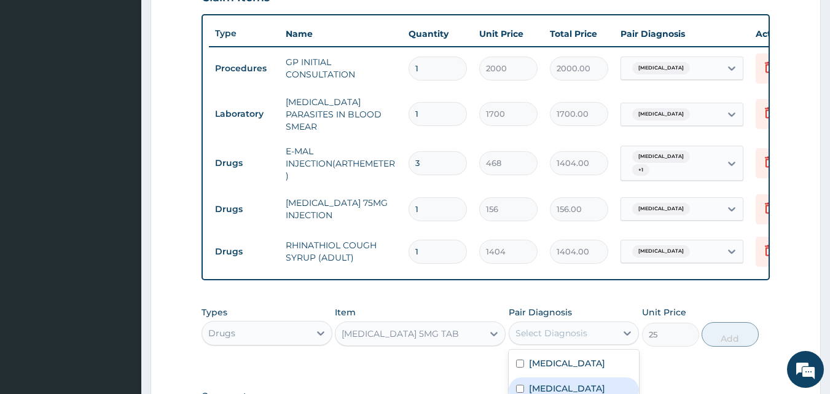
click at [576, 386] on label "Upper respiratory infection" at bounding box center [567, 388] width 76 height 12
checkbox input "true"
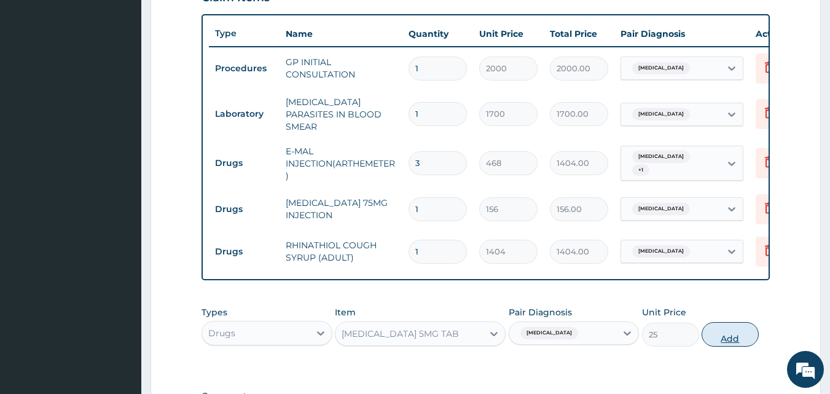
click at [735, 335] on button "Add" at bounding box center [729, 334] width 57 height 25
type input "0"
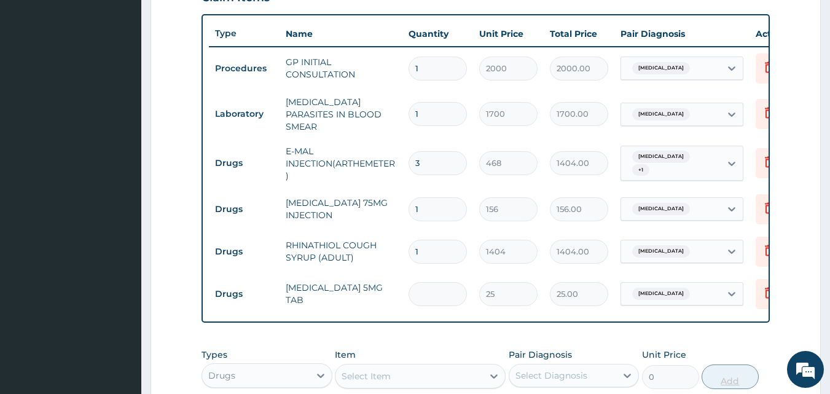
type input "0.00"
type input "7"
type input "175.00"
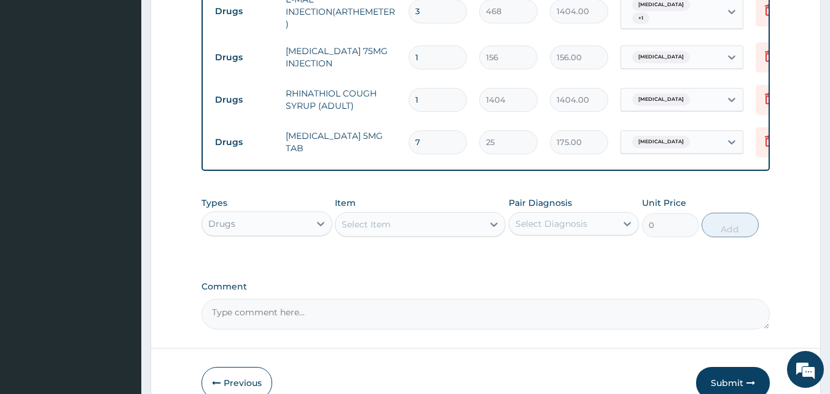
scroll to position [615, 0]
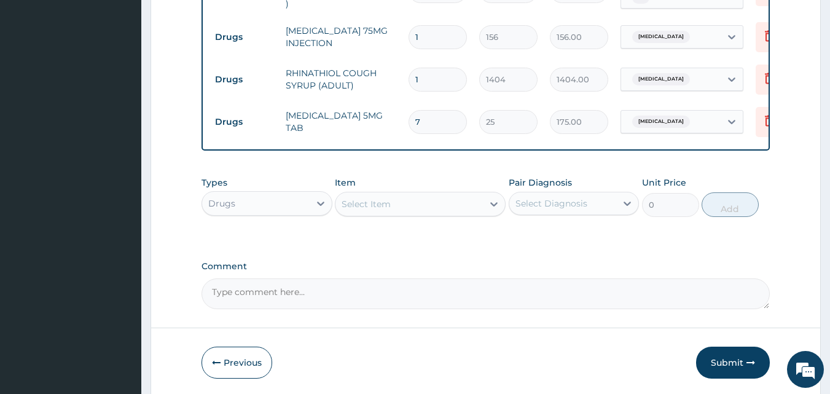
type input "7"
click at [427, 206] on div "Select Item" at bounding box center [408, 204] width 147 height 20
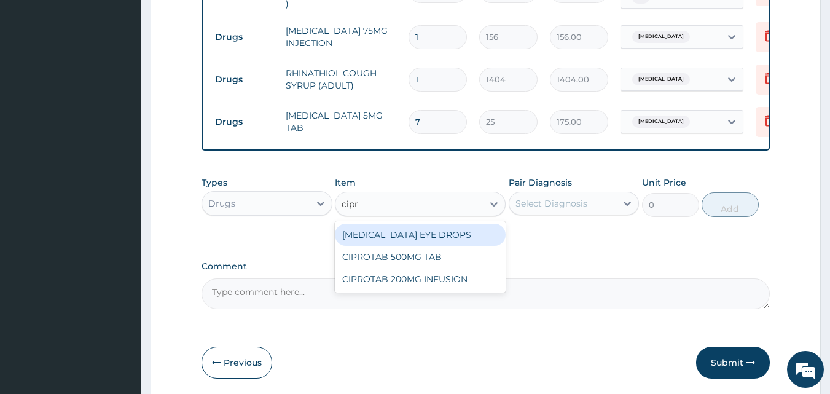
type input "cipro"
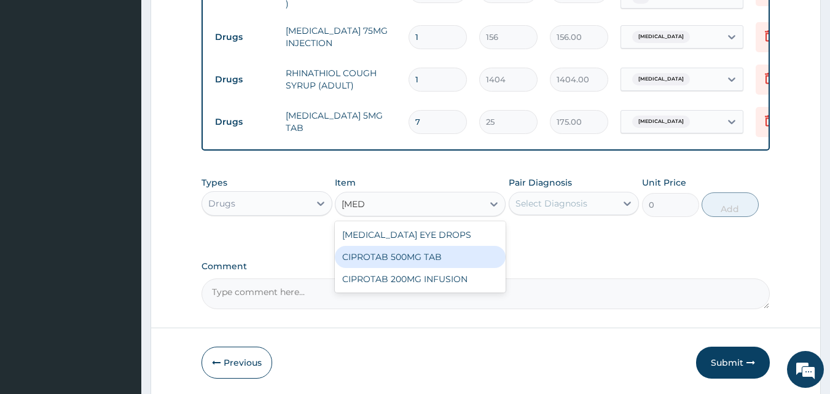
click at [402, 259] on div "CIPROTAB 500MG TAB" at bounding box center [420, 257] width 171 height 22
type input "180"
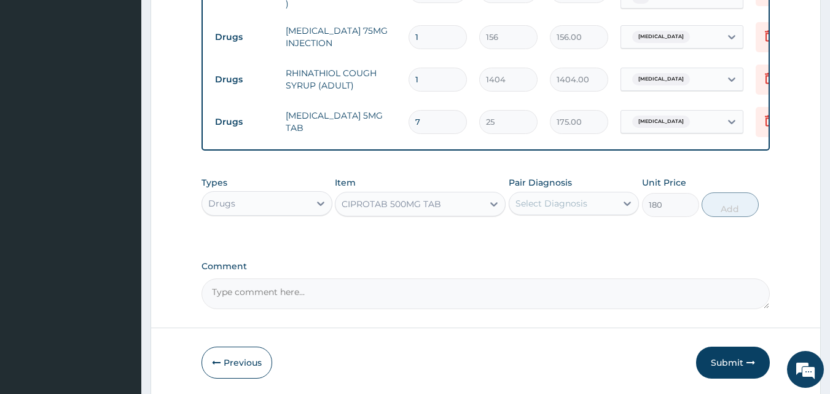
click at [560, 204] on div "Select Diagnosis" at bounding box center [551, 203] width 72 height 12
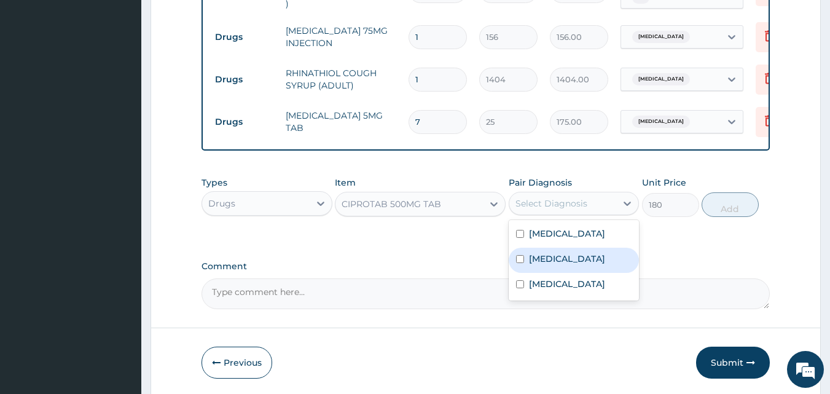
click at [540, 265] on label "[MEDICAL_DATA]" at bounding box center [567, 258] width 76 height 12
checkbox input "true"
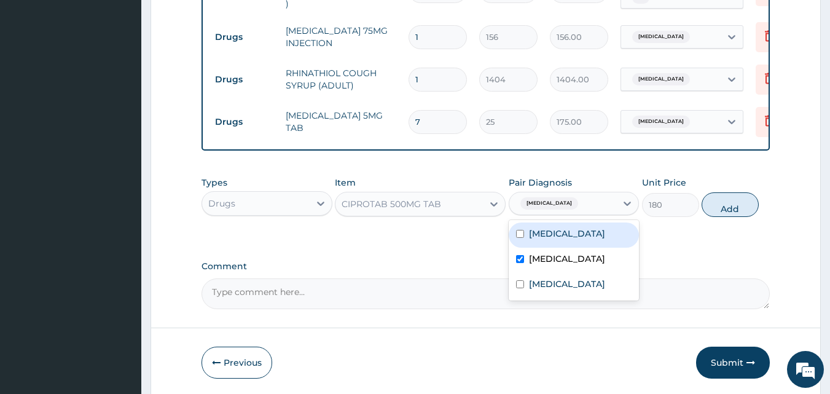
click at [550, 238] on label "[MEDICAL_DATA]" at bounding box center [567, 233] width 76 height 12
checkbox input "true"
click at [730, 217] on button "Add" at bounding box center [729, 204] width 57 height 25
type input "0"
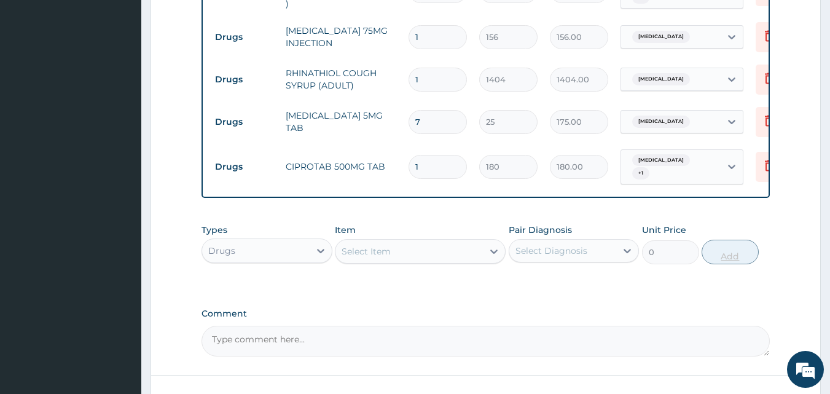
type input "10"
type input "1800.00"
type input "10"
click at [395, 260] on div "Select Item" at bounding box center [408, 251] width 147 height 20
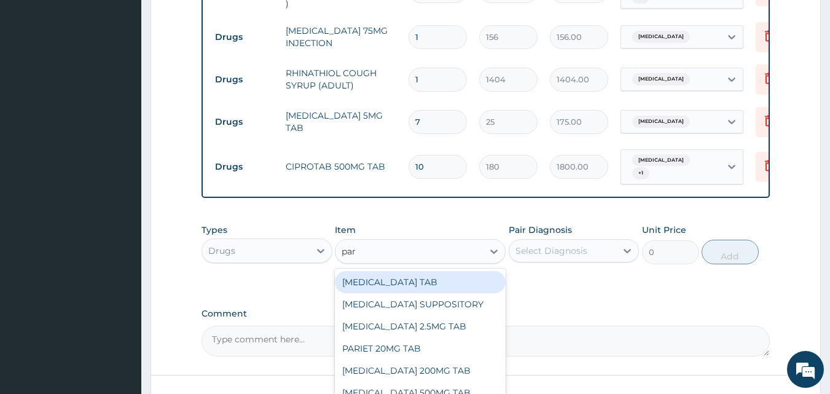
type input "para"
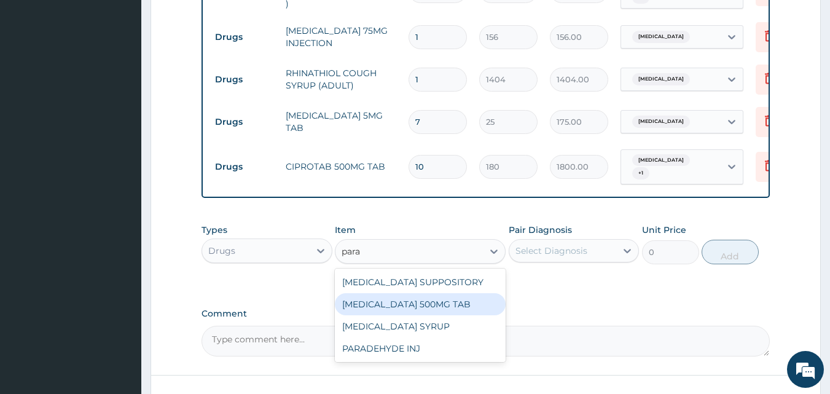
click at [402, 303] on div "[MEDICAL_DATA] 500MG TAB" at bounding box center [420, 304] width 171 height 22
type input "15"
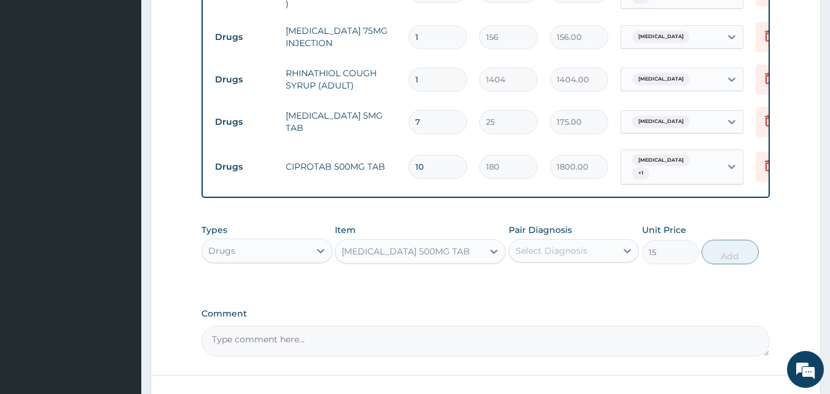
click at [569, 249] on div "Select Diagnosis" at bounding box center [551, 250] width 72 height 12
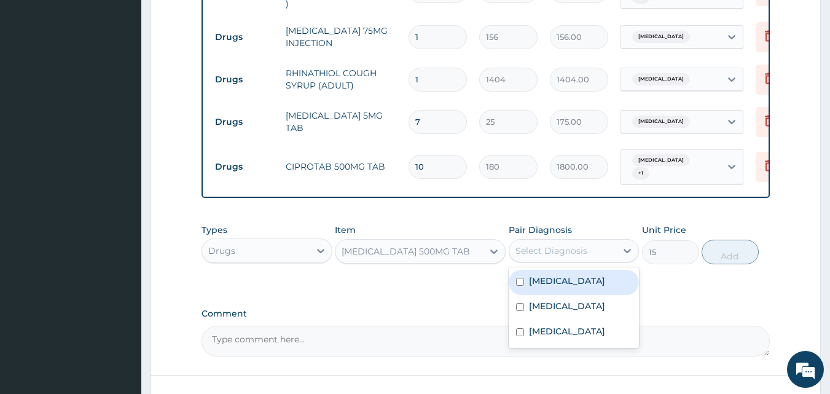
click at [549, 287] on label "[MEDICAL_DATA]" at bounding box center [567, 281] width 76 height 12
checkbox input "true"
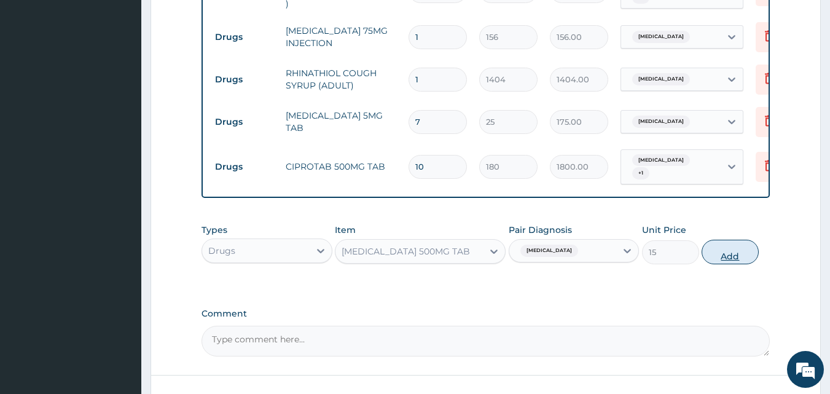
click at [737, 257] on button "Add" at bounding box center [729, 252] width 57 height 25
type input "0"
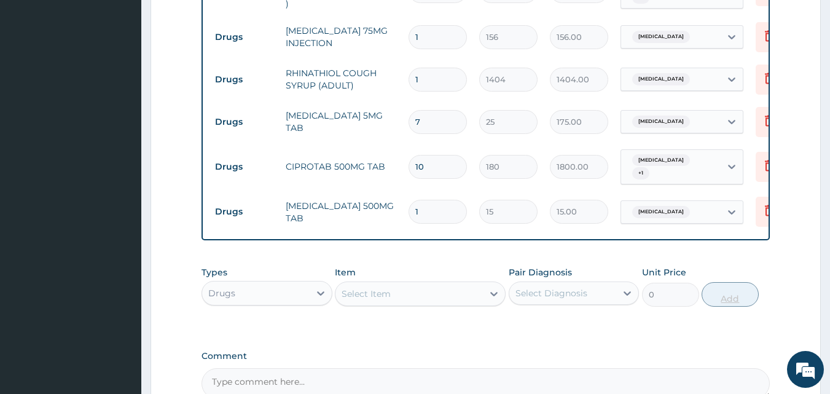
type input "18"
type input "270.00"
type input "18"
click at [451, 292] on div "Select Item" at bounding box center [408, 294] width 147 height 20
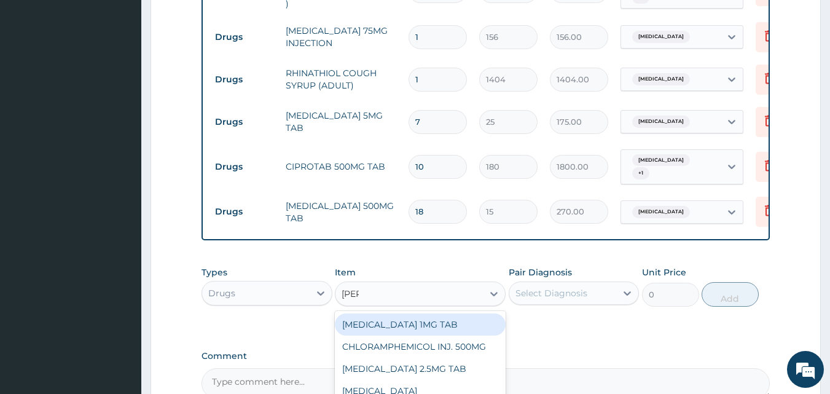
type input "lorat"
click at [435, 330] on div "LORATIDINE 10MG TAB" at bounding box center [420, 324] width 171 height 22
type input "45"
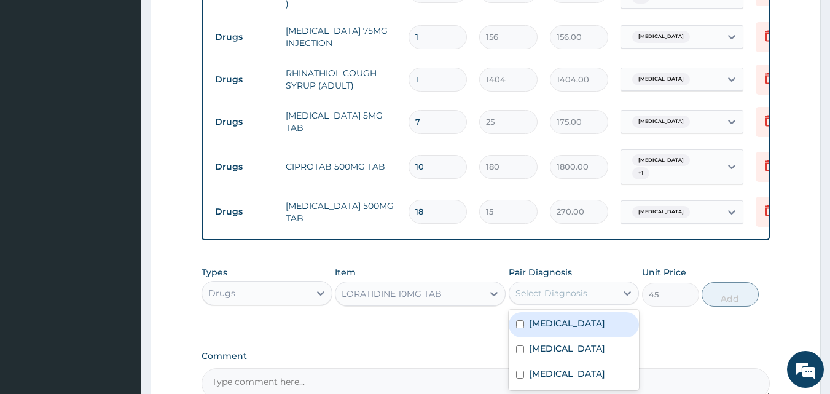
click at [555, 297] on div "Select Diagnosis" at bounding box center [551, 293] width 72 height 12
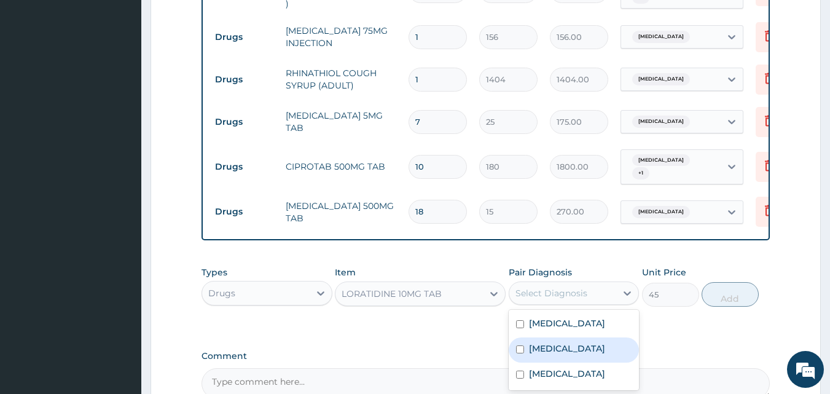
click at [542, 354] on label "[MEDICAL_DATA]" at bounding box center [567, 348] width 76 height 12
checkbox input "true"
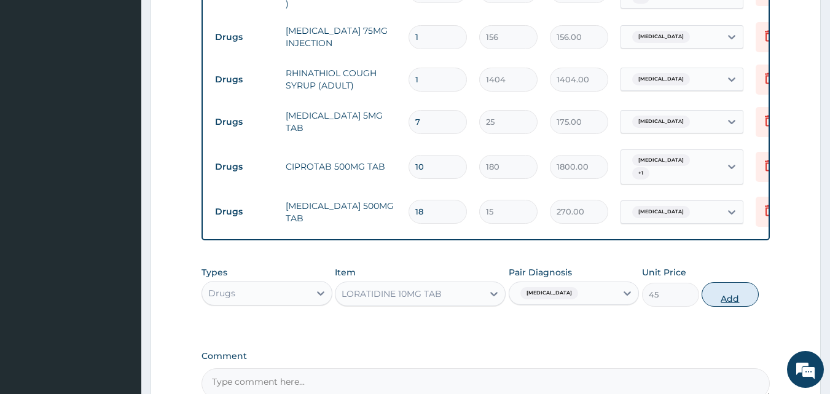
click at [719, 292] on button "Add" at bounding box center [729, 294] width 57 height 25
type input "0"
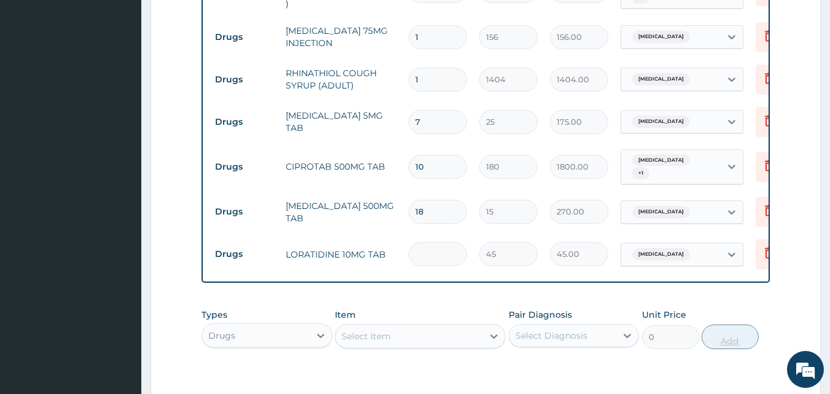
type input "0.00"
type input "7"
type input "315.00"
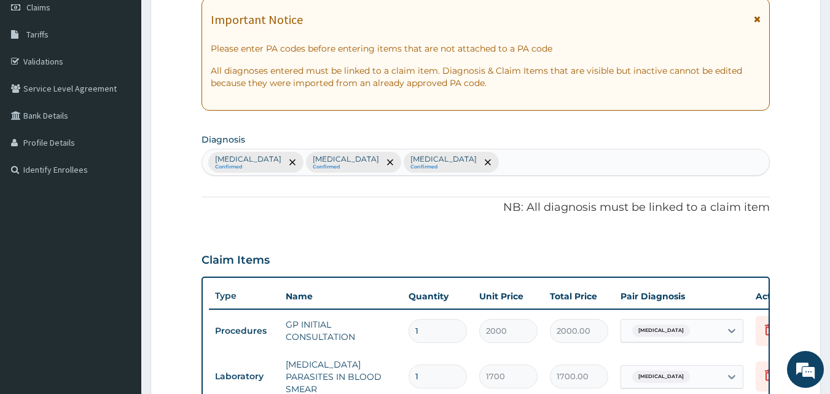
scroll to position [197, 0]
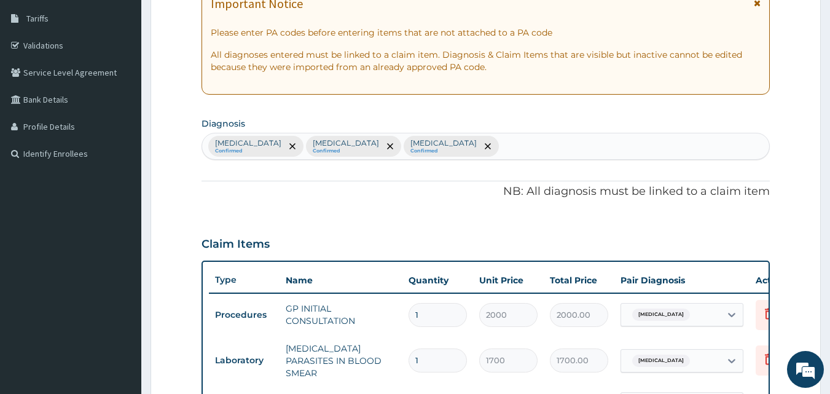
type input "7"
click at [537, 147] on div "Vivax malaria Confirmed Upper respiratory infection Confirmed Typhoid carrier C…" at bounding box center [486, 146] width 568 height 26
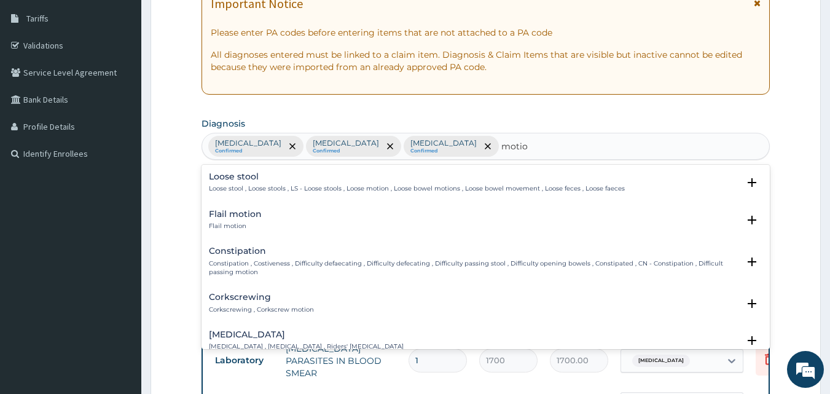
type input "motion"
click at [287, 338] on h4 "Motion sickness" at bounding box center [306, 334] width 195 height 9
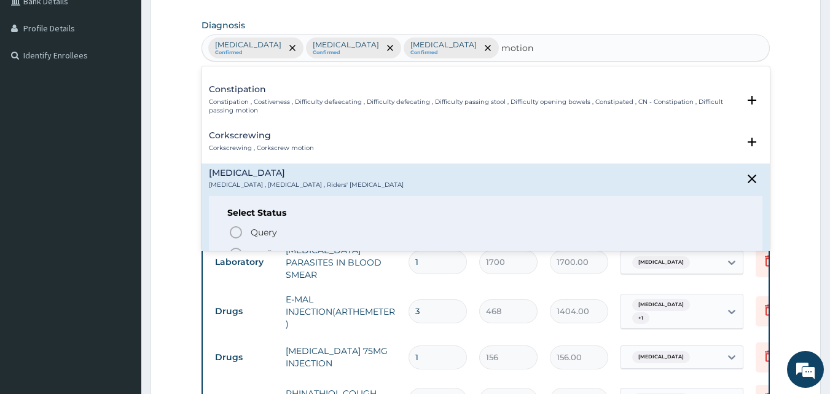
scroll to position [74, 0]
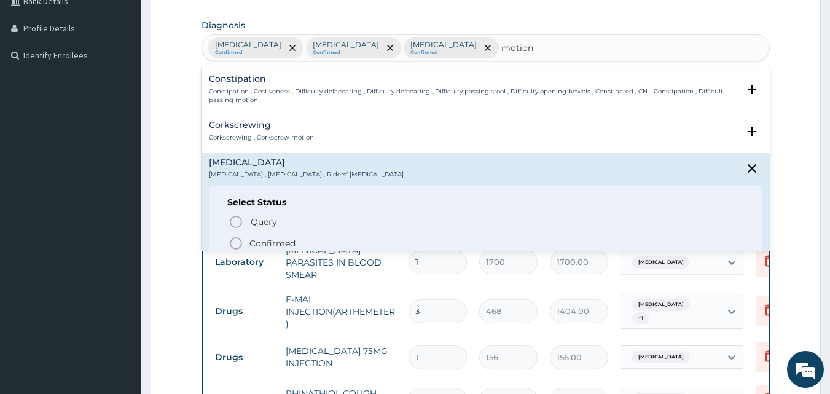
click at [234, 241] on icon "status option filled" at bounding box center [236, 243] width 15 height 15
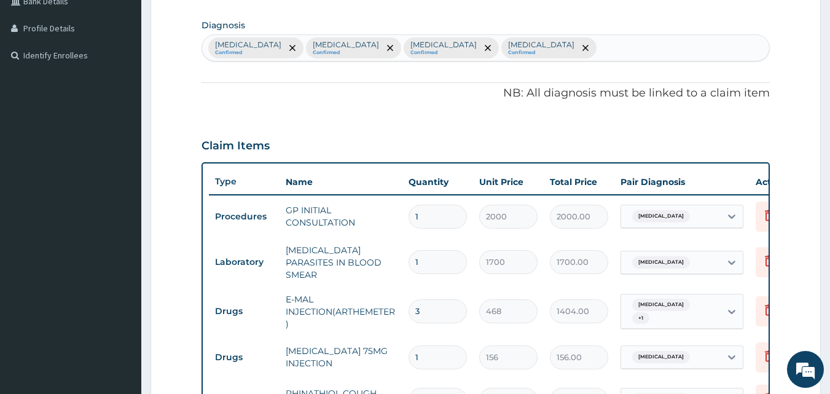
scroll to position [639, 0]
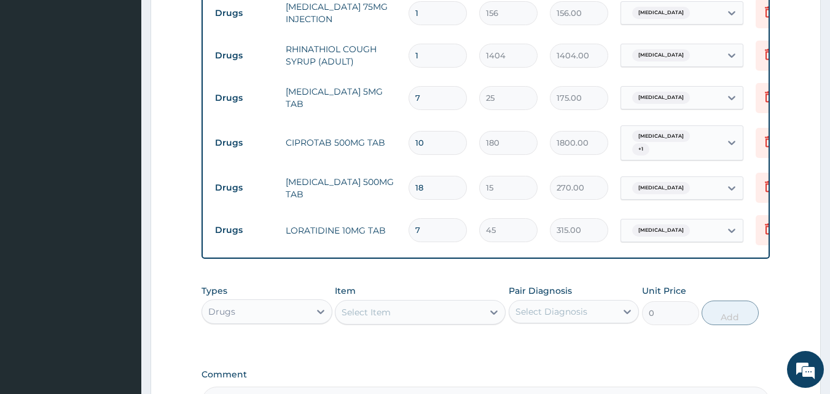
click at [439, 318] on div "Select Item" at bounding box center [408, 312] width 147 height 20
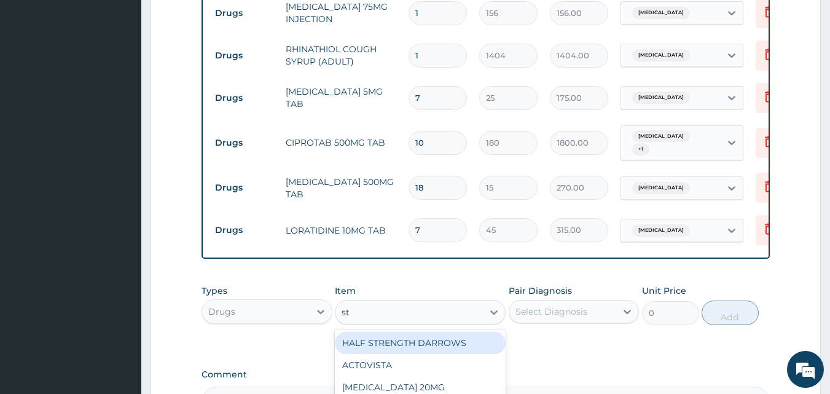
type input "stu"
click at [436, 349] on div "[MEDICAL_DATA] 25MG TAB" at bounding box center [420, 343] width 171 height 22
type input "110"
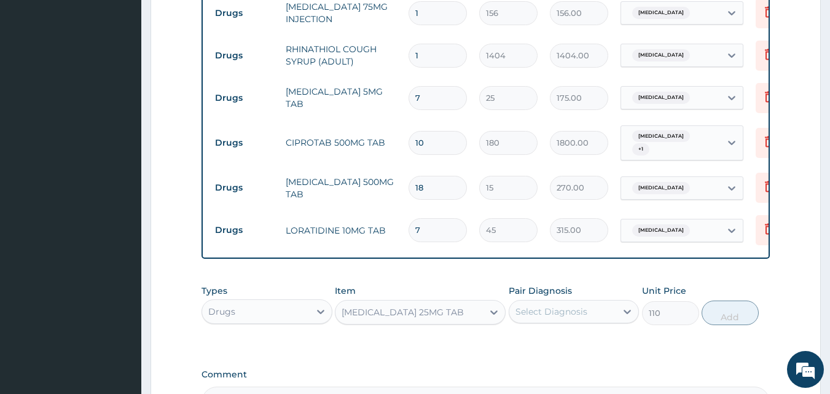
click at [615, 317] on div "Select Diagnosis" at bounding box center [562, 312] width 107 height 20
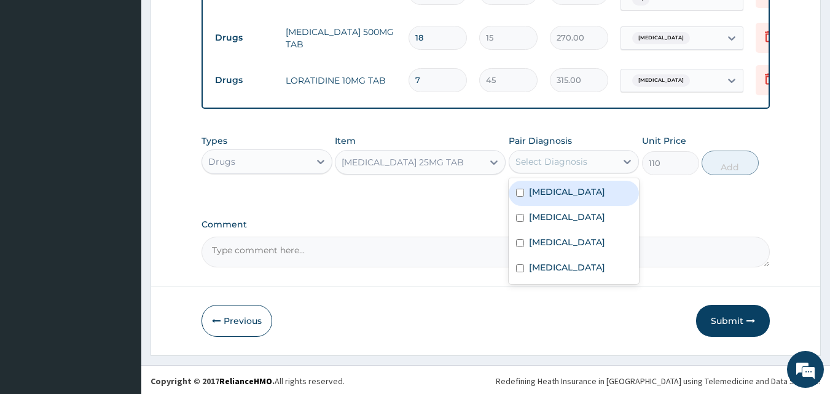
scroll to position [794, 0]
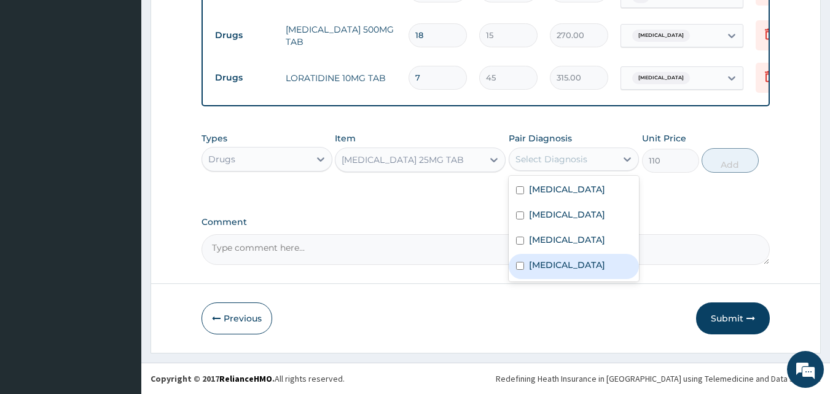
click at [534, 271] on label "Motion sickness" at bounding box center [567, 265] width 76 height 12
checkbox input "true"
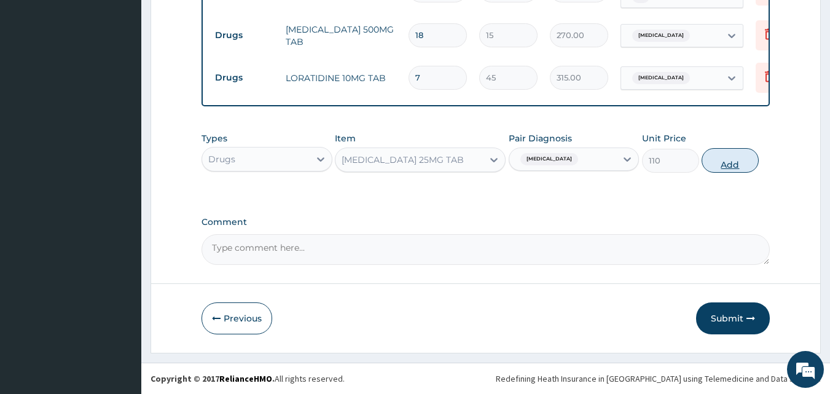
click at [723, 166] on button "Add" at bounding box center [729, 160] width 57 height 25
type input "0"
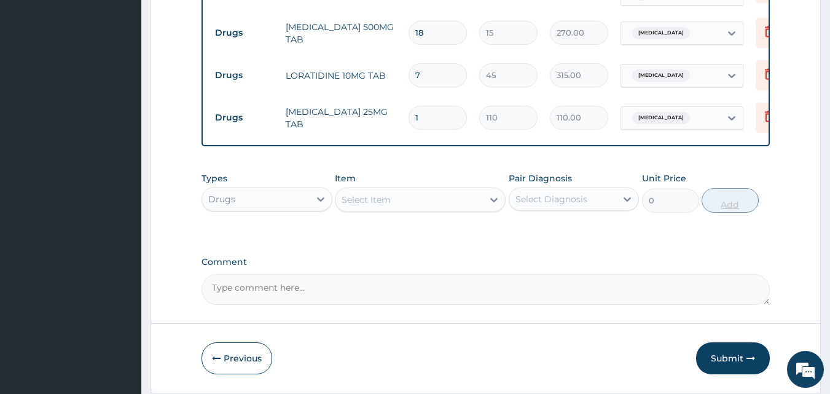
type input "0.00"
type input "7"
type input "770.00"
type input "7"
click at [728, 356] on button "Submit" at bounding box center [733, 358] width 74 height 32
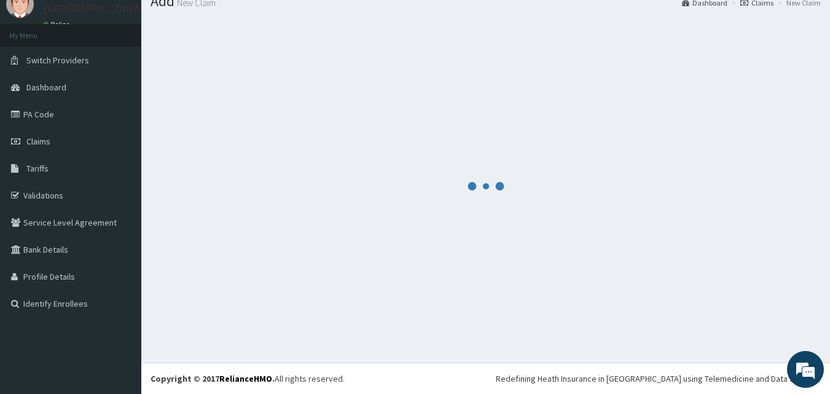
scroll to position [47, 0]
drag, startPoint x: 144, startPoint y: 203, endPoint x: 516, endPoint y: 149, distance: 376.1
click at [516, 149] on section at bounding box center [485, 185] width 689 height 353
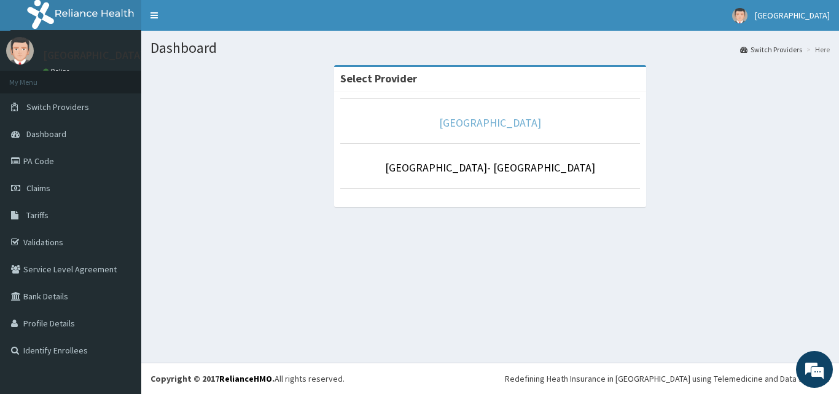
click at [514, 119] on link "[GEOGRAPHIC_DATA]" at bounding box center [490, 122] width 102 height 14
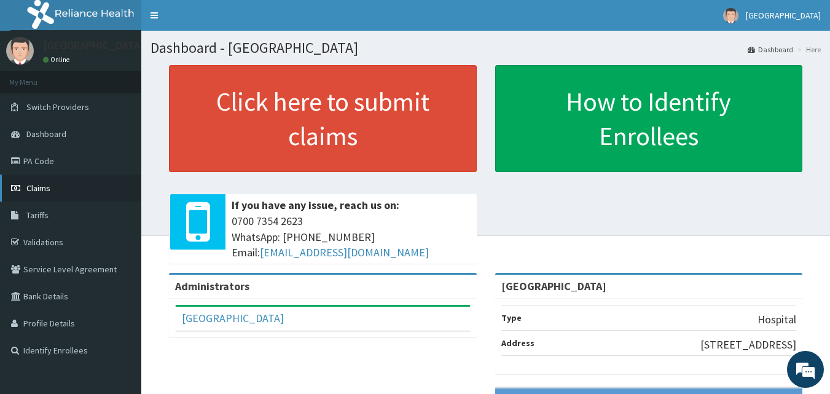
click at [50, 184] on link "Claims" at bounding box center [70, 187] width 141 height 27
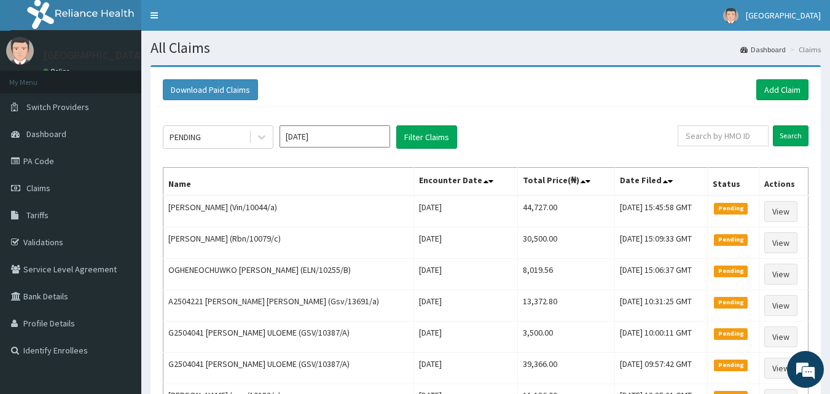
click at [544, 105] on div "Download Paid Claims Add Claim" at bounding box center [486, 90] width 658 height 34
click at [722, 131] on input "text" at bounding box center [723, 135] width 91 height 21
paste input "KNL/10165/A"
type input "KNL/10165/A"
click at [773, 125] on input "Search" at bounding box center [791, 135] width 36 height 21
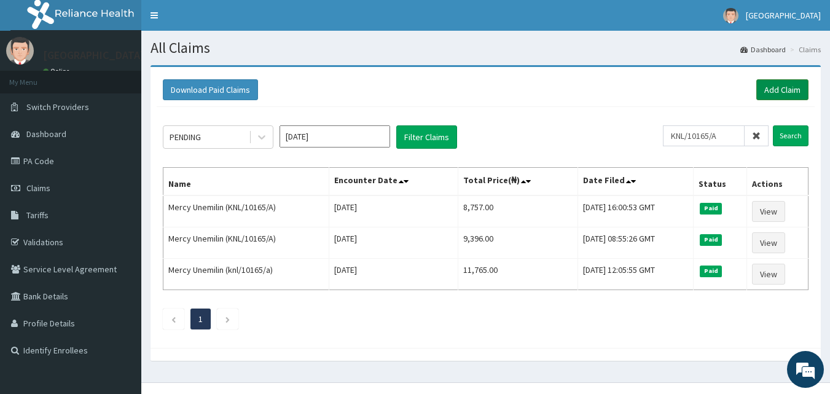
click at [781, 87] on link "Add Claim" at bounding box center [782, 89] width 52 height 21
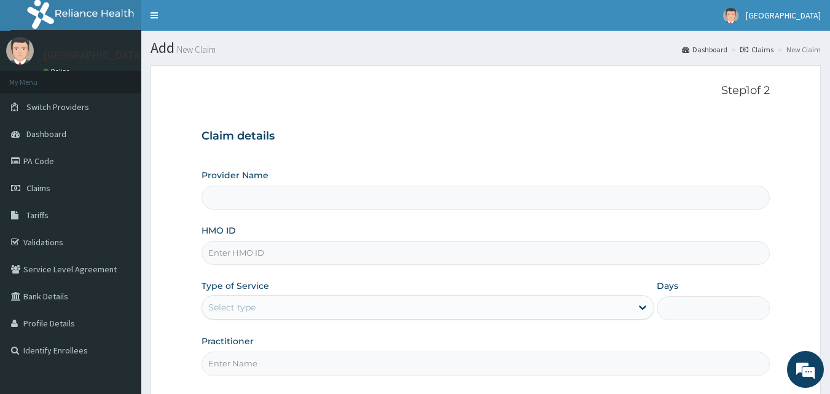
type input "Goodness Medical Centre"
click at [566, 101] on div "Step 1 of 2 Claim details Provider Name Goodness Medical Centre HMO ID Type of …" at bounding box center [485, 231] width 569 height 295
click at [446, 252] on input "HMO ID" at bounding box center [485, 253] width 569 height 24
paste input "KNL/10165/A"
type input "KNL/10165/A"
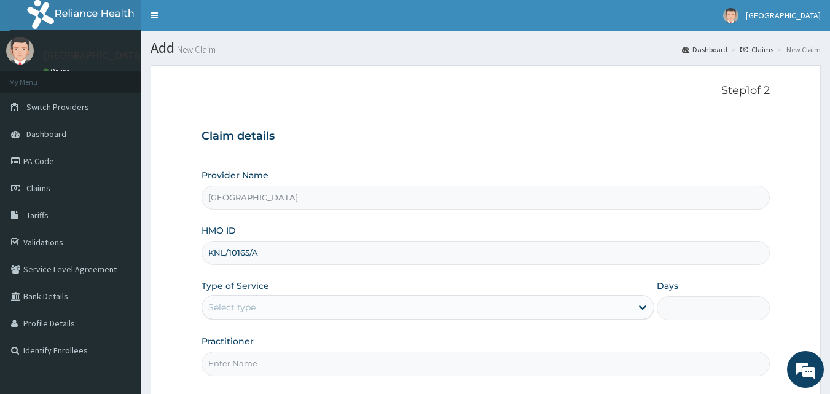
click at [416, 304] on div "Select type" at bounding box center [416, 307] width 429 height 20
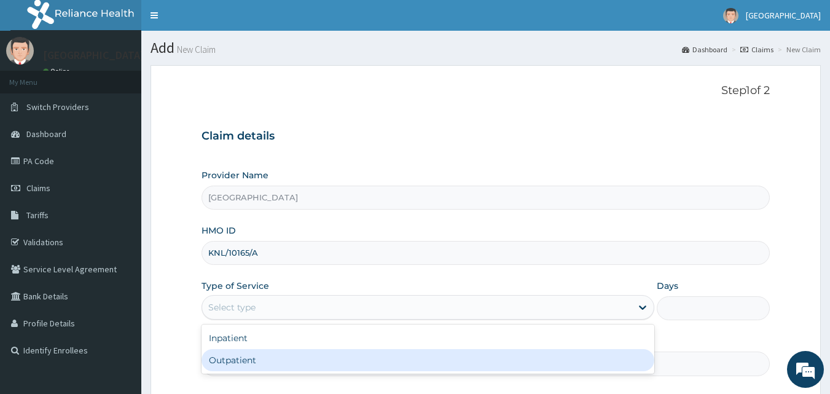
click at [343, 366] on div "Outpatient" at bounding box center [427, 360] width 453 height 22
type input "1"
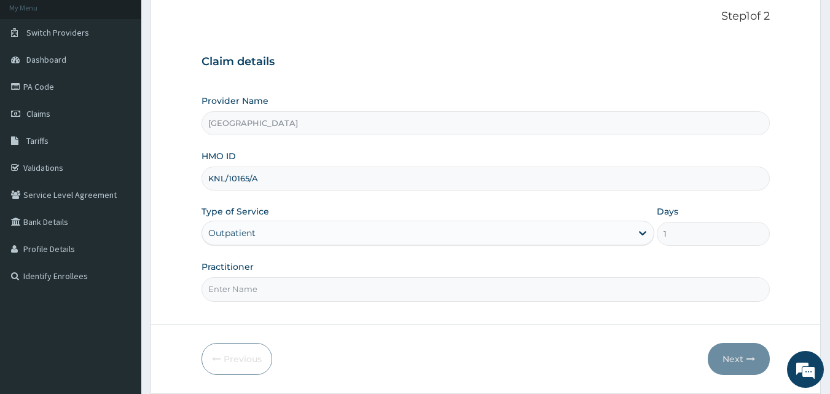
scroll to position [115, 0]
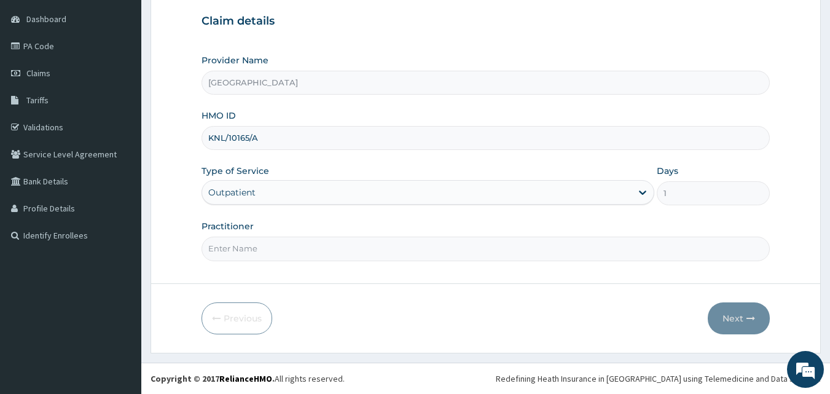
click at [486, 251] on input "Practitioner" at bounding box center [485, 248] width 569 height 24
type input "DRDUROTIMI"
click at [737, 313] on button "Next" at bounding box center [739, 318] width 62 height 32
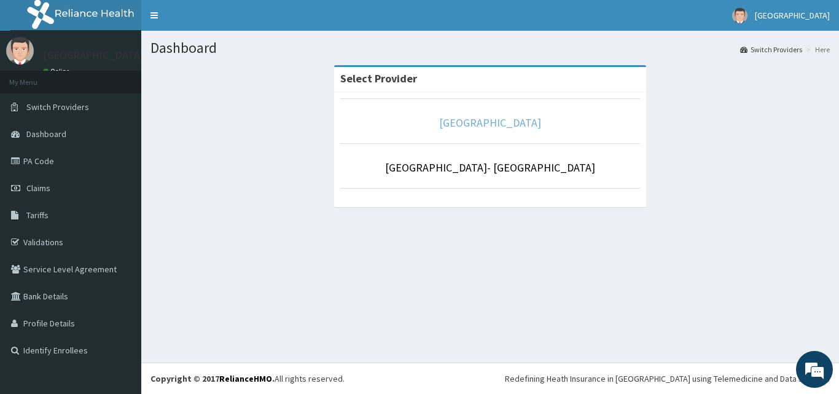
click at [537, 122] on link "[GEOGRAPHIC_DATA]" at bounding box center [490, 122] width 102 height 14
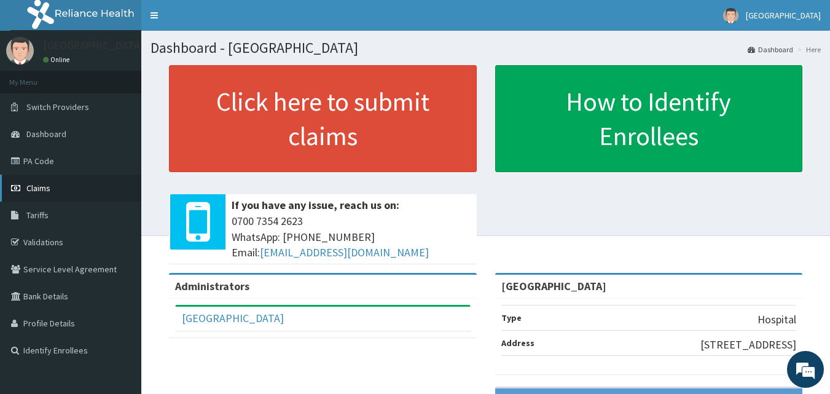
click at [39, 190] on span "Claims" at bounding box center [38, 187] width 24 height 11
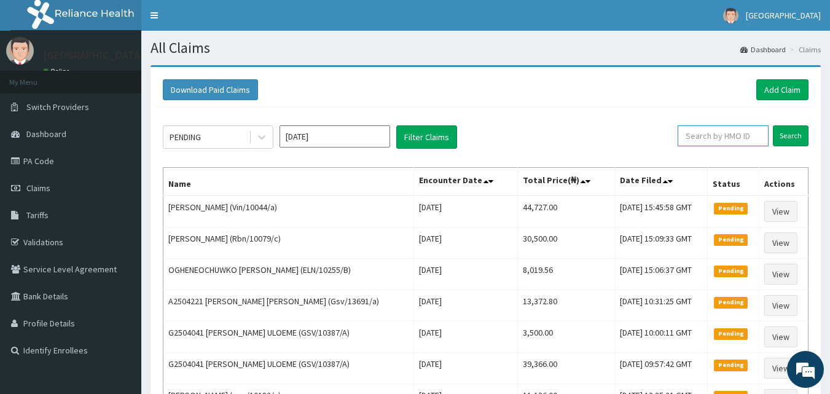
click at [729, 141] on input "text" at bounding box center [723, 135] width 91 height 21
paste input "KNL/10165/A"
type input "KNL/10165/A"
click at [783, 136] on input "Search" at bounding box center [791, 135] width 36 height 21
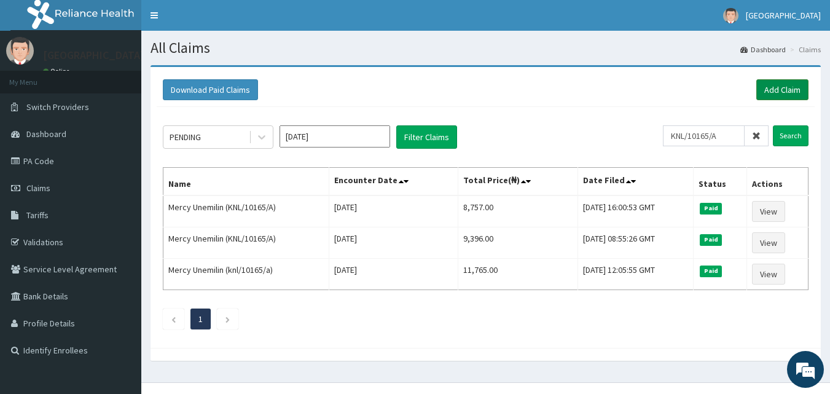
click at [788, 88] on link "Add Claim" at bounding box center [782, 89] width 52 height 21
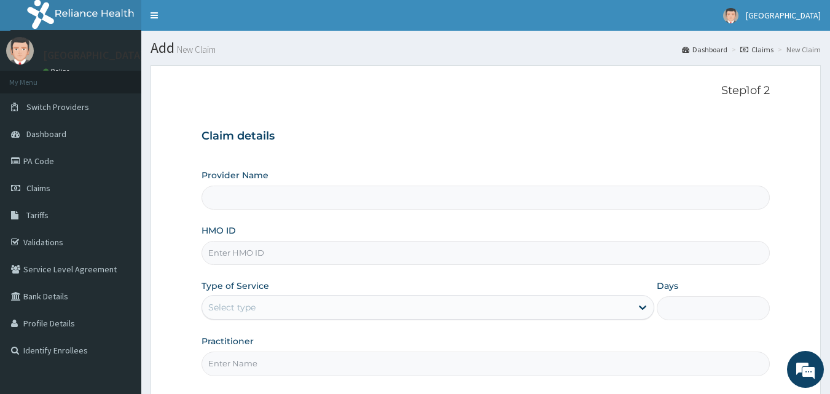
type input "[GEOGRAPHIC_DATA]"
click at [417, 251] on input "HMO ID" at bounding box center [485, 253] width 569 height 24
paste input "KNL/10165/A"
type input "KNL/10165/A"
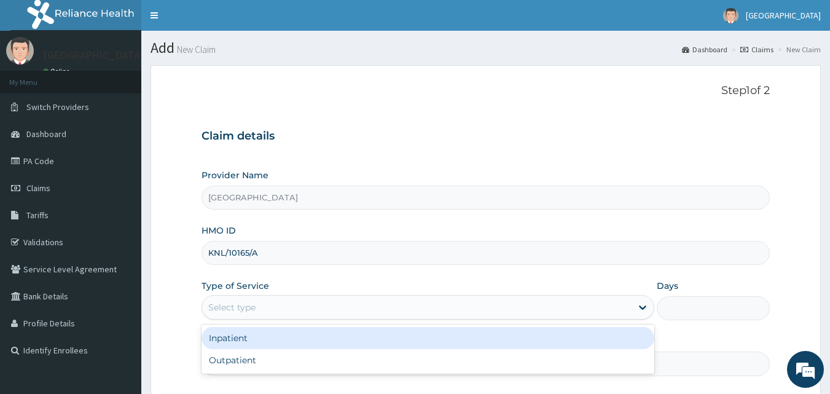
click at [407, 305] on div "Select type" at bounding box center [416, 307] width 429 height 20
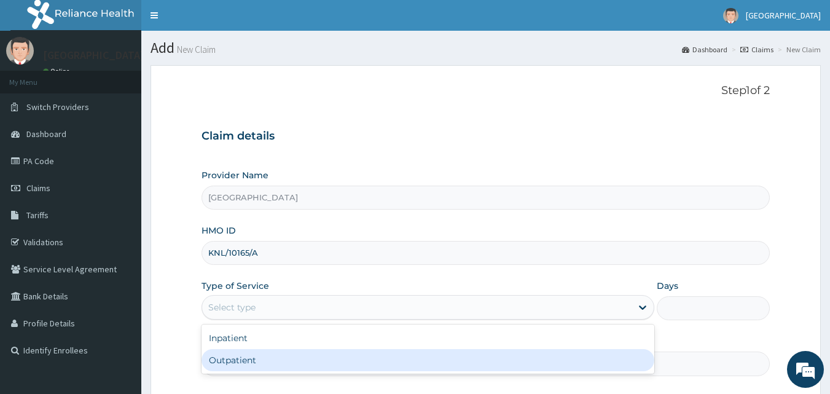
click at [383, 356] on div "Outpatient" at bounding box center [427, 360] width 453 height 22
type input "1"
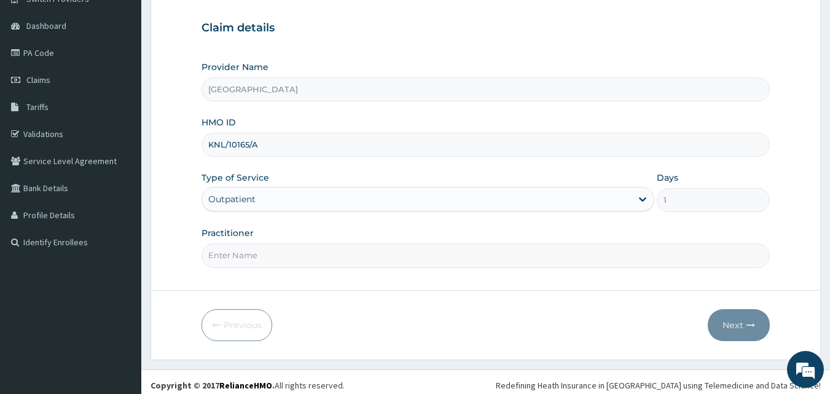
scroll to position [115, 0]
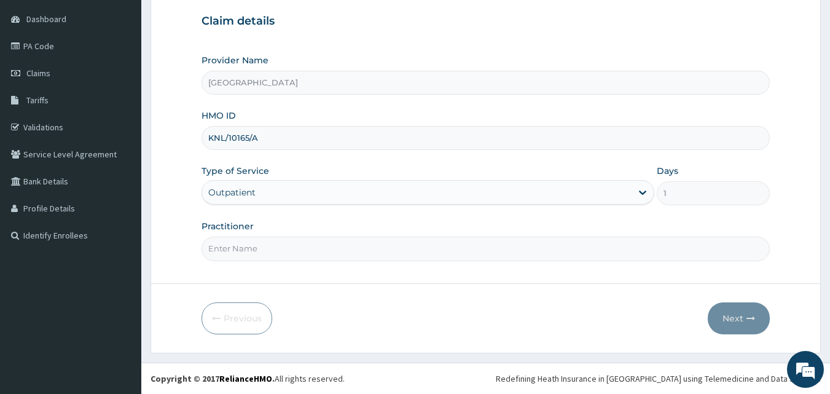
click at [428, 251] on input "Practitioner" at bounding box center [485, 248] width 569 height 24
type input "DRDUROTIMI"
click at [725, 321] on button "Next" at bounding box center [739, 318] width 62 height 32
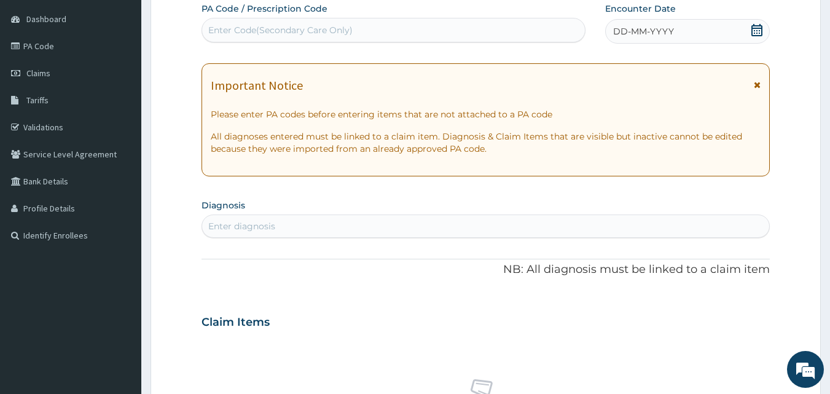
click at [748, 36] on div "DD-MM-YYYY" at bounding box center [687, 31] width 165 height 25
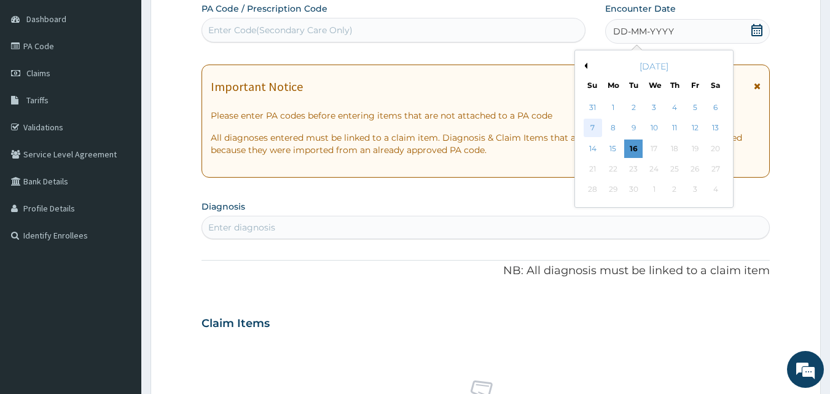
click at [592, 127] on div "7" at bounding box center [593, 128] width 18 height 18
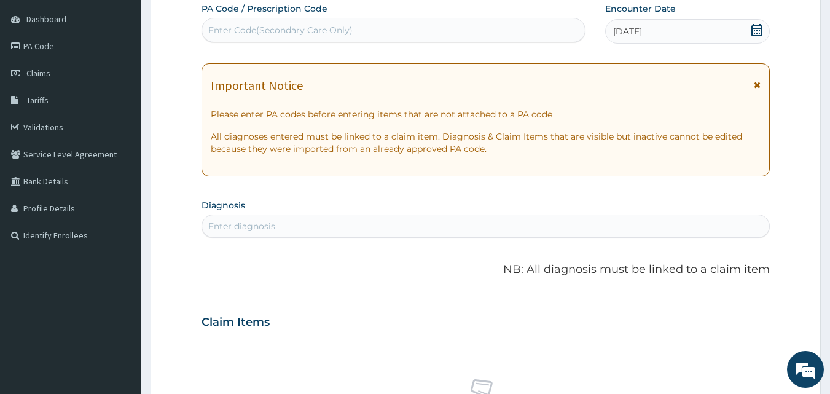
click at [285, 220] on div "Enter diagnosis" at bounding box center [486, 226] width 568 height 20
type input "plasmod"
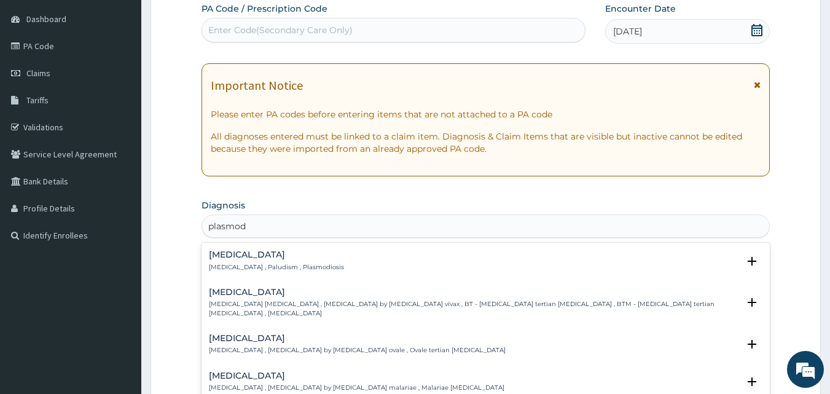
click at [222, 300] on p "[MEDICAL_DATA] [MEDICAL_DATA] , [MEDICAL_DATA] by [MEDICAL_DATA] vivax , BT - […" at bounding box center [474, 309] width 530 height 18
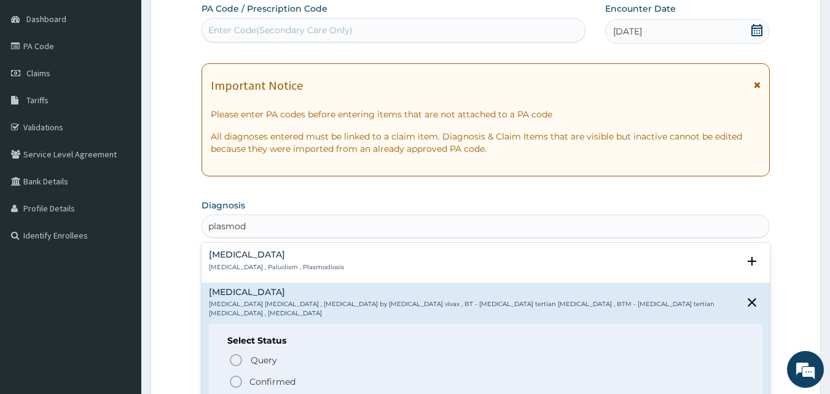
click at [240, 374] on icon "status option filled" at bounding box center [236, 381] width 15 height 15
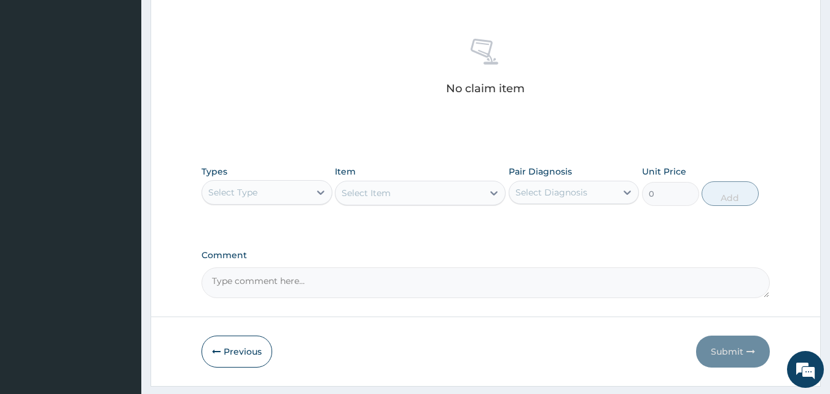
scroll to position [115, 0]
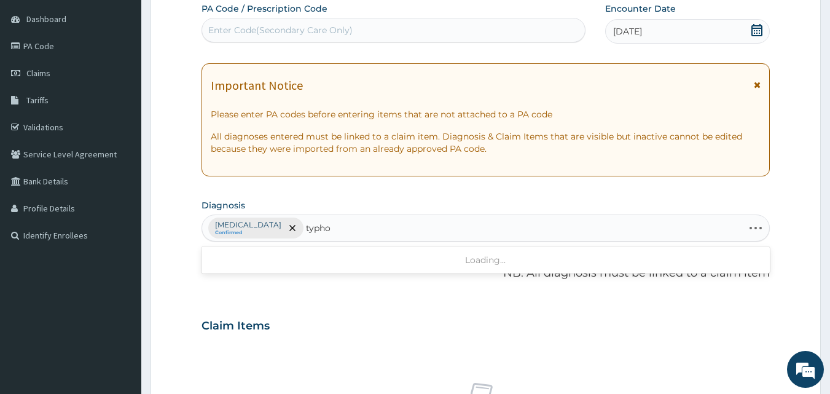
type input "typhoi"
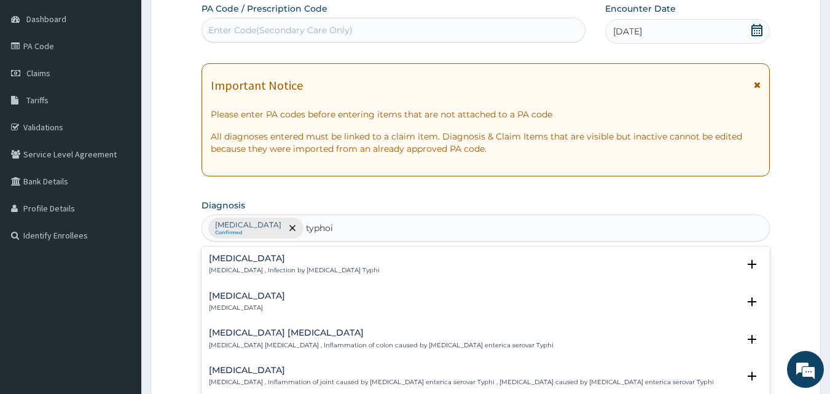
click at [243, 299] on h4 "[MEDICAL_DATA]" at bounding box center [247, 295] width 76 height 9
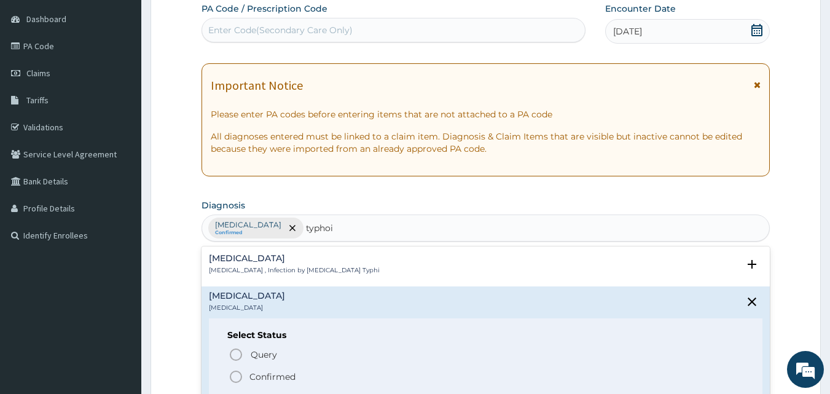
click at [234, 381] on icon "status option filled" at bounding box center [236, 376] width 15 height 15
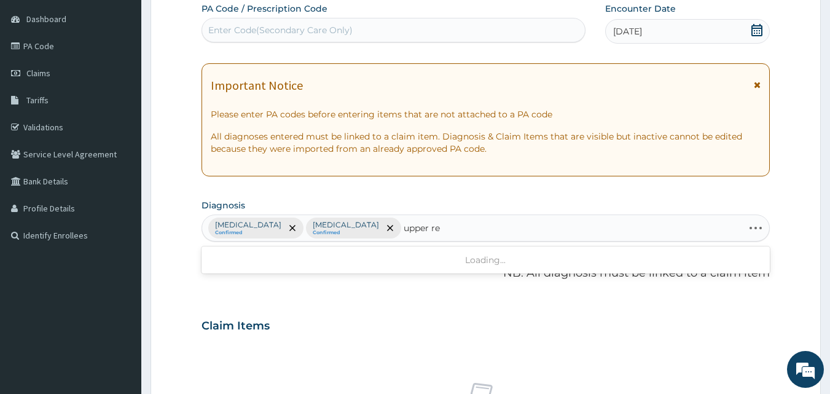
type input "upper res"
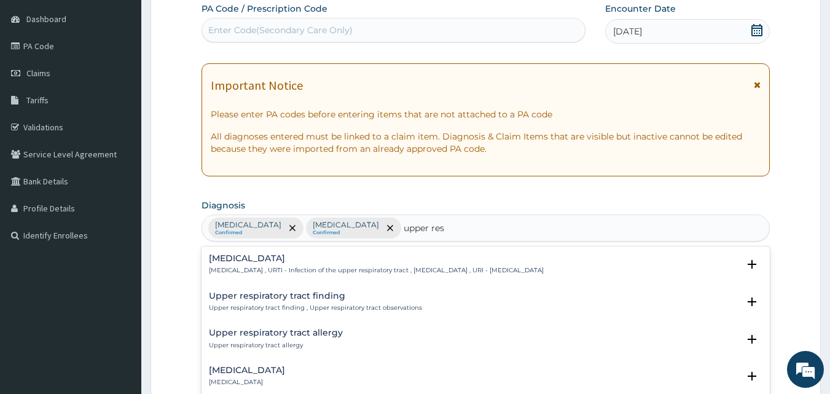
click at [248, 257] on h4 "[MEDICAL_DATA]" at bounding box center [376, 258] width 335 height 9
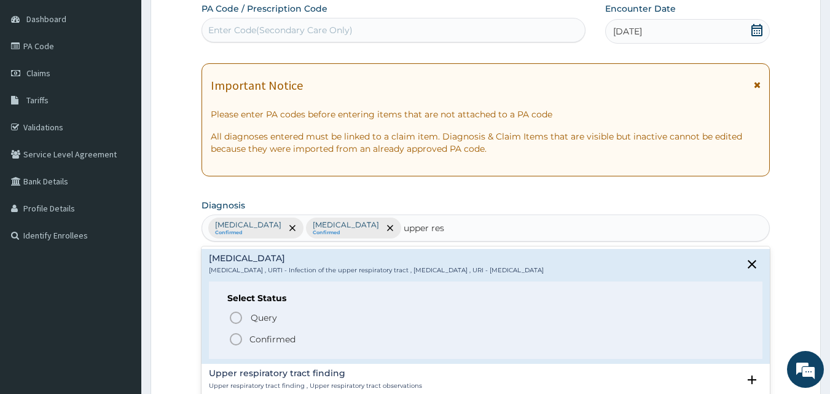
click at [232, 340] on icon "status option filled" at bounding box center [236, 339] width 15 height 15
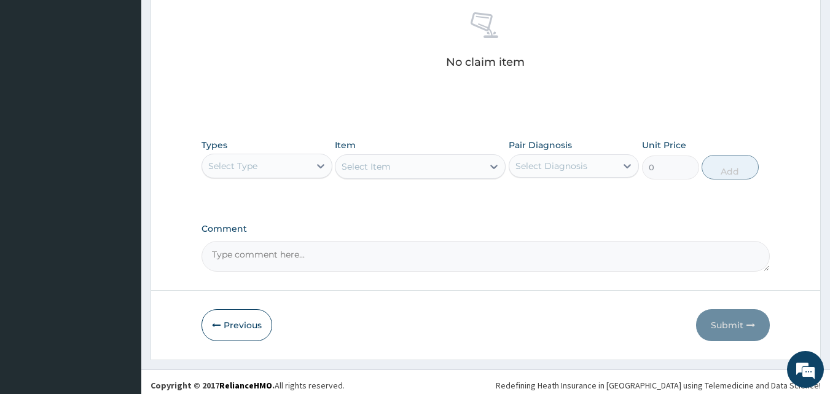
scroll to position [492, 0]
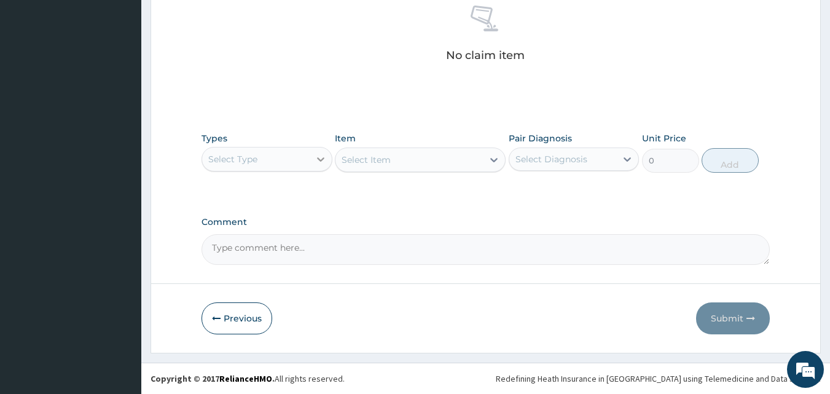
click at [320, 156] on icon at bounding box center [321, 159] width 12 height 12
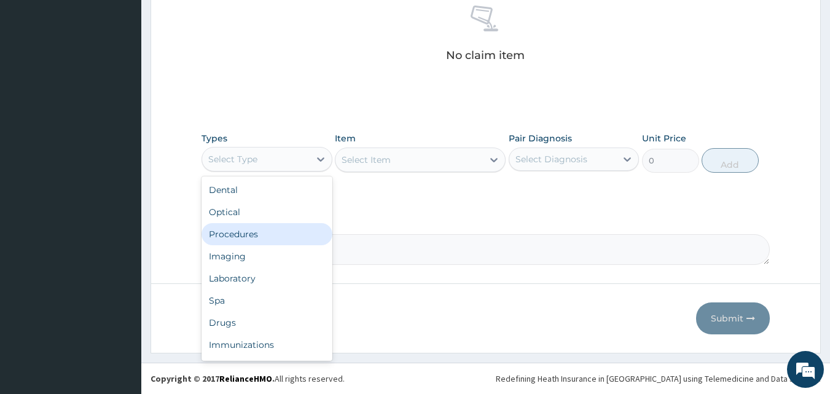
click at [276, 235] on div "Procedures" at bounding box center [266, 234] width 131 height 22
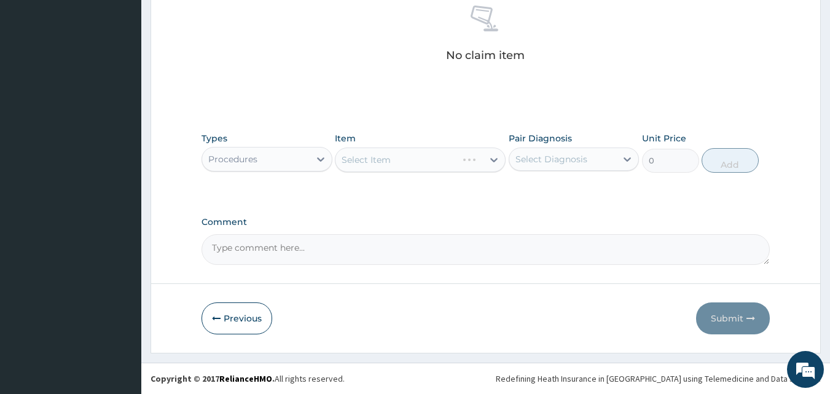
click at [491, 164] on div "Select Item" at bounding box center [420, 159] width 171 height 25
click at [494, 161] on div "Select Item" at bounding box center [420, 159] width 171 height 25
click at [492, 157] on div "Select Item" at bounding box center [420, 159] width 171 height 25
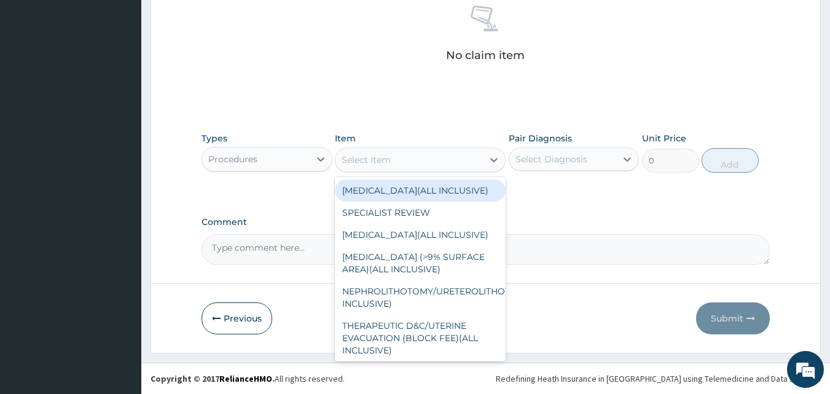
click at [492, 157] on icon at bounding box center [494, 160] width 12 height 12
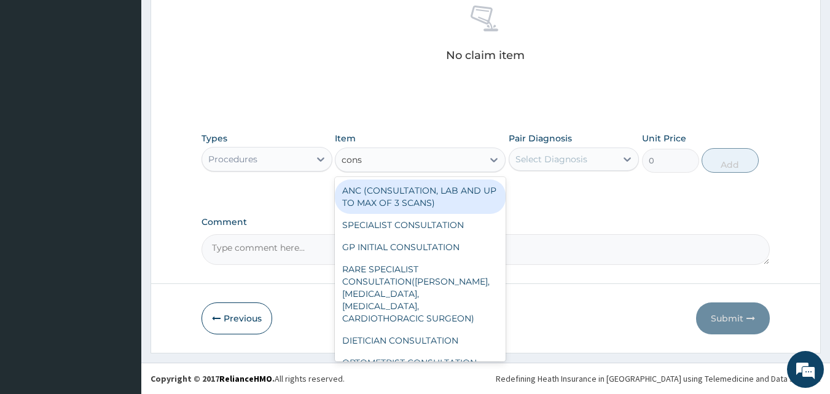
type input "consu"
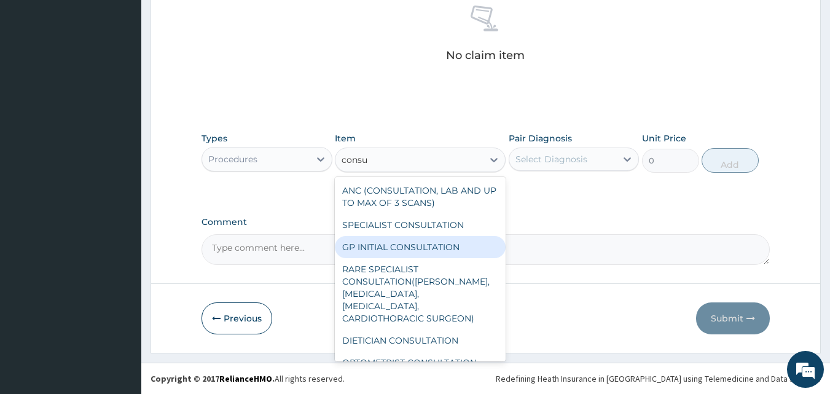
click at [412, 243] on div "GP INITIAL CONSULTATION" at bounding box center [420, 247] width 171 height 22
type input "2000"
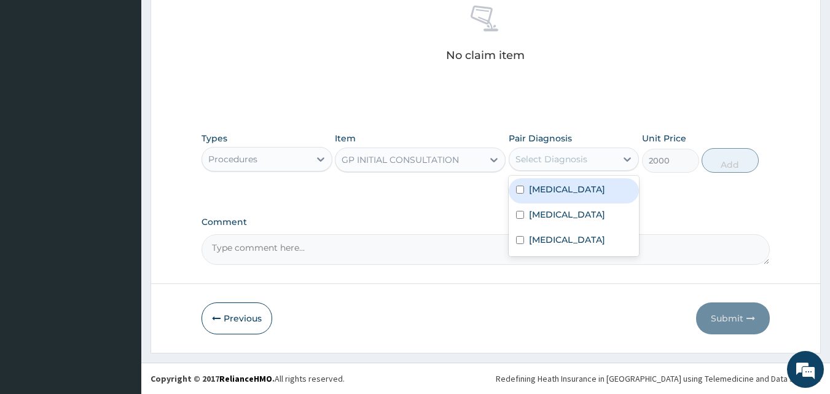
click at [563, 160] on div "Select Diagnosis" at bounding box center [551, 159] width 72 height 12
click at [551, 188] on label "[MEDICAL_DATA]" at bounding box center [567, 189] width 76 height 12
checkbox input "true"
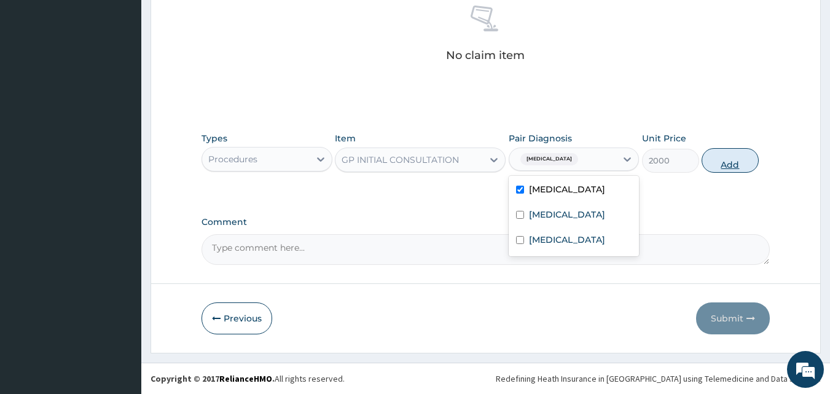
click at [723, 163] on button "Add" at bounding box center [729, 160] width 57 height 25
type input "0"
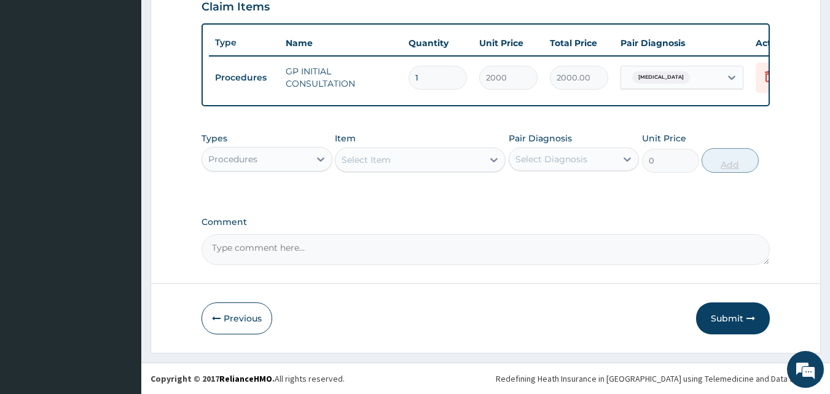
scroll to position [443, 0]
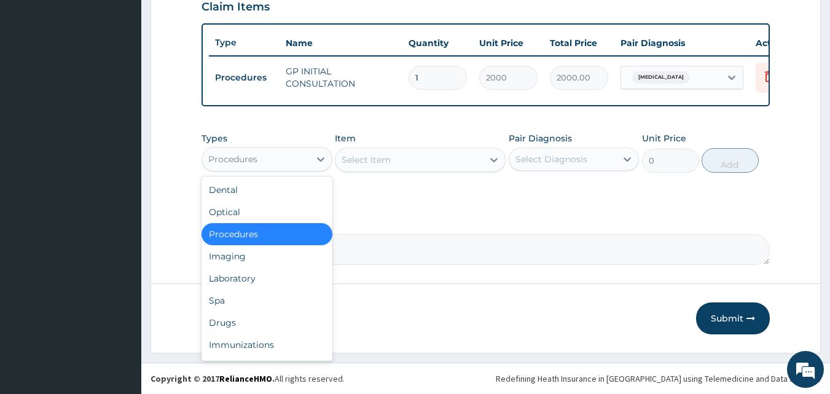
click at [304, 157] on div "Procedures" at bounding box center [255, 159] width 107 height 20
click at [271, 278] on div "Laboratory" at bounding box center [266, 278] width 131 height 22
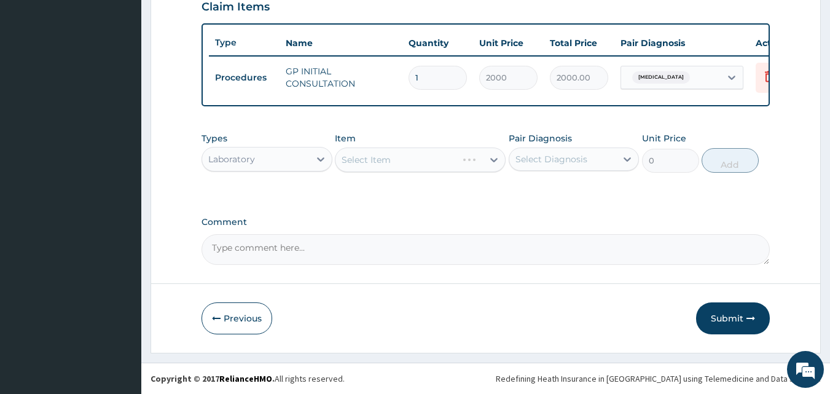
click at [495, 159] on div "Select Item" at bounding box center [420, 159] width 171 height 25
click at [494, 160] on div "Select Item" at bounding box center [420, 159] width 171 height 25
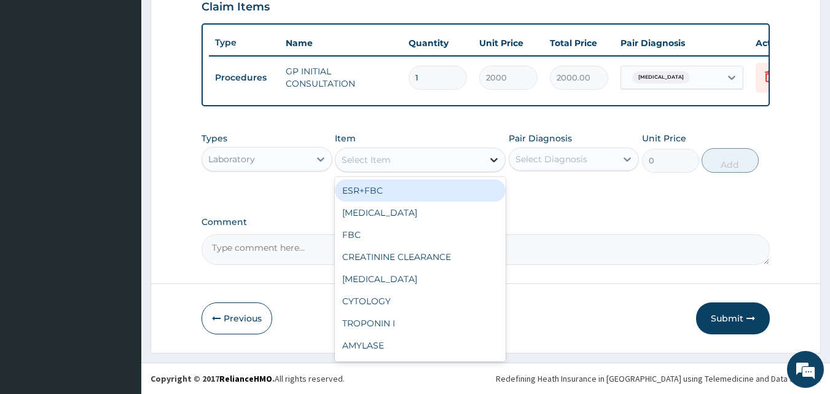
click at [492, 159] on icon at bounding box center [493, 160] width 7 height 4
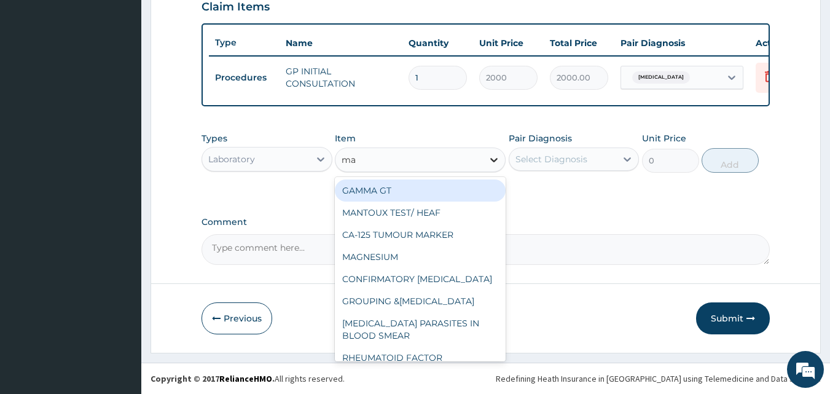
type input "mal"
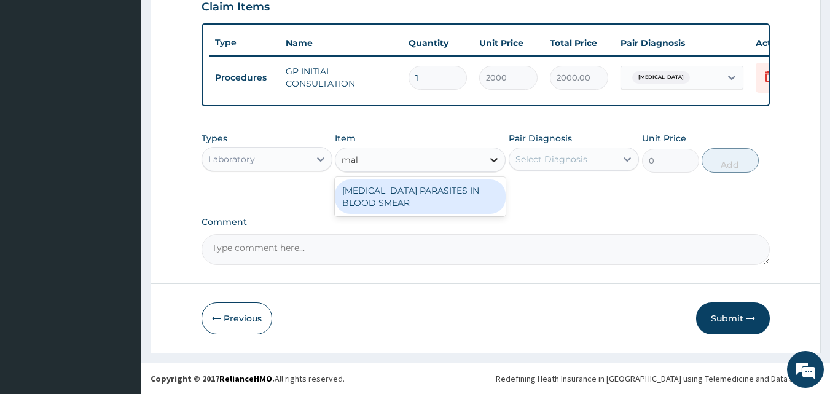
type input "1700"
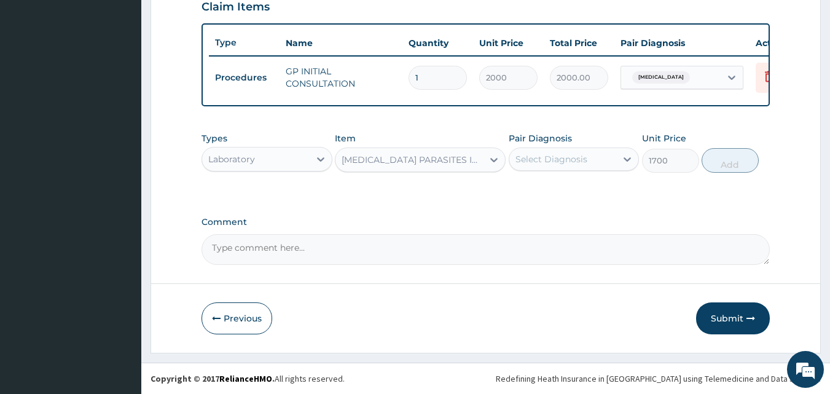
click at [537, 163] on div "Select Diagnosis" at bounding box center [551, 159] width 72 height 12
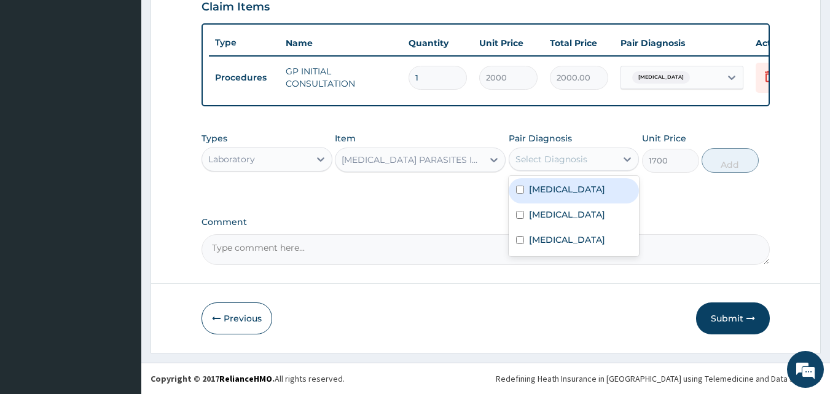
click at [527, 185] on div "[MEDICAL_DATA]" at bounding box center [574, 190] width 131 height 25
checkbox input "true"
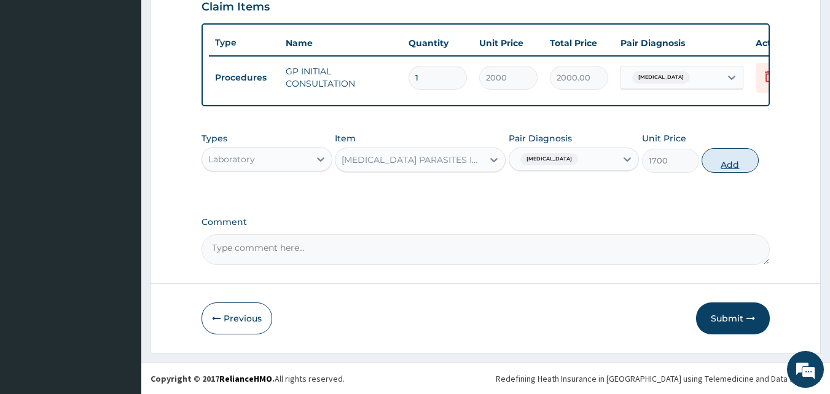
click at [738, 161] on button "Add" at bounding box center [729, 160] width 57 height 25
type input "0"
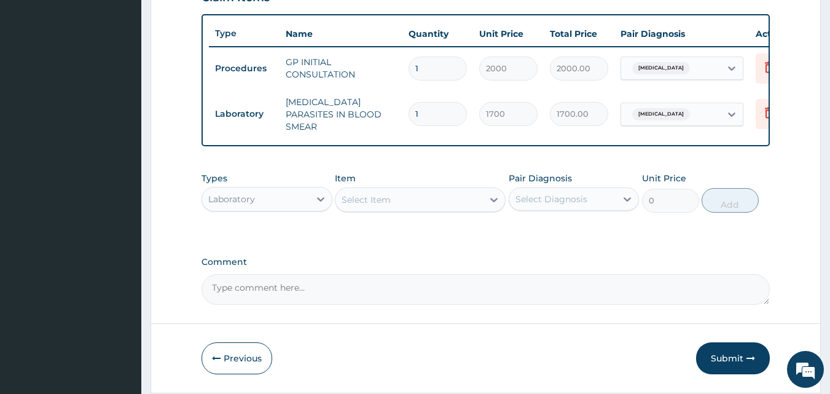
click at [305, 201] on div "Laboratory" at bounding box center [255, 199] width 107 height 20
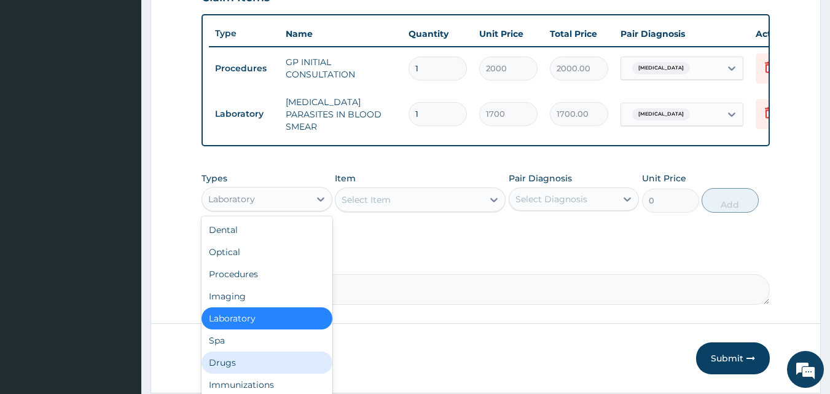
click at [243, 362] on div "Drugs" at bounding box center [266, 362] width 131 height 22
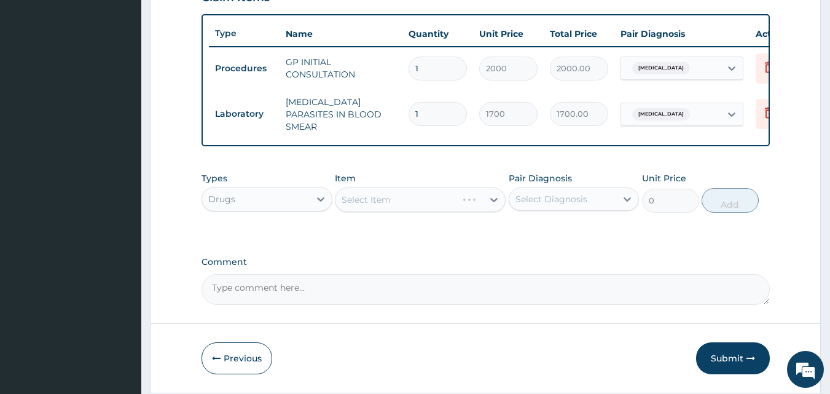
click at [491, 206] on div "Select Item" at bounding box center [420, 199] width 171 height 25
click at [494, 202] on div "Select Item" at bounding box center [420, 199] width 171 height 25
click at [494, 202] on icon at bounding box center [493, 200] width 7 height 4
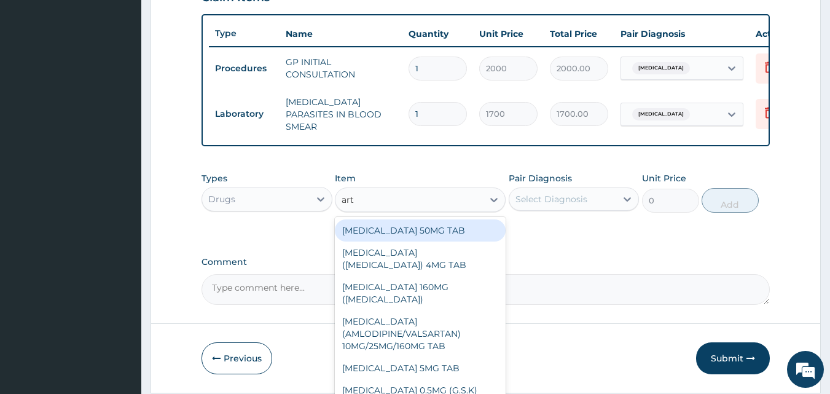
type input "arth"
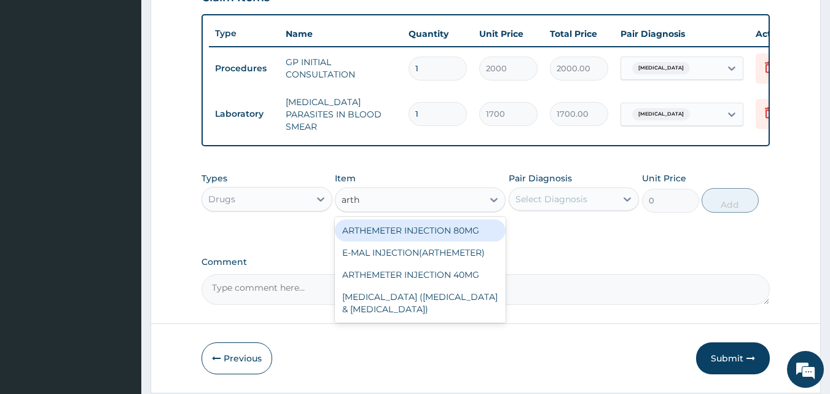
click at [447, 230] on div "ARTHEMETER INJECTION 80MG" at bounding box center [420, 230] width 171 height 22
type input "600"
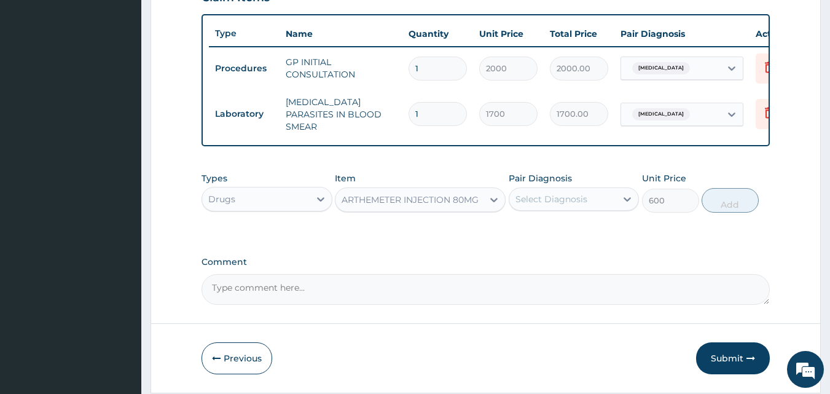
click at [540, 204] on div "Select Diagnosis" at bounding box center [551, 199] width 72 height 12
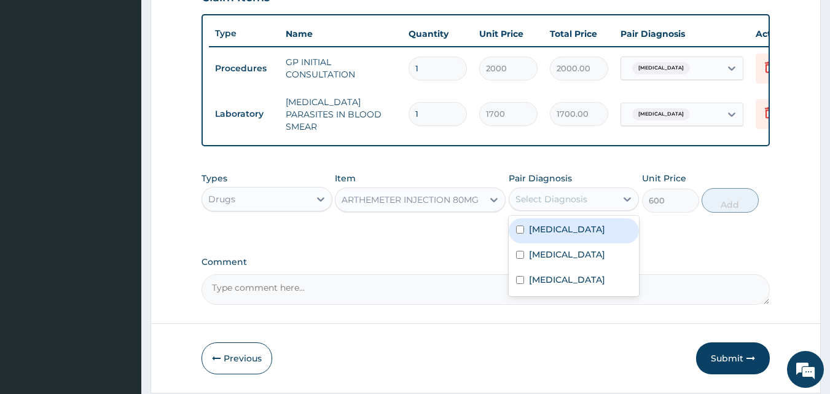
click at [534, 231] on label "[MEDICAL_DATA]" at bounding box center [567, 229] width 76 height 12
checkbox input "true"
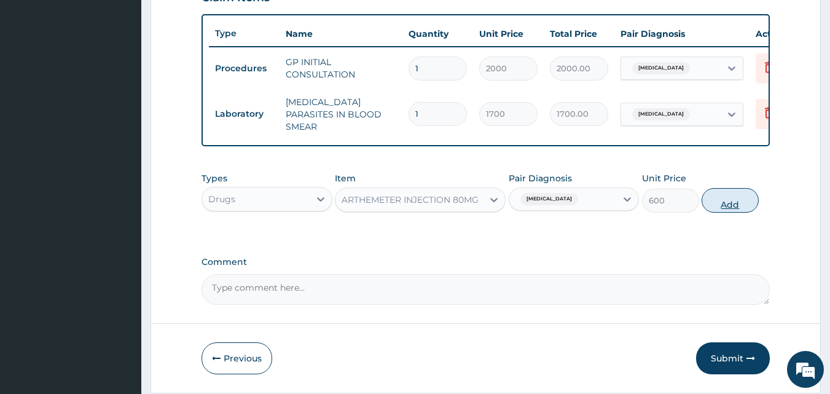
click at [722, 206] on button "Add" at bounding box center [729, 200] width 57 height 25
type input "0"
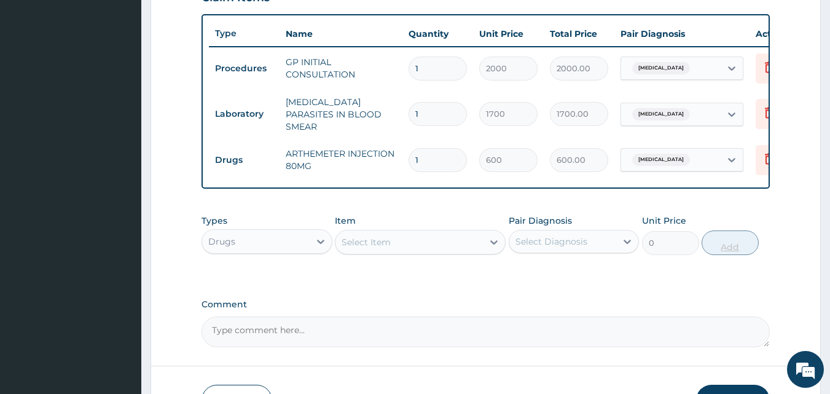
type input "0.00"
type input "3"
type input "1800.00"
type input "3"
click at [391, 248] on div "Select Item" at bounding box center [408, 242] width 147 height 20
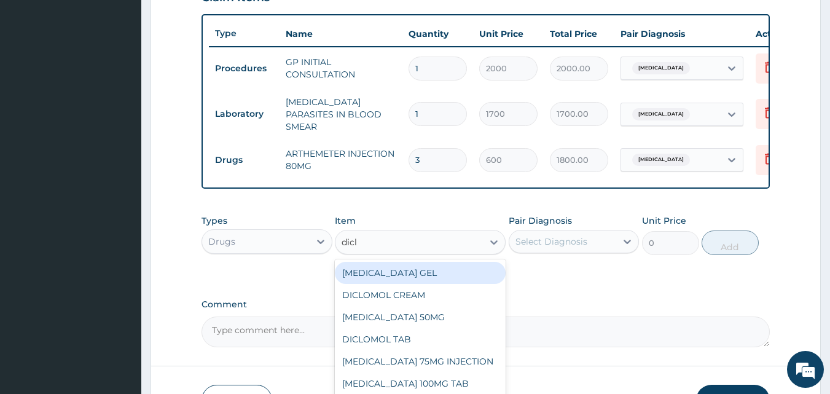
type input "diclo"
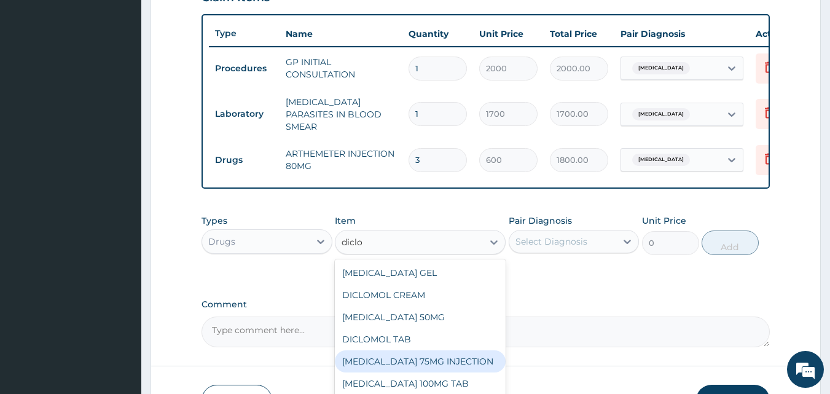
click at [385, 365] on div "[MEDICAL_DATA] 75MG INJECTION" at bounding box center [420, 361] width 171 height 22
type input "156"
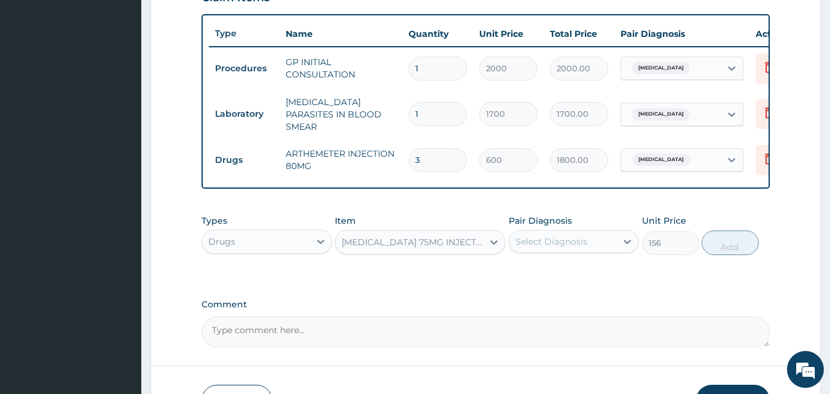
click at [561, 245] on div "Select Diagnosis" at bounding box center [551, 241] width 72 height 12
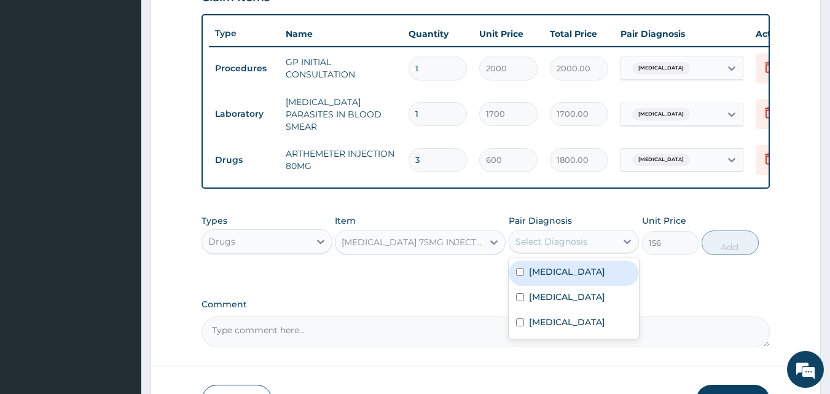
click at [532, 281] on div "[MEDICAL_DATA]" at bounding box center [574, 272] width 131 height 25
checkbox input "true"
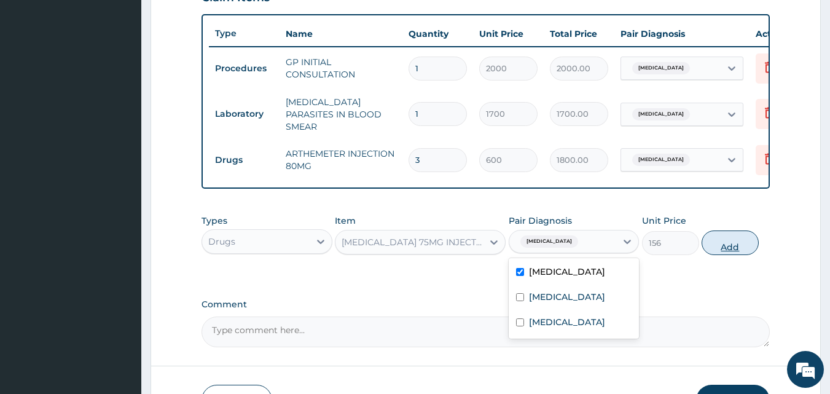
click at [728, 243] on button "Add" at bounding box center [729, 242] width 57 height 25
type input "0"
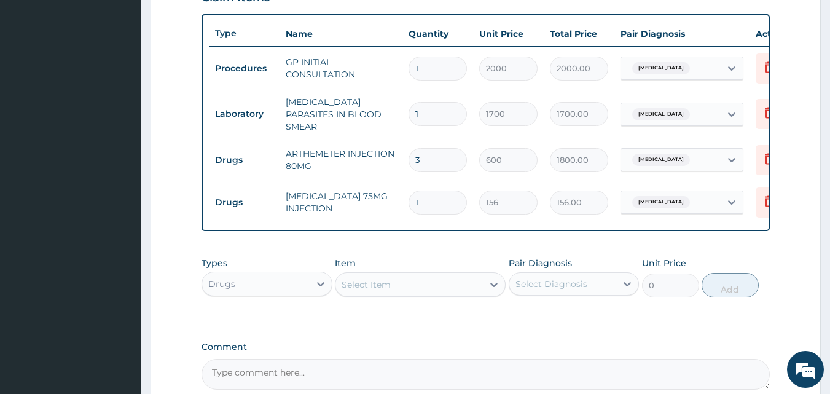
click at [404, 284] on div "Select Item" at bounding box center [408, 285] width 147 height 20
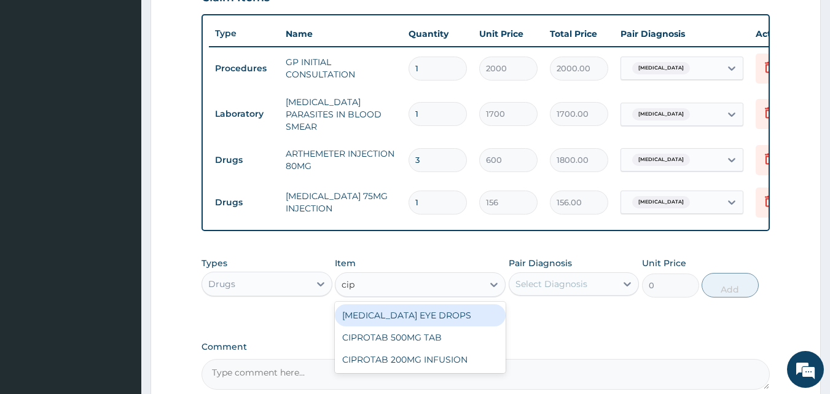
type input "cipr"
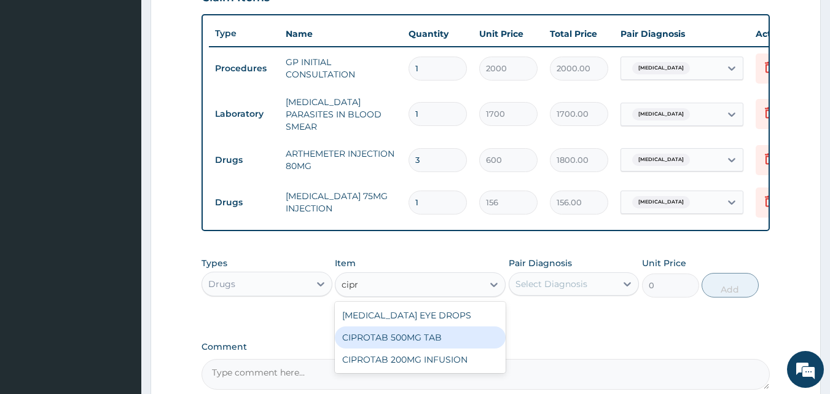
click at [397, 338] on div "CIPROTAB 500MG TAB" at bounding box center [420, 337] width 171 height 22
type input "180"
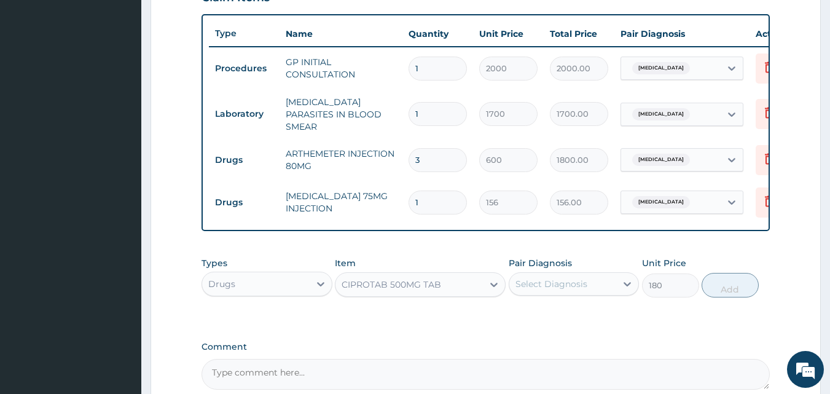
click at [557, 286] on div "Select Diagnosis" at bounding box center [551, 284] width 72 height 12
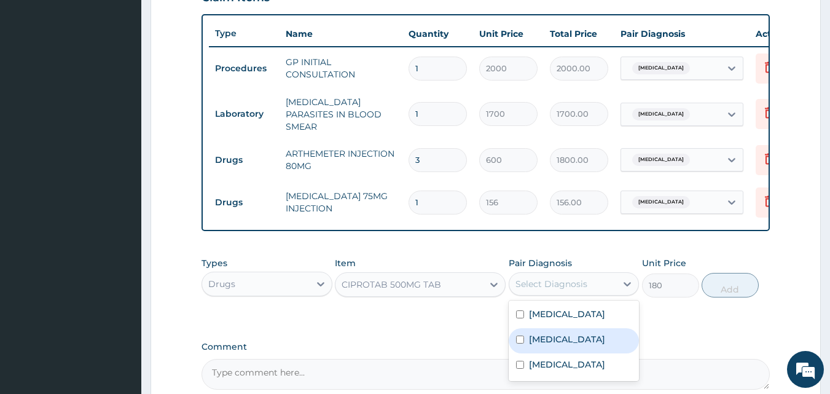
click at [553, 338] on label "[MEDICAL_DATA]" at bounding box center [567, 339] width 76 height 12
checkbox input "true"
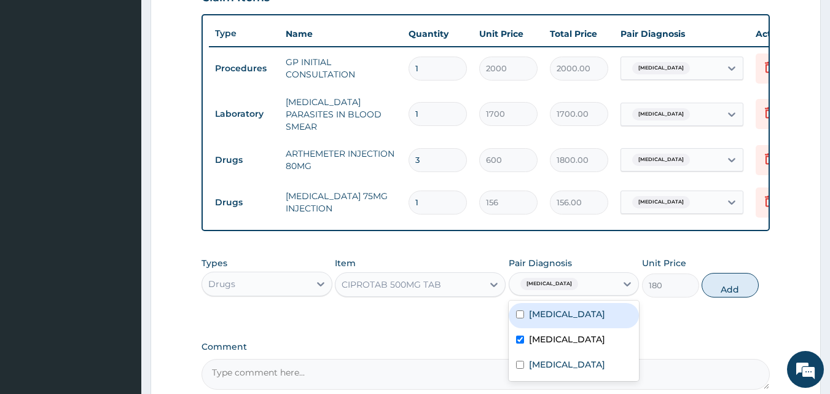
click at [553, 320] on label "[MEDICAL_DATA]" at bounding box center [567, 314] width 76 height 12
checkbox input "true"
click at [719, 290] on button "Add" at bounding box center [729, 285] width 57 height 25
type input "0"
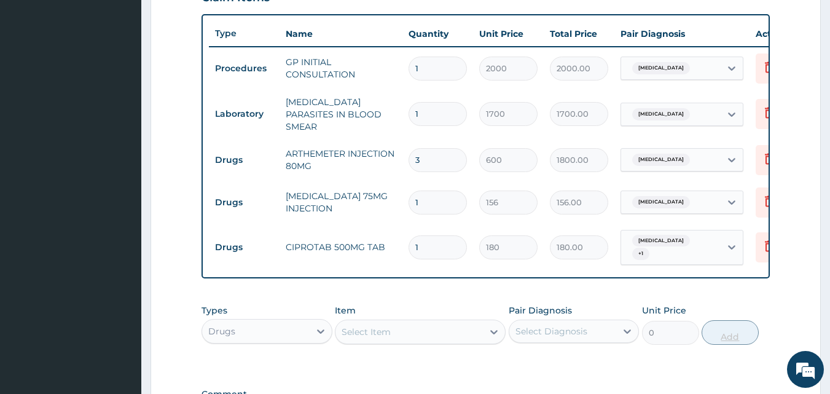
type input "10"
type input "1800.00"
type input "10"
click at [432, 329] on div "Select Item" at bounding box center [408, 332] width 147 height 20
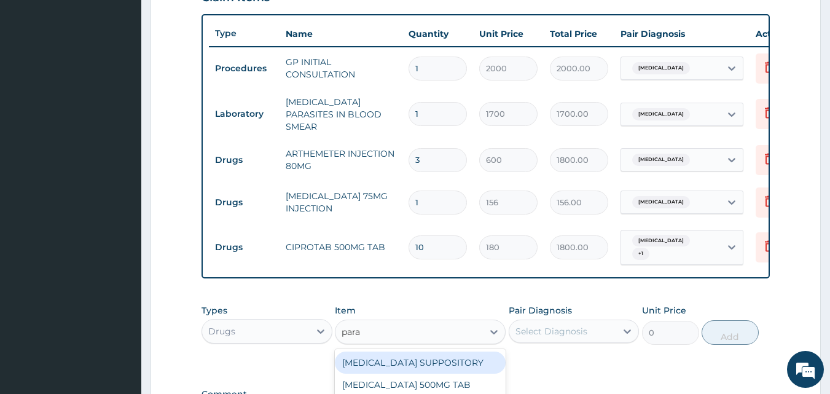
type input "parac"
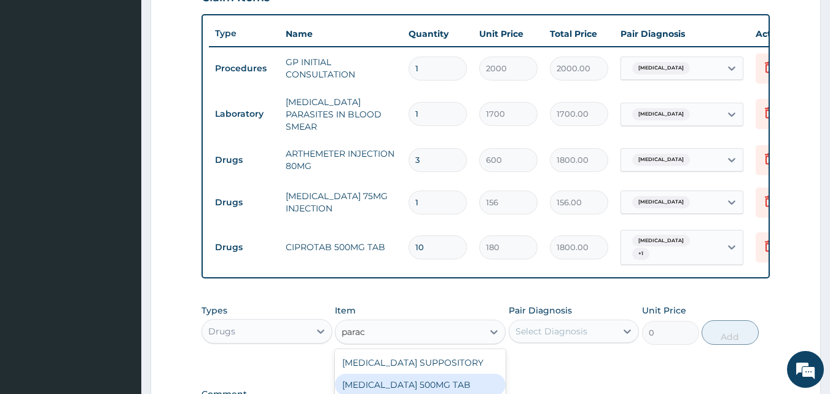
click at [430, 380] on div "[MEDICAL_DATA] 500MG TAB" at bounding box center [420, 384] width 171 height 22
type input "15"
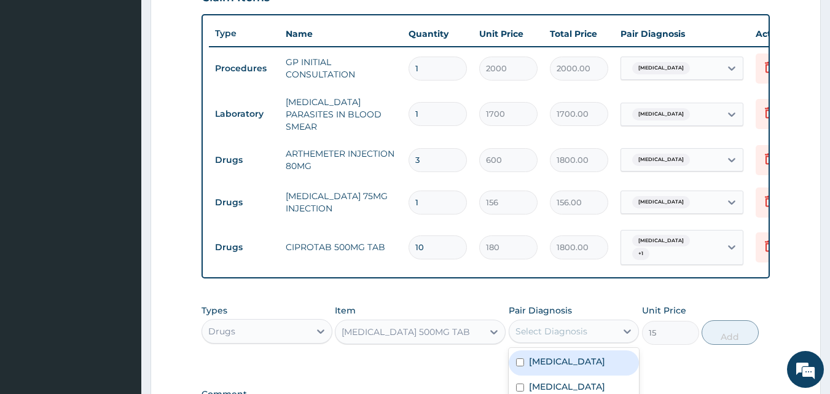
click at [585, 329] on div "Select Diagnosis" at bounding box center [551, 331] width 72 height 12
click at [568, 356] on label "[MEDICAL_DATA]" at bounding box center [567, 361] width 76 height 12
checkbox input "true"
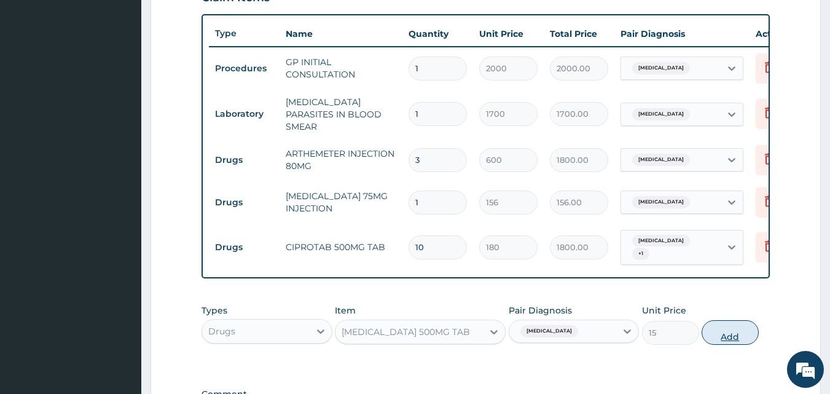
click at [723, 332] on button "Add" at bounding box center [729, 332] width 57 height 25
type input "0"
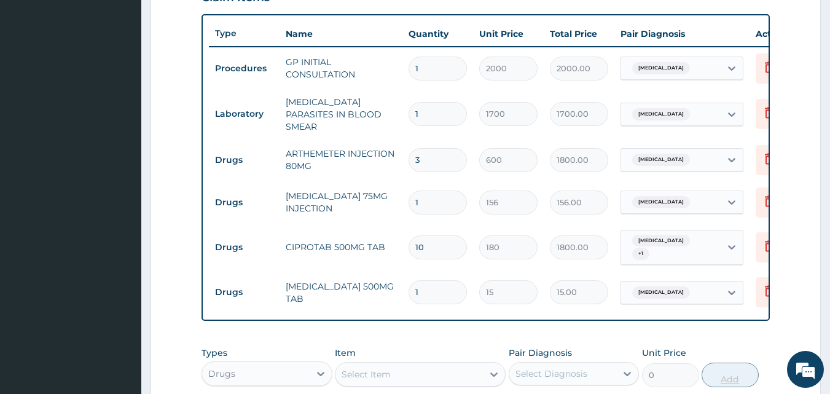
type input "18"
type input "270.00"
type input "18"
click at [362, 374] on div "Select Item" at bounding box center [366, 374] width 49 height 12
type input "rhina"
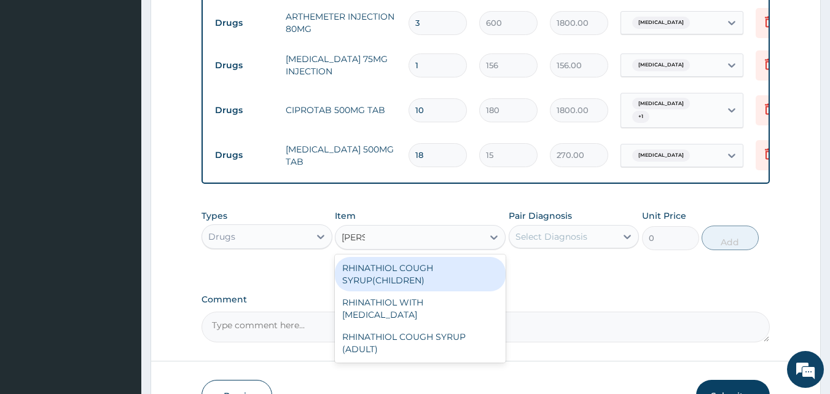
scroll to position [590, 0]
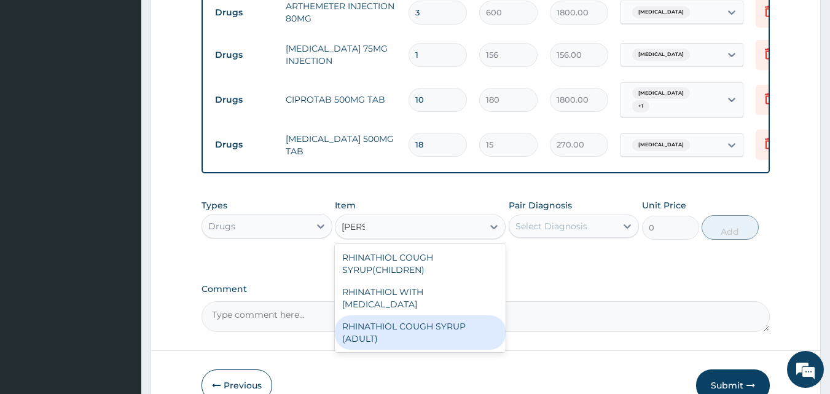
click at [373, 332] on div "RHINATHIOL COUGH SYRUP (ADULT)" at bounding box center [420, 332] width 171 height 34
type input "1404"
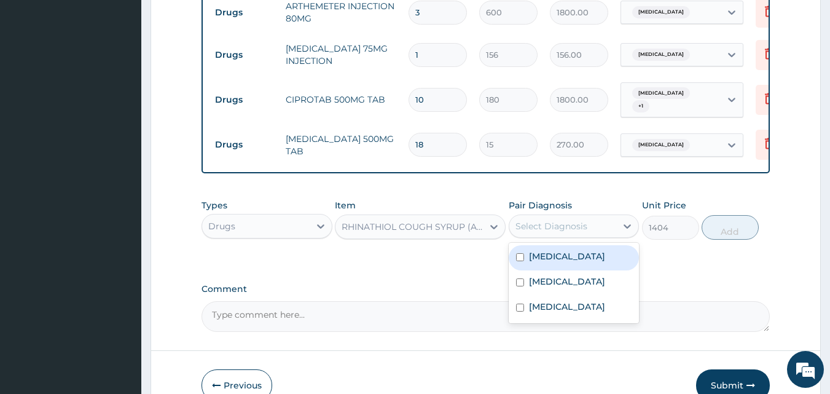
click at [577, 230] on div "Select Diagnosis" at bounding box center [562, 226] width 107 height 20
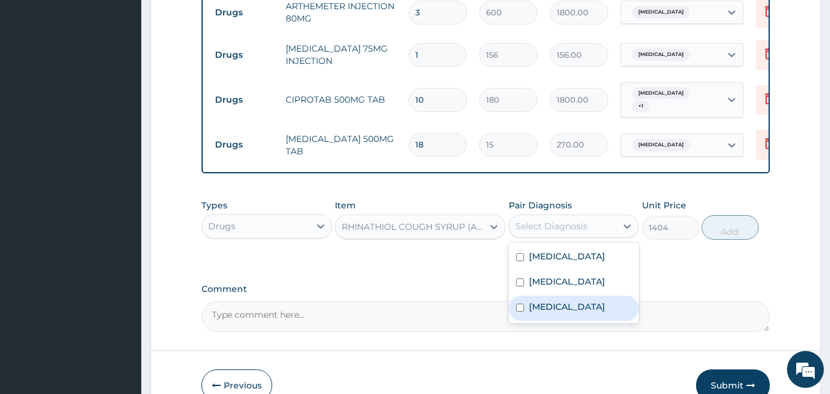
click at [557, 310] on label "[MEDICAL_DATA]" at bounding box center [567, 306] width 76 height 12
checkbox input "true"
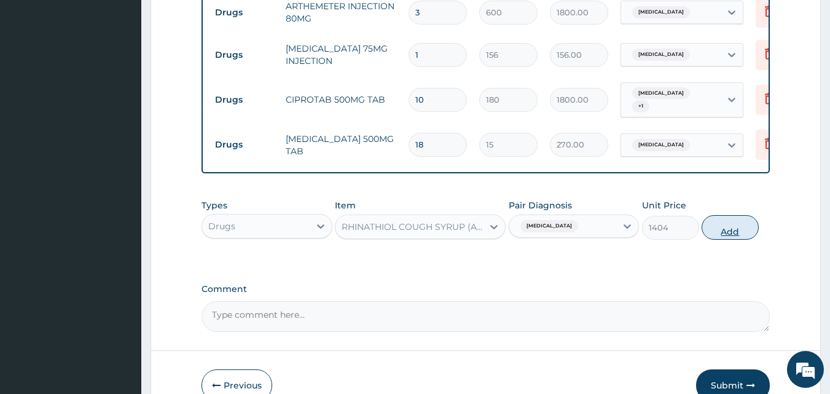
click at [738, 227] on button "Add" at bounding box center [729, 227] width 57 height 25
type input "0"
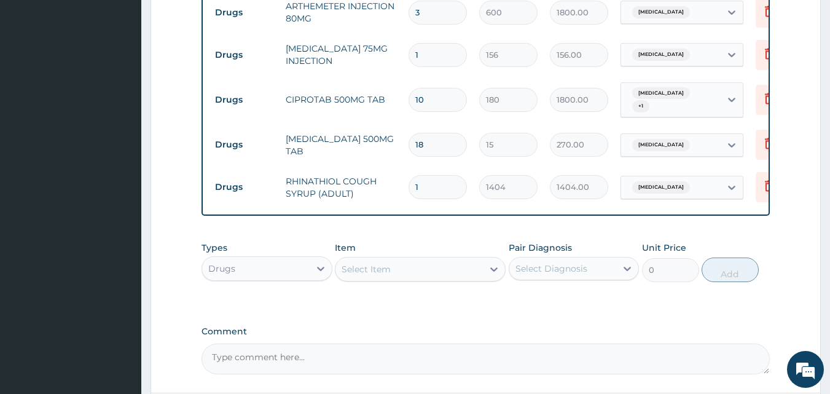
click at [436, 262] on div "Select Item" at bounding box center [408, 269] width 147 height 20
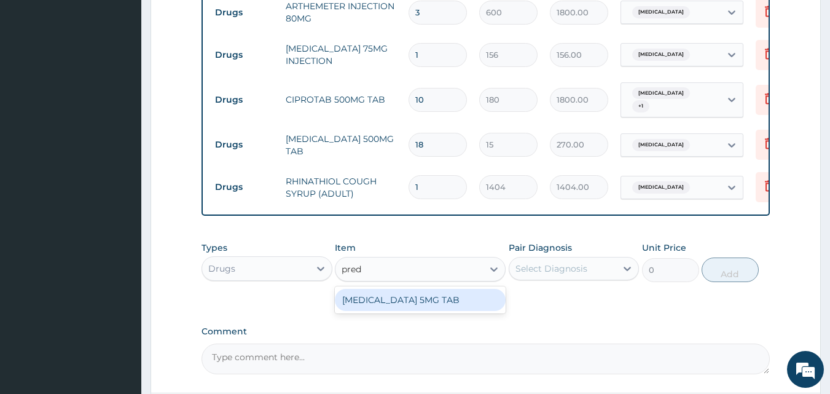
type input "predn"
click at [430, 300] on div "[MEDICAL_DATA] 5MG TAB" at bounding box center [420, 300] width 171 height 22
type input "25"
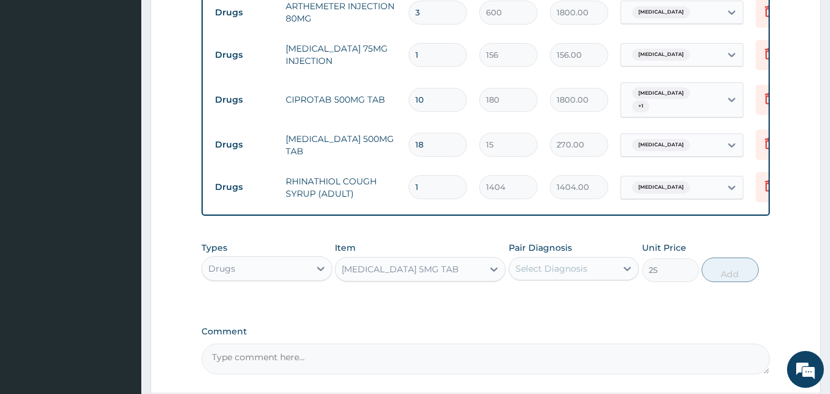
click at [562, 268] on div "Select Diagnosis" at bounding box center [551, 268] width 72 height 12
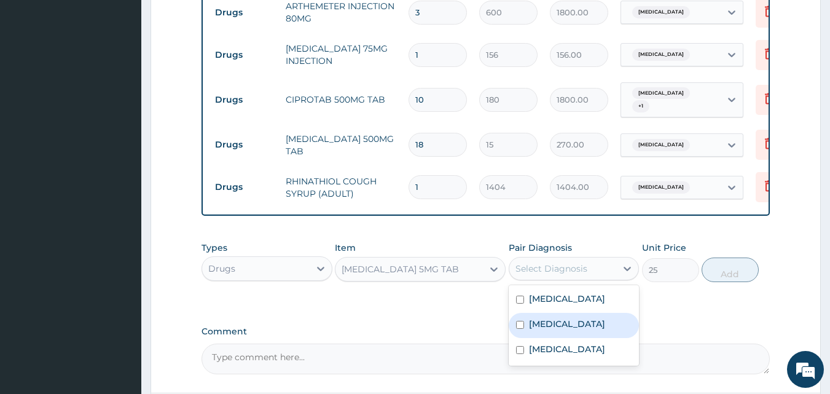
click at [545, 325] on label "[MEDICAL_DATA]" at bounding box center [567, 324] width 76 height 12
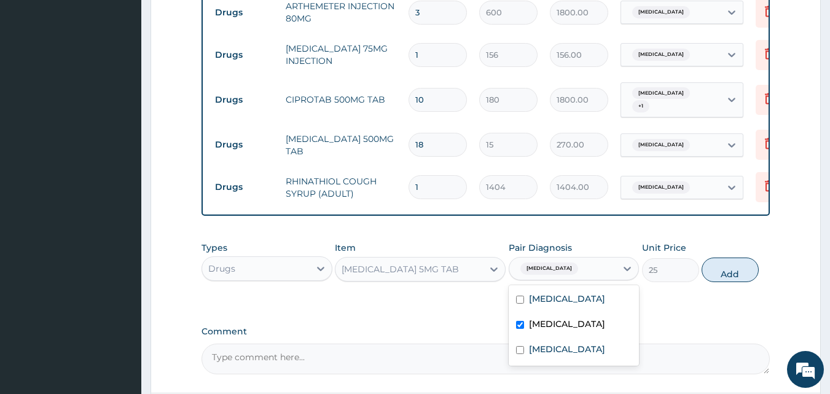
click at [519, 321] on input "checkbox" at bounding box center [520, 325] width 8 height 8
checkbox input "false"
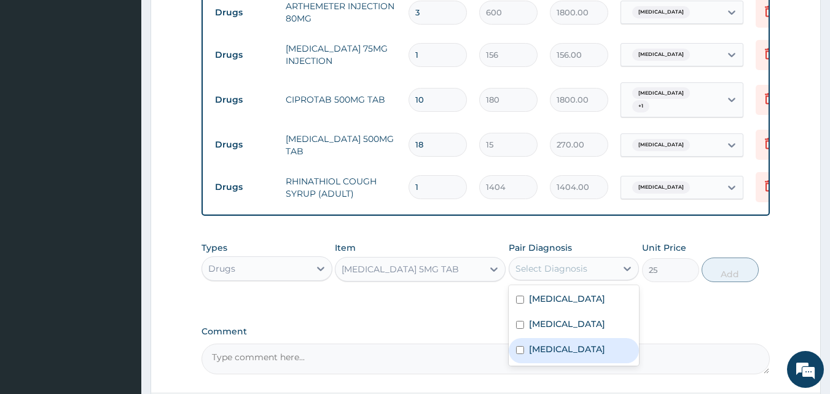
click at [518, 351] on input "checkbox" at bounding box center [520, 350] width 8 height 8
checkbox input "true"
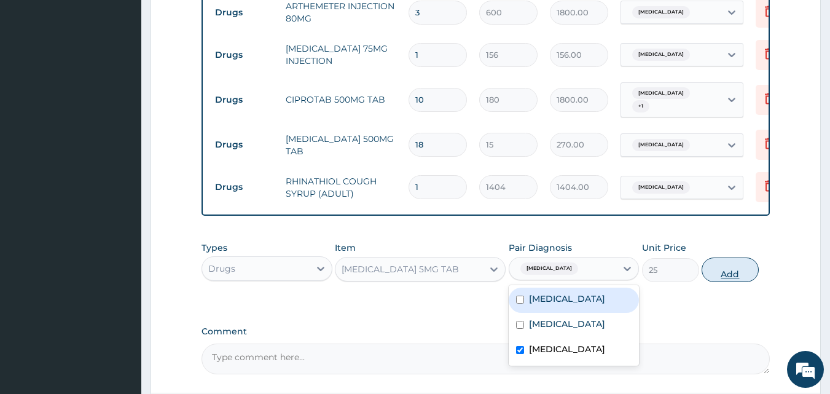
click at [727, 265] on button "Add" at bounding box center [729, 269] width 57 height 25
type input "0"
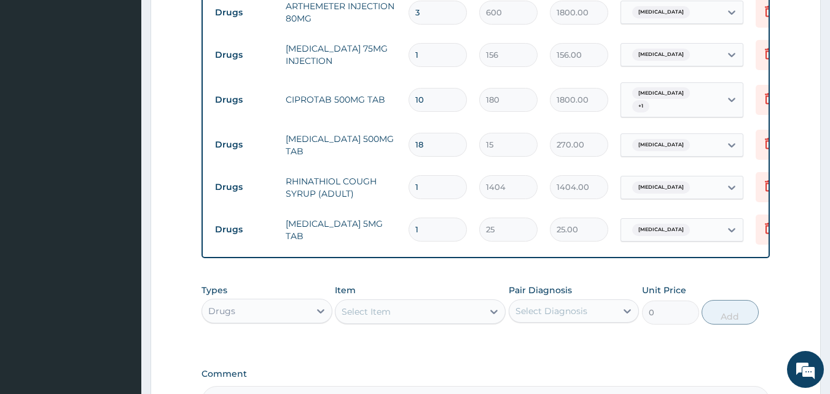
type input "0.00"
type input "7"
type input "175.00"
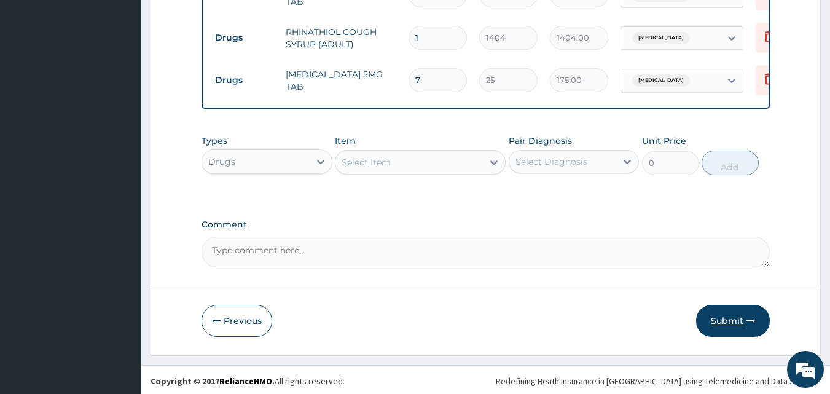
type input "7"
click at [734, 320] on button "Submit" at bounding box center [733, 321] width 74 height 32
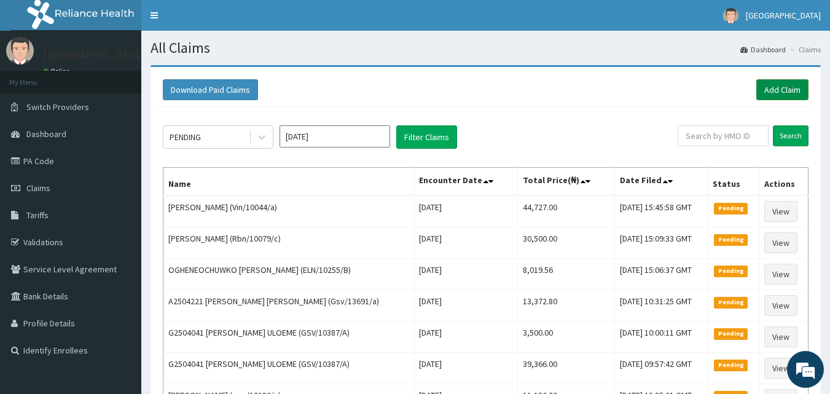
click at [773, 89] on link "Add Claim" at bounding box center [782, 89] width 52 height 21
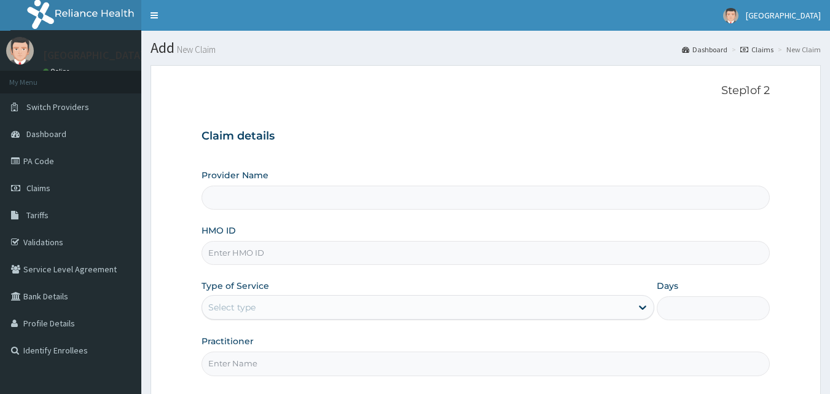
click at [313, 256] on input "HMO ID" at bounding box center [485, 253] width 569 height 24
type input "[GEOGRAPHIC_DATA]"
paste input "Eia/10007/a"
click at [214, 253] on input "Eia/10007/a" at bounding box center [485, 253] width 569 height 24
click at [214, 250] on input "lia/10007/a" at bounding box center [485, 253] width 569 height 24
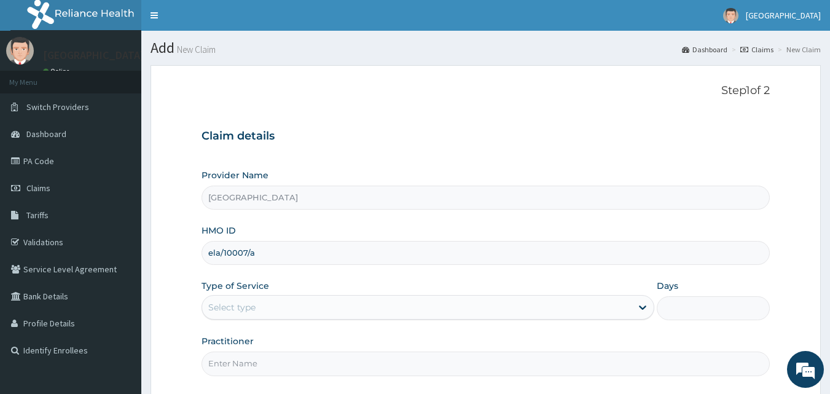
type input "ela/10007/a"
click at [262, 296] on div "Select type" at bounding box center [427, 307] width 453 height 25
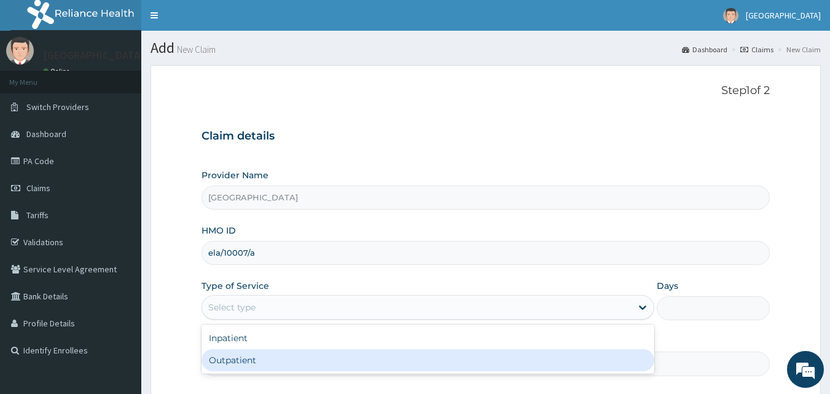
click at [235, 359] on div "Outpatient" at bounding box center [427, 360] width 453 height 22
type input "1"
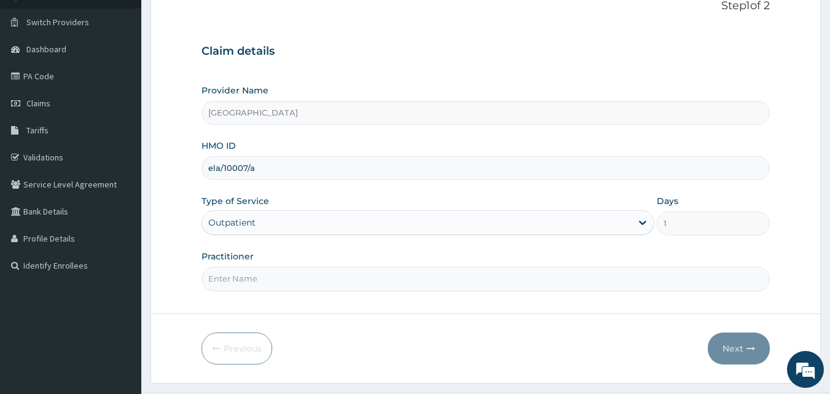
scroll to position [98, 0]
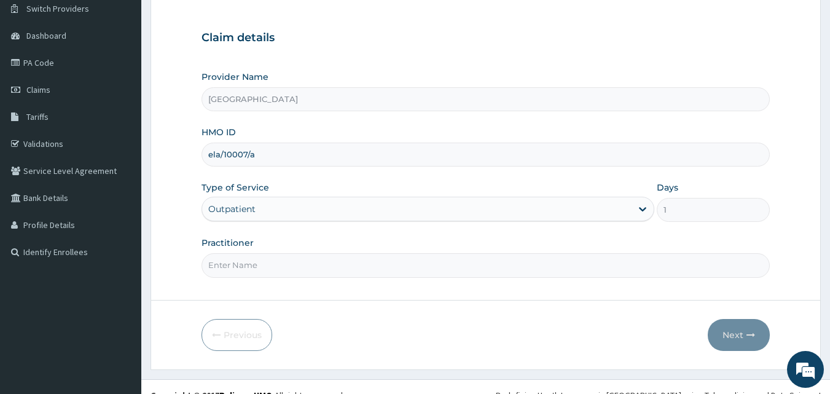
click at [375, 155] on input "ela/10007/a" at bounding box center [485, 155] width 569 height 24
paste input "Eia/10007/a"
click at [334, 157] on input "ela/10007/aEia/10007/a" at bounding box center [485, 155] width 569 height 24
type input "ela/10007/a"
click at [308, 267] on input "Practitioner" at bounding box center [485, 265] width 569 height 24
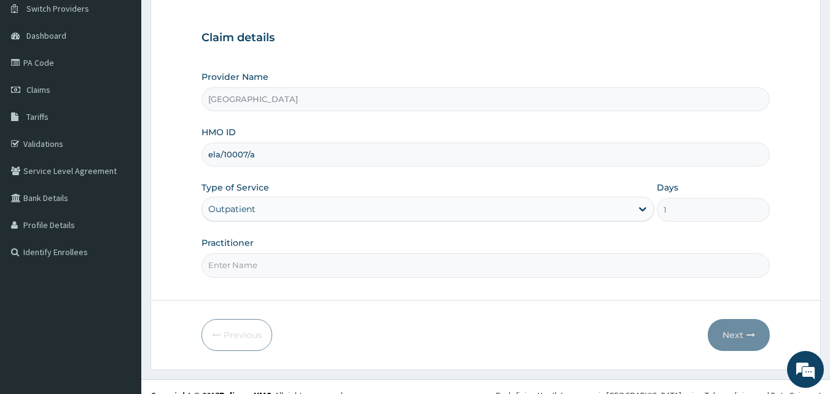
type input "DRDUROTIMI"
click at [737, 334] on button "Next" at bounding box center [739, 335] width 62 height 32
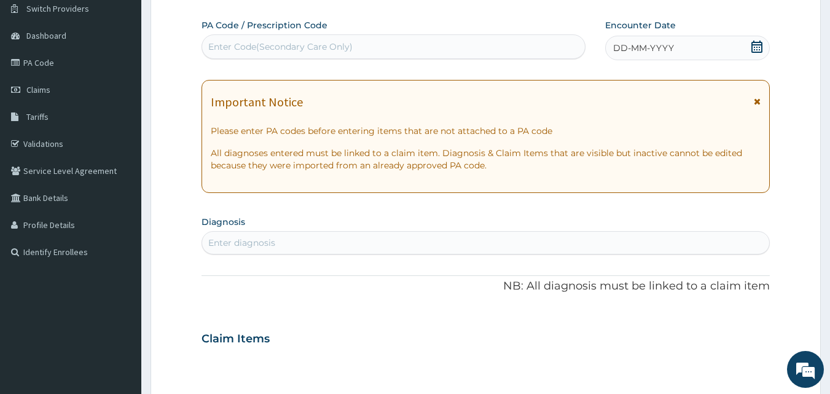
click at [758, 44] on icon at bounding box center [756, 47] width 11 height 12
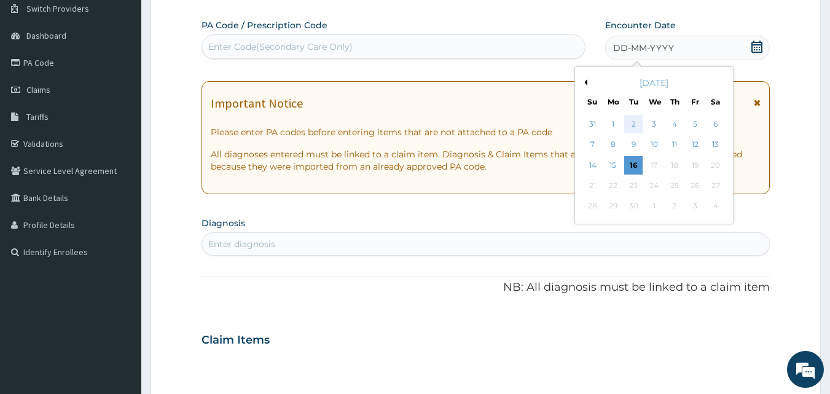
click at [635, 119] on div "2" at bounding box center [634, 124] width 18 height 18
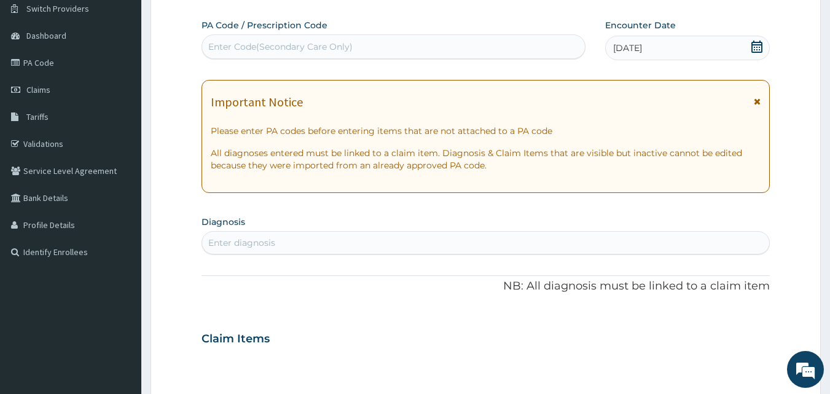
click at [633, 242] on div "Enter diagnosis" at bounding box center [486, 243] width 568 height 20
type input "plasmod"
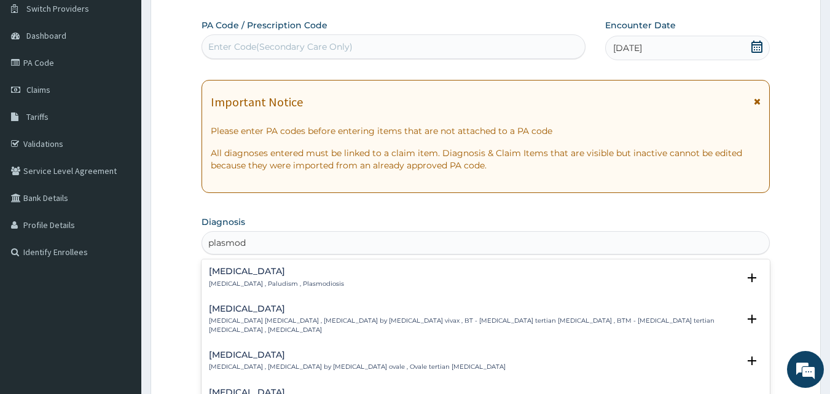
click at [267, 313] on h4 "[MEDICAL_DATA]" at bounding box center [474, 308] width 530 height 9
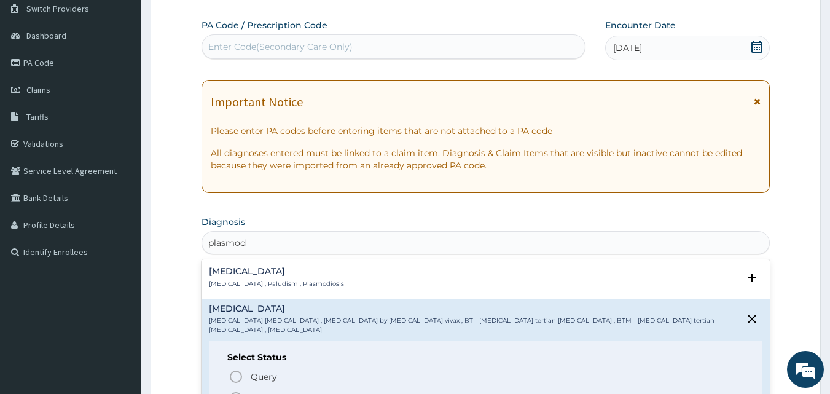
click at [236, 391] on icon "status option filled" at bounding box center [236, 398] width 15 height 15
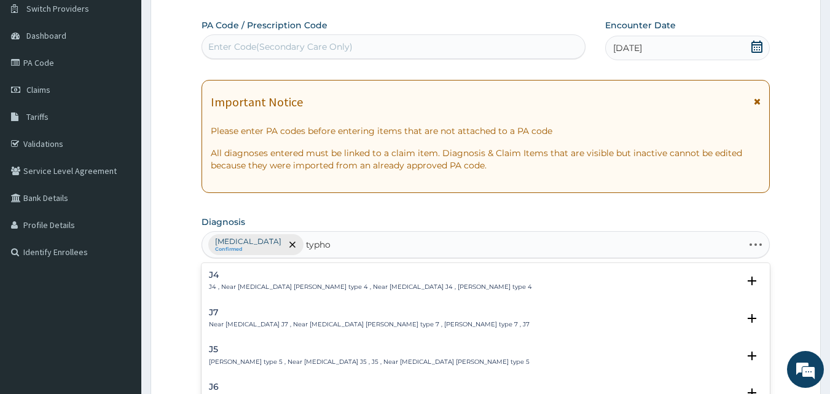
type input "typhoi"
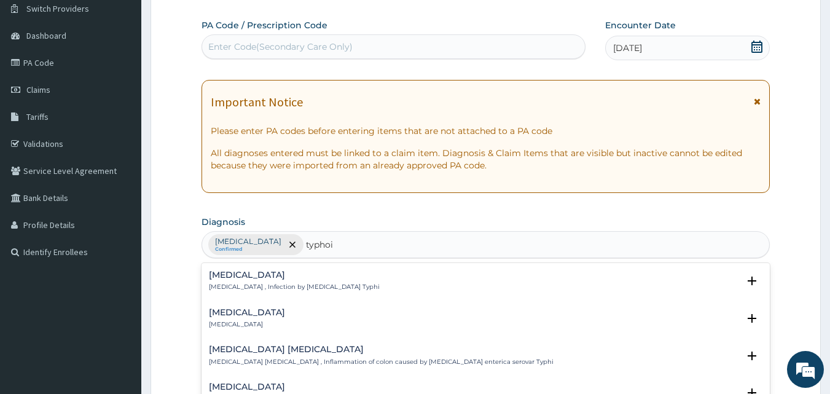
click at [219, 316] on h4 "[MEDICAL_DATA]" at bounding box center [247, 312] width 76 height 9
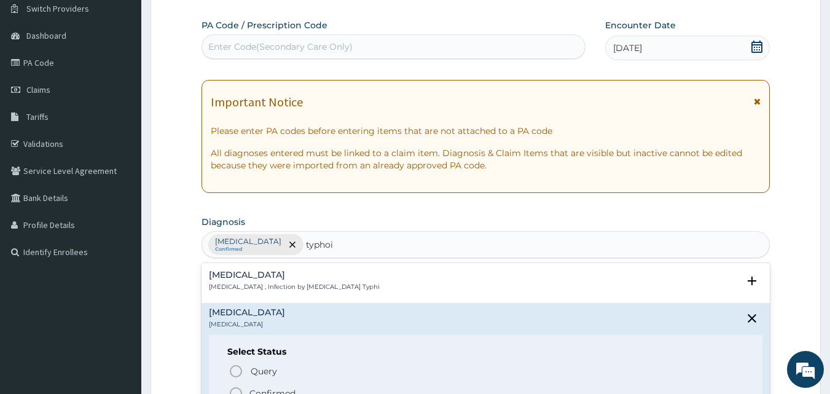
click at [236, 390] on icon "status option filled" at bounding box center [236, 393] width 15 height 15
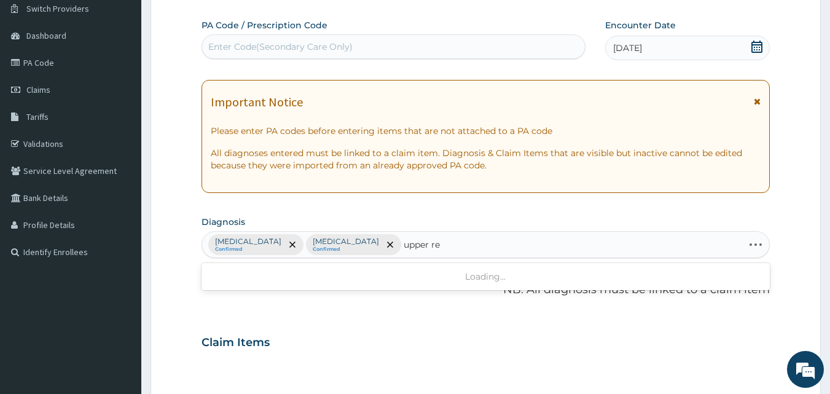
type input "upper res"
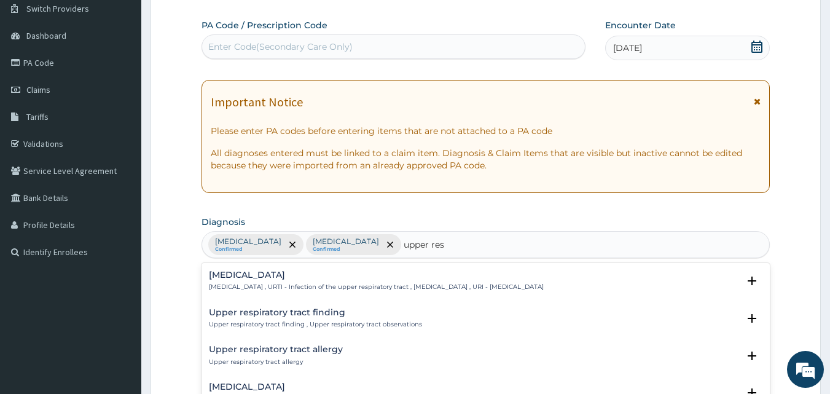
click at [284, 276] on h4 "[MEDICAL_DATA]" at bounding box center [376, 274] width 335 height 9
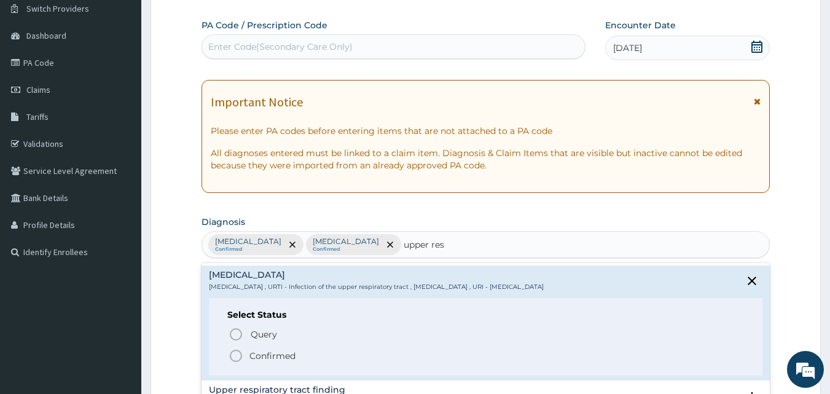
click at [235, 353] on icon "status option filled" at bounding box center [236, 355] width 15 height 15
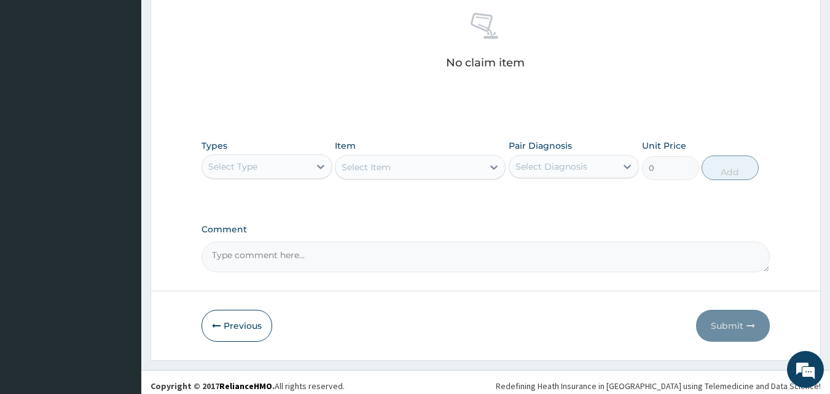
scroll to position [492, 0]
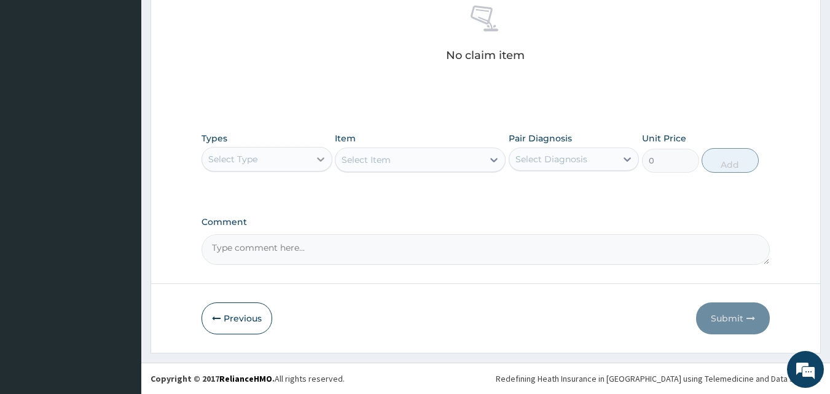
click at [322, 158] on icon at bounding box center [320, 159] width 7 height 4
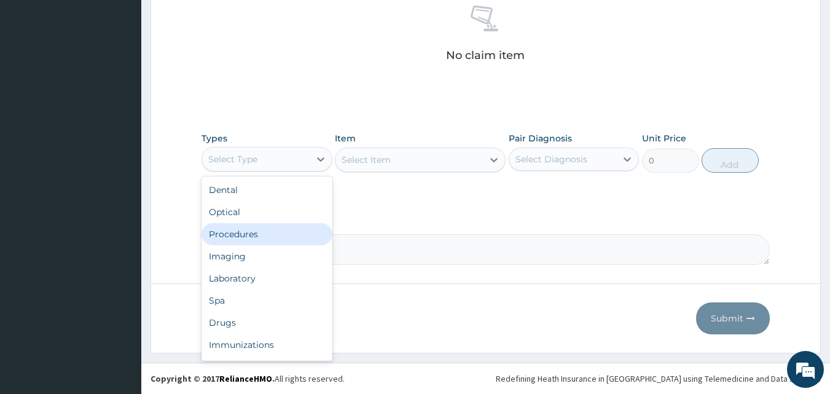
click at [278, 230] on div "Procedures" at bounding box center [266, 234] width 131 height 22
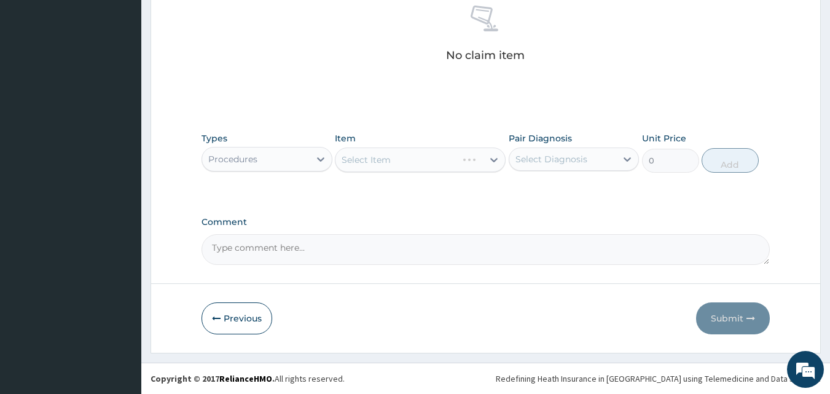
click at [490, 159] on div "Select Item" at bounding box center [420, 159] width 171 height 25
click at [489, 159] on div "Select Item" at bounding box center [420, 159] width 171 height 25
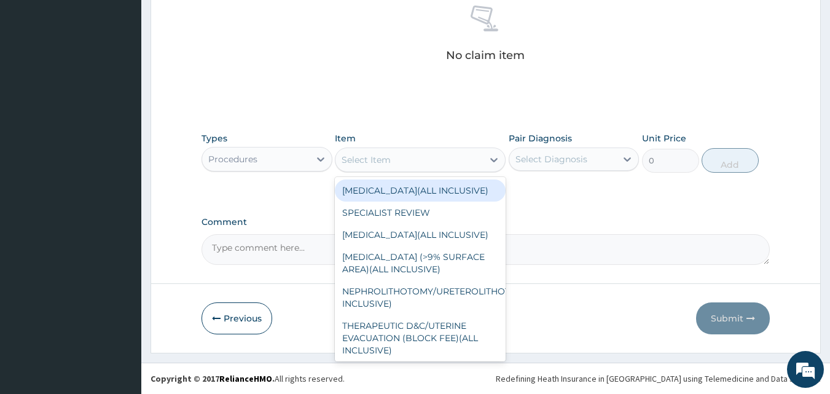
click at [491, 159] on icon at bounding box center [493, 160] width 7 height 4
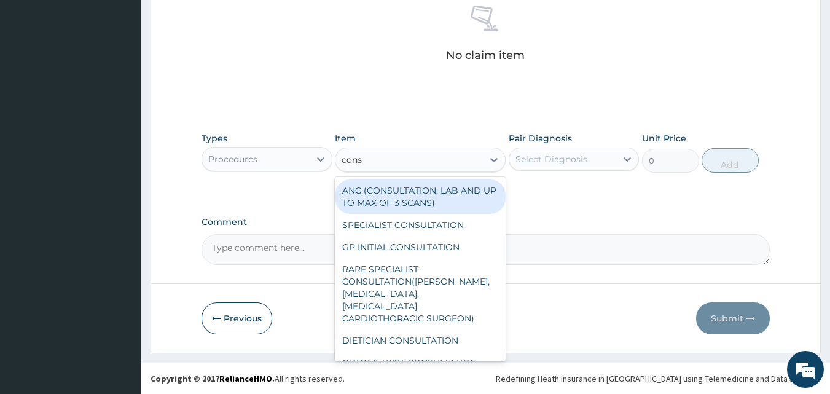
type input "consu"
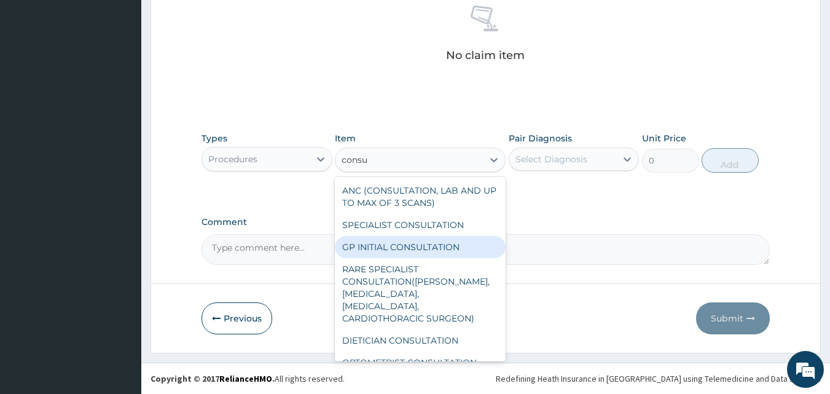
click at [451, 250] on div "GP INITIAL CONSULTATION" at bounding box center [420, 247] width 171 height 22
type input "2000"
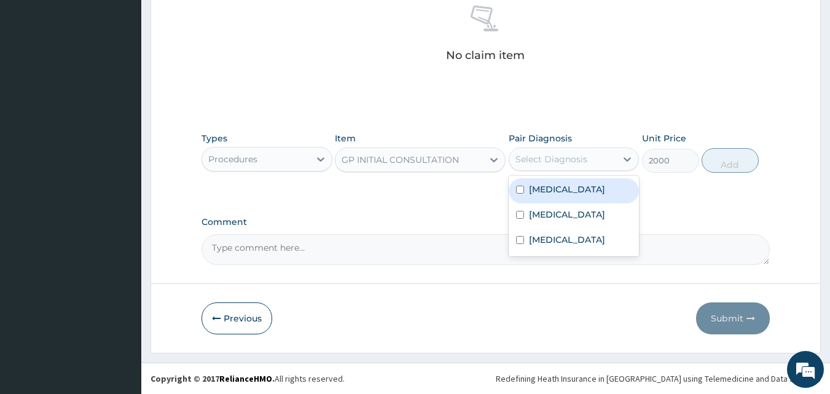
click at [595, 162] on div "Select Diagnosis" at bounding box center [562, 159] width 107 height 20
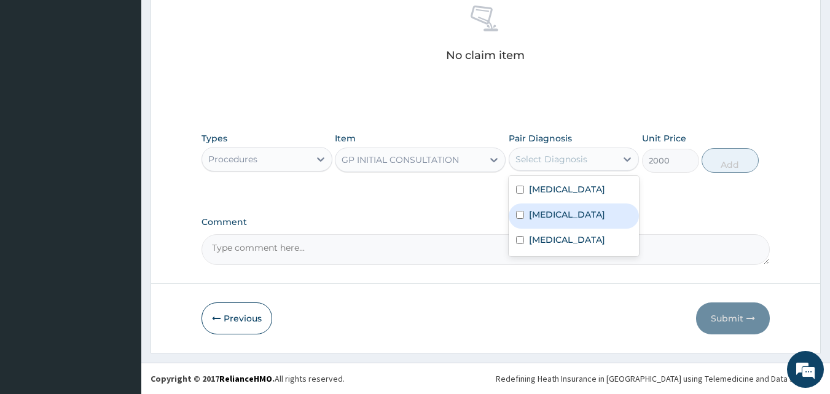
click at [572, 208] on label "[MEDICAL_DATA]" at bounding box center [567, 214] width 76 height 12
checkbox input "true"
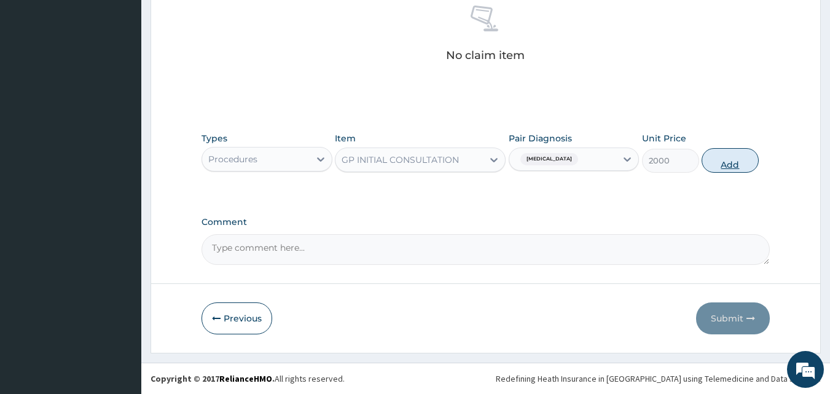
click at [738, 163] on button "Add" at bounding box center [729, 160] width 57 height 25
type input "0"
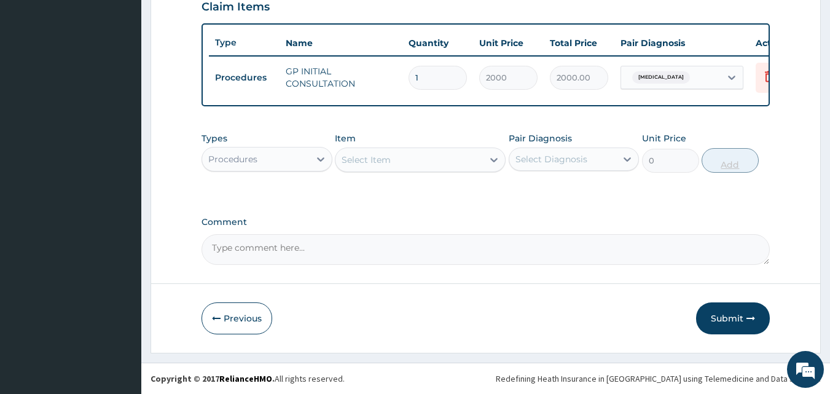
scroll to position [443, 0]
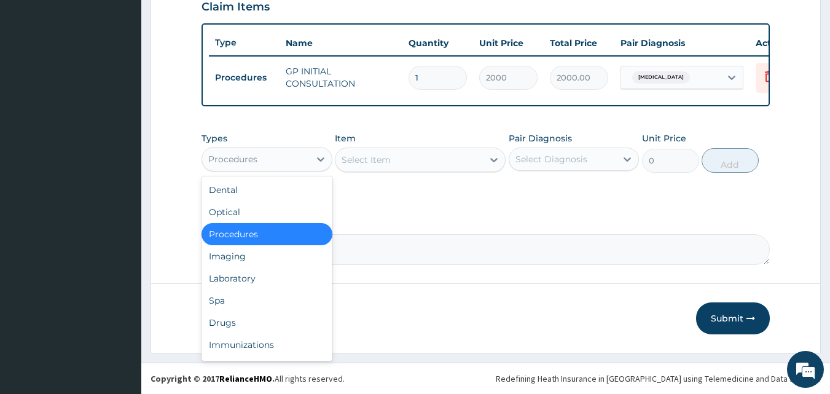
click at [303, 162] on div "Procedures" at bounding box center [255, 159] width 107 height 20
click at [262, 273] on div "Laboratory" at bounding box center [266, 278] width 131 height 22
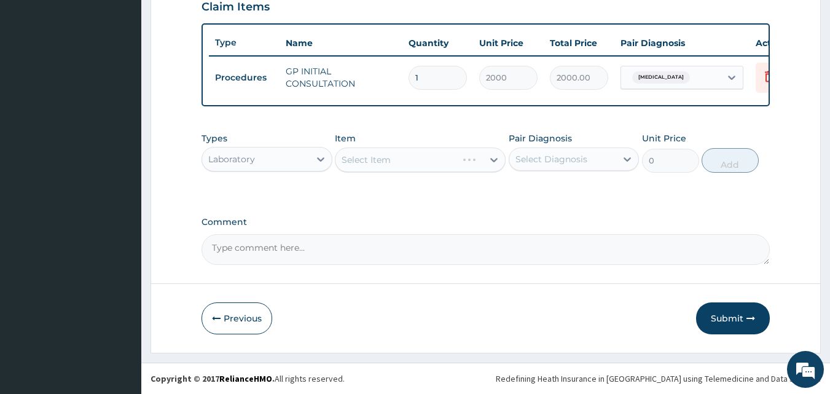
click at [494, 154] on div "Select Item" at bounding box center [420, 159] width 171 height 25
click at [488, 157] on div "Select Item" at bounding box center [420, 159] width 171 height 25
click at [498, 158] on div "Select Item" at bounding box center [420, 159] width 171 height 25
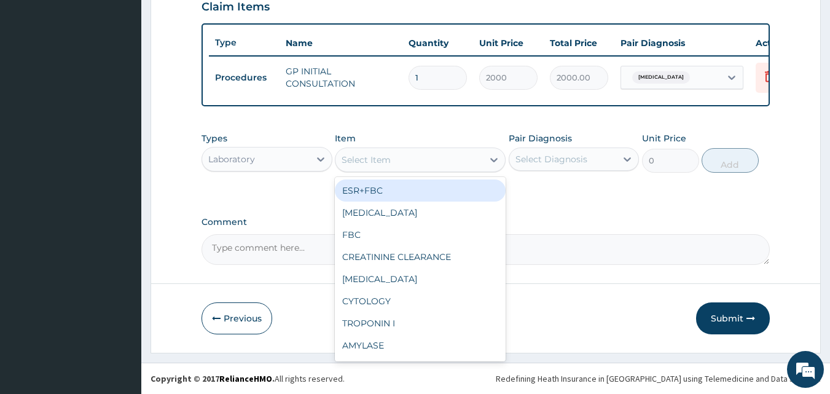
click at [498, 158] on icon at bounding box center [494, 160] width 12 height 12
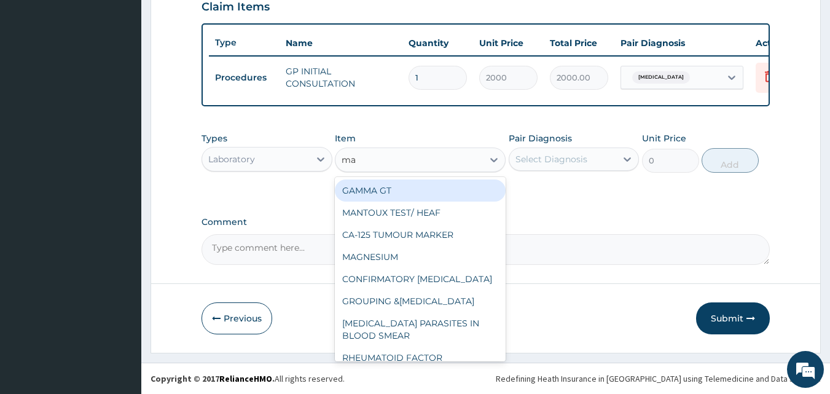
type input "mal"
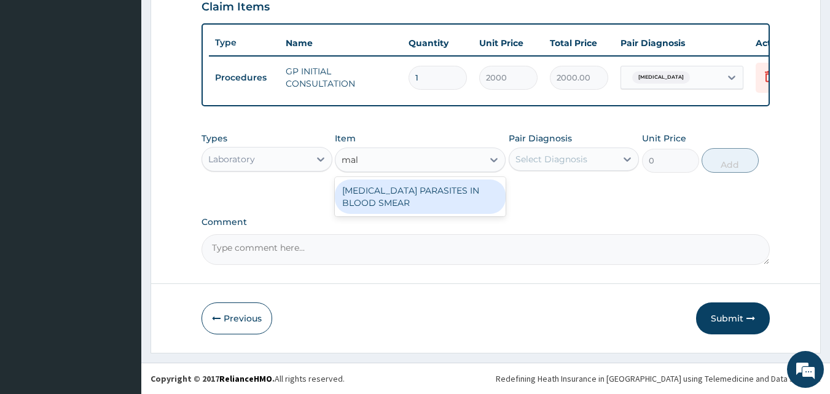
type input "1700"
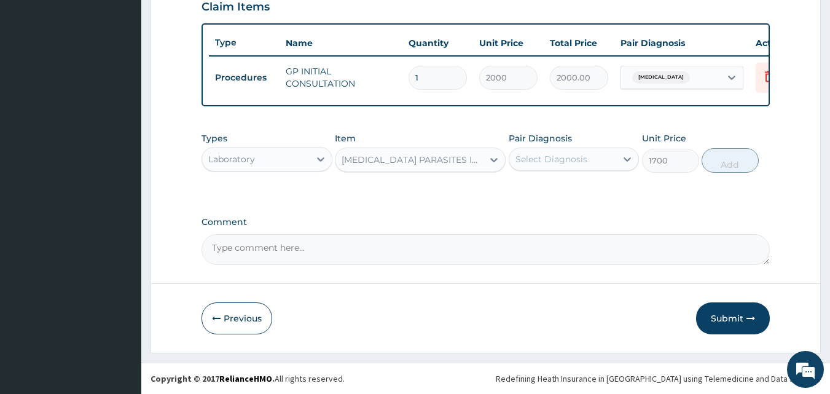
click at [526, 160] on div "Select Diagnosis" at bounding box center [551, 159] width 72 height 12
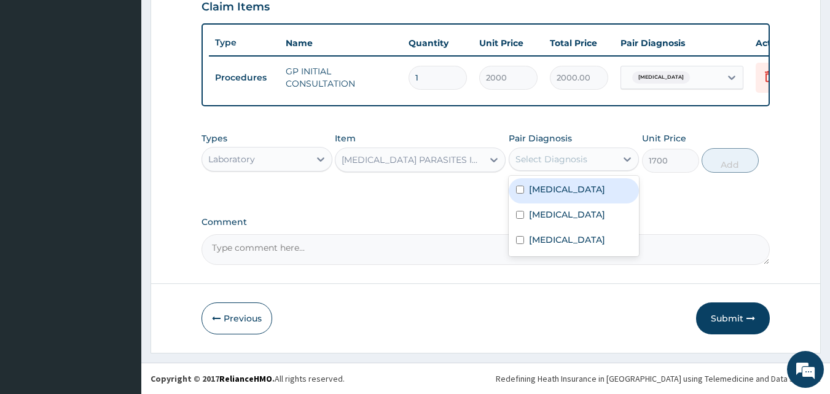
click at [523, 193] on input "checkbox" at bounding box center [520, 190] width 8 height 8
checkbox input "true"
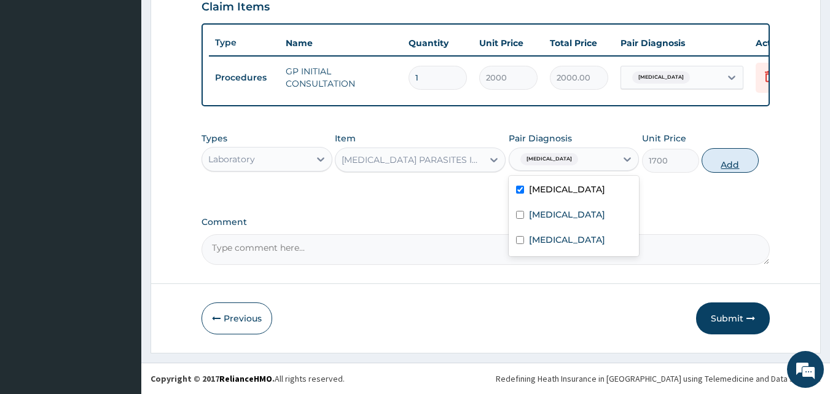
click at [732, 165] on button "Add" at bounding box center [729, 160] width 57 height 25
type input "0"
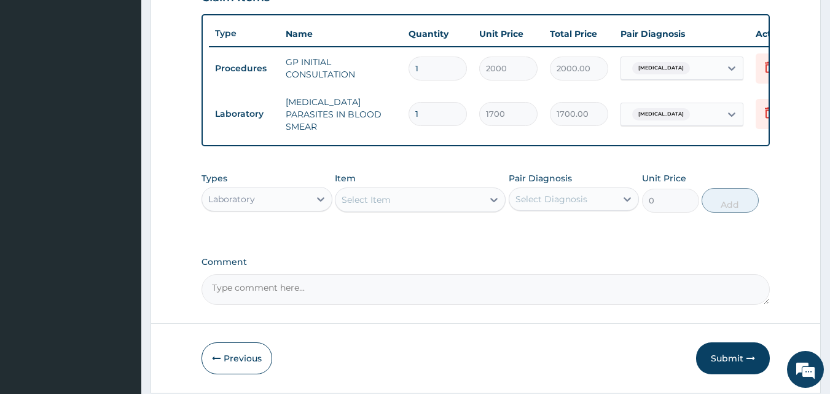
click at [308, 217] on div "Types Laboratory Item Select Item Pair Diagnosis Select Diagnosis Unit Price 0 …" at bounding box center [485, 192] width 569 height 53
click at [320, 204] on icon at bounding box center [321, 199] width 12 height 12
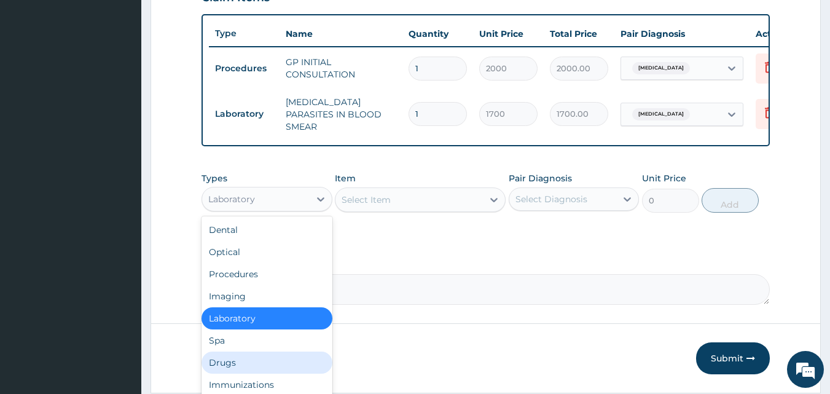
click at [246, 358] on div "Drugs" at bounding box center [266, 362] width 131 height 22
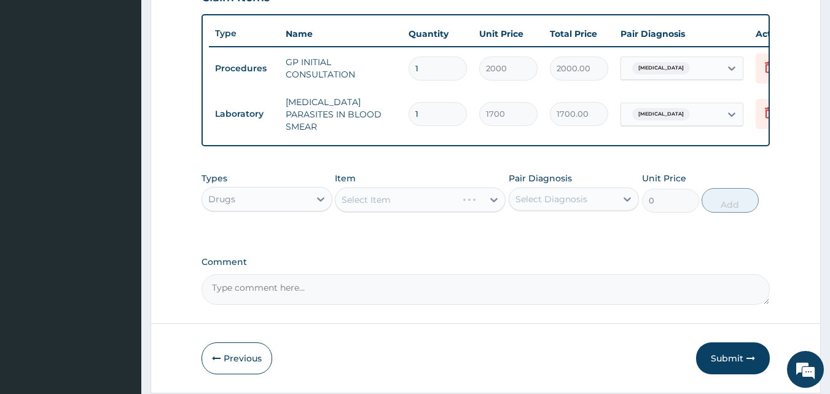
click at [423, 200] on div "Select Item" at bounding box center [420, 199] width 171 height 25
click at [493, 198] on div "Select Item" at bounding box center [420, 199] width 171 height 25
click at [492, 198] on icon at bounding box center [494, 199] width 12 height 12
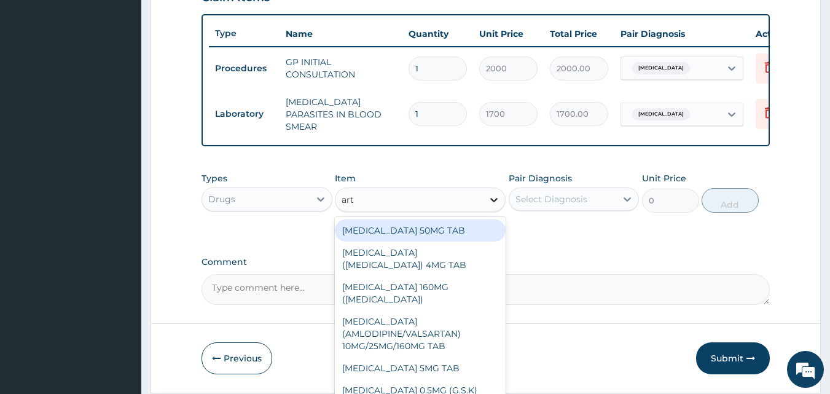
type input "arth"
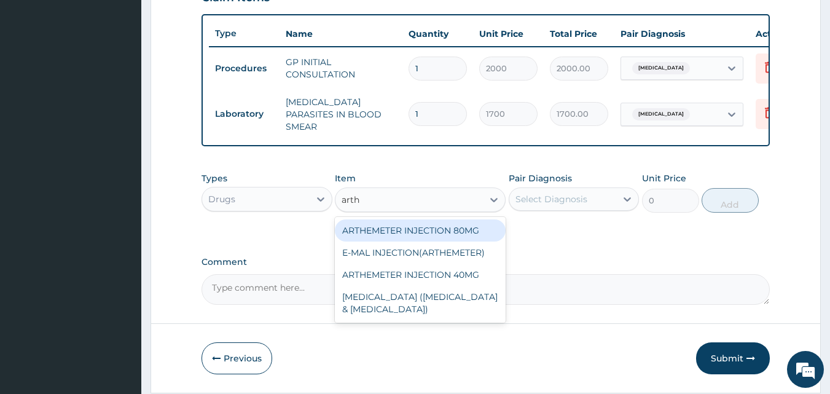
click at [460, 228] on div "ARTHEMETER INJECTION 80MG" at bounding box center [420, 230] width 171 height 22
type input "600"
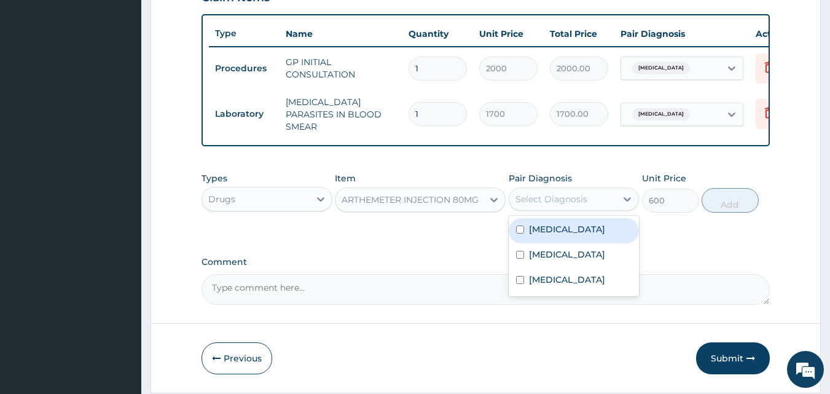
click at [557, 201] on div "Select Diagnosis" at bounding box center [551, 199] width 72 height 12
click at [542, 233] on label "[MEDICAL_DATA]" at bounding box center [567, 229] width 76 height 12
checkbox input "true"
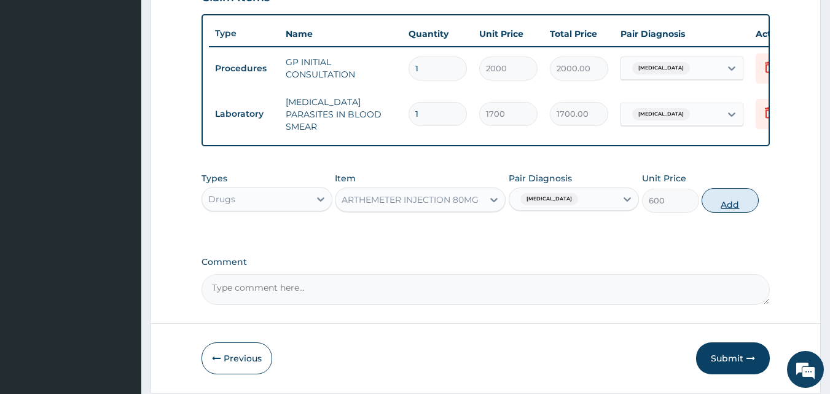
click at [737, 198] on button "Add" at bounding box center [729, 200] width 57 height 25
type input "0"
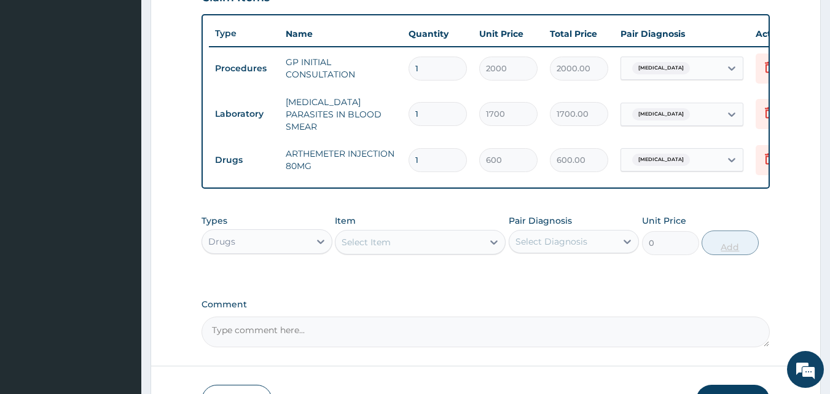
type input "0.00"
type input "3"
type input "1800.00"
type input "3"
click at [369, 243] on div "Select Item" at bounding box center [366, 242] width 49 height 12
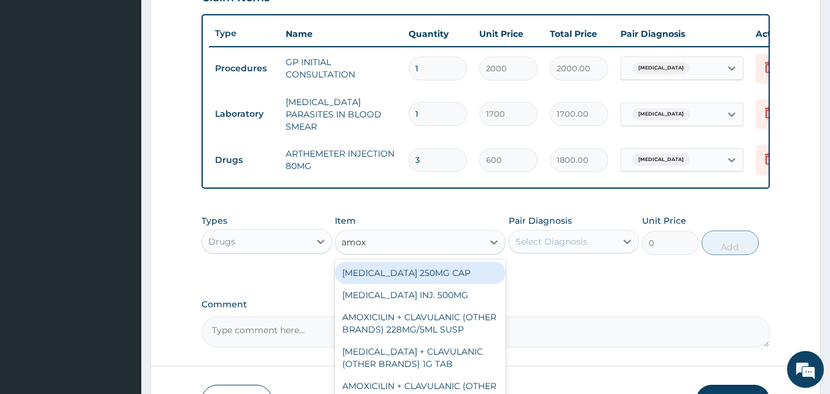
type input "amoxi"
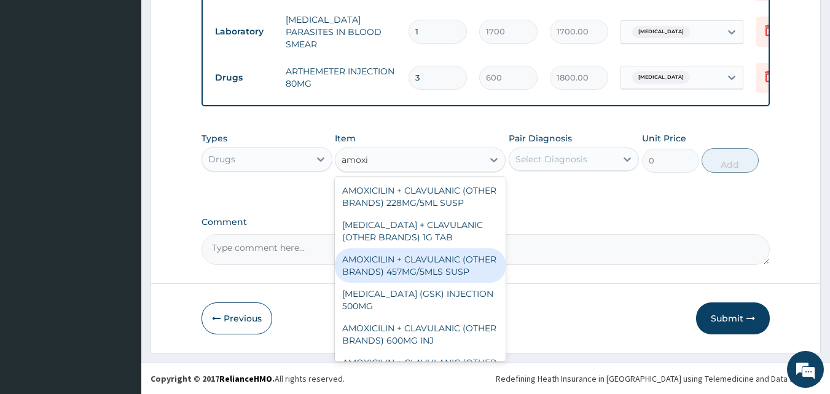
scroll to position [528, 0]
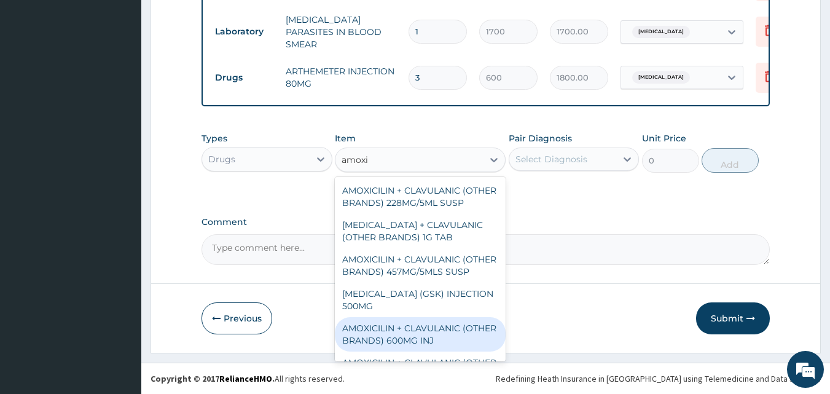
click at [443, 345] on div "AMOXICILIN + CLAVULANIC (OTHER BRANDS) 600MG INJ" at bounding box center [420, 334] width 171 height 34
type input "1372.8"
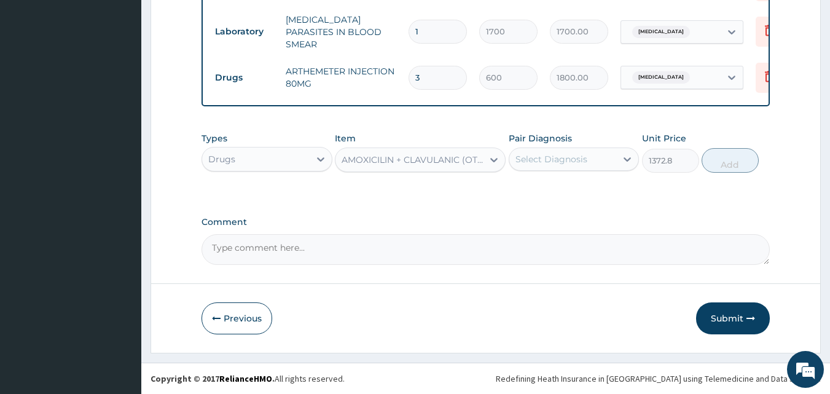
click at [584, 153] on div "Select Diagnosis" at bounding box center [551, 159] width 72 height 12
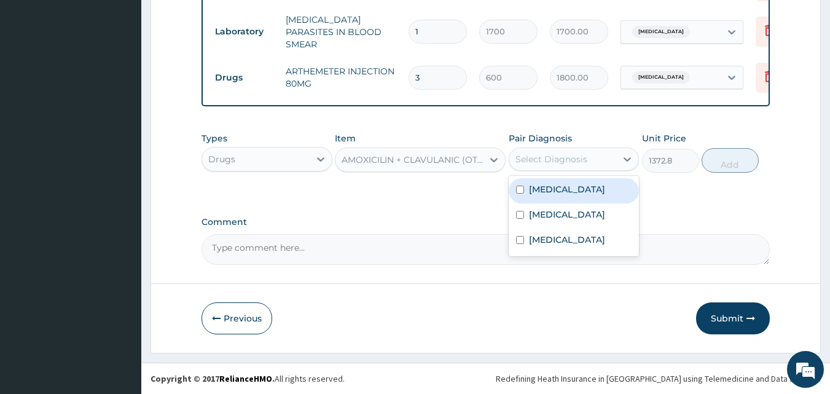
click at [566, 195] on div "[MEDICAL_DATA]" at bounding box center [574, 190] width 131 height 25
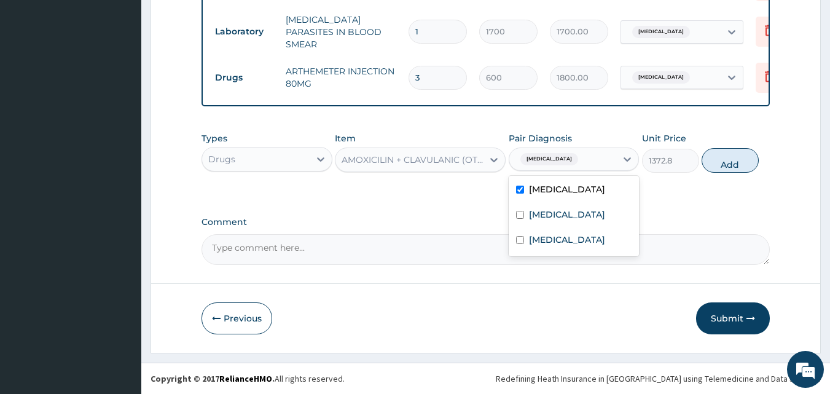
checkbox input "true"
click at [722, 158] on button "Add" at bounding box center [729, 160] width 57 height 25
type input "0"
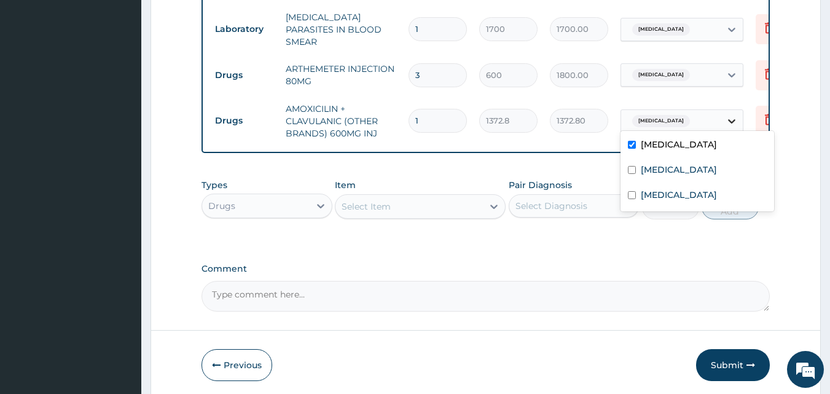
click at [733, 115] on icon at bounding box center [731, 121] width 12 height 12
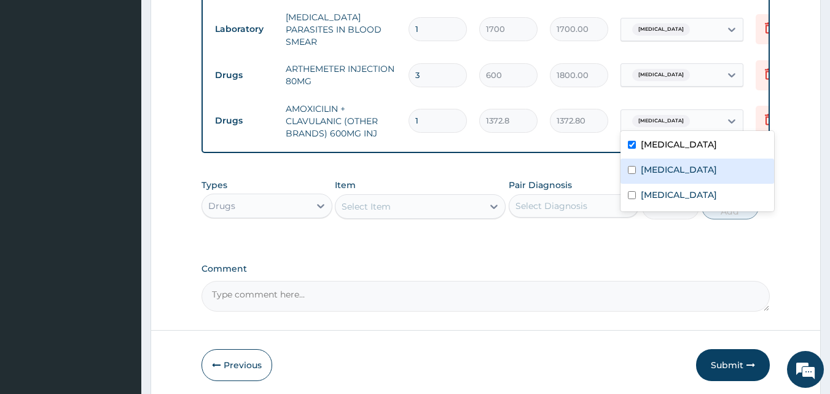
click at [633, 170] on input "checkbox" at bounding box center [632, 170] width 8 height 8
checkbox input "true"
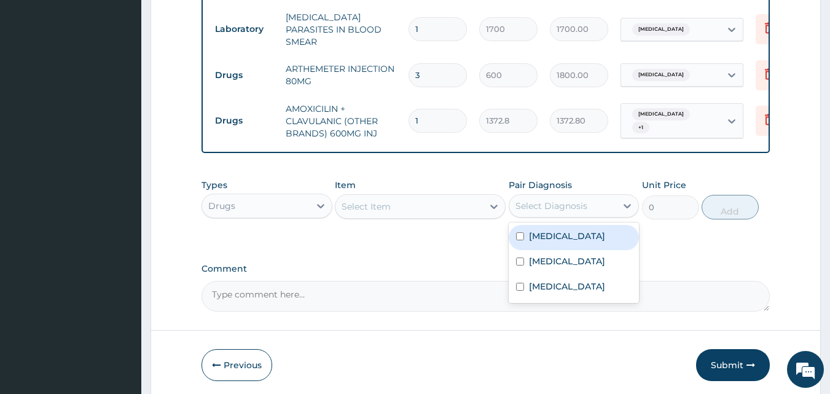
click at [581, 212] on div "Select Diagnosis" at bounding box center [551, 206] width 72 height 12
click at [434, 109] on input "1" at bounding box center [437, 121] width 58 height 24
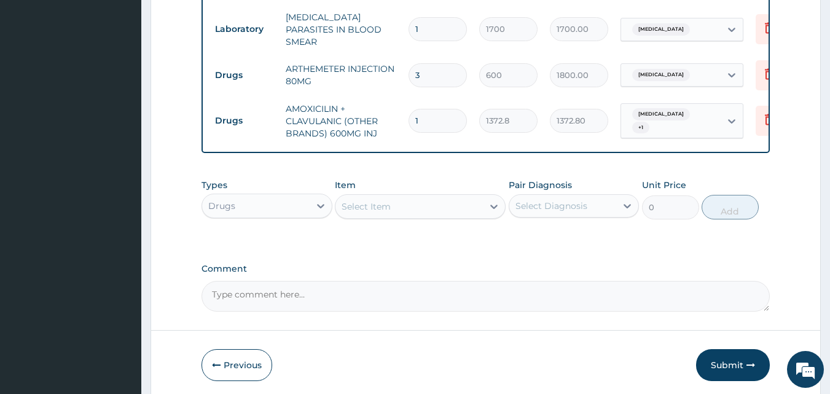
type input "10"
type input "13728.00"
type input "10"
click at [387, 209] on div "Select Item" at bounding box center [366, 206] width 49 height 12
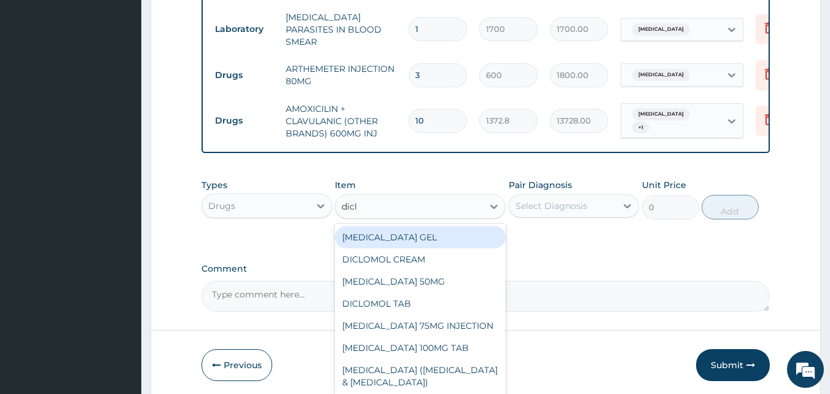
type input "diclo"
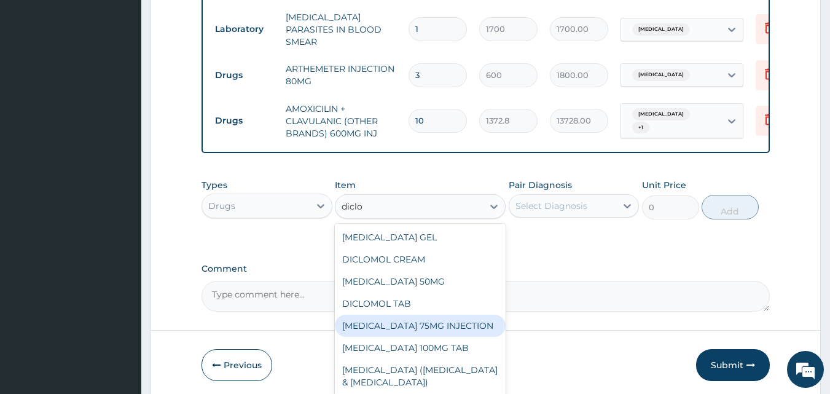
click at [382, 330] on div "[MEDICAL_DATA] 75MG INJECTION" at bounding box center [420, 326] width 171 height 22
type input "156"
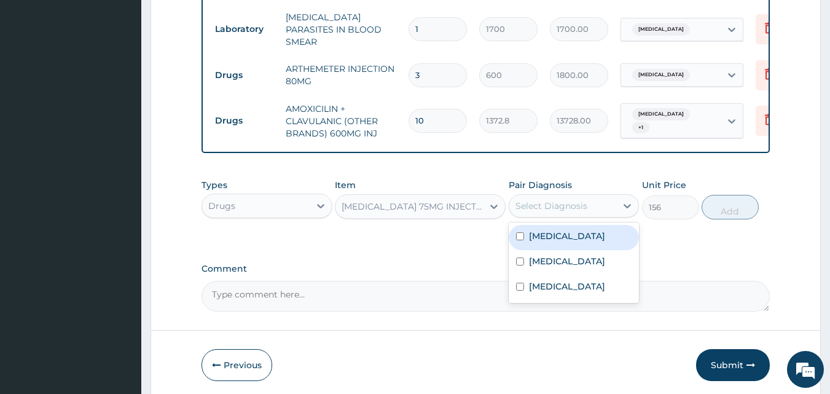
click at [568, 202] on div "Select Diagnosis" at bounding box center [551, 206] width 72 height 12
click at [553, 233] on label "[MEDICAL_DATA]" at bounding box center [567, 236] width 76 height 12
checkbox input "true"
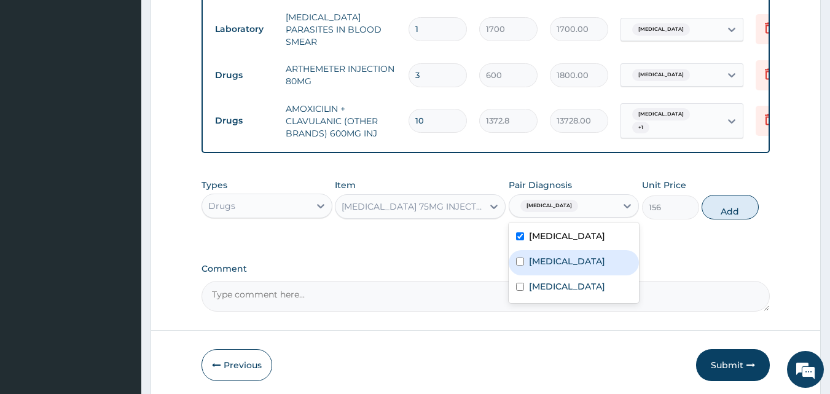
click at [552, 260] on label "[MEDICAL_DATA]" at bounding box center [567, 261] width 76 height 12
checkbox input "true"
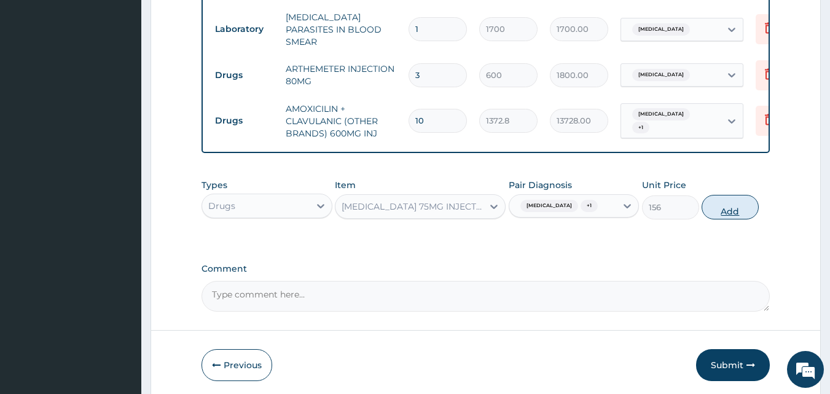
click at [736, 209] on button "Add" at bounding box center [729, 207] width 57 height 25
type input "0"
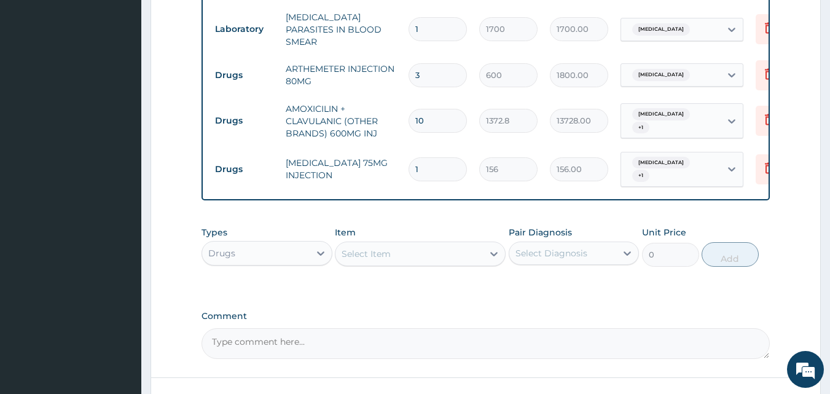
click at [399, 255] on div "Select Item" at bounding box center [408, 254] width 147 height 20
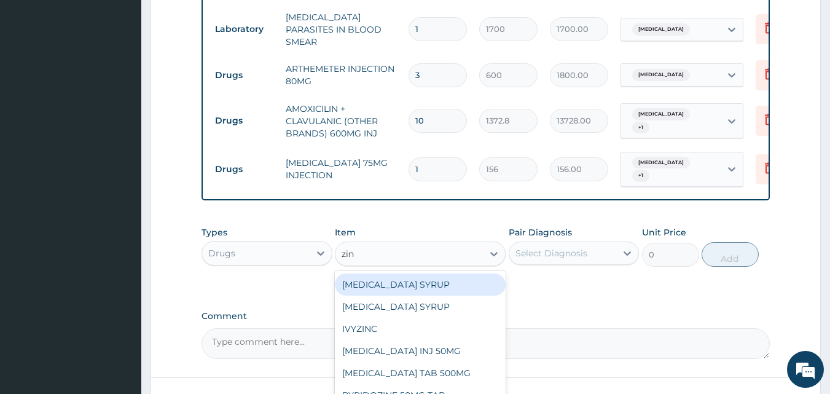
type input "zinc"
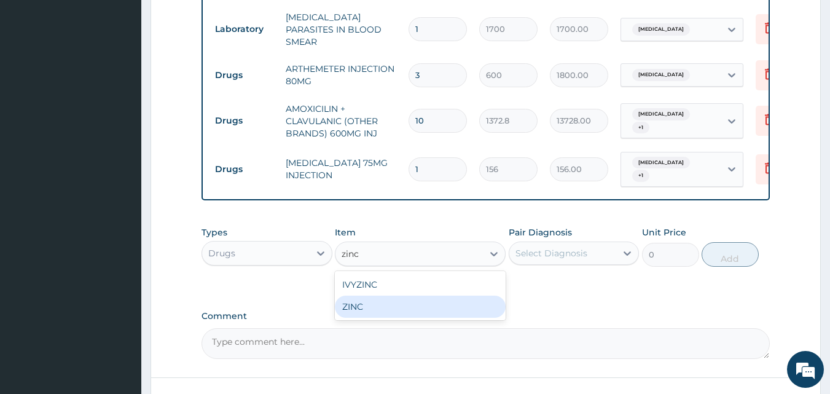
click at [350, 305] on div "ZINC" at bounding box center [420, 306] width 171 height 22
type input "46.79999999999999"
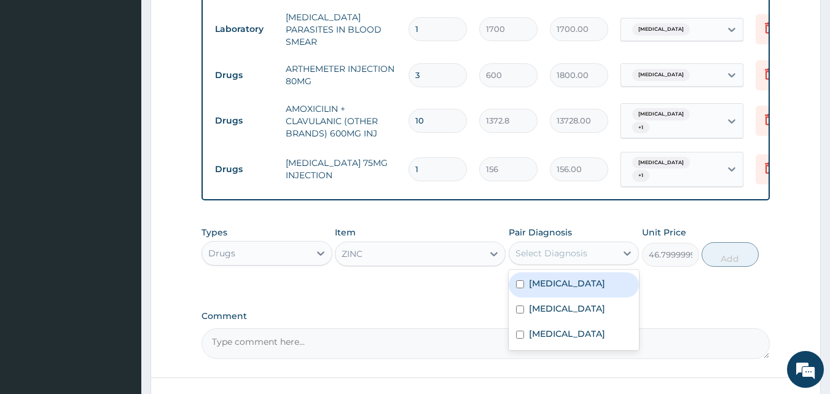
click at [529, 249] on div "Select Diagnosis" at bounding box center [551, 253] width 72 height 12
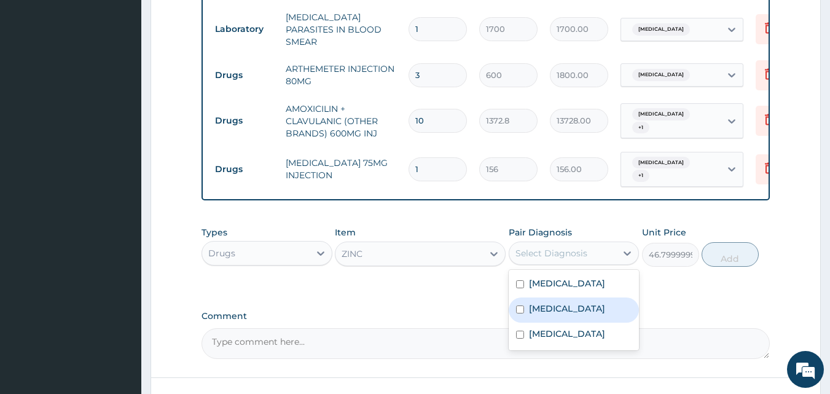
click at [527, 298] on div "[MEDICAL_DATA]" at bounding box center [574, 309] width 131 height 25
checkbox input "true"
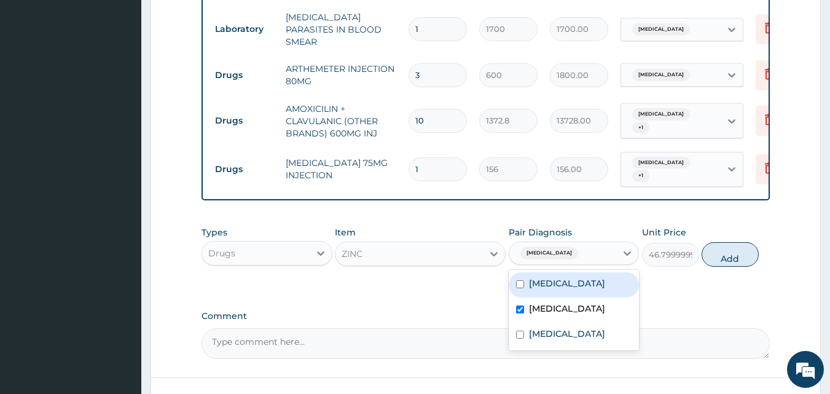
click at [527, 283] on div "[MEDICAL_DATA]" at bounding box center [574, 284] width 131 height 25
checkbox input "true"
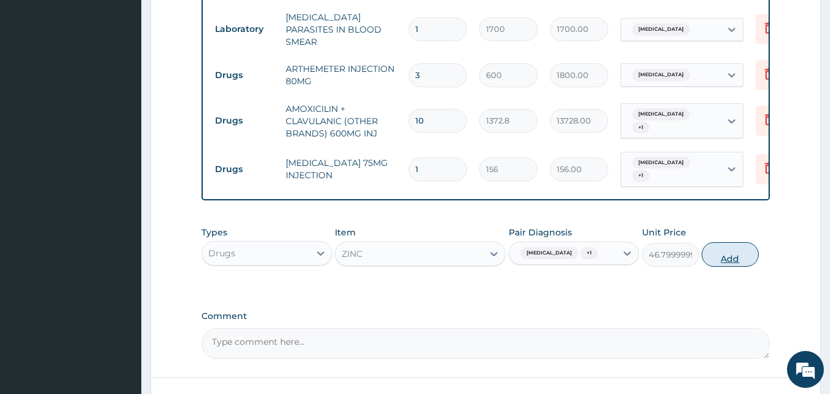
click at [724, 252] on button "Add" at bounding box center [729, 254] width 57 height 25
type input "0"
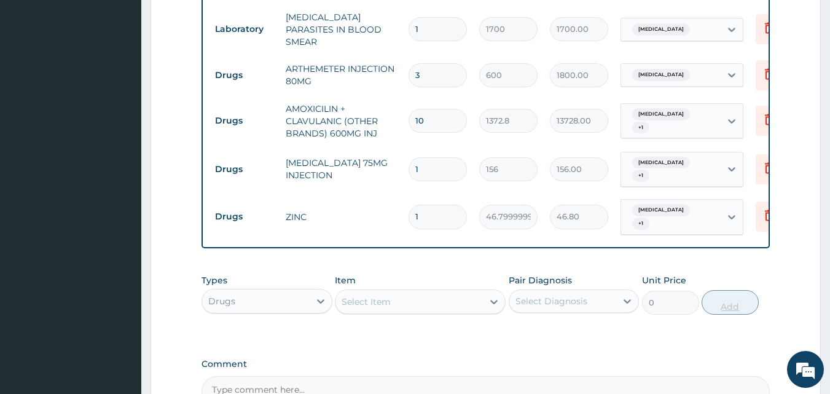
type input "10"
type input "468.00"
type input "10"
click at [391, 294] on div "Select Item" at bounding box center [408, 302] width 147 height 20
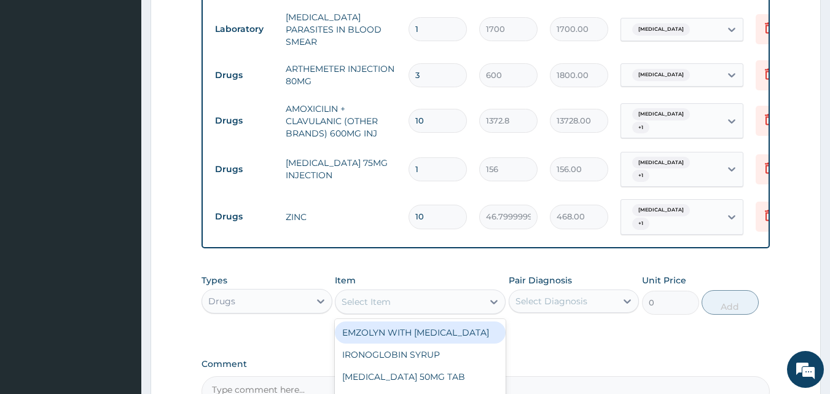
scroll to position [184, 0]
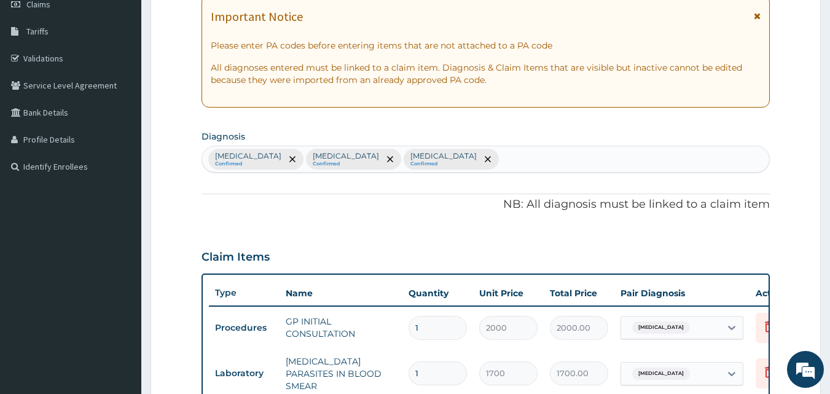
click at [553, 165] on div "[MEDICAL_DATA] Confirmed [MEDICAL_DATA] Confirmed [MEDICAL_DATA] Confirmed" at bounding box center [486, 159] width 568 height 26
type input "inso"
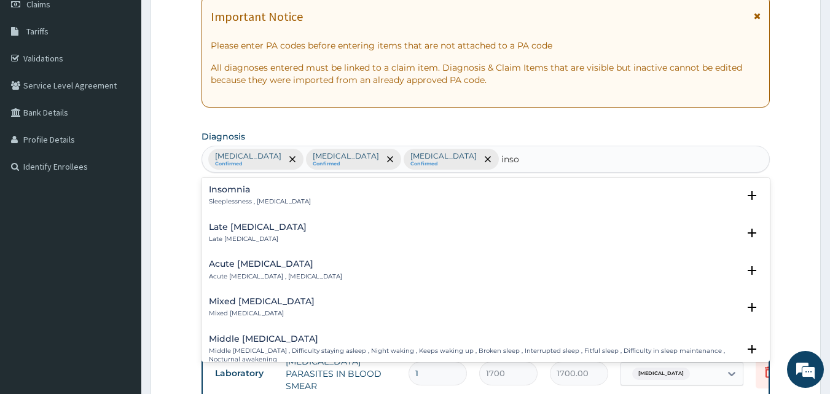
click at [230, 194] on h4 "Insomnia" at bounding box center [260, 189] width 102 height 9
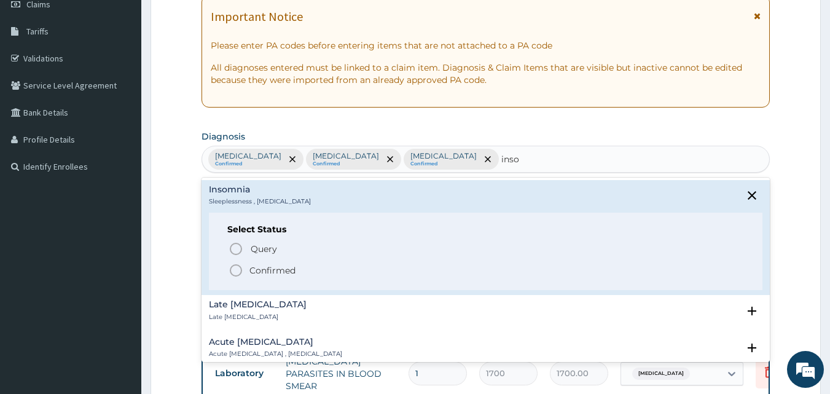
click at [236, 270] on icon "status option filled" at bounding box center [236, 270] width 15 height 15
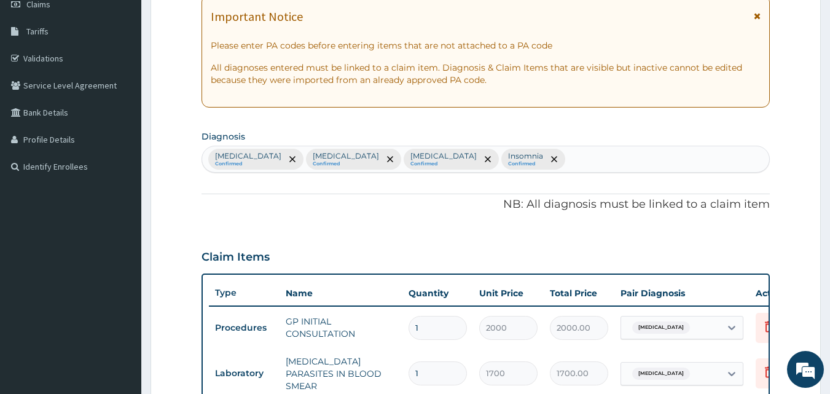
scroll to position [528, 0]
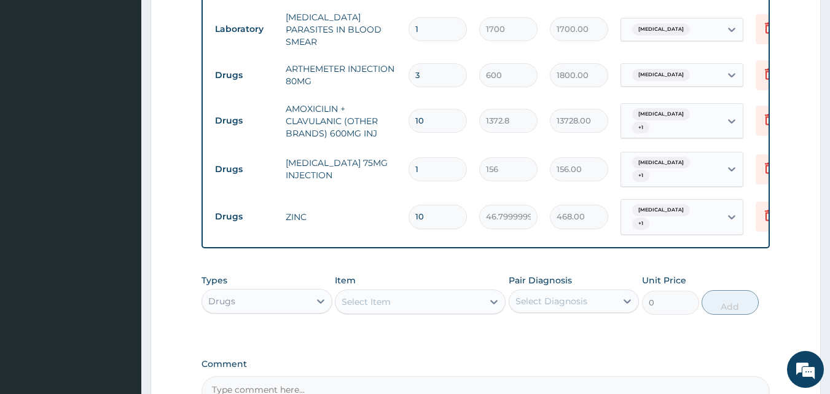
click at [460, 303] on div "Select Item" at bounding box center [420, 301] width 171 height 25
type input "diaze"
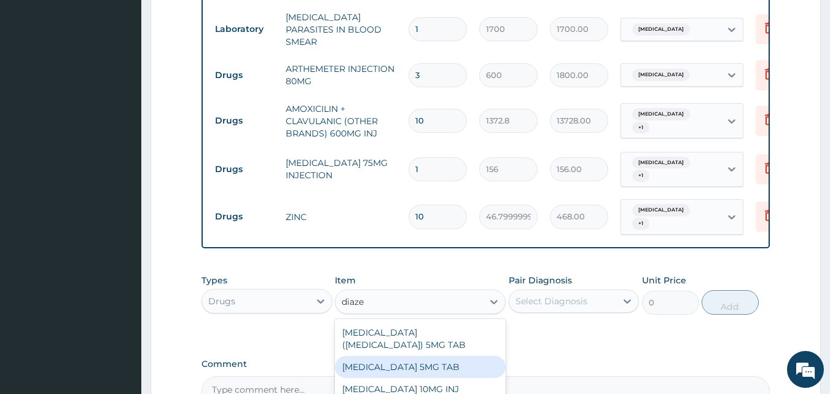
click at [444, 356] on div "[MEDICAL_DATA] 5MG TAB" at bounding box center [420, 367] width 171 height 22
type input "35"
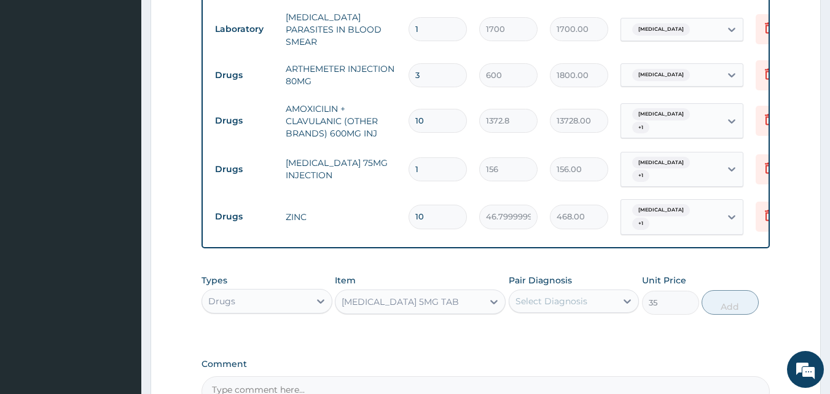
click at [541, 295] on div "Select Diagnosis" at bounding box center [551, 301] width 72 height 12
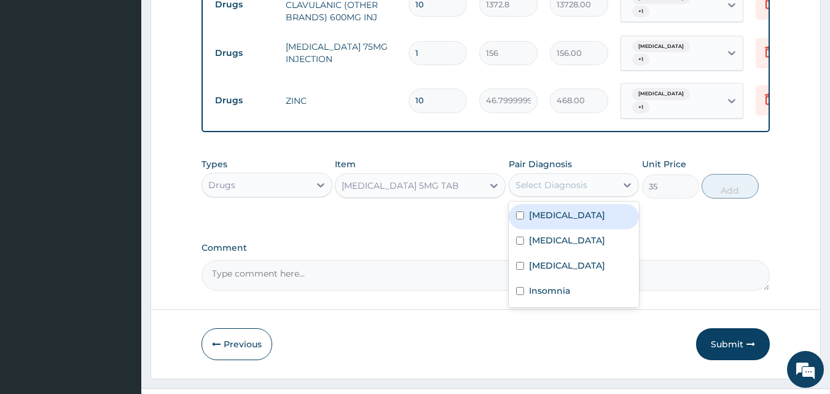
scroll to position [651, 0]
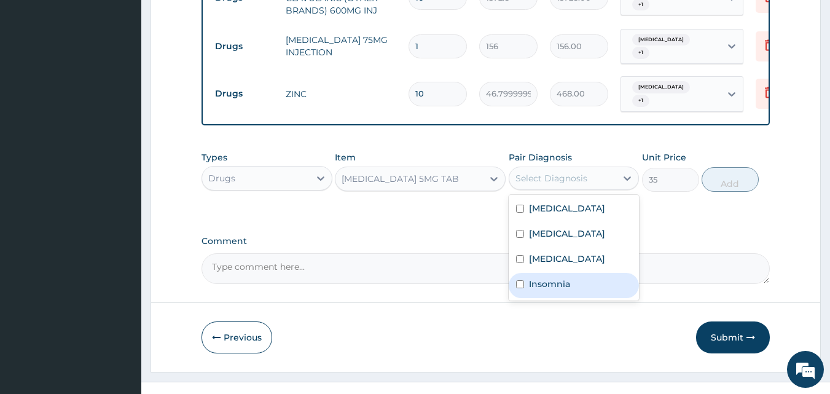
click at [550, 290] on label "Insomnia" at bounding box center [549, 284] width 41 height 12
checkbox input "true"
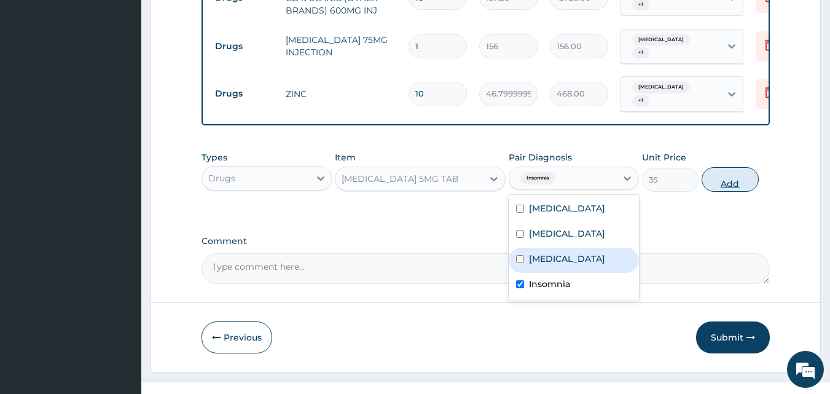
click at [734, 168] on button "Add" at bounding box center [729, 179] width 57 height 25
type input "0"
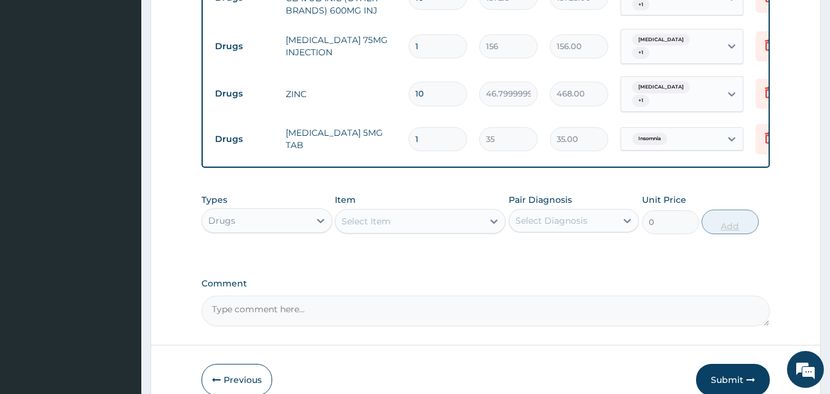
type input "0.00"
type input "6"
type input "210.00"
type input "6"
click at [363, 215] on div "Select Item" at bounding box center [366, 221] width 49 height 12
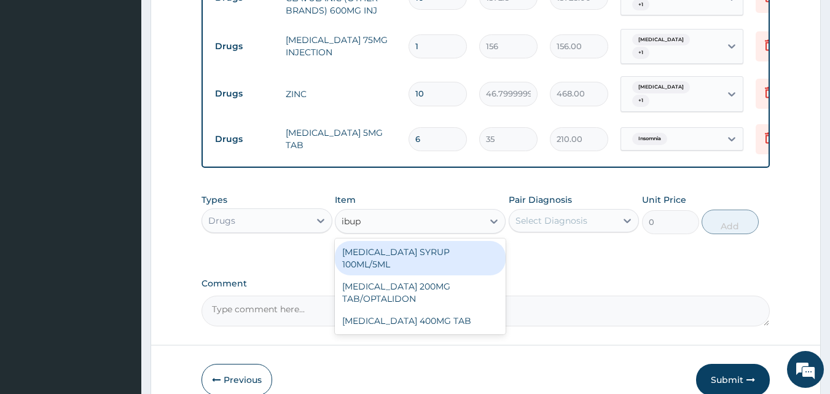
type input "ibupr"
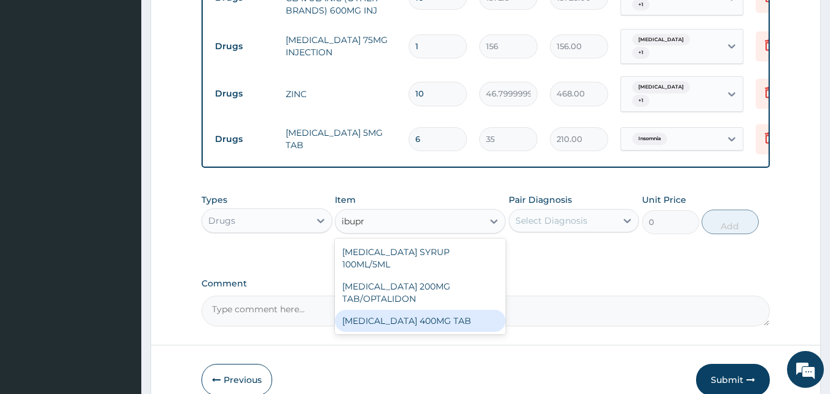
click at [361, 310] on div "[MEDICAL_DATA] 400MG TAB" at bounding box center [420, 321] width 171 height 22
type input "35"
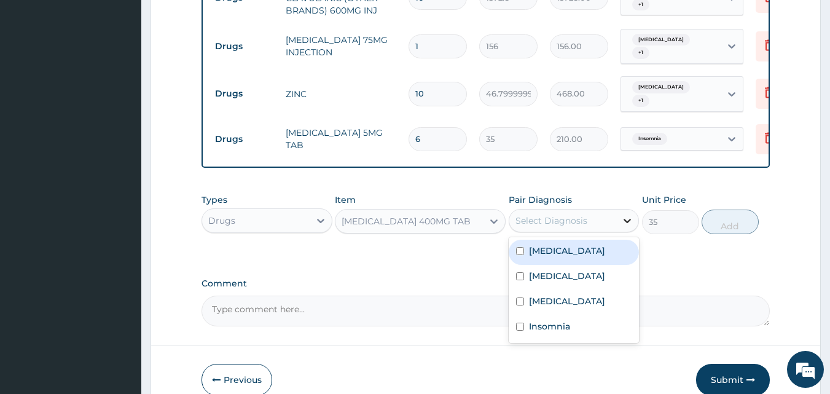
click at [620, 211] on div at bounding box center [627, 220] width 22 height 22
click at [588, 250] on div "[MEDICAL_DATA]" at bounding box center [574, 252] width 131 height 25
checkbox input "true"
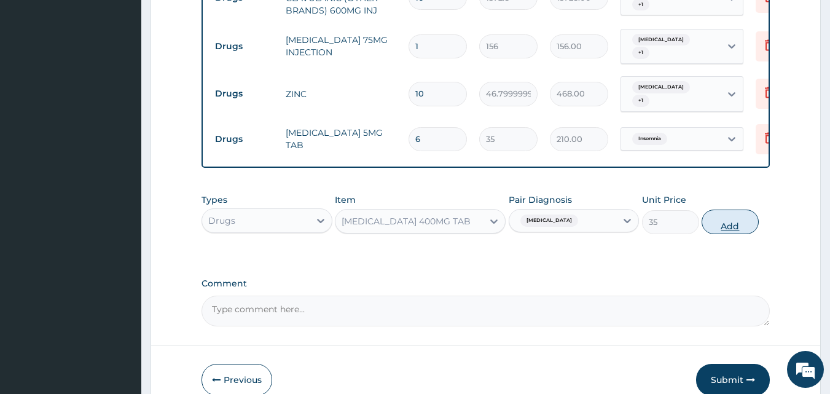
click at [736, 219] on button "Add" at bounding box center [729, 221] width 57 height 25
type input "0"
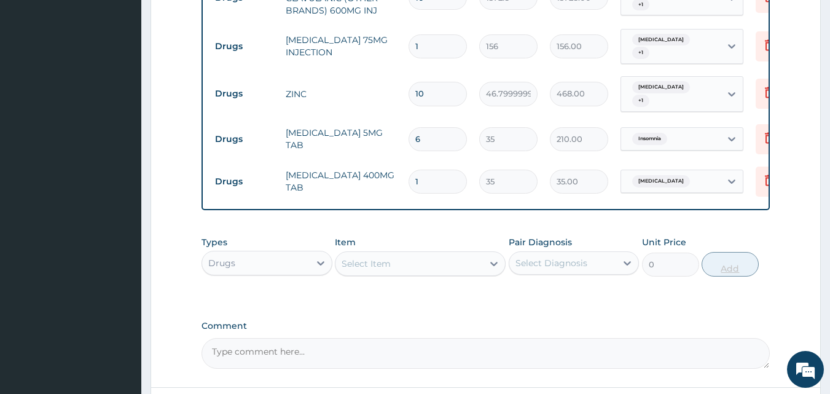
type input "10"
type input "350.00"
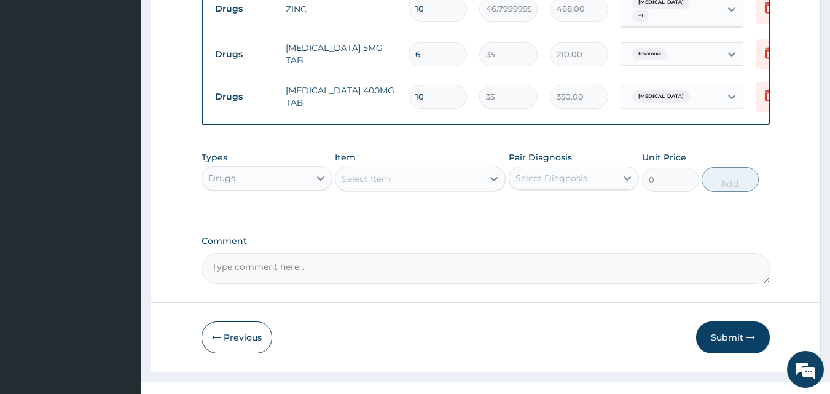
scroll to position [746, 0]
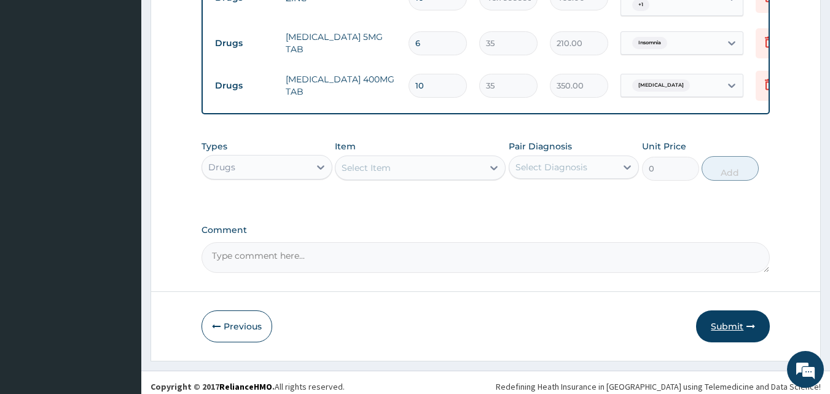
type input "10"
click at [718, 318] on button "Submit" at bounding box center [733, 326] width 74 height 32
click at [718, 319] on button "Submit" at bounding box center [733, 326] width 74 height 32
click at [735, 318] on button "Submit" at bounding box center [733, 326] width 74 height 32
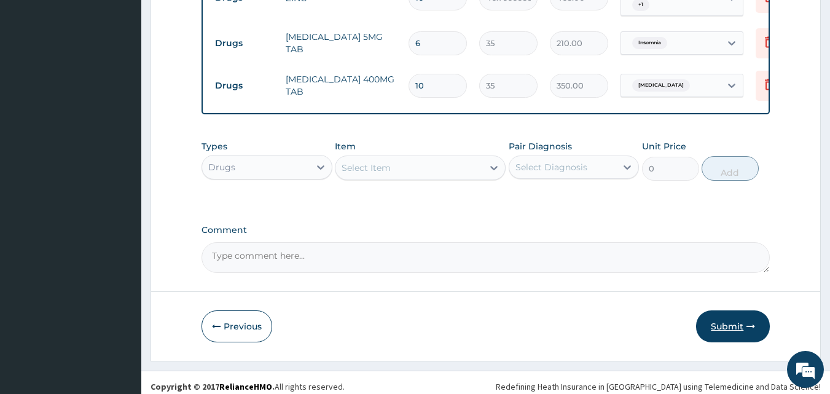
click at [735, 318] on button "Submit" at bounding box center [733, 326] width 74 height 32
click at [729, 319] on button "Submit" at bounding box center [733, 326] width 74 height 32
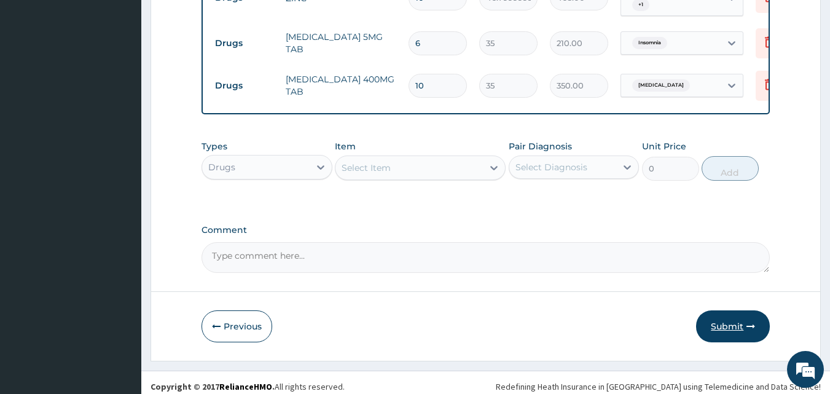
click at [729, 319] on button "Submit" at bounding box center [733, 326] width 74 height 32
click at [735, 311] on button "Submit" at bounding box center [733, 326] width 74 height 32
click at [732, 319] on button "Submit" at bounding box center [733, 326] width 74 height 32
